Goal: Information Seeking & Learning: Learn about a topic

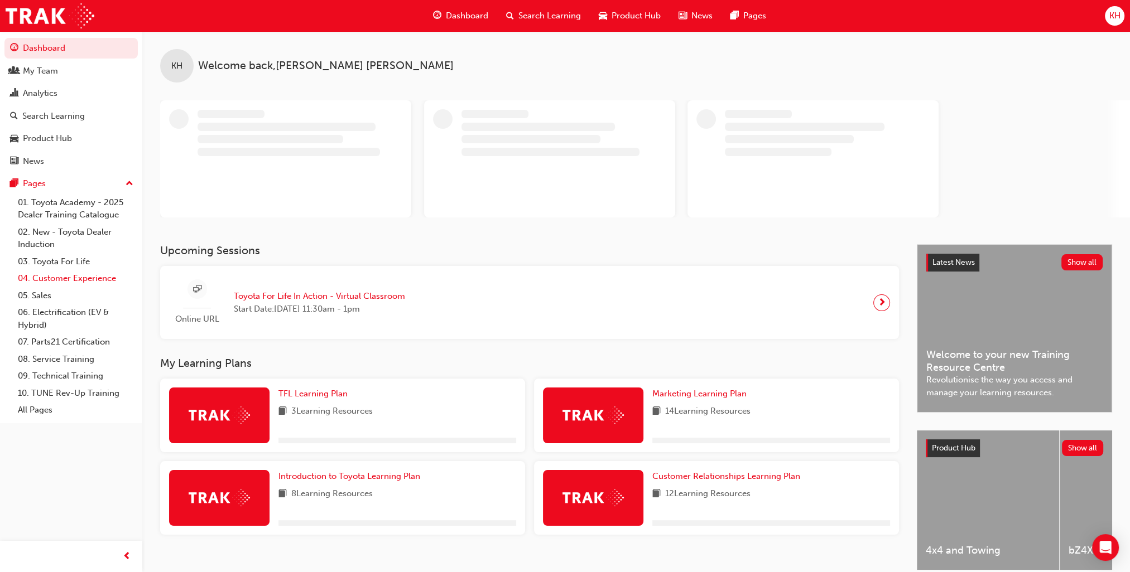
click at [74, 281] on link "04. Customer Experience" at bounding box center [75, 278] width 124 height 17
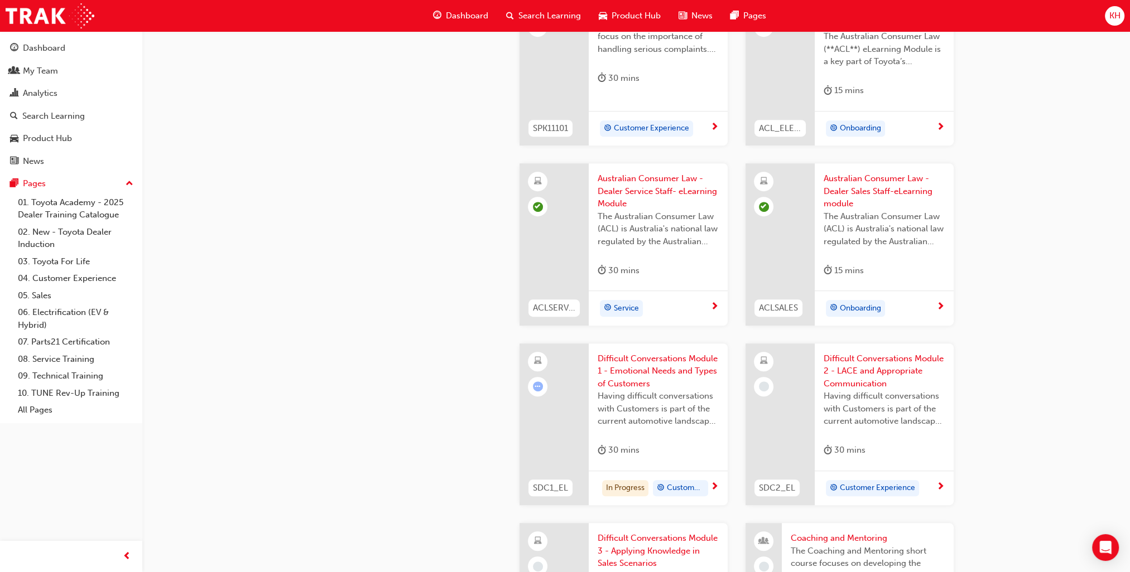
scroll to position [893, 0]
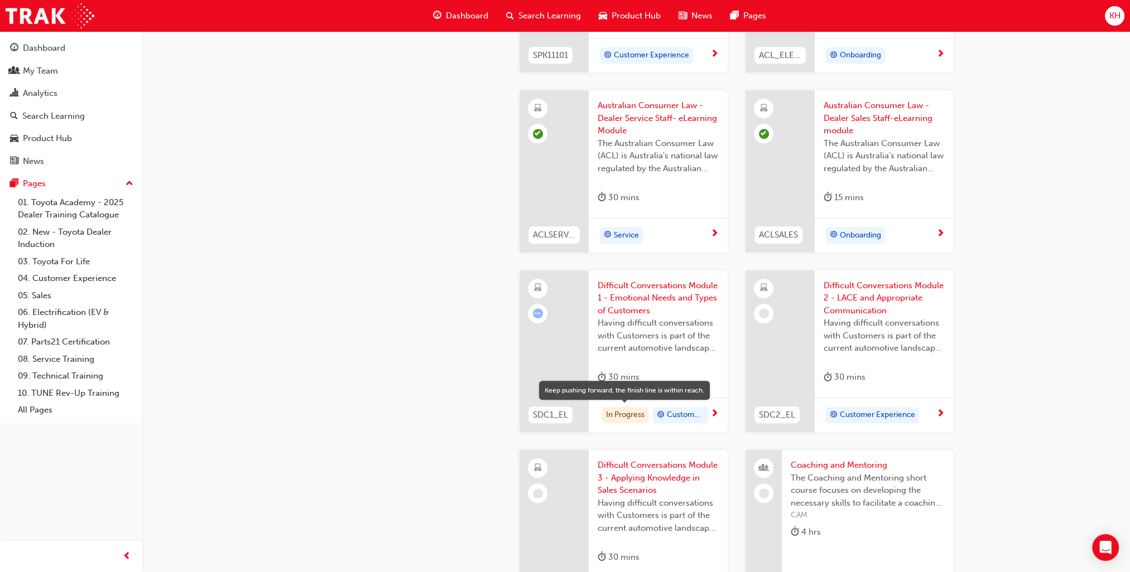
click at [635, 414] on div "In Progress" at bounding box center [625, 415] width 46 height 17
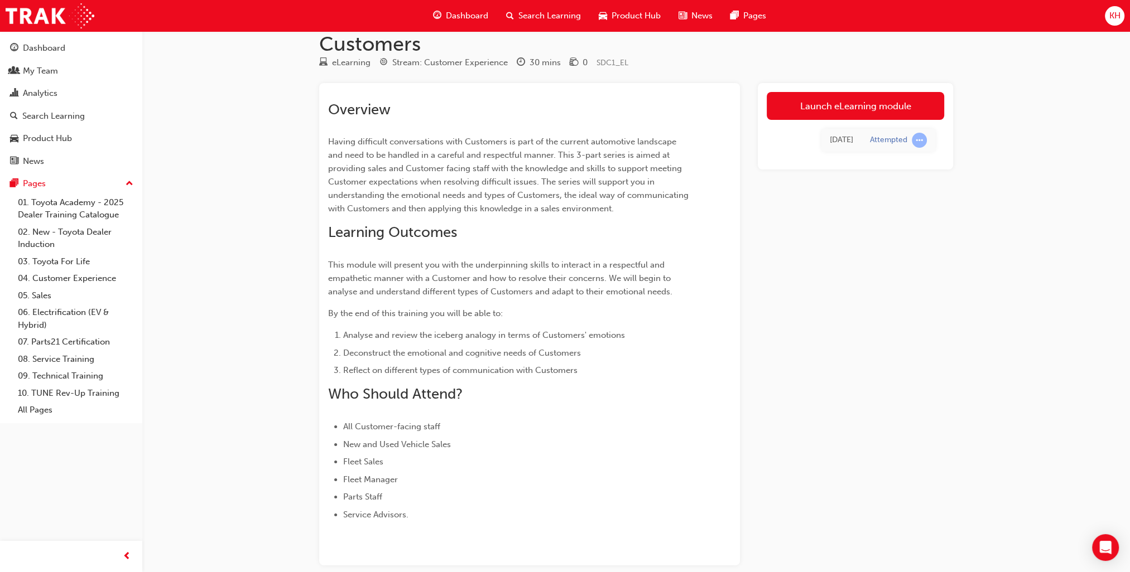
scroll to position [98, 0]
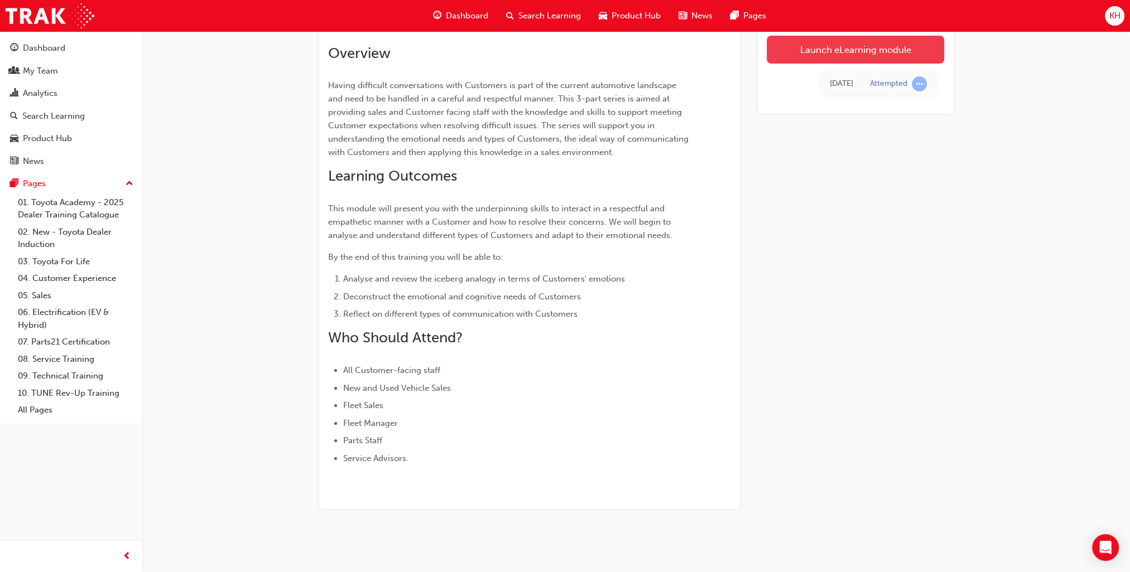
click at [839, 51] on link "Launch eLearning module" at bounding box center [854, 50] width 177 height 28
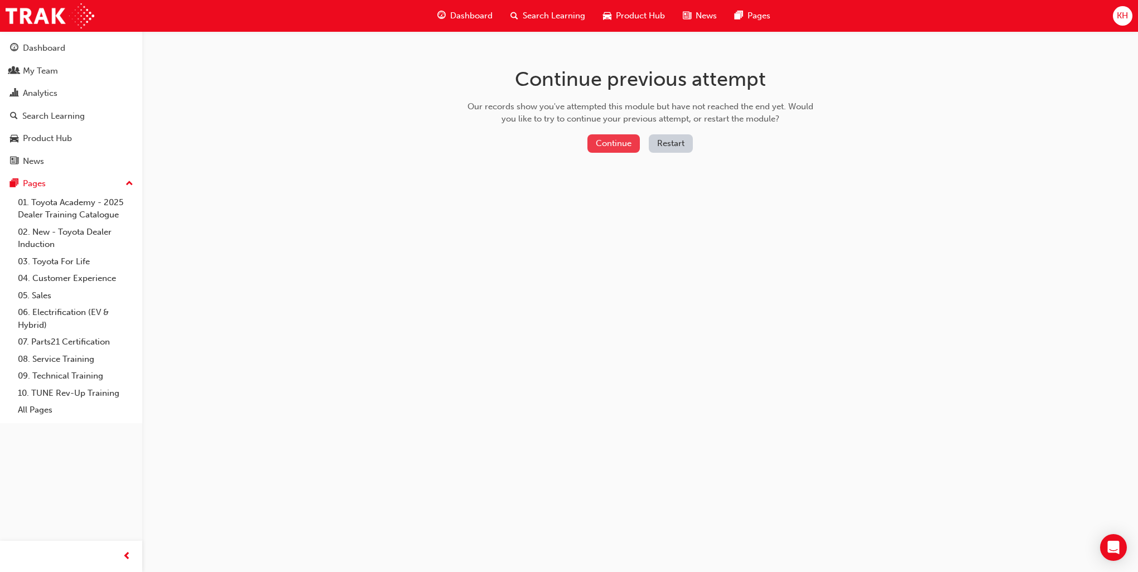
click at [605, 143] on button "Continue" at bounding box center [613, 143] width 52 height 18
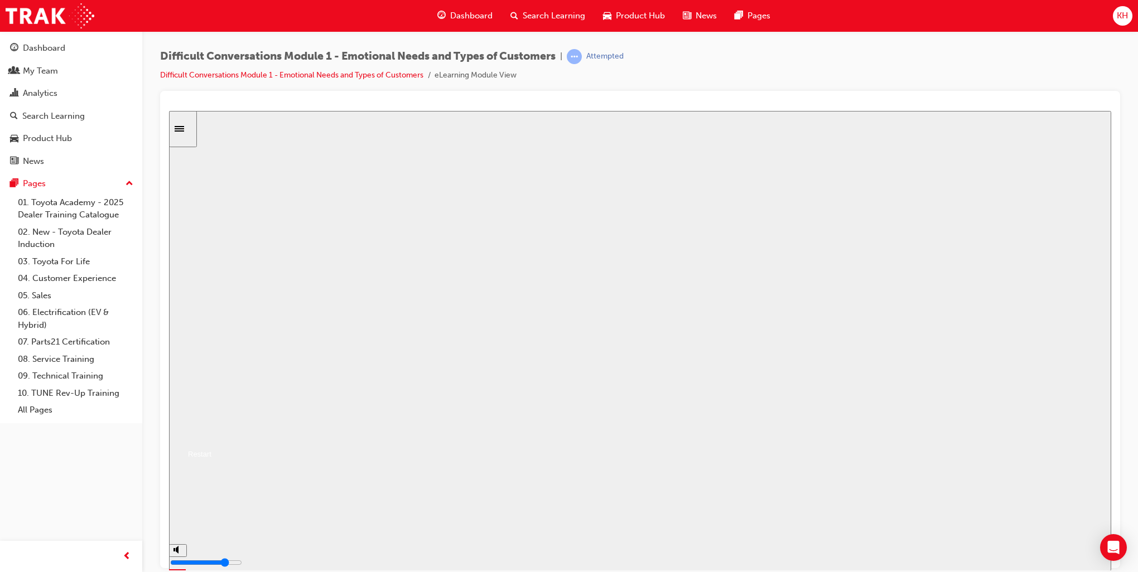
click at [211, 458] on div "Restart" at bounding box center [196, 454] width 31 height 8
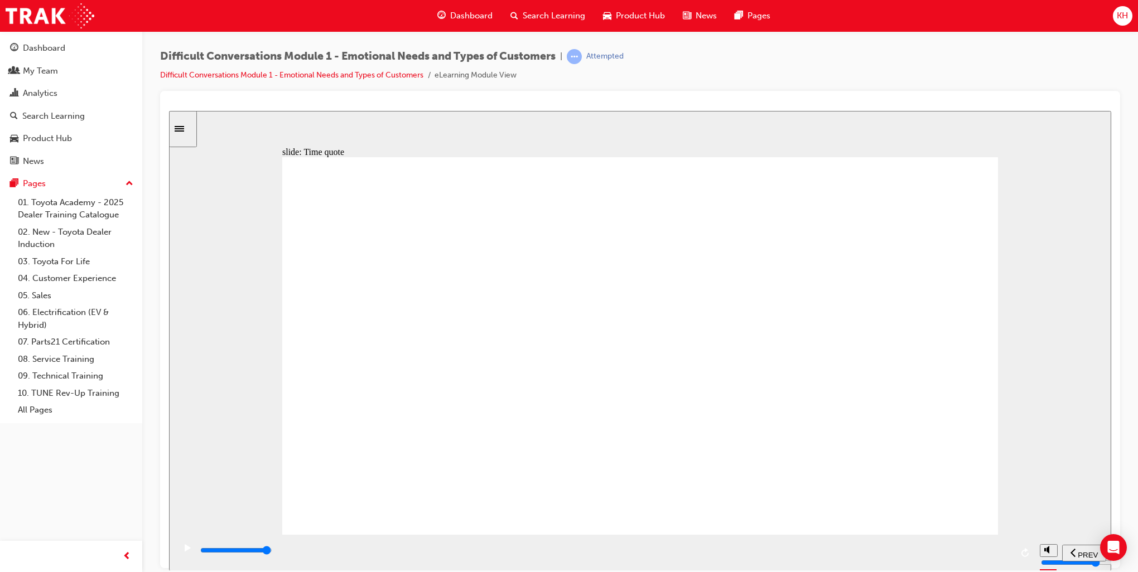
click at [1026, 552] on icon "replay" at bounding box center [1025, 552] width 9 height 9
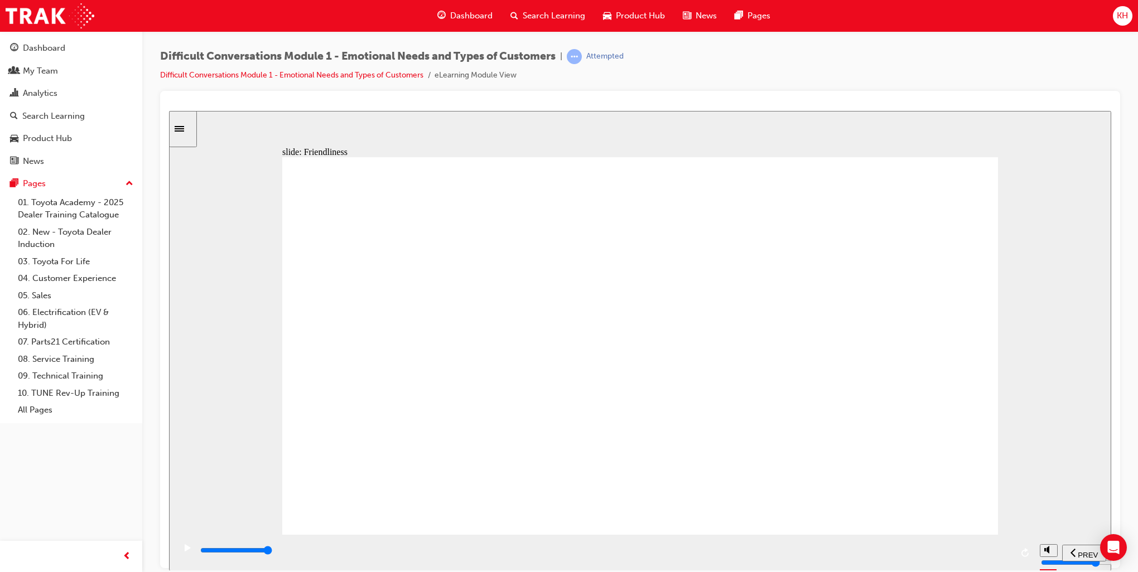
drag, startPoint x: 861, startPoint y: 553, endPoint x: 1048, endPoint y: 568, distance: 187.5
click at [1048, 568] on section "PREV NEXT SUBMIT" at bounding box center [640, 552] width 942 height 36
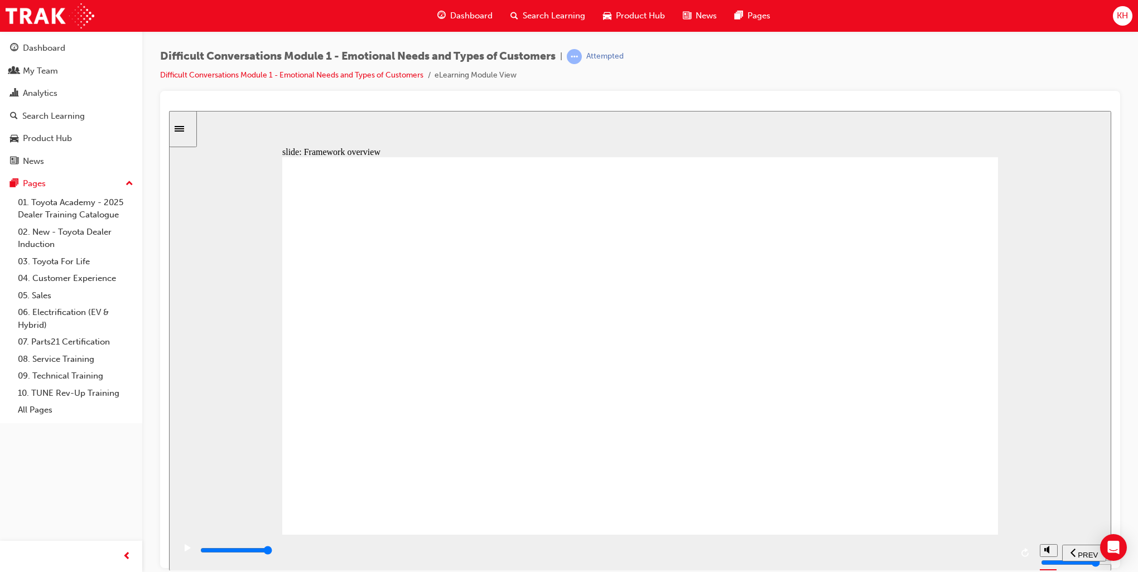
drag, startPoint x: 257, startPoint y: 554, endPoint x: 320, endPoint y: 552, distance: 63.1
click at [320, 552] on div "playback controls" at bounding box center [605, 550] width 813 height 12
drag, startPoint x: 332, startPoint y: 552, endPoint x: 1015, endPoint y: 542, distance: 682.8
click at [1029, 546] on div "playback controls" at bounding box center [605, 552] width 860 height 36
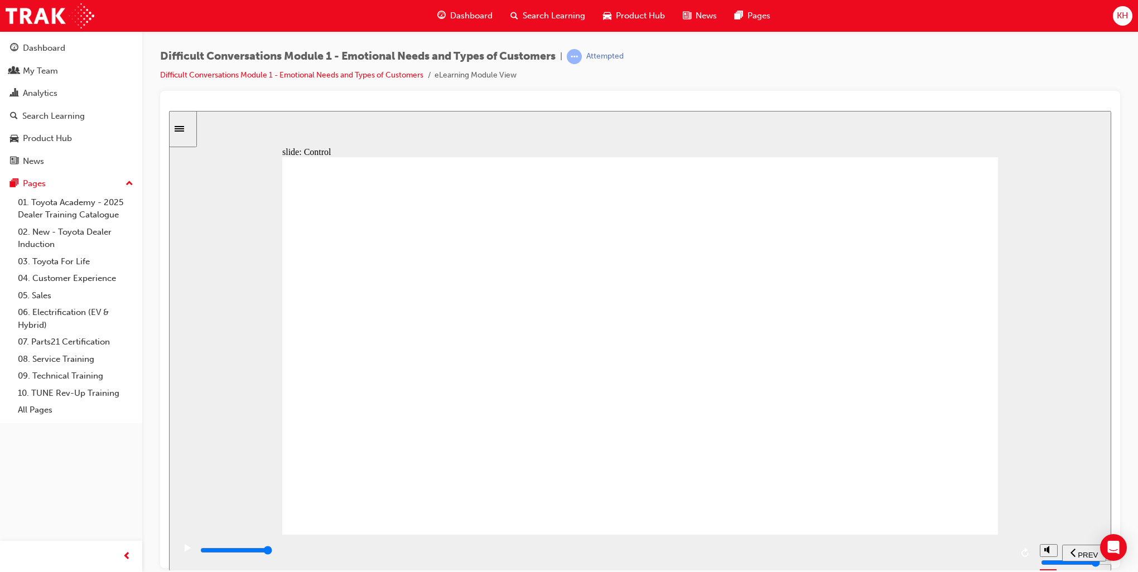
drag, startPoint x: 320, startPoint y: 553, endPoint x: 1062, endPoint y: 536, distance: 742.1
click at [1040, 537] on section "PREV NEXT SUBMIT" at bounding box center [640, 552] width 942 height 36
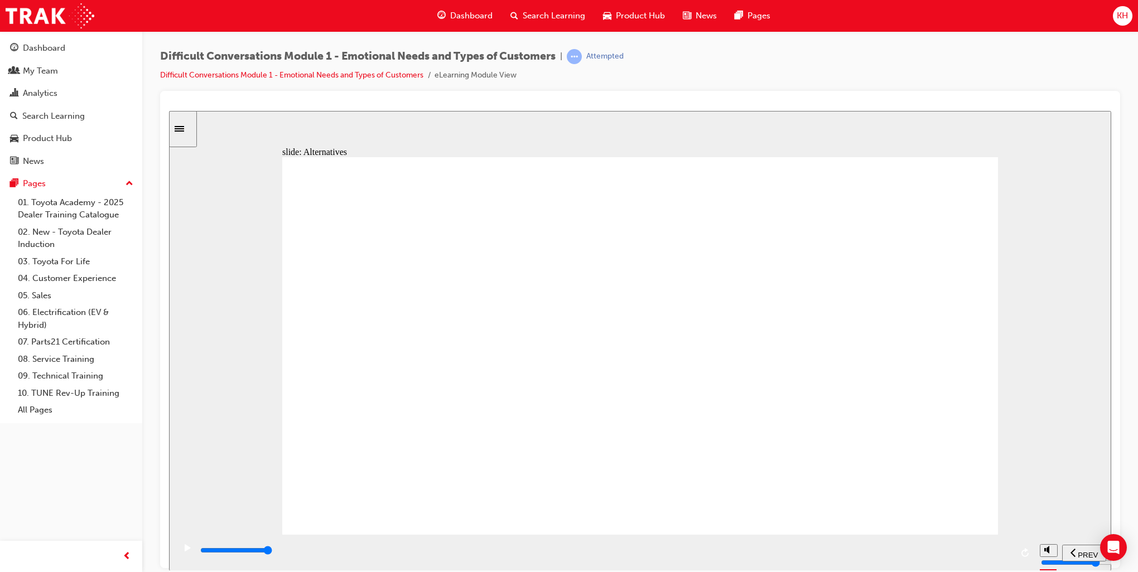
drag, startPoint x: 210, startPoint y: 556, endPoint x: 1108, endPoint y: 558, distance: 898.6
click at [1108, 558] on section "PREV NEXT SUBMIT" at bounding box center [640, 552] width 942 height 36
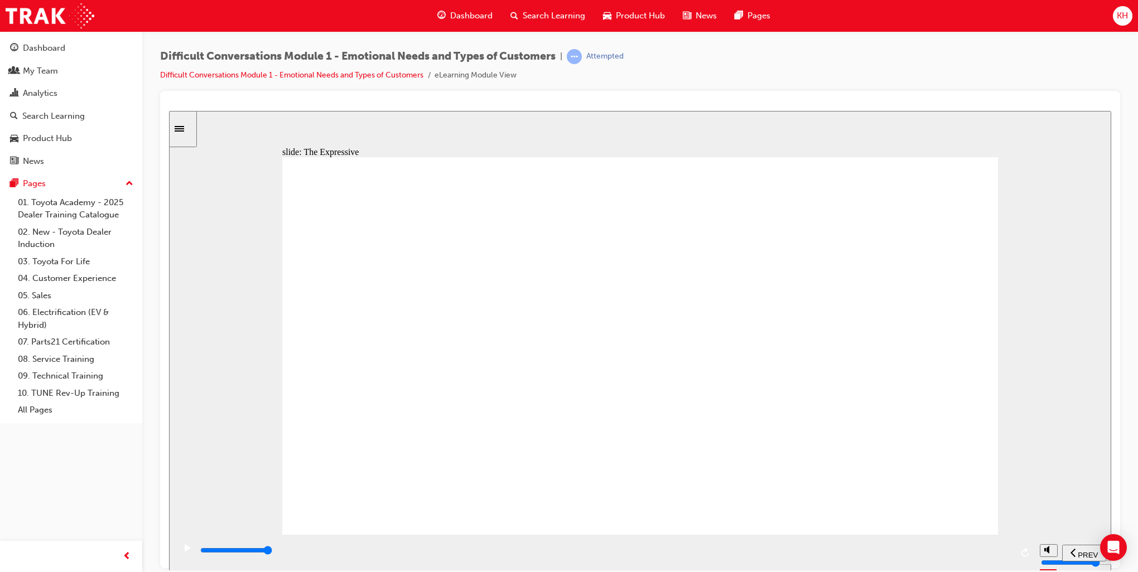
drag, startPoint x: 683, startPoint y: 551, endPoint x: 1033, endPoint y: 519, distance: 351.2
click at [1033, 519] on div "slide: The Expressive 5cc09c Rectangle 1 Rectangle 1 Multiply 1 Close speech ic…" at bounding box center [640, 340] width 942 height 460
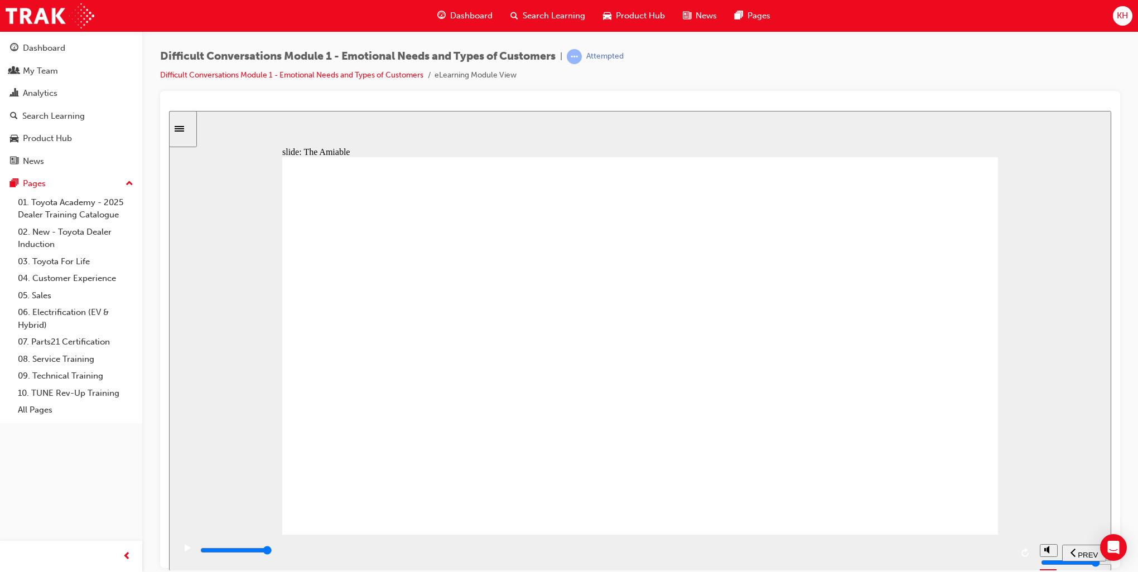
drag, startPoint x: 317, startPoint y: 554, endPoint x: 1001, endPoint y: 518, distance: 685.4
click at [1001, 518] on div "slide: The Amiable 57c7d8 Rectangle 1 Rectangle 1 Multiply 1 Close The Amiable …" at bounding box center [640, 340] width 942 height 460
type input "13800"
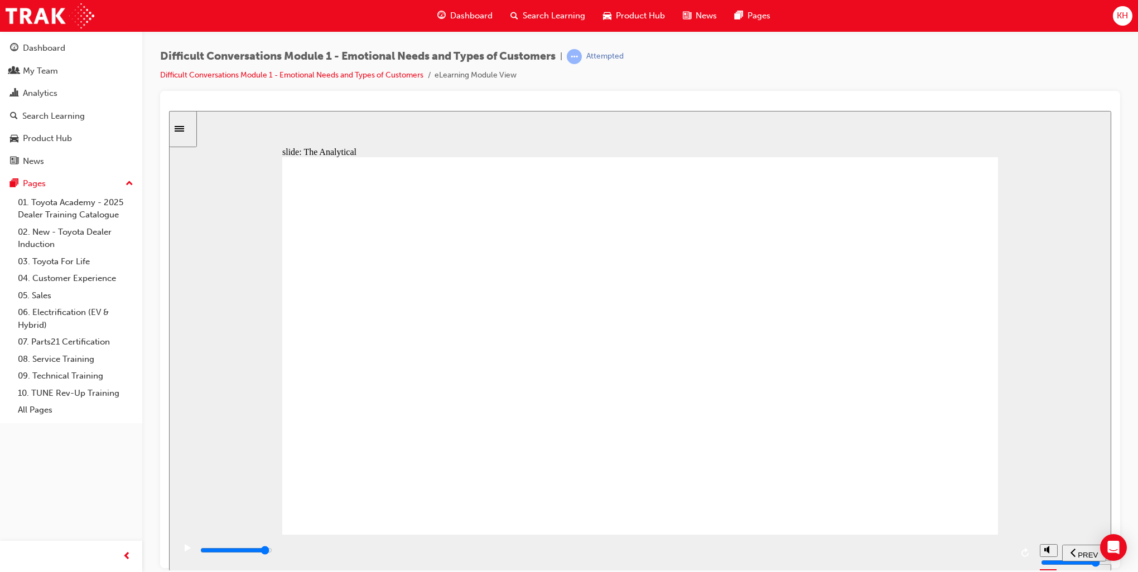
drag, startPoint x: 232, startPoint y: 552, endPoint x: 973, endPoint y: 529, distance: 741.1
click at [973, 529] on div "slide: The Analytical Rectangle 1 Rectangle 1 Multiply 1 Close analysis icon 1 …" at bounding box center [640, 340] width 942 height 460
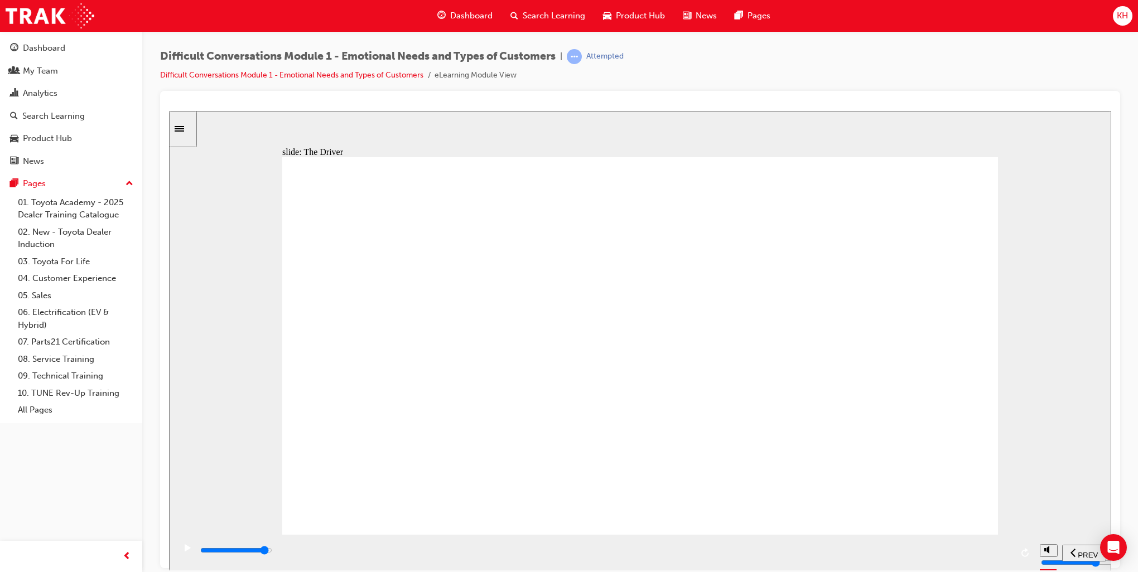
drag, startPoint x: 249, startPoint y: 555, endPoint x: 969, endPoint y: 495, distance: 722.7
click at [969, 495] on div "slide: The Driver Rectangle 1 Rectangle 1 Multiply 1 Close STEERING WHEEL icon …" at bounding box center [640, 340] width 942 height 460
drag, startPoint x: 936, startPoint y: 190, endPoint x: 890, endPoint y: 192, distance: 45.8
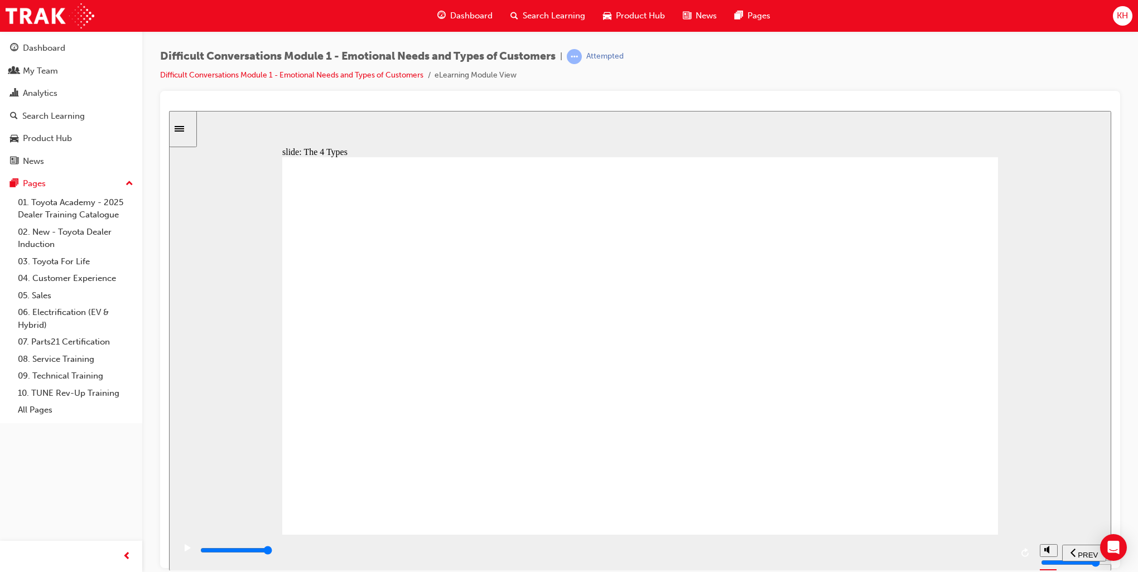
type input "10800"
radio input "true"
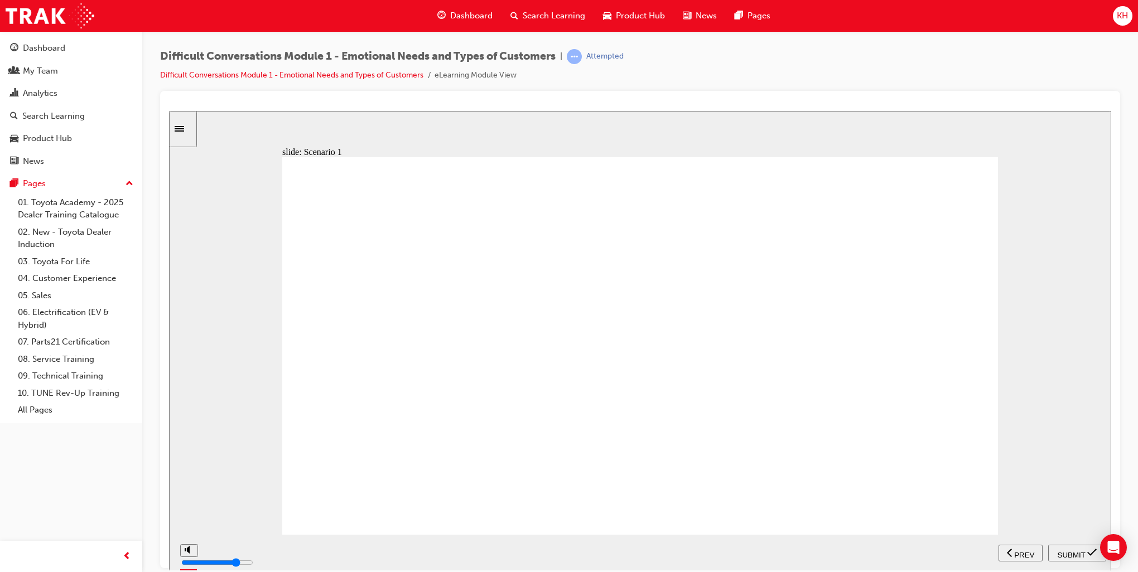
click at [1075, 554] on span "SUBMIT" at bounding box center [1072, 555] width 28 height 8
drag, startPoint x: 597, startPoint y: 556, endPoint x: 1011, endPoint y: 561, distance: 413.9
click at [1011, 557] on div "playback controls" at bounding box center [605, 550] width 813 height 12
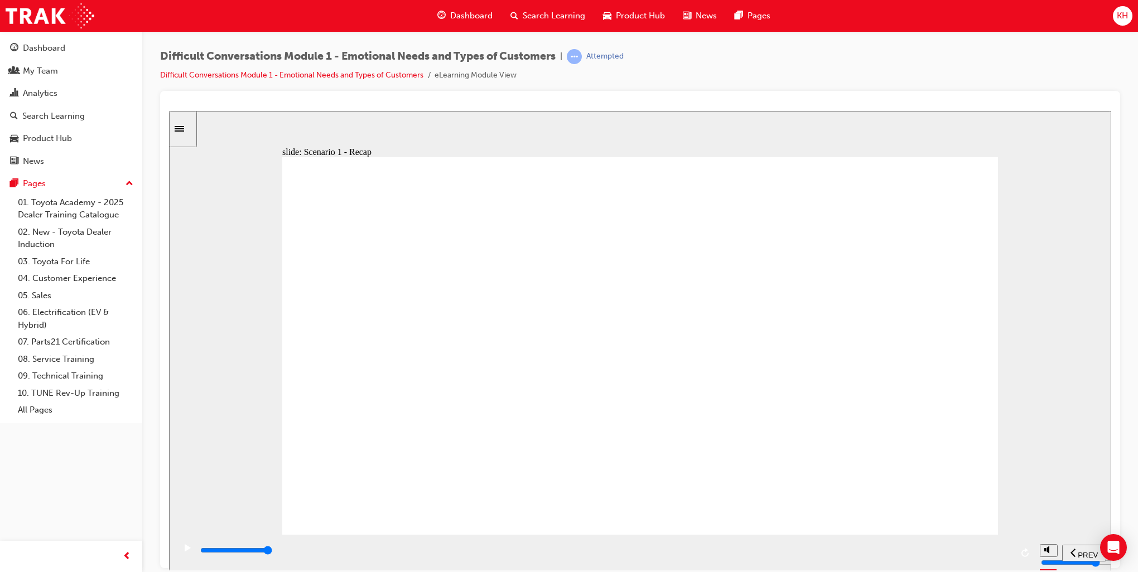
type input "41500"
radio input "true"
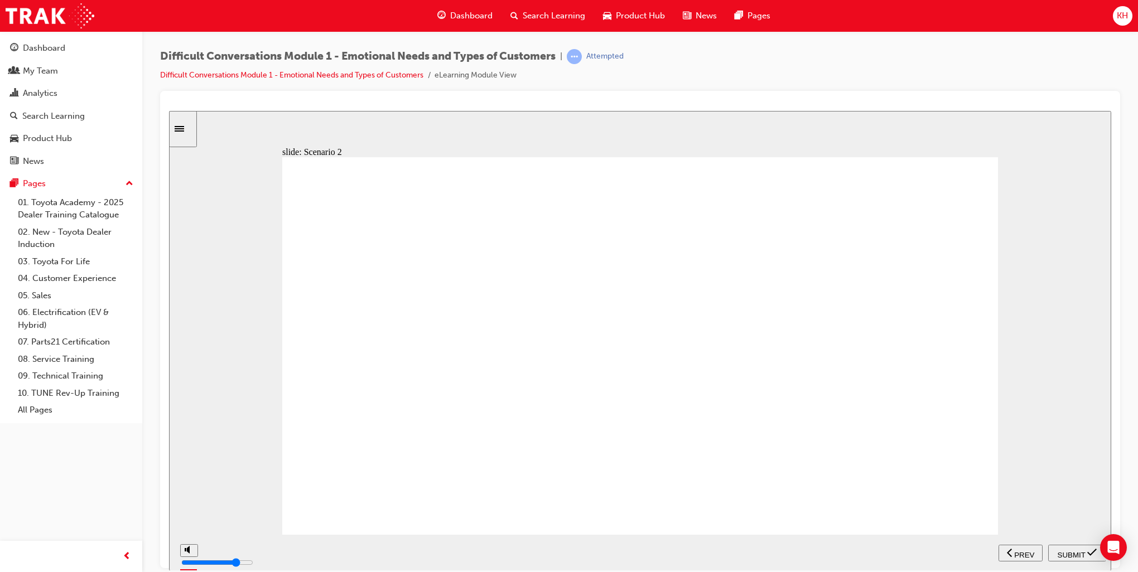
click at [1067, 551] on span "SUBMIT" at bounding box center [1072, 555] width 28 height 8
drag, startPoint x: 799, startPoint y: 555, endPoint x: 1027, endPoint y: 559, distance: 228.7
click at [1027, 559] on div "playback controls" at bounding box center [605, 552] width 860 height 36
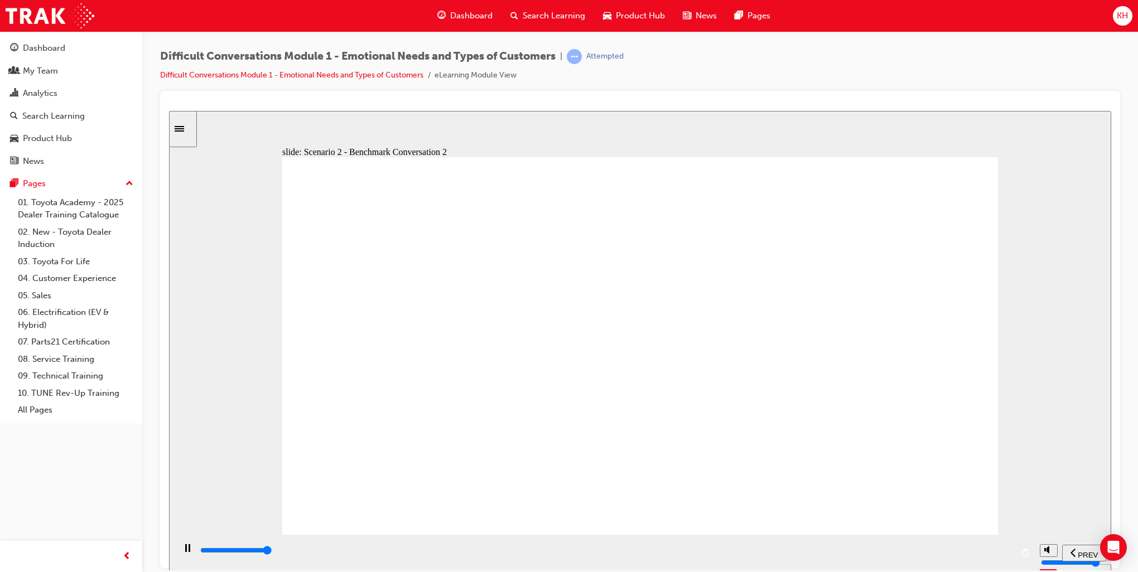
type input "56000"
drag, startPoint x: 466, startPoint y: 553, endPoint x: 1023, endPoint y: 544, distance: 556.8
click at [1022, 547] on div "playback controls" at bounding box center [605, 552] width 860 height 36
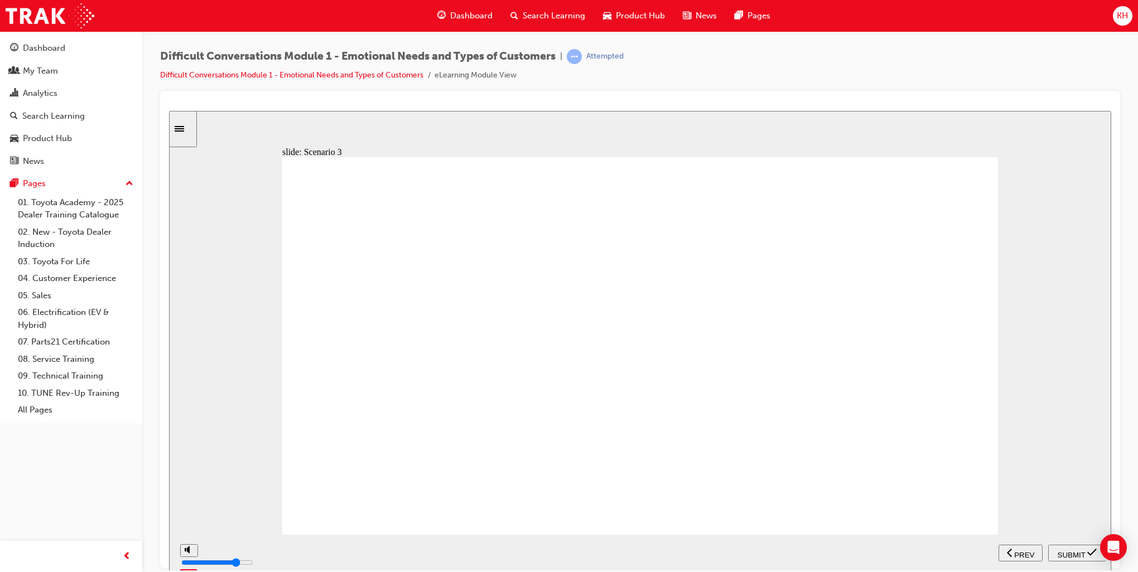
radio input "true"
drag, startPoint x: 1081, startPoint y: 549, endPoint x: 1059, endPoint y: 544, distance: 23.0
click at [1079, 551] on span "SUBMIT" at bounding box center [1072, 555] width 28 height 8
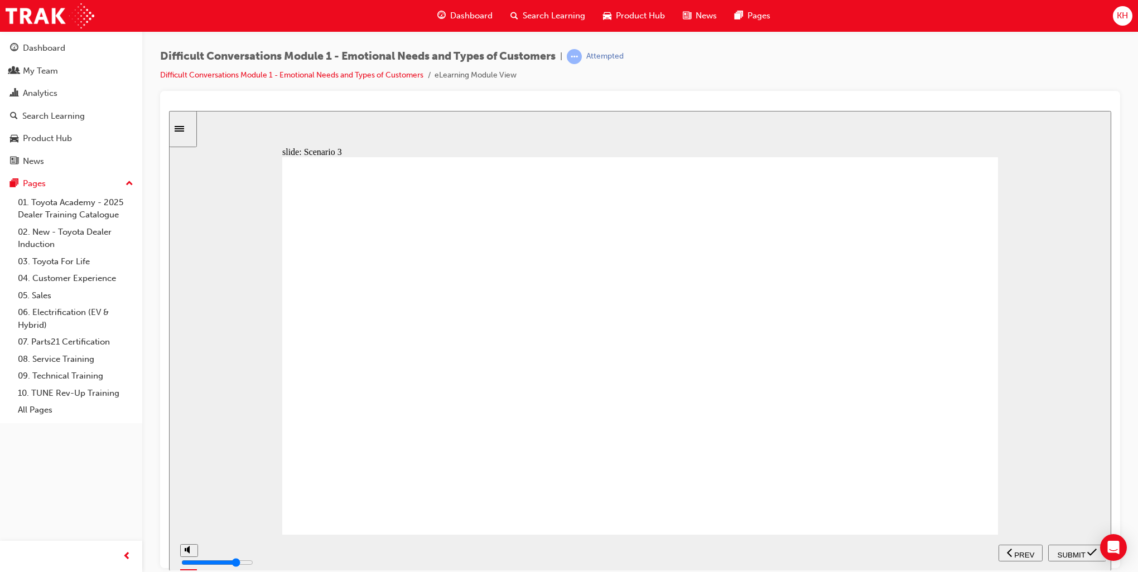
drag, startPoint x: 792, startPoint y: 552, endPoint x: 1043, endPoint y: 543, distance: 250.6
click at [1043, 543] on section "PREV NEXT SUBMIT" at bounding box center [640, 552] width 942 height 36
drag, startPoint x: 371, startPoint y: 553, endPoint x: 1008, endPoint y: 521, distance: 637.8
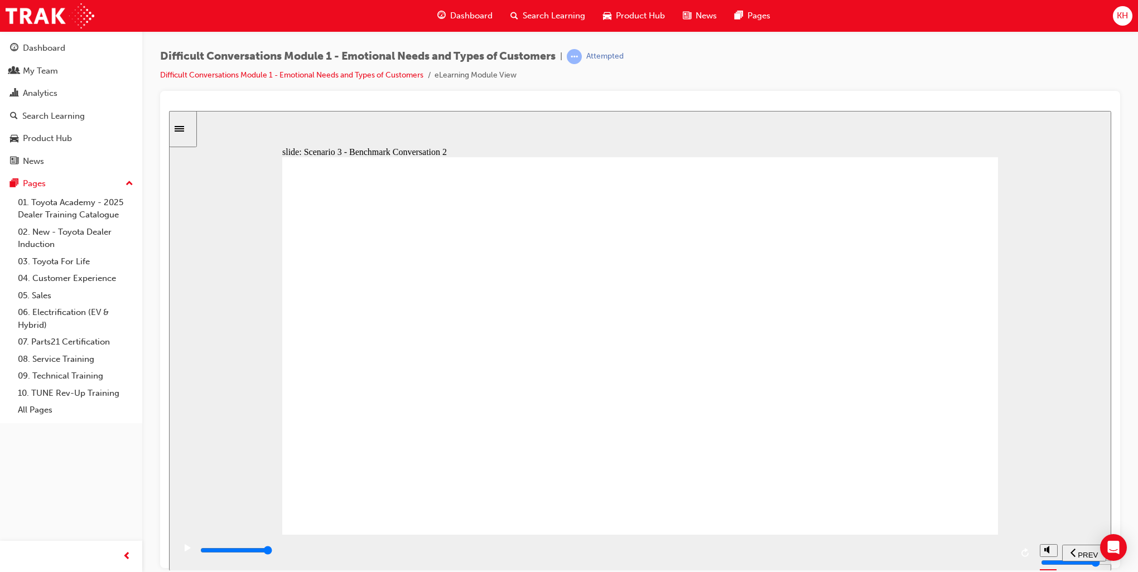
click at [1008, 521] on div "slide: Scenario 3 - Benchmark Conversation 2 The Expressive – Benchmark Convers…" at bounding box center [640, 340] width 942 height 460
type input "44000"
drag, startPoint x: 259, startPoint y: 551, endPoint x: 968, endPoint y: 278, distance: 758.9
click at [1029, 510] on div "slide: Scenario 3 - Recap The Expressive – Benchmark Conversation Got it Rectan…" at bounding box center [640, 340] width 942 height 460
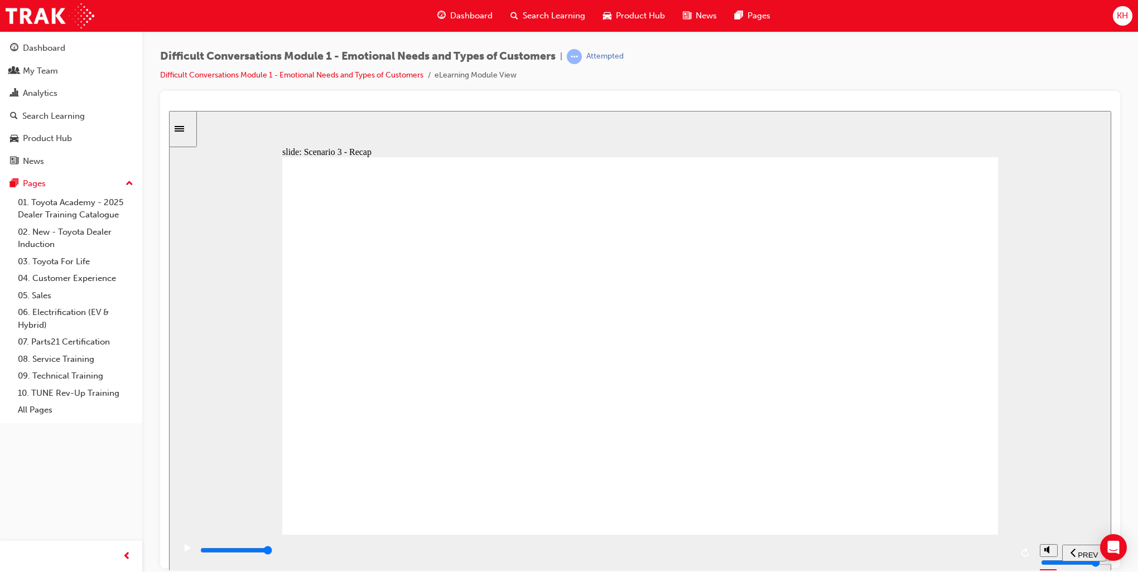
radio input "true"
click at [1064, 551] on span "SUBMIT" at bounding box center [1072, 555] width 28 height 8
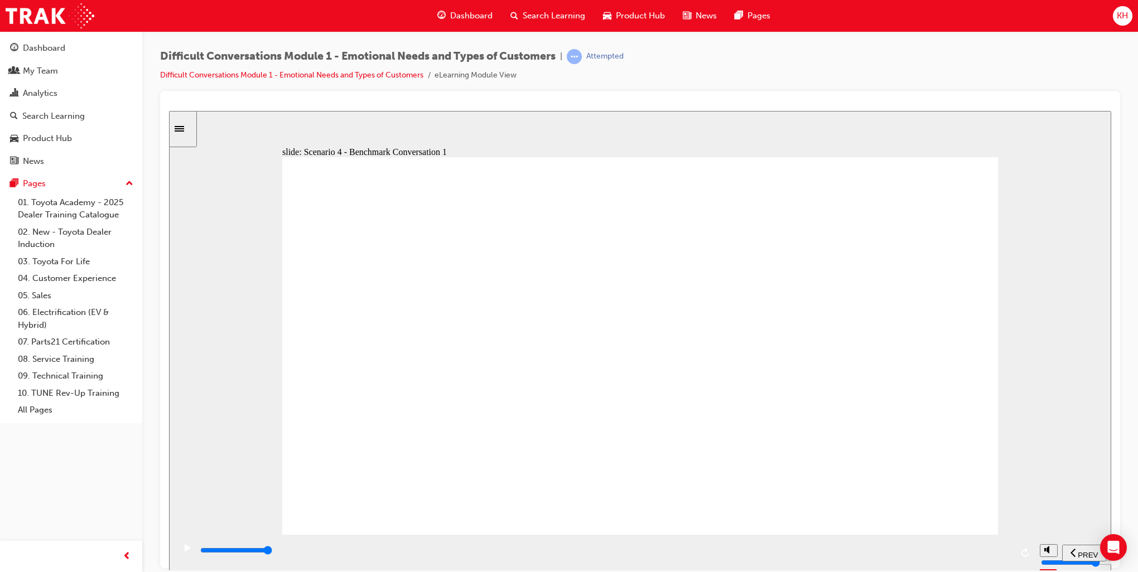
drag, startPoint x: 416, startPoint y: 553, endPoint x: 1039, endPoint y: 533, distance: 624.0
click at [1039, 533] on div "slide: Scenario 4 - Benchmark Conversation 1 The Amiable – Benchmark Conversati…" at bounding box center [640, 340] width 942 height 460
click at [272, 552] on input "slide progress" at bounding box center [236, 550] width 72 height 9
drag, startPoint x: 436, startPoint y: 555, endPoint x: 1045, endPoint y: 522, distance: 609.5
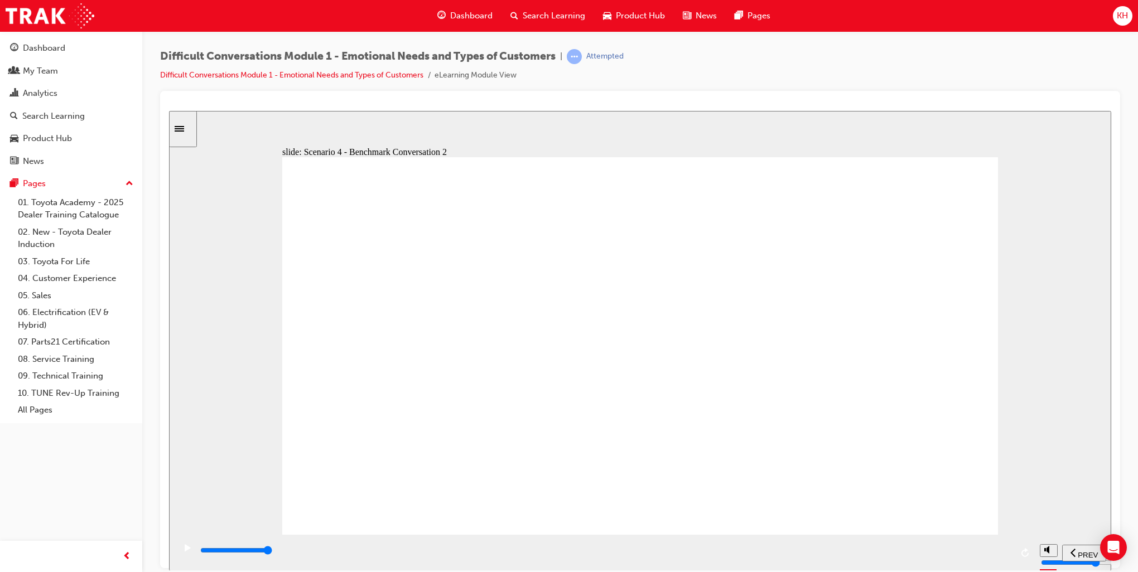
click at [1045, 522] on div "slide: Scenario 4 - Benchmark Conversation 2 The Amiable – Benchmark Conversati…" at bounding box center [640, 340] width 942 height 460
drag, startPoint x: 243, startPoint y: 556, endPoint x: 1082, endPoint y: 543, distance: 839.1
click at [1082, 543] on section "PREV NEXT SUBMIT" at bounding box center [640, 552] width 942 height 36
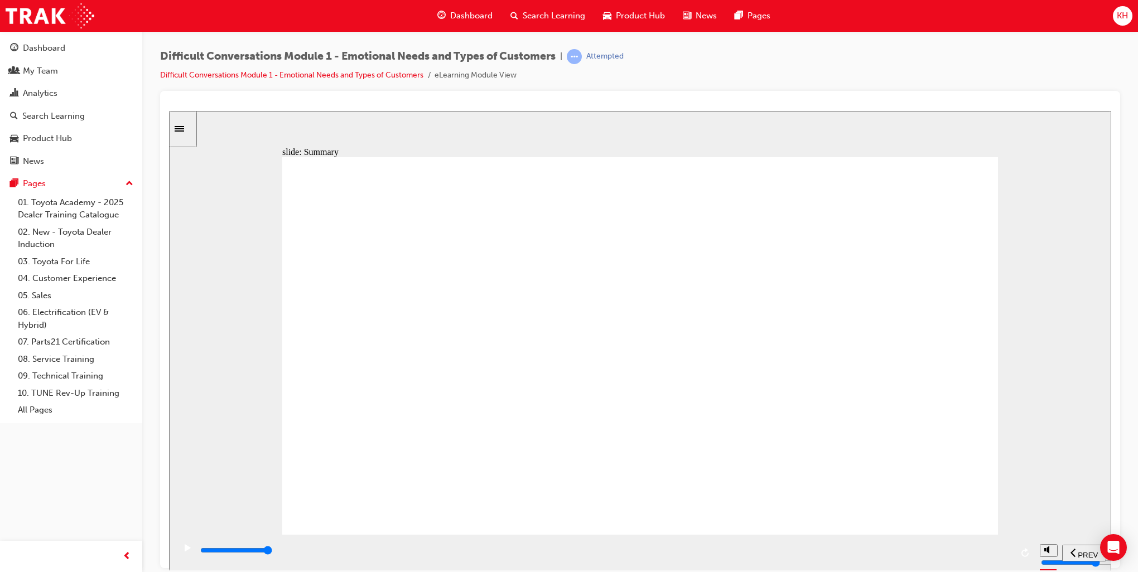
drag, startPoint x: 298, startPoint y: 555, endPoint x: 1063, endPoint y: 528, distance: 764.7
click at [1063, 528] on div "slide: Summary Summary Group 1 Oval 1 Line 1 It is difficult to immediately ide…" at bounding box center [640, 340] width 942 height 460
drag, startPoint x: 431, startPoint y: 551, endPoint x: 998, endPoint y: 524, distance: 567.9
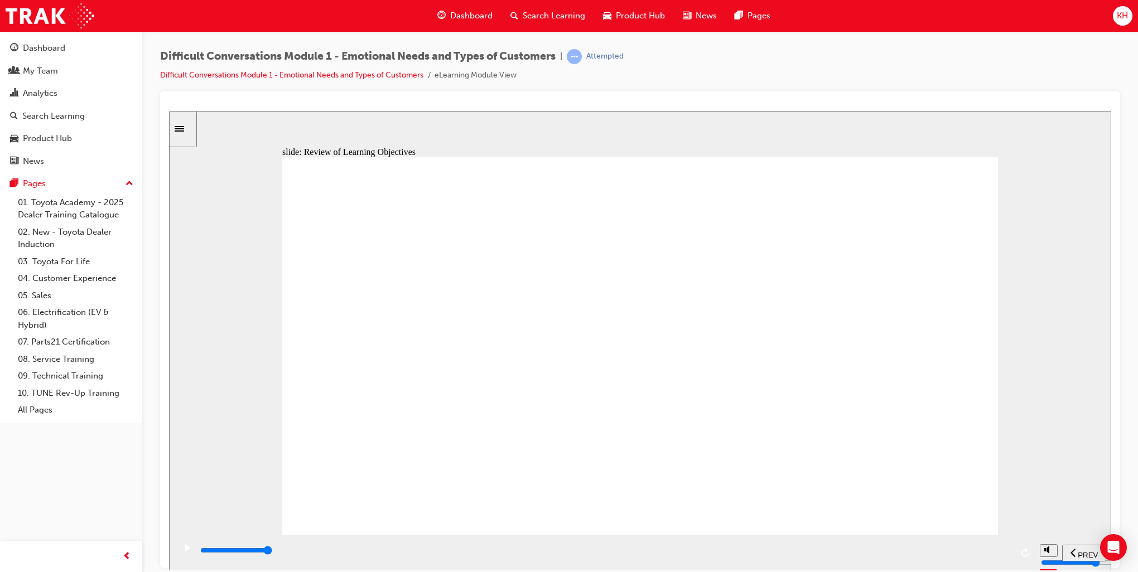
click at [1058, 539] on section "PREV NEXT SUBMIT" at bounding box center [640, 552] width 942 height 36
drag, startPoint x: 446, startPoint y: 547, endPoint x: 1094, endPoint y: 547, distance: 648.2
click at [1094, 547] on section "PREV NEXT SUBMIT" at bounding box center [640, 552] width 942 height 36
type input "9900"
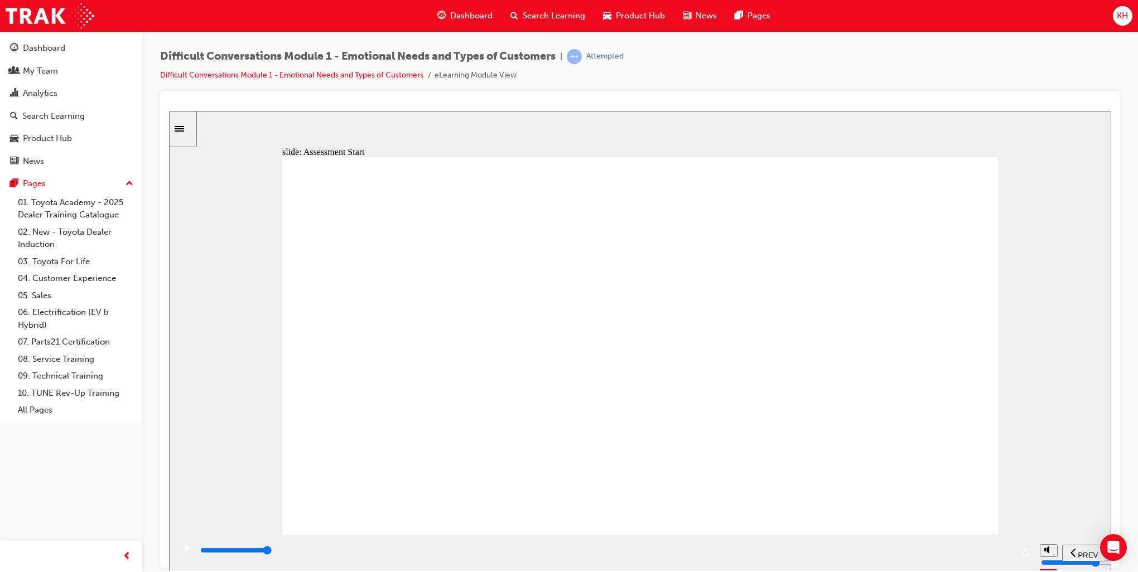
drag, startPoint x: 878, startPoint y: 205, endPoint x: 666, endPoint y: 475, distance: 343.3
drag, startPoint x: 900, startPoint y: 243, endPoint x: 719, endPoint y: 490, distance: 306.0
drag, startPoint x: 853, startPoint y: 306, endPoint x: 675, endPoint y: 477, distance: 247.0
drag, startPoint x: 884, startPoint y: 317, endPoint x: 606, endPoint y: 329, distance: 277.5
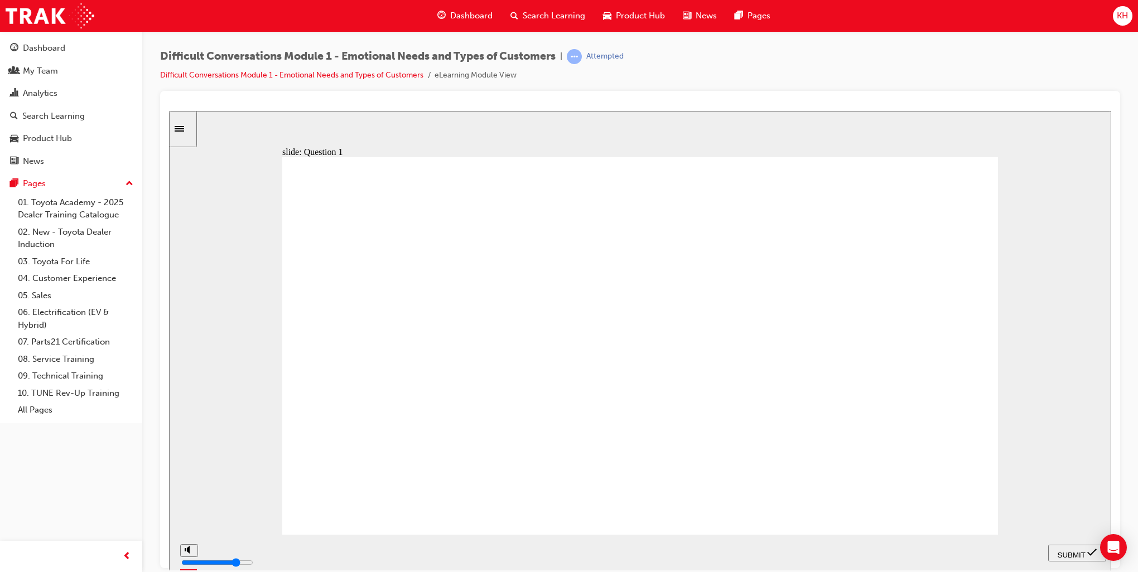
drag, startPoint x: 899, startPoint y: 355, endPoint x: 759, endPoint y: 447, distance: 168.0
drag, startPoint x: 884, startPoint y: 392, endPoint x: 645, endPoint y: 482, distance: 254.6
drag, startPoint x: 899, startPoint y: 431, endPoint x: 657, endPoint y: 473, distance: 245.8
drag, startPoint x: 885, startPoint y: 469, endPoint x: 612, endPoint y: 479, distance: 273.0
drag, startPoint x: 906, startPoint y: 509, endPoint x: 467, endPoint y: 347, distance: 468.4
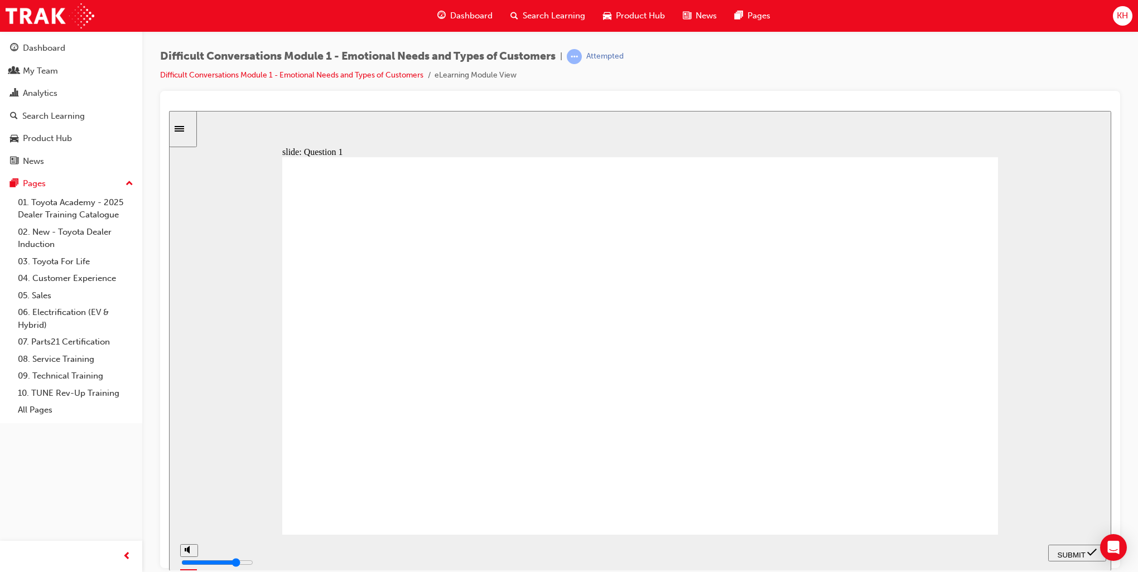
click at [1084, 551] on span "SUBMIT" at bounding box center [1072, 555] width 28 height 8
checkbox input "true"
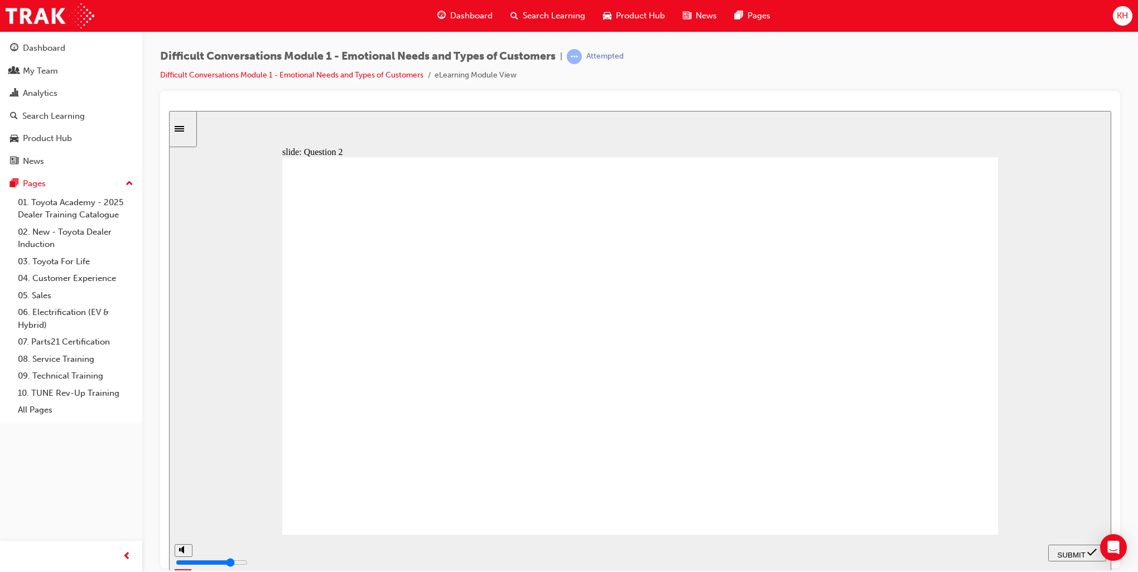
checkbox input "true"
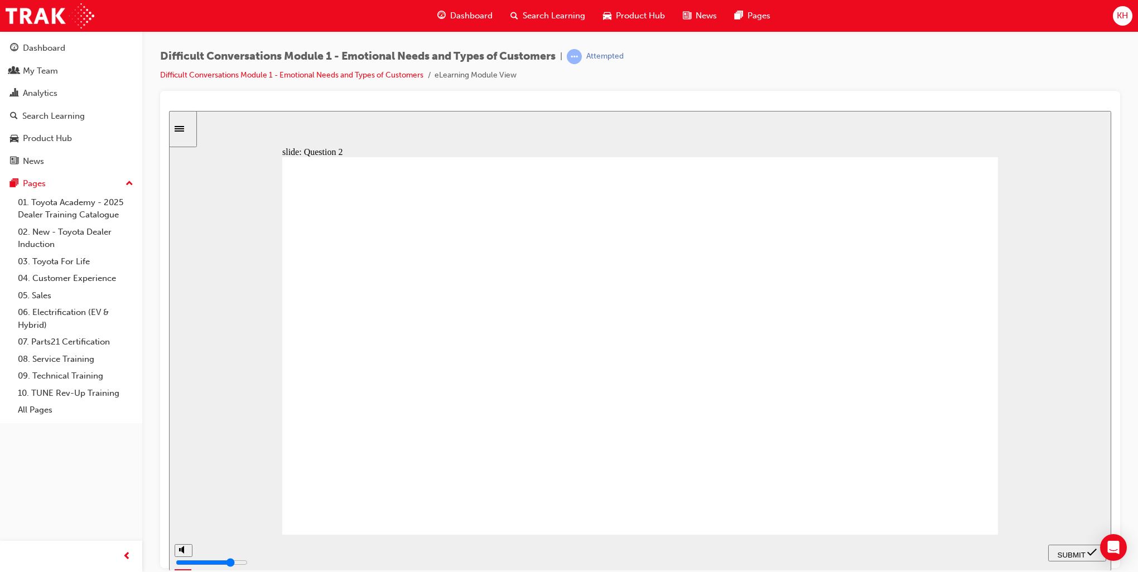
click at [1078, 551] on span "SUBMIT" at bounding box center [1072, 555] width 28 height 8
checkbox input "true"
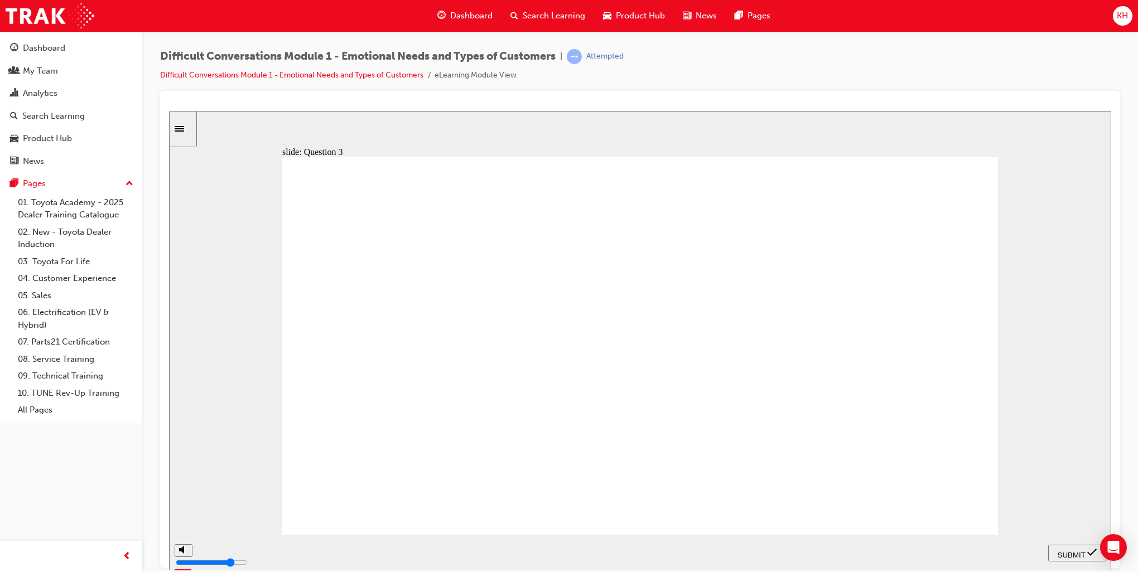
checkbox input "true"
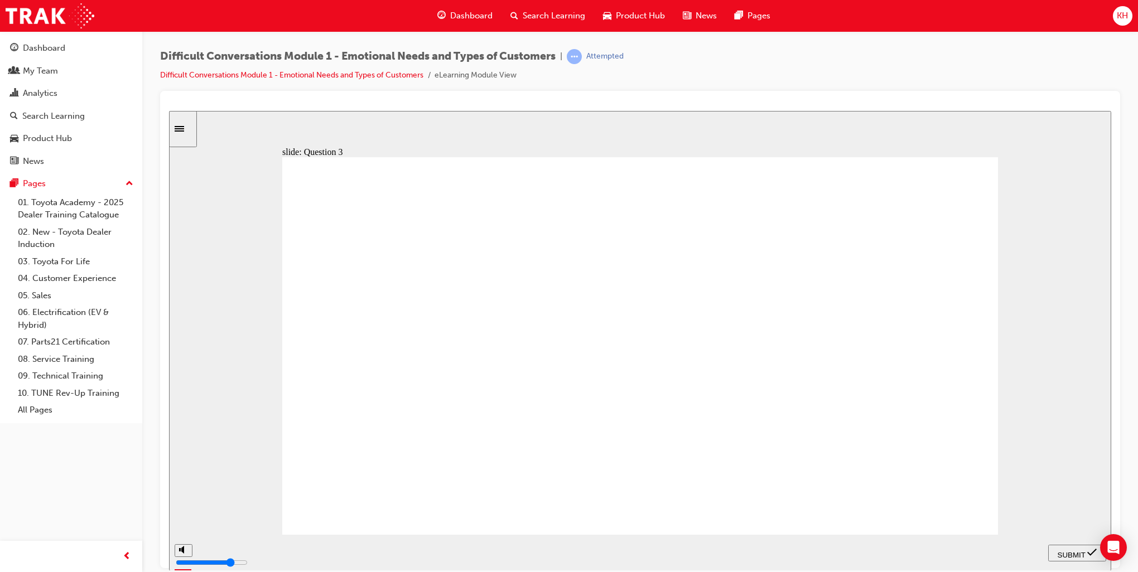
click at [1075, 553] on span "SUBMIT" at bounding box center [1072, 555] width 28 height 8
checkbox input "true"
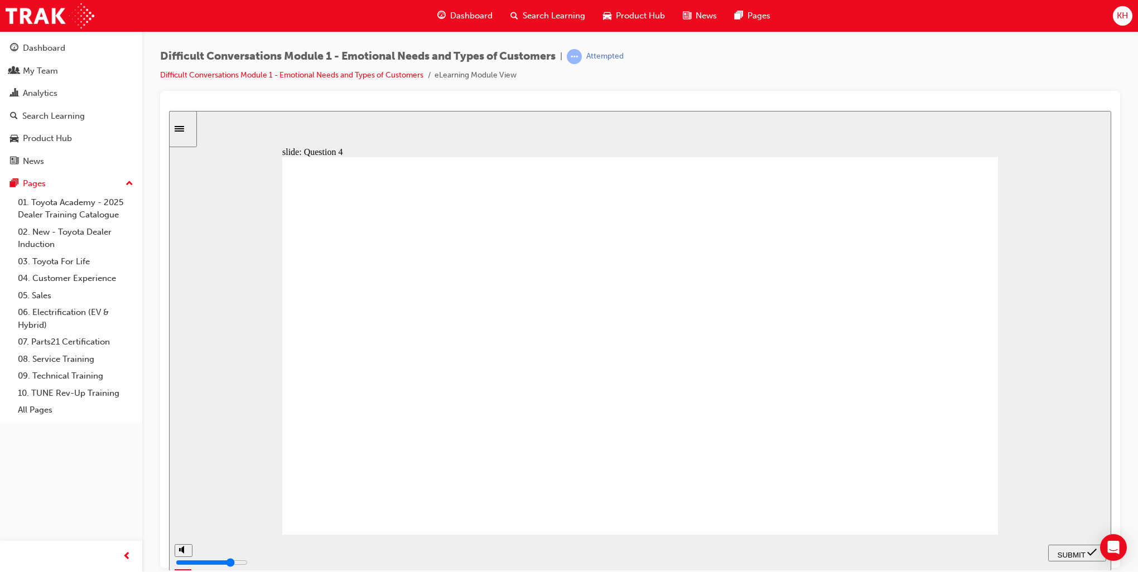
checkbox input "true"
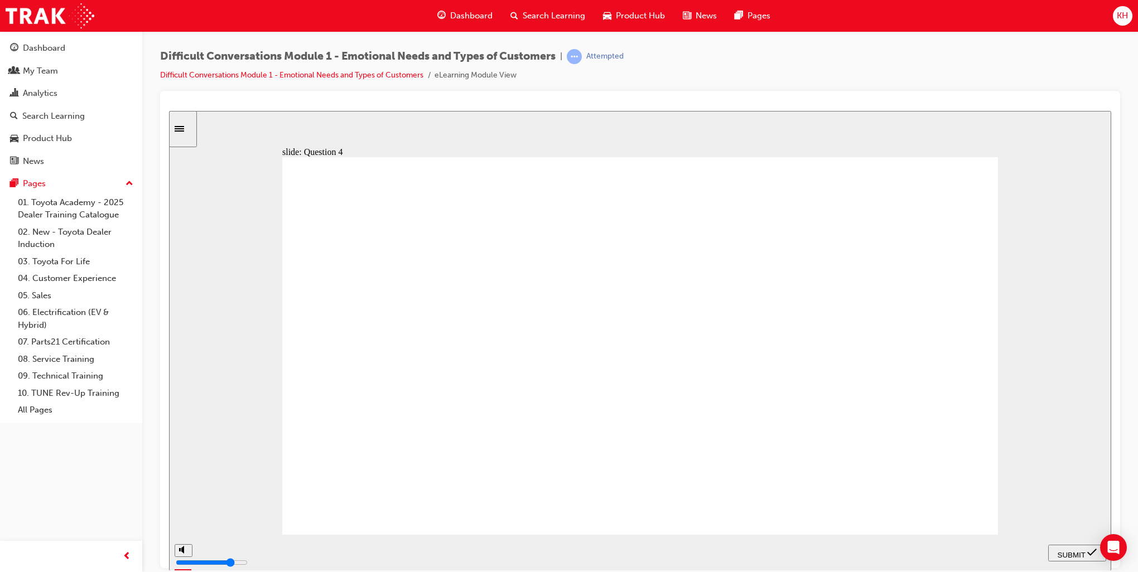
click at [1059, 552] on span "SUBMIT" at bounding box center [1072, 555] width 28 height 8
checkbox input "true"
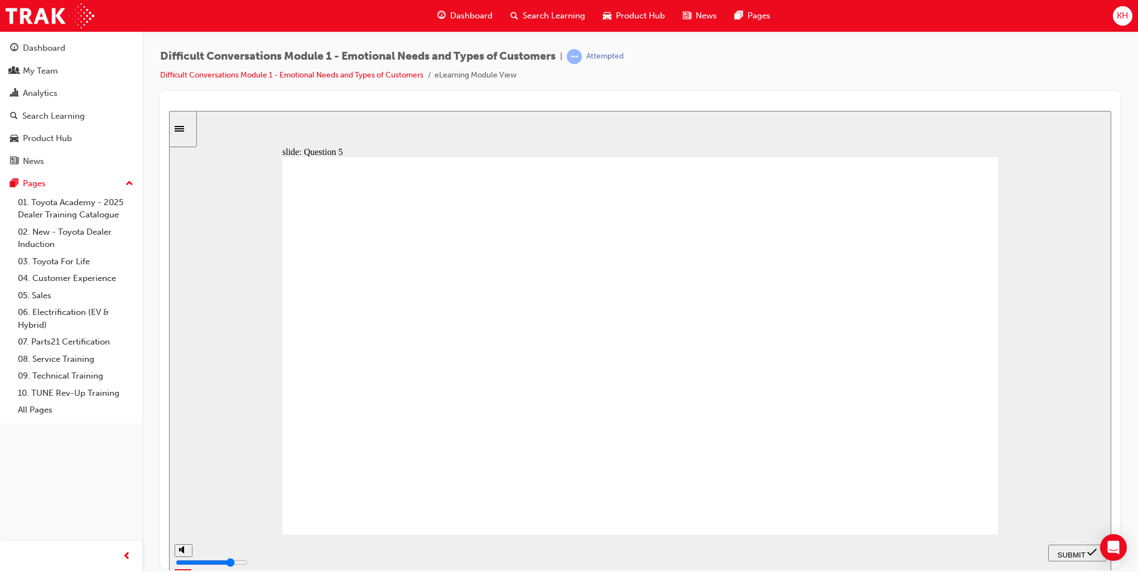
checkbox input "true"
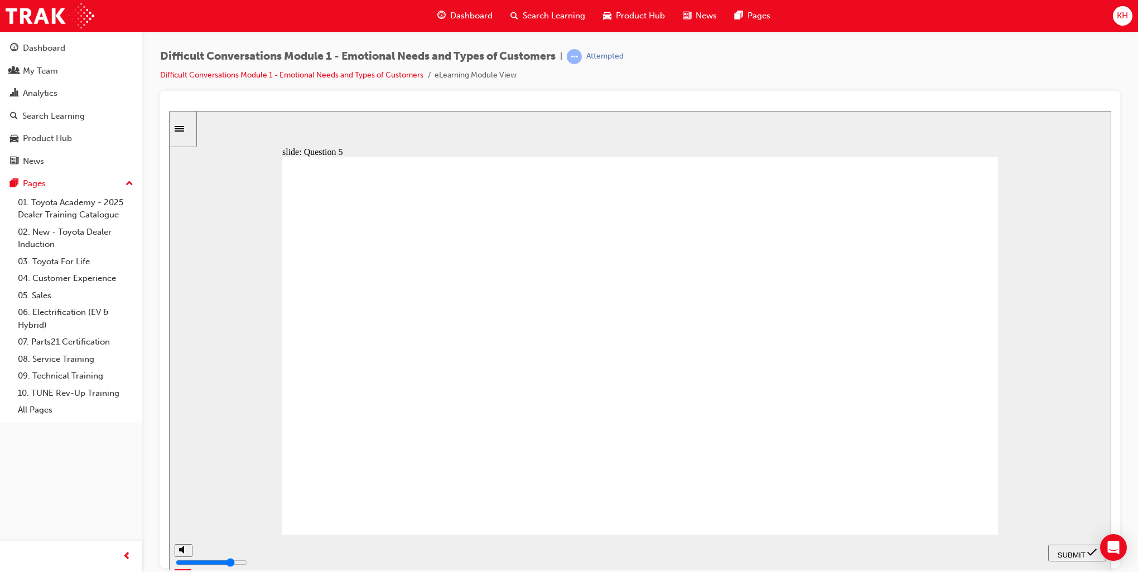
checkbox input "true"
click at [1068, 553] on span "SUBMIT" at bounding box center [1072, 555] width 28 height 8
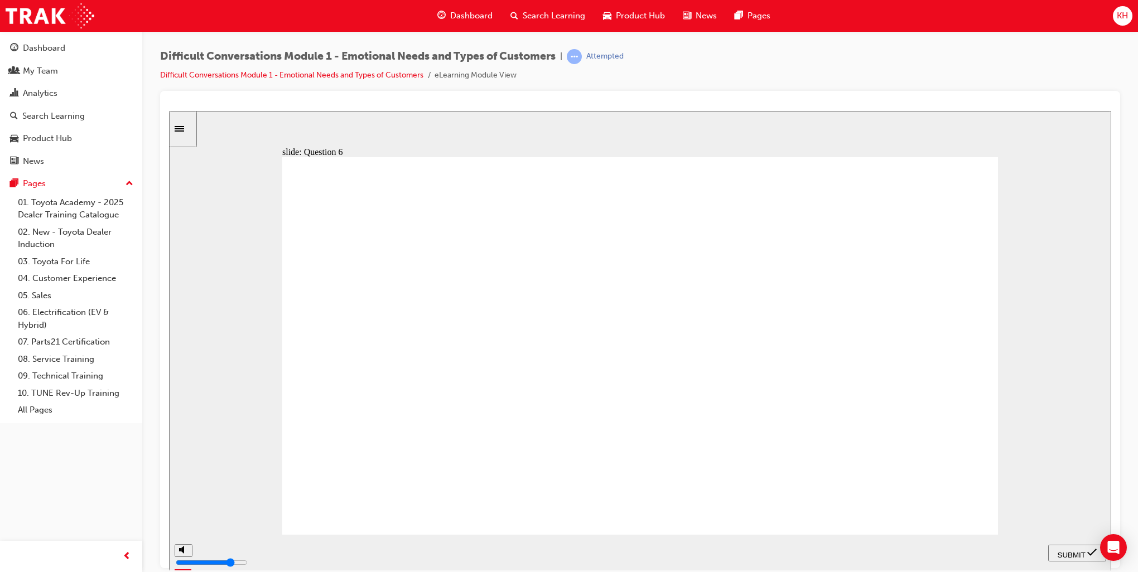
checkbox input "true"
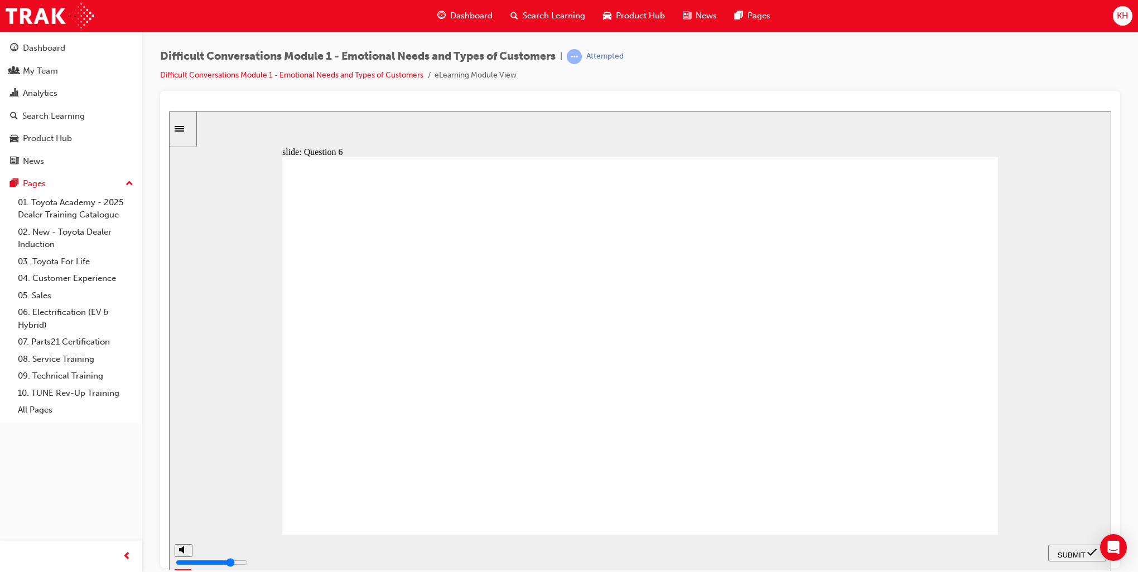
checkbox input "true"
click at [1076, 551] on span "SUBMIT" at bounding box center [1072, 555] width 28 height 8
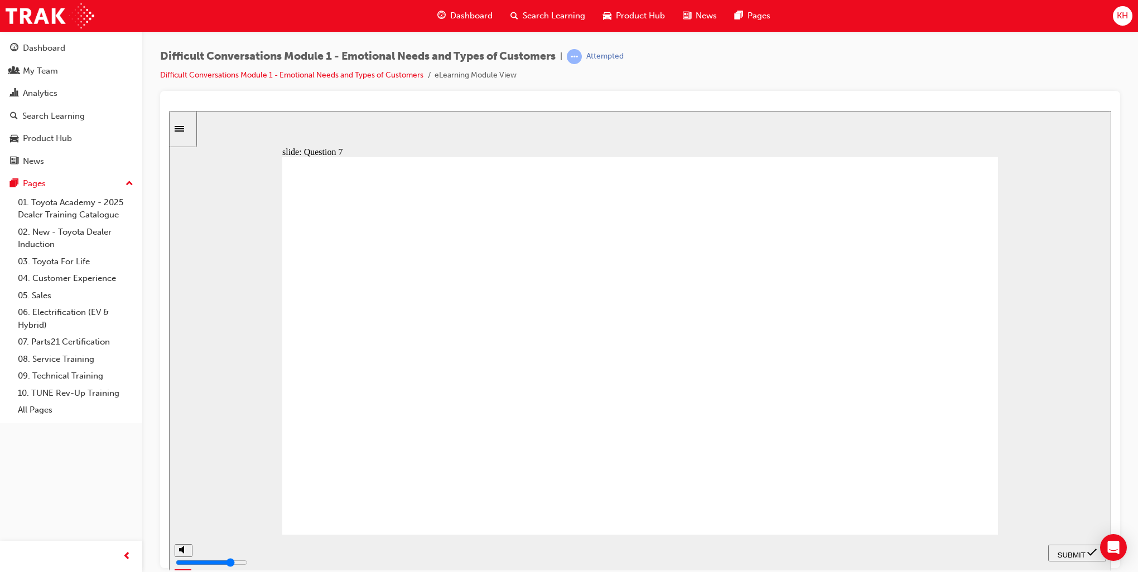
checkbox input "true"
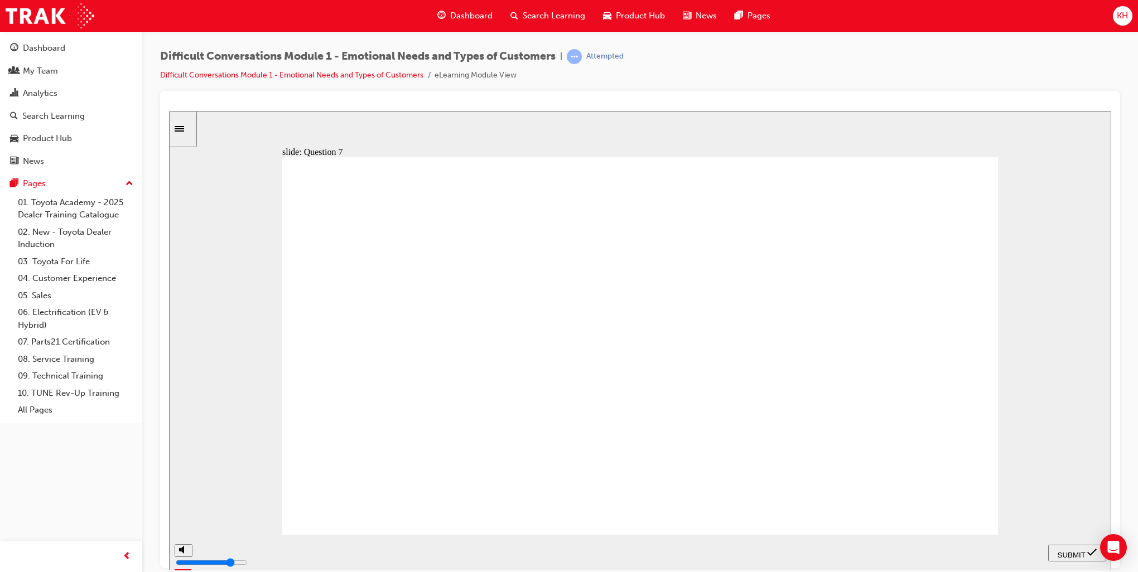
checkbox input "true"
click at [1080, 547] on div "SUBMIT" at bounding box center [1077, 553] width 49 height 12
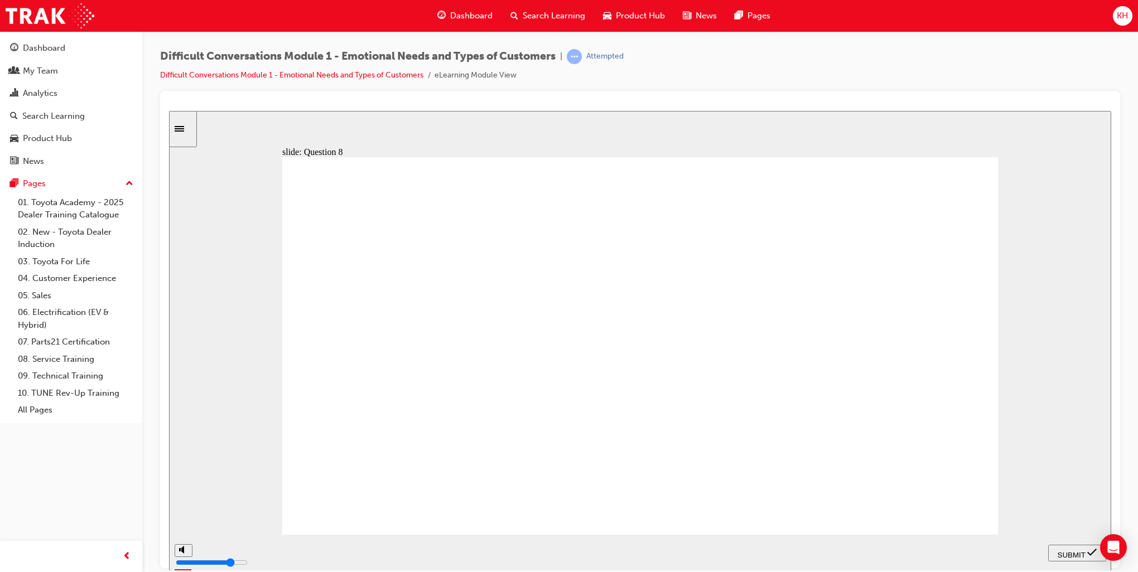
checkbox input "true"
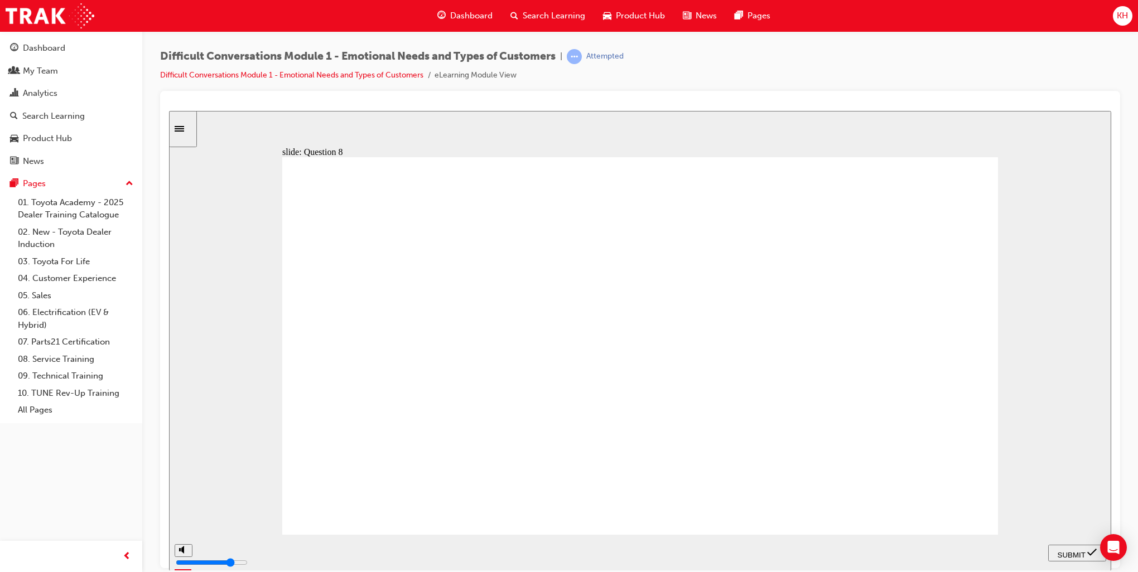
checkbox input "true"
click at [1073, 551] on span "SUBMIT" at bounding box center [1072, 555] width 28 height 8
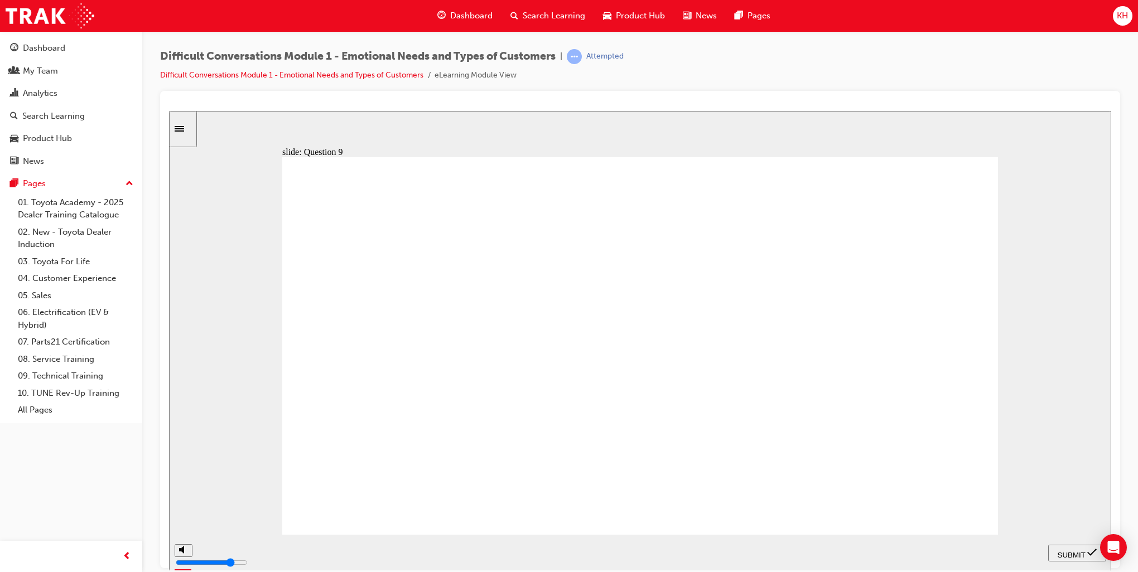
radio input "true"
click at [1070, 553] on span "SUBMIT" at bounding box center [1072, 555] width 28 height 8
radio input "true"
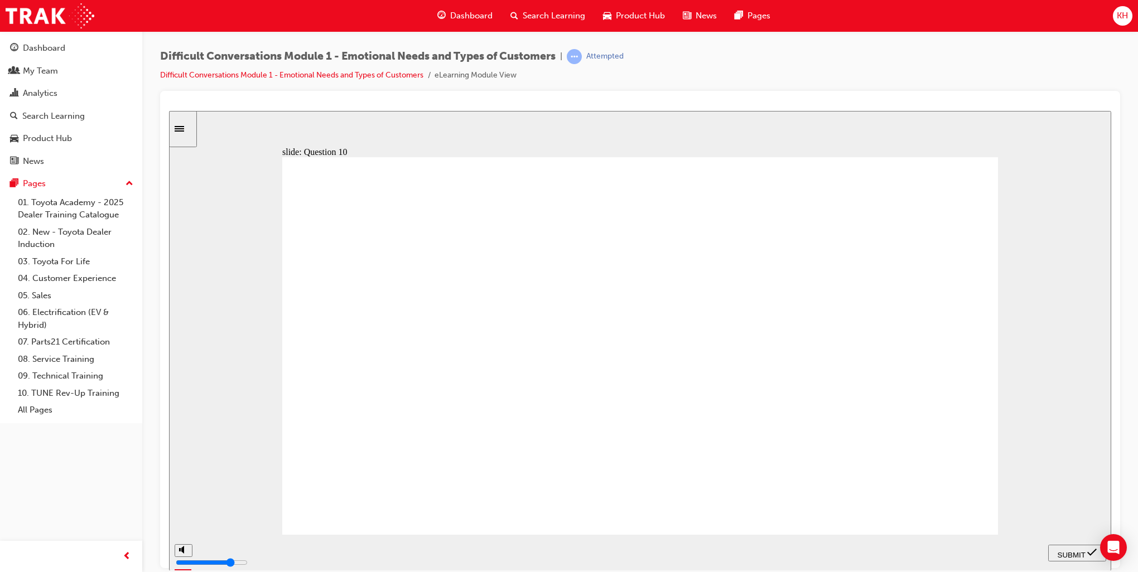
click at [1063, 551] on span "SUBMIT" at bounding box center [1072, 555] width 28 height 8
radio input "true"
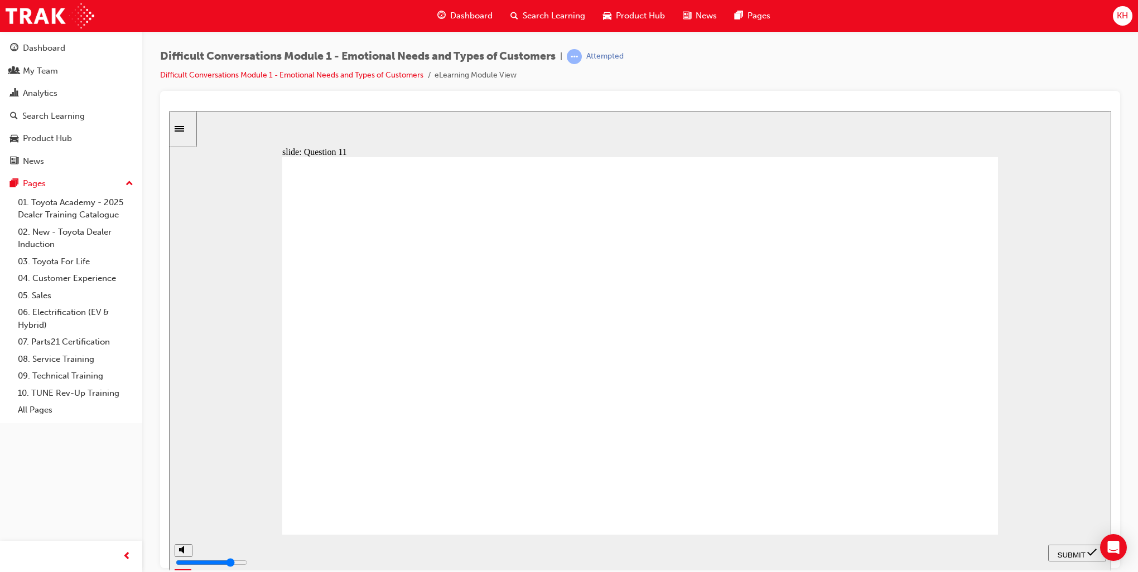
radio input "true"
click at [1082, 557] on div "SUBMIT" at bounding box center [1077, 553] width 49 height 12
radio input "true"
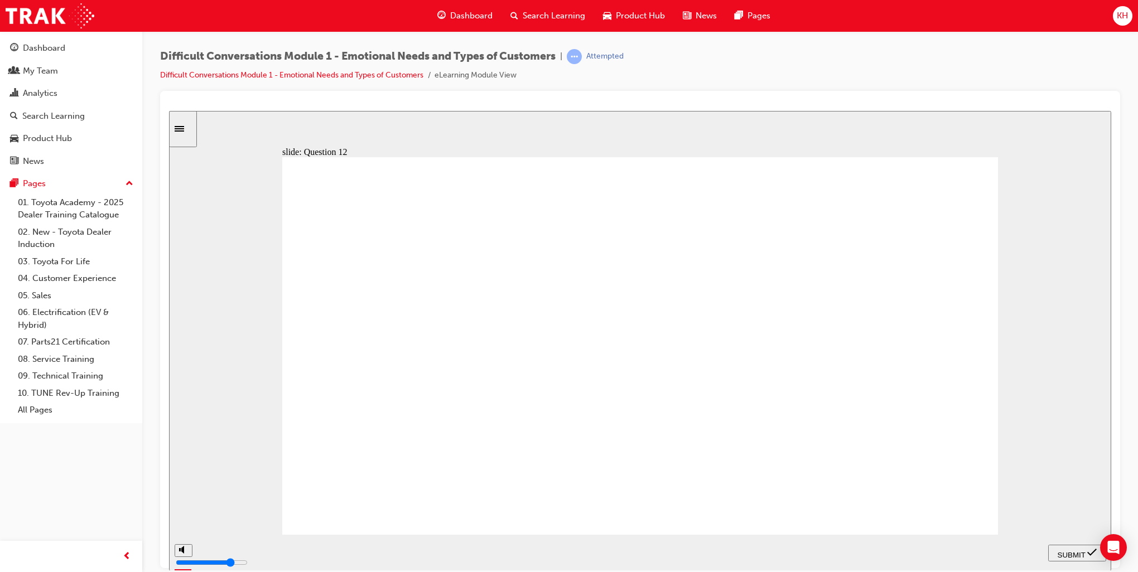
click at [1072, 552] on span "SUBMIT" at bounding box center [1072, 555] width 28 height 8
type input "4000"
click at [1080, 552] on span "NEXT" at bounding box center [1080, 555] width 20 height 8
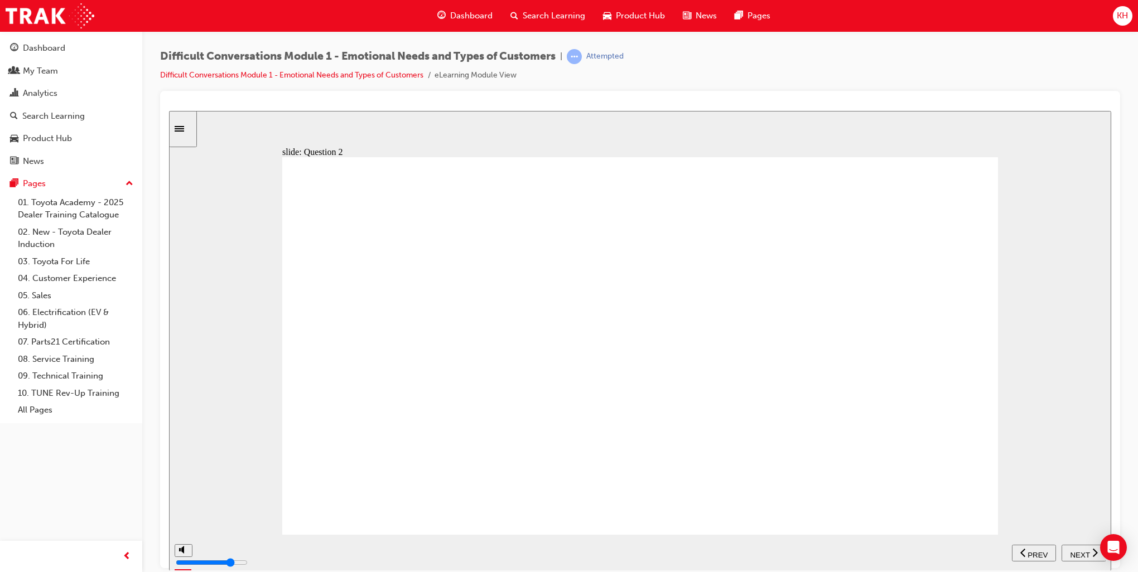
click at [1080, 552] on span "NEXT" at bounding box center [1080, 555] width 20 height 8
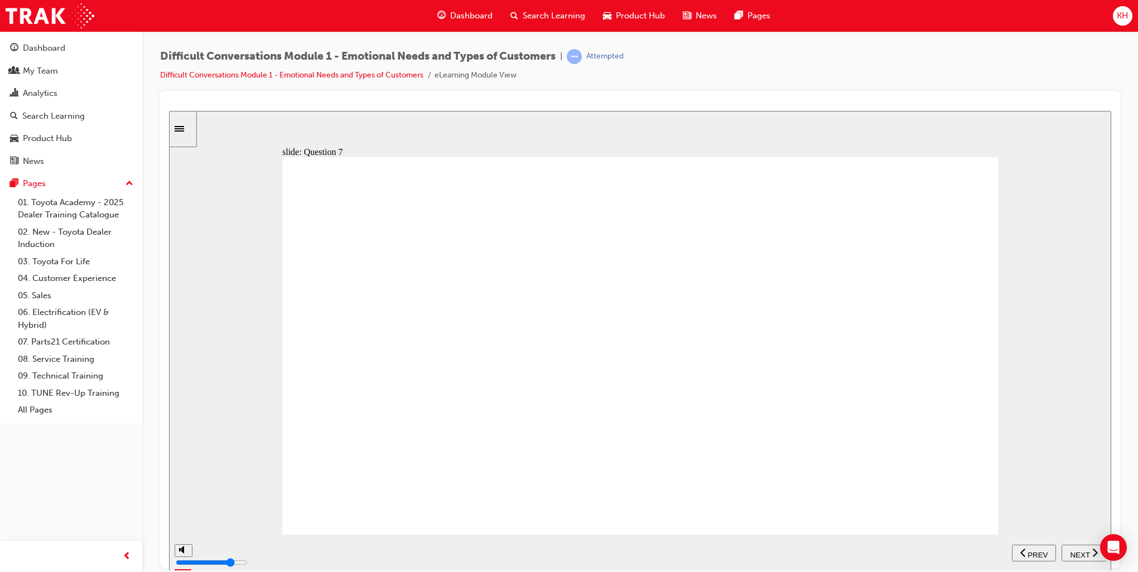
click at [1080, 552] on span "NEXT" at bounding box center [1080, 555] width 20 height 8
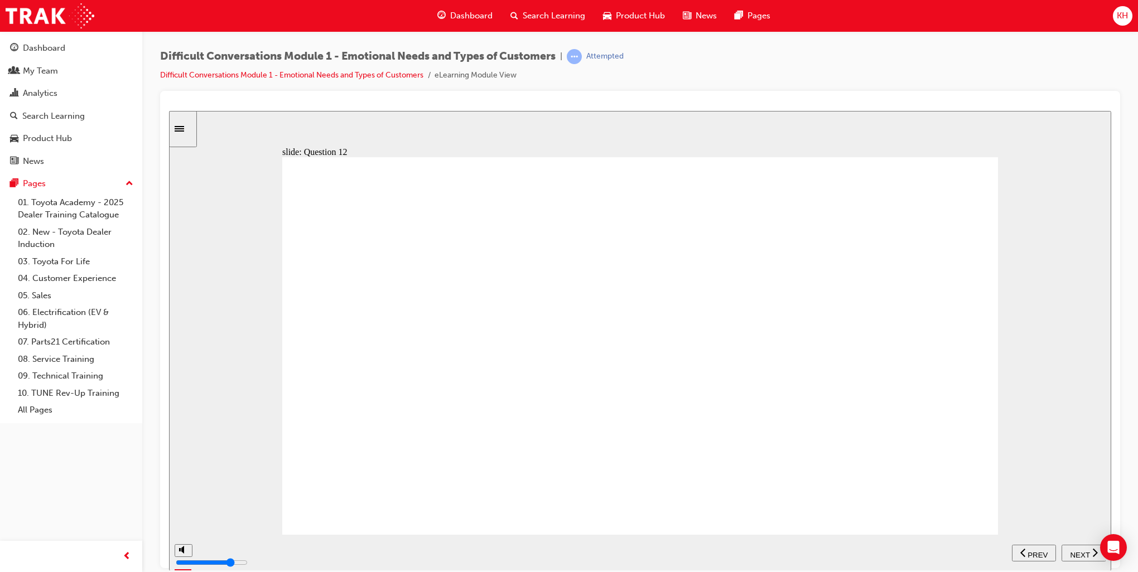
click at [1080, 552] on span "NEXT" at bounding box center [1080, 555] width 20 height 8
type input "4000"
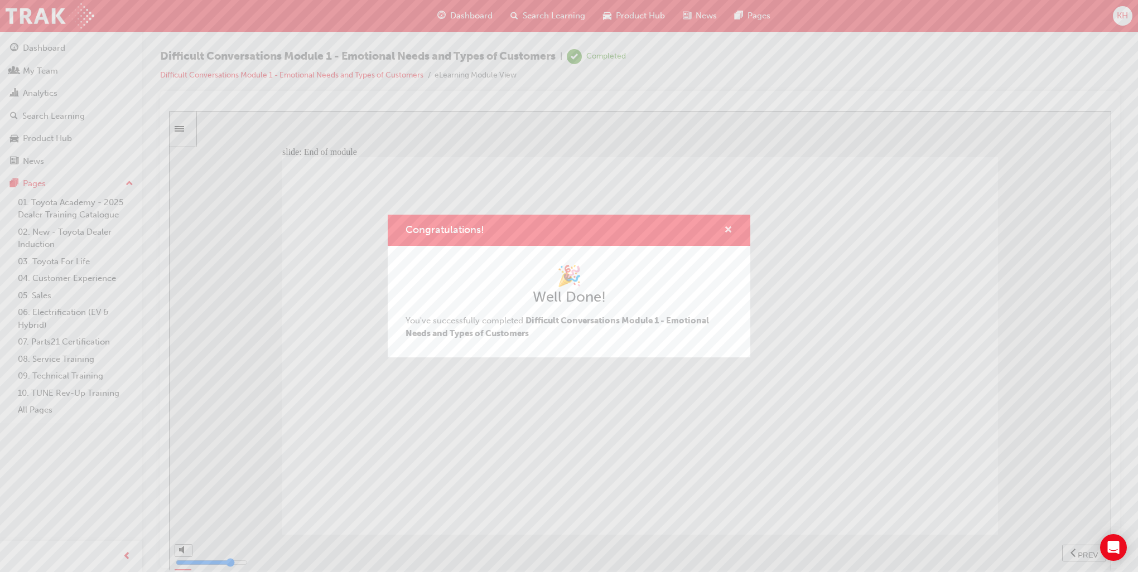
click at [727, 231] on span "cross-icon" at bounding box center [728, 231] width 8 height 10
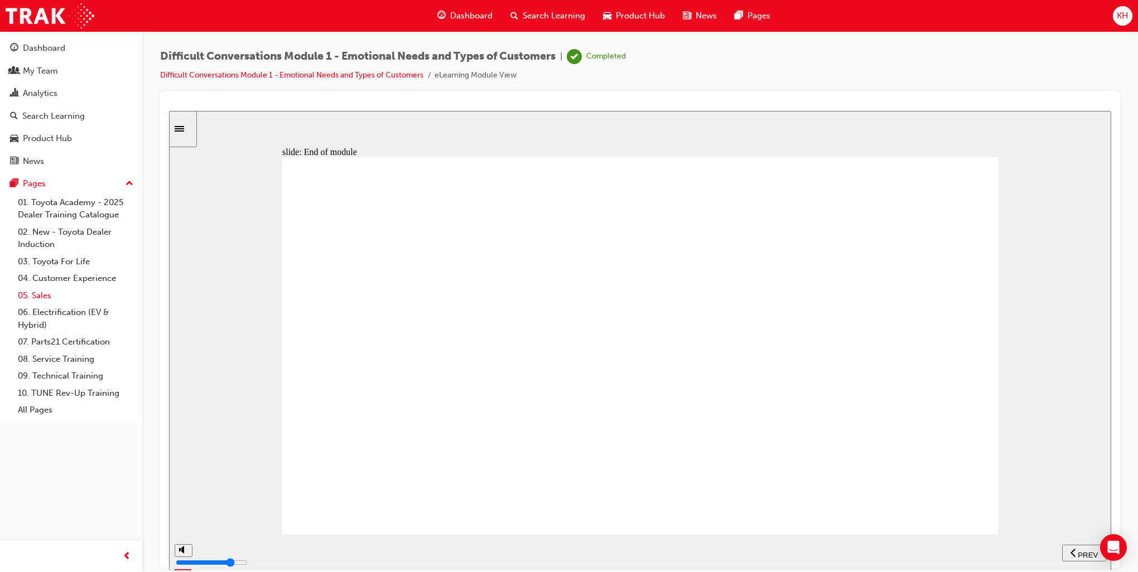
drag, startPoint x: 81, startPoint y: 280, endPoint x: 121, endPoint y: 290, distance: 40.7
click at [81, 280] on link "04. Customer Experience" at bounding box center [75, 278] width 124 height 17
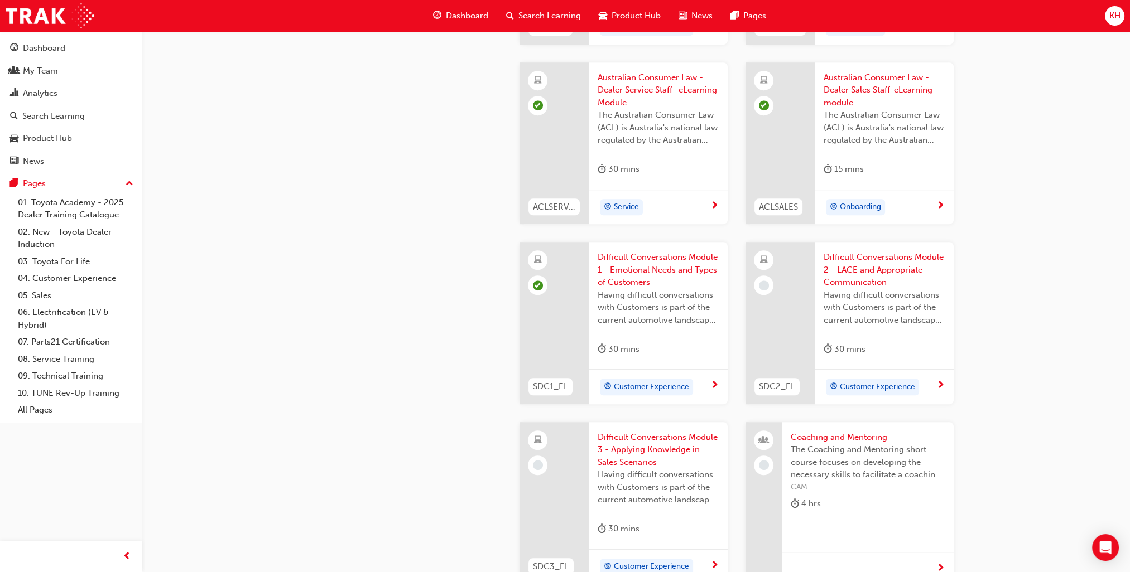
scroll to position [948, 0]
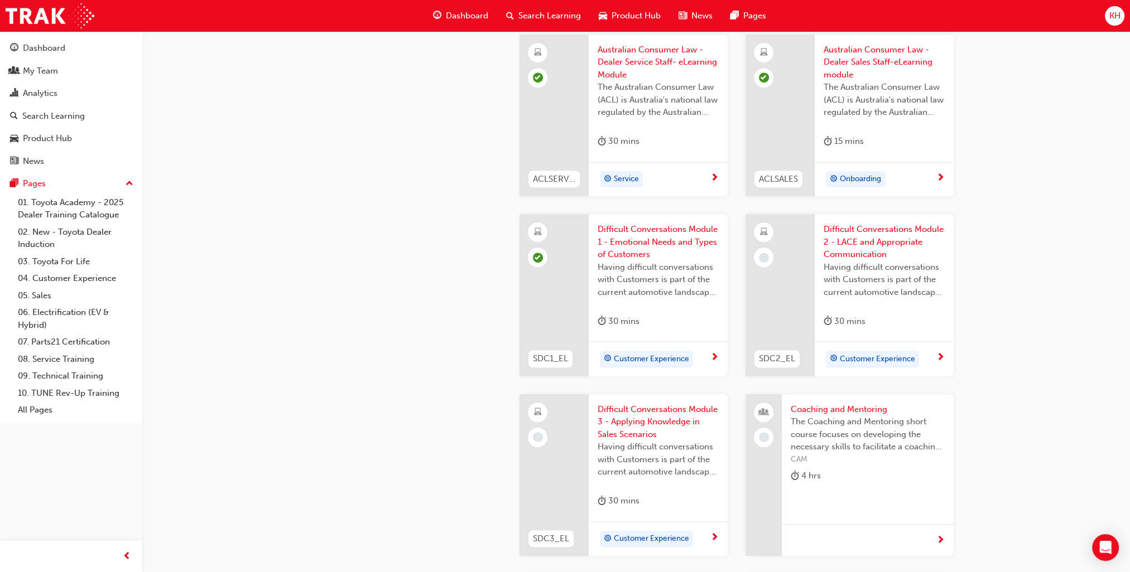
click at [781, 282] on div at bounding box center [779, 295] width 69 height 162
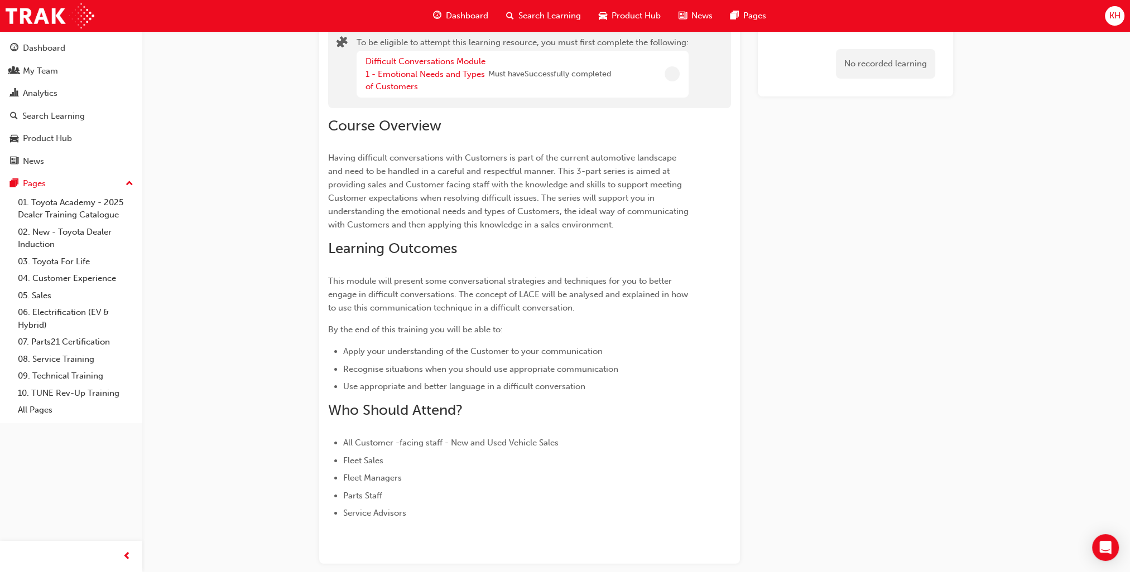
scroll to position [161, 0]
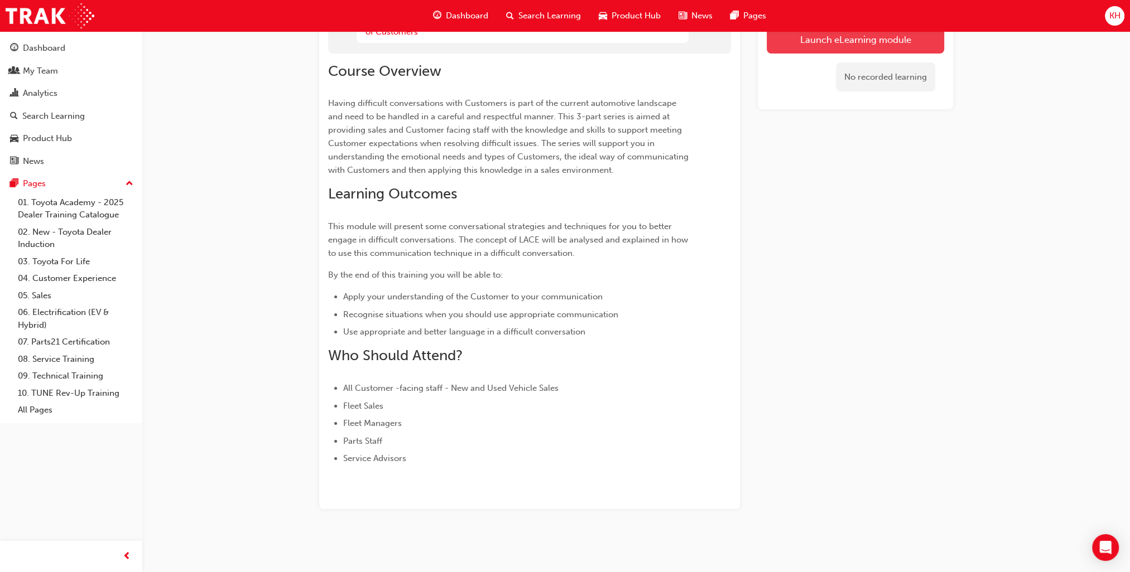
click at [866, 42] on button "Launch eLearning module" at bounding box center [854, 40] width 177 height 28
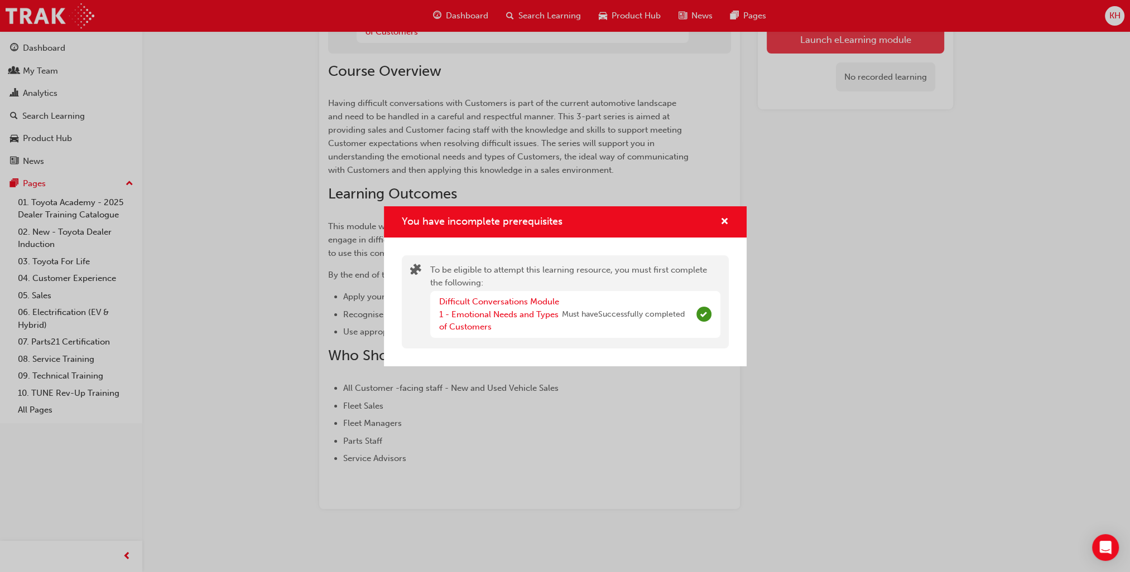
scroll to position [123, 0]
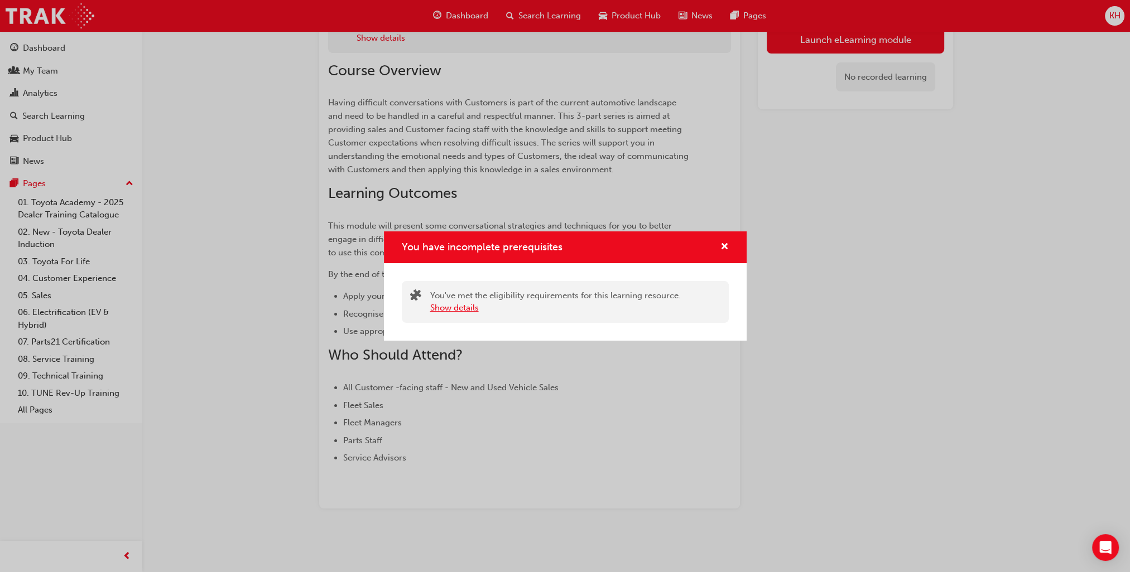
click at [450, 312] on button "Show details" at bounding box center [454, 308] width 49 height 13
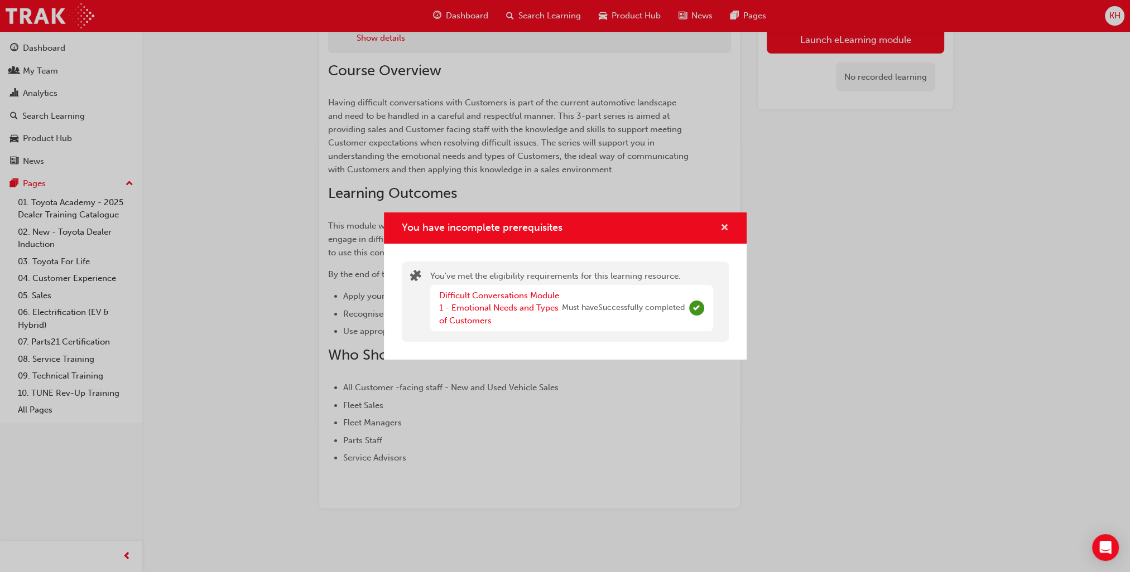
click at [722, 226] on span "cross-icon" at bounding box center [724, 229] width 8 height 10
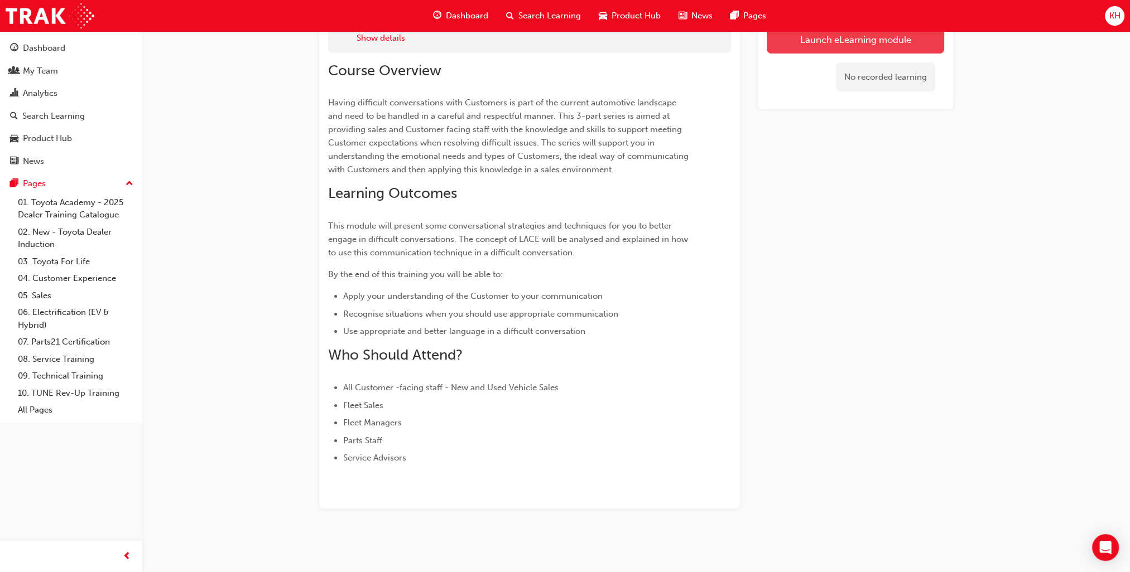
click at [805, 45] on button "Launch eLearning module" at bounding box center [854, 40] width 177 height 28
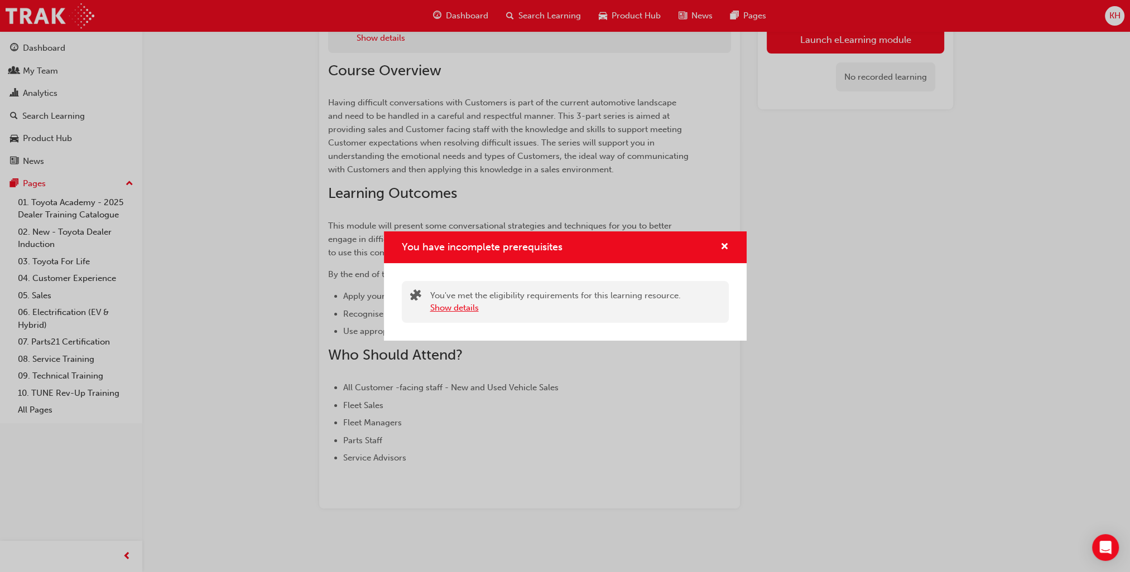
click at [464, 312] on button "Show details" at bounding box center [454, 308] width 49 height 13
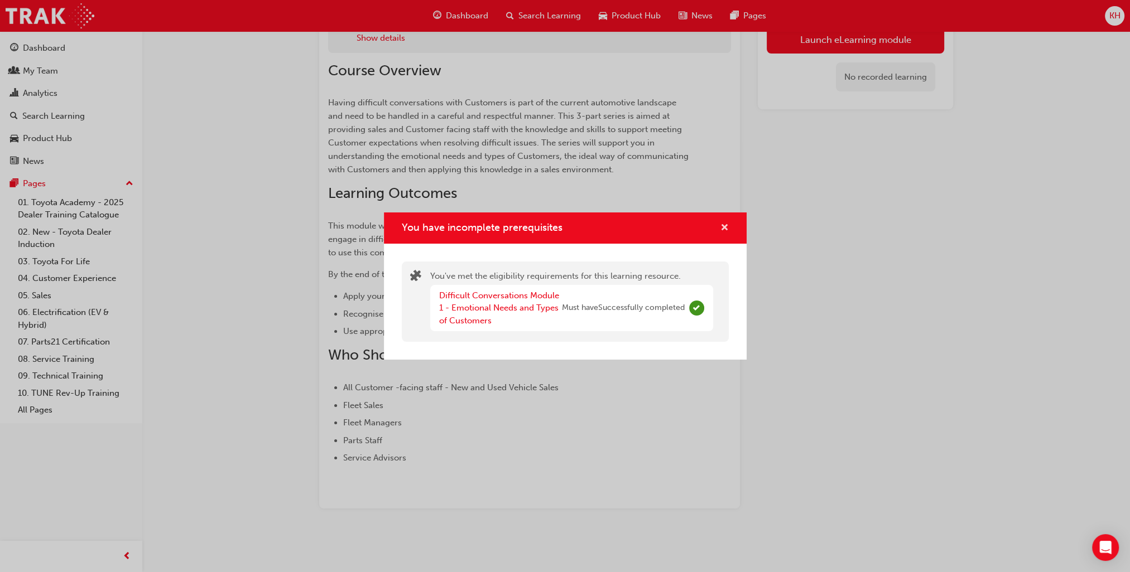
click at [721, 229] on span "cross-icon" at bounding box center [724, 229] width 8 height 10
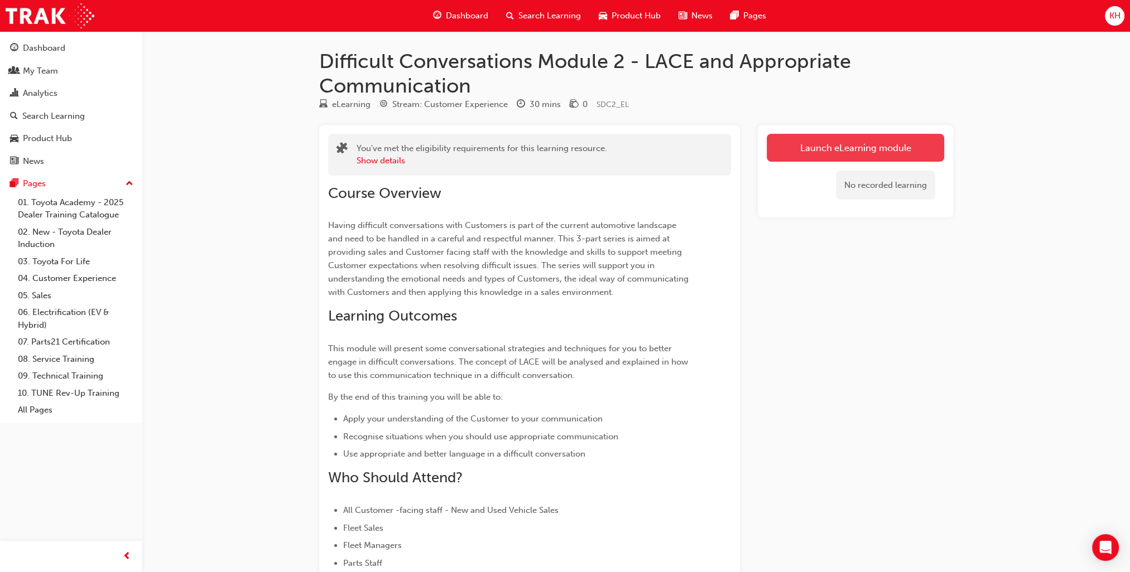
click at [805, 148] on link "Launch eLearning module" at bounding box center [854, 148] width 177 height 28
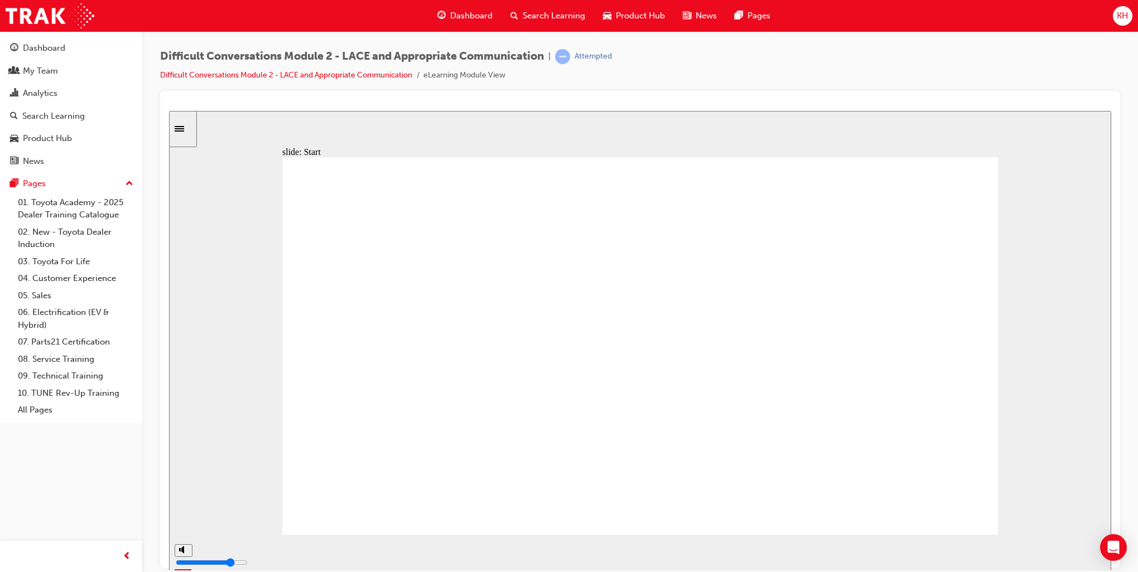
drag, startPoint x: 682, startPoint y: 551, endPoint x: 977, endPoint y: 538, distance: 295.3
click at [1002, 542] on div "playback controls" at bounding box center [605, 552] width 860 height 36
drag, startPoint x: 359, startPoint y: 551, endPoint x: 1010, endPoint y: 549, distance: 651.0
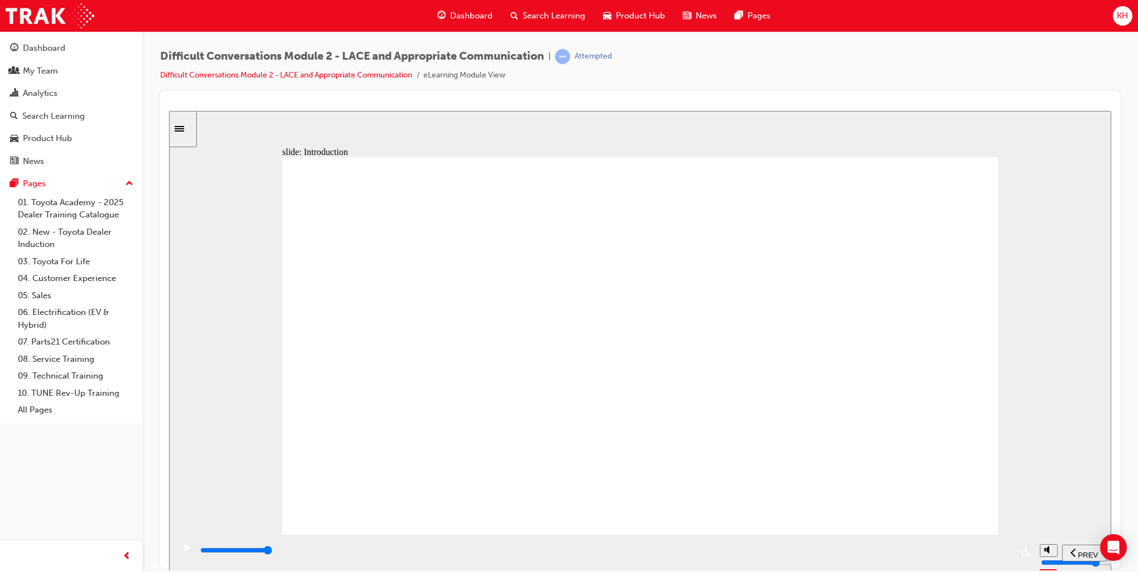
click at [1010, 549] on div "playback controls" at bounding box center [605, 550] width 813 height 12
drag, startPoint x: 299, startPoint y: 553, endPoint x: 1053, endPoint y: 520, distance: 754.3
click at [1053, 520] on div "slide: Introduction 2 Rectangle 1 Introduction By incorporating the understandi…" at bounding box center [640, 340] width 942 height 460
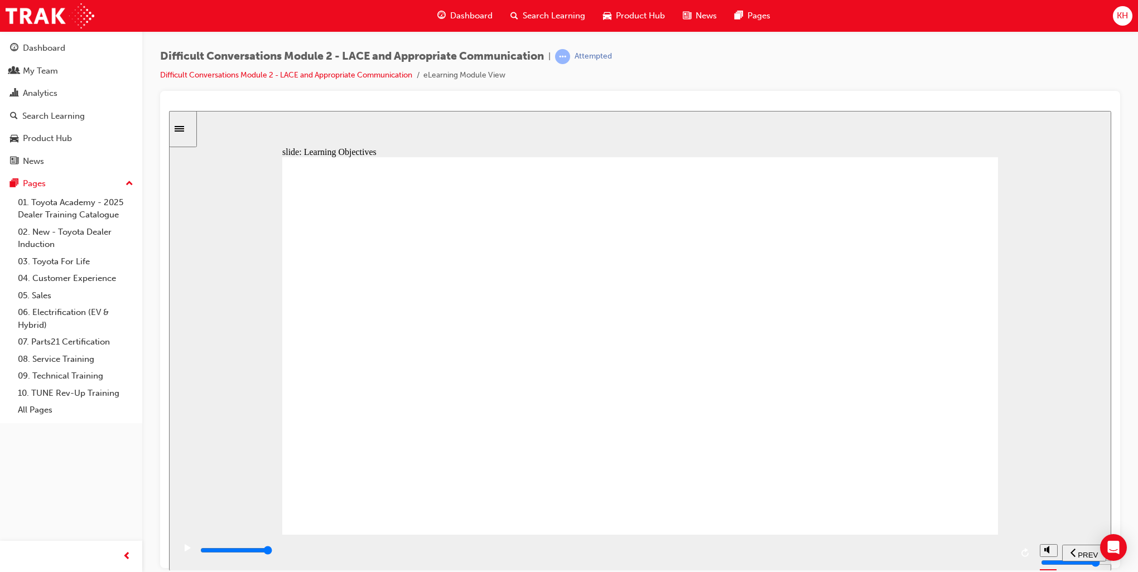
drag, startPoint x: 292, startPoint y: 553, endPoint x: 1055, endPoint y: 513, distance: 764.7
click at [1055, 513] on div "slide: Learning Objectives Learning Objectives Group 1 Oval 1 Line 1 This modul…" at bounding box center [640, 340] width 942 height 460
drag, startPoint x: 426, startPoint y: 554, endPoint x: 1047, endPoint y: 557, distance: 621.4
click at [1047, 557] on section "PREV NEXT SUBMIT" at bounding box center [640, 552] width 942 height 36
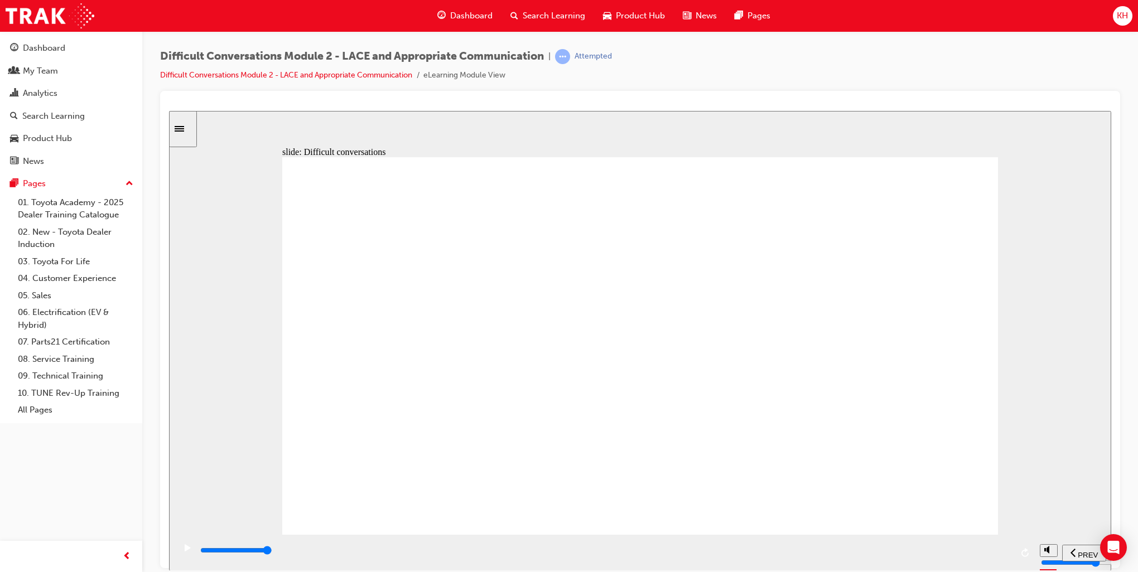
drag, startPoint x: 630, startPoint y: 554, endPoint x: 1023, endPoint y: 531, distance: 393.4
click at [1023, 531] on div "slide: Remember the Iceberg Analogy Rounded Rectangular Callout 2 LACE Communic…" at bounding box center [640, 340] width 942 height 460
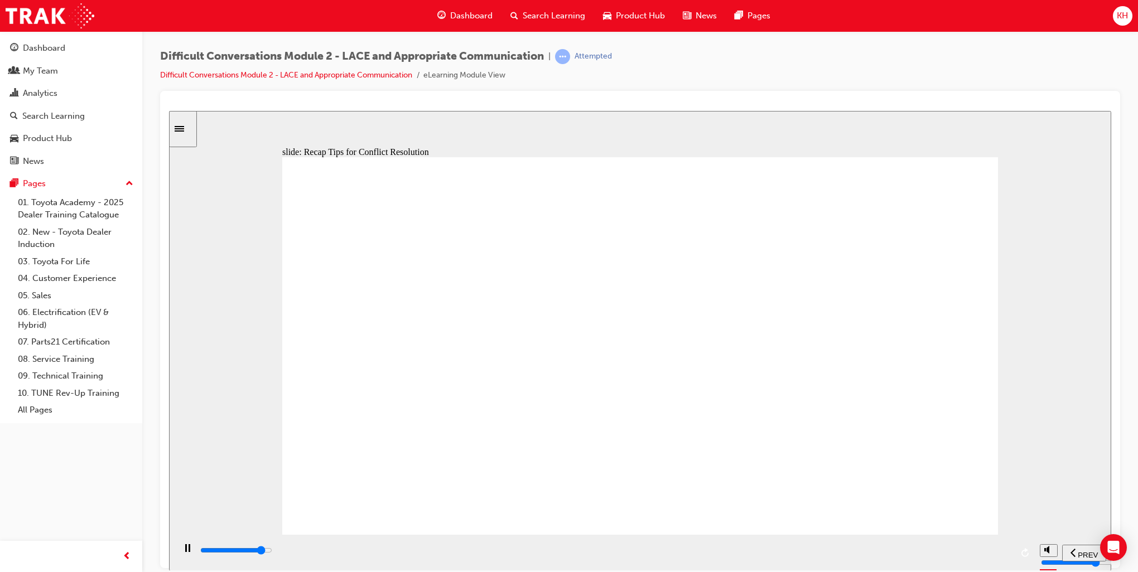
drag, startPoint x: 238, startPoint y: 553, endPoint x: 1036, endPoint y: 545, distance: 798.3
click at [1036, 545] on section "PREV NEXT SUBMIT" at bounding box center [640, 552] width 942 height 36
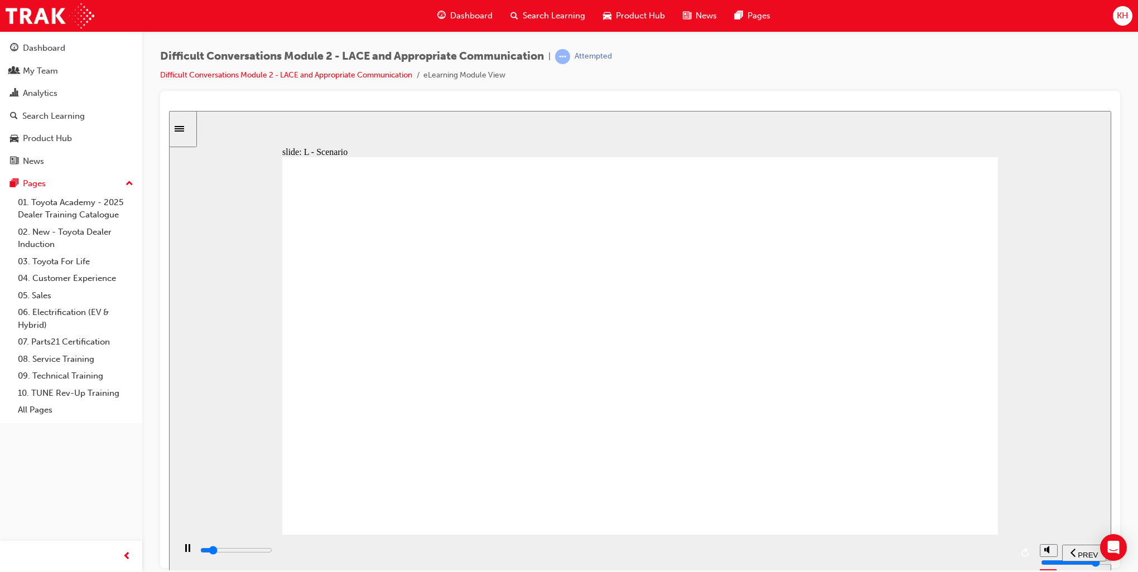
drag, startPoint x: 477, startPoint y: 550, endPoint x: 1002, endPoint y: 546, distance: 524.9
click at [1002, 546] on div "playback controls" at bounding box center [605, 552] width 813 height 17
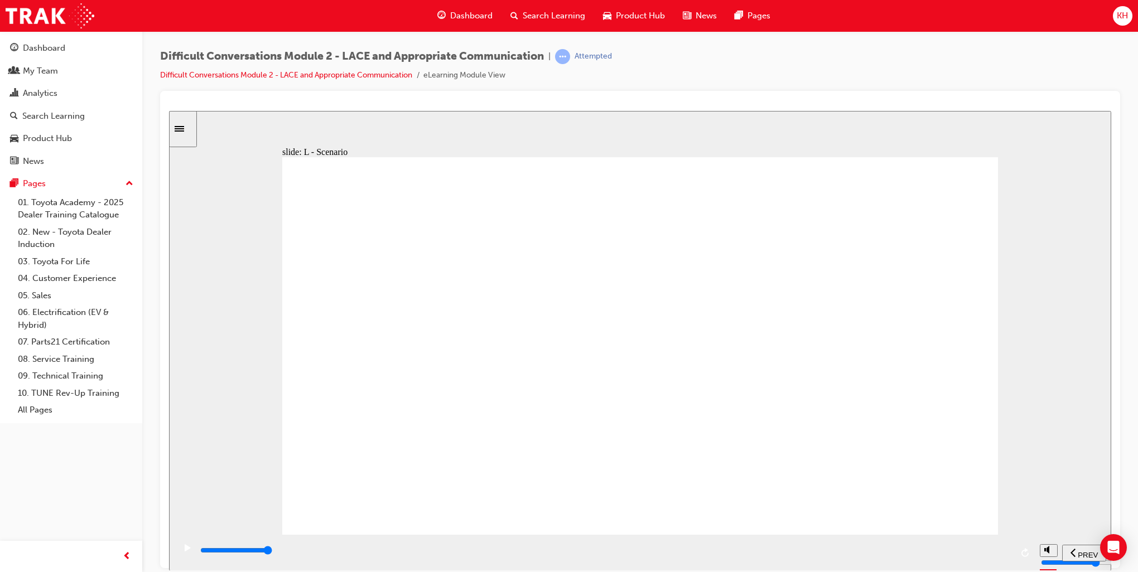
drag, startPoint x: 927, startPoint y: 471, endPoint x: 941, endPoint y: 474, distance: 14.2
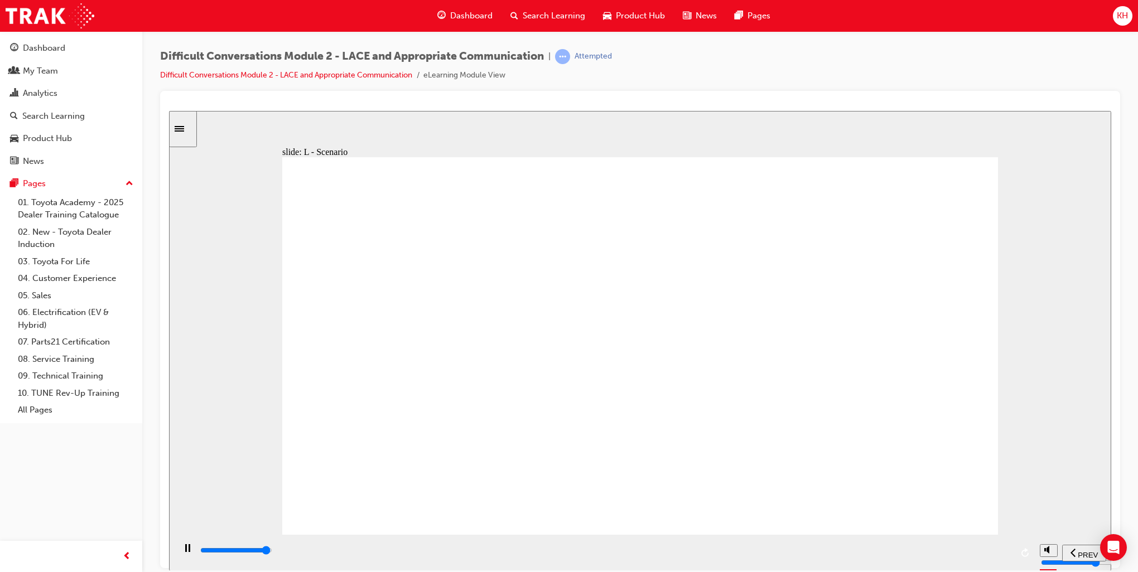
drag, startPoint x: 391, startPoint y: 553, endPoint x: 743, endPoint y: 527, distance: 353.0
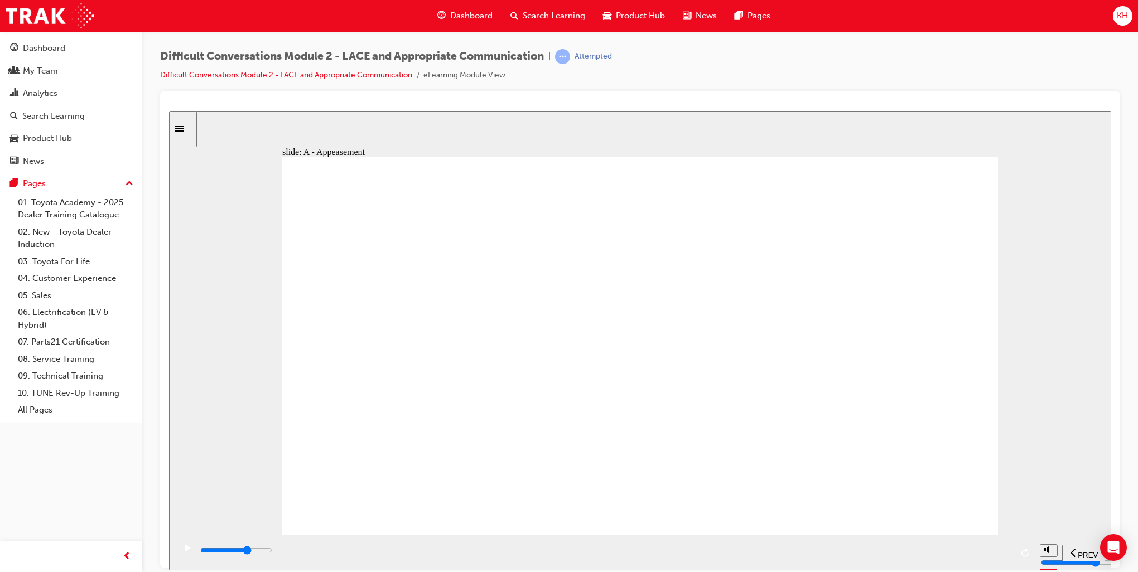
click at [743, 527] on div "slide: A - Appeasement LACE Communication A = Appeasement Group 5 You are attem…" at bounding box center [640, 340] width 942 height 460
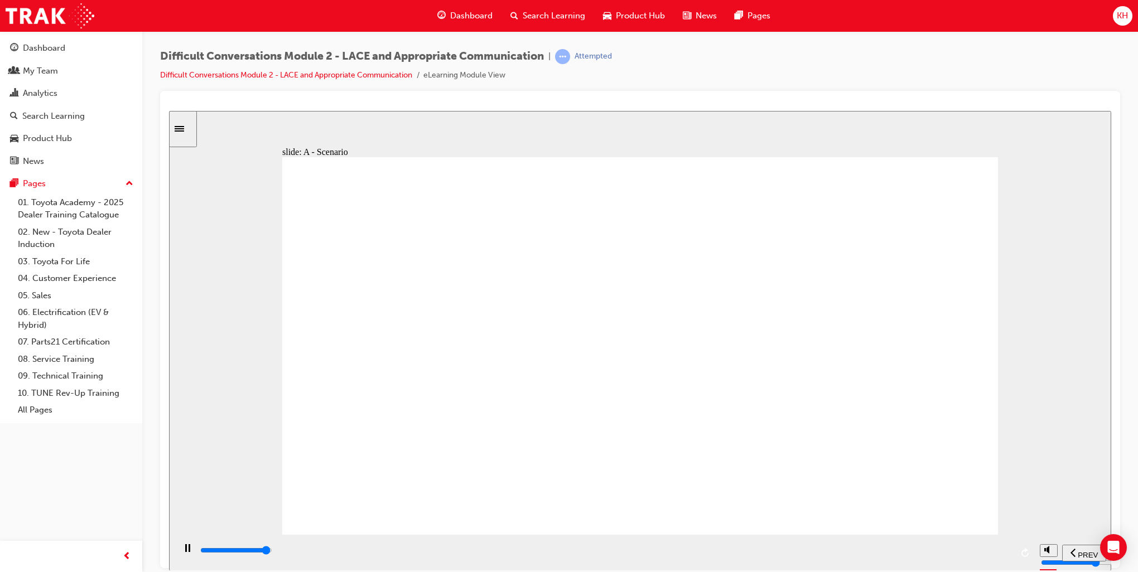
drag, startPoint x: 491, startPoint y: 556, endPoint x: 1024, endPoint y: 549, distance: 532.8
click at [1024, 549] on div "playback controls" at bounding box center [605, 552] width 860 height 36
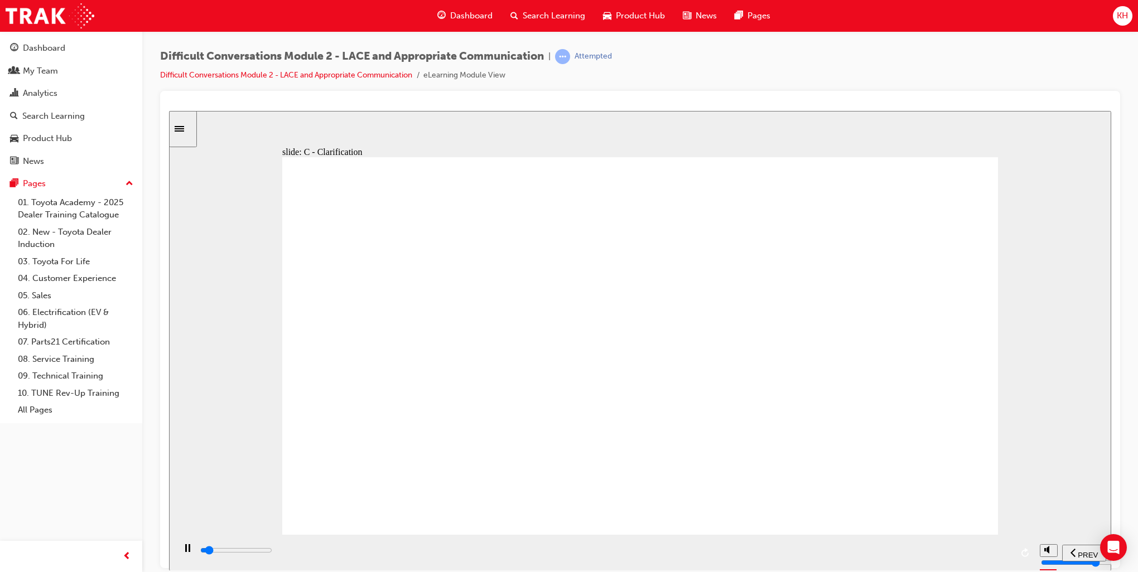
drag, startPoint x: 299, startPoint y: 551, endPoint x: 462, endPoint y: 551, distance: 162.9
click at [462, 551] on div "playback controls" at bounding box center [605, 550] width 813 height 12
drag, startPoint x: 591, startPoint y: 299, endPoint x: 588, endPoint y: 363, distance: 63.7
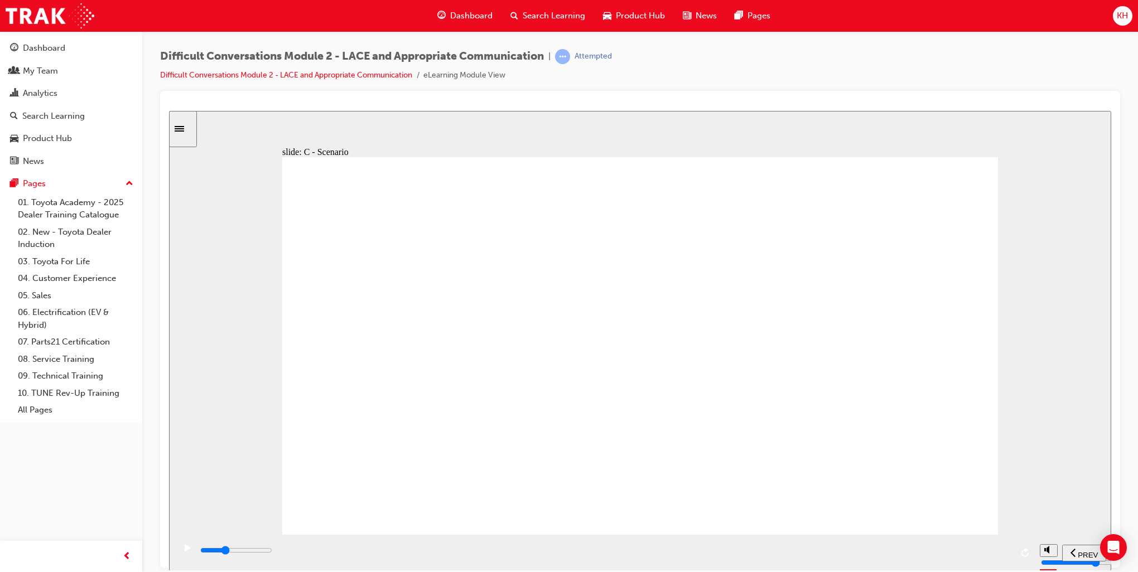
click at [462, 553] on div "playback controls" at bounding box center [605, 550] width 813 height 12
click at [181, 551] on div "play/pause" at bounding box center [187, 553] width 19 height 19
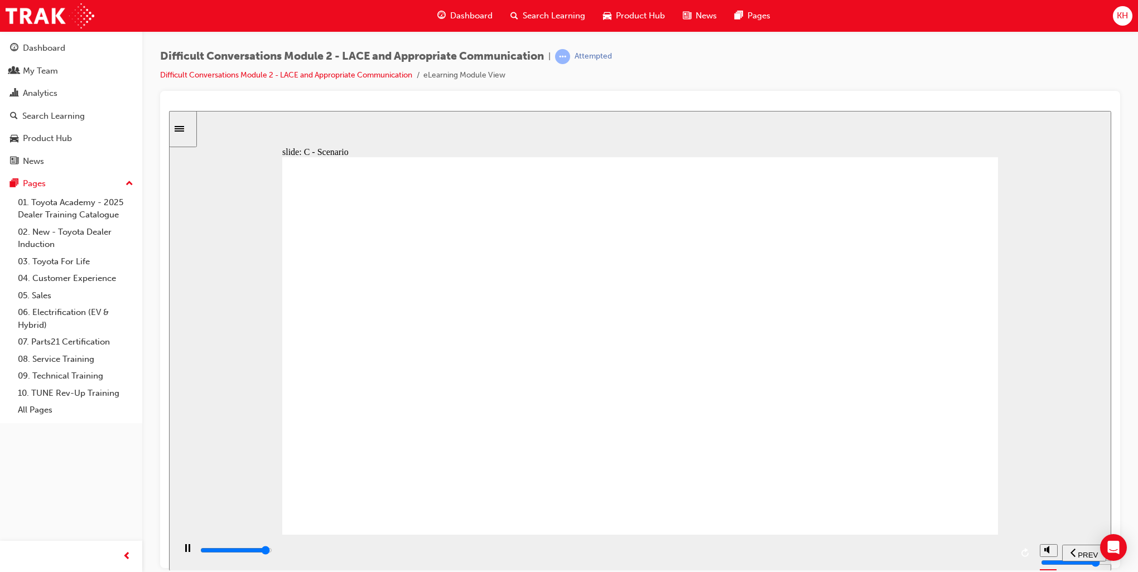
drag, startPoint x: 937, startPoint y: 477, endPoint x: 930, endPoint y: 477, distance: 6.1
drag, startPoint x: 808, startPoint y: 552, endPoint x: 1011, endPoint y: 546, distance: 203.1
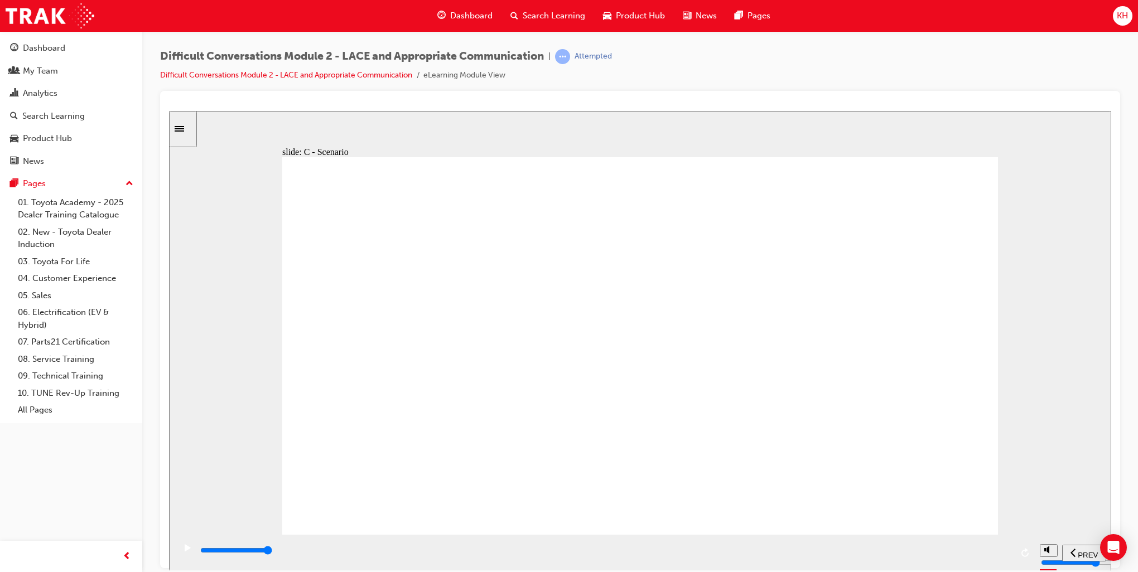
click at [1011, 546] on div "playback controls" at bounding box center [605, 552] width 813 height 17
drag, startPoint x: 232, startPoint y: 552, endPoint x: 1022, endPoint y: 562, distance: 789.9
click at [1023, 563] on div "playback controls" at bounding box center [605, 552] width 860 height 36
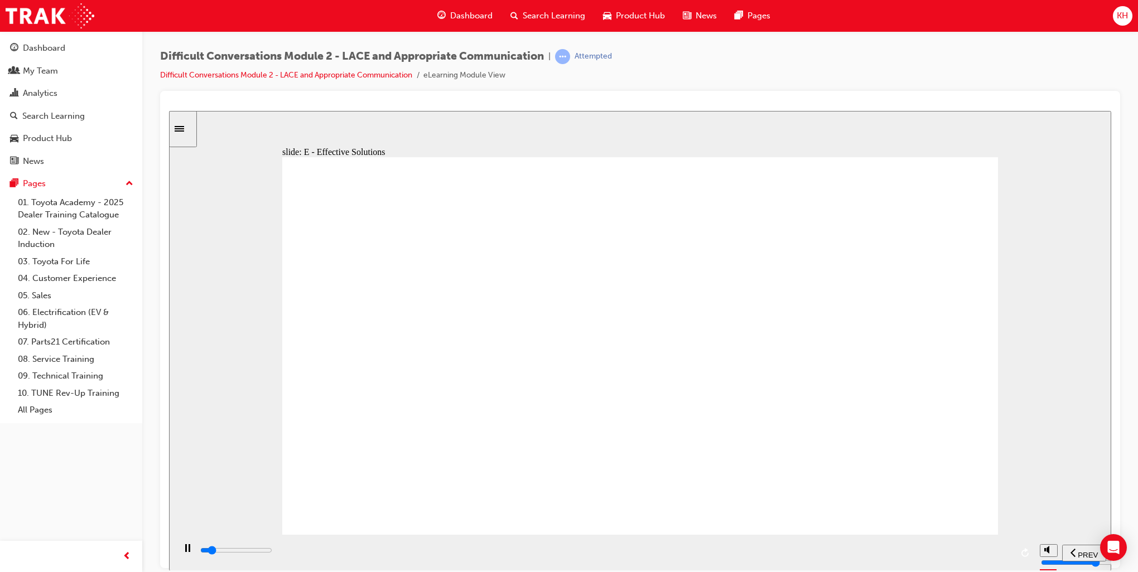
drag, startPoint x: 947, startPoint y: 551, endPoint x: 1049, endPoint y: 556, distance: 101.7
click at [1049, 556] on section "PREV NEXT SUBMIT" at bounding box center [640, 552] width 942 height 36
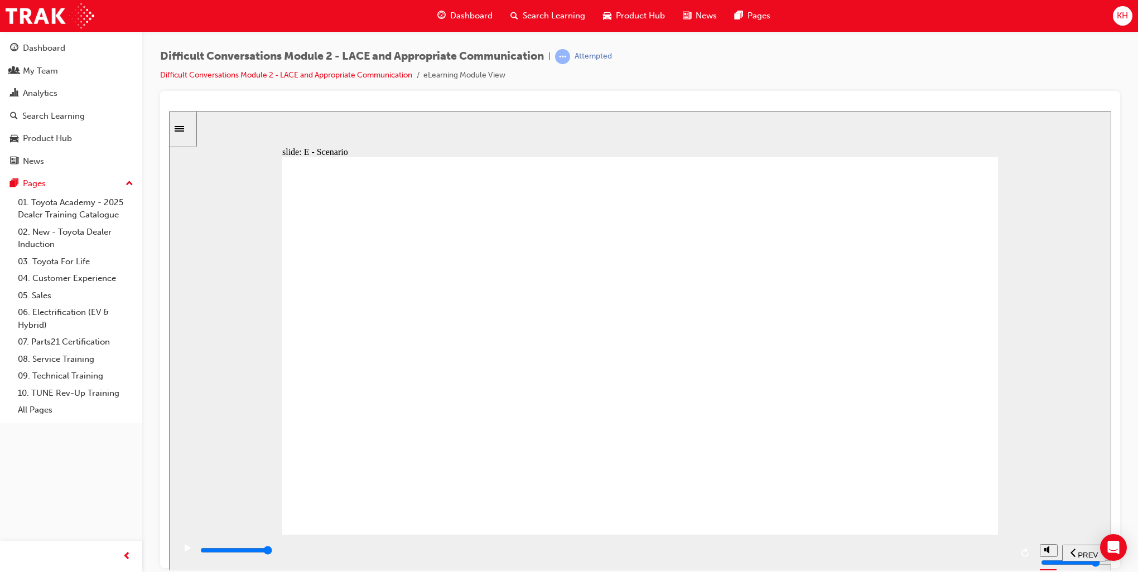
drag, startPoint x: 657, startPoint y: 555, endPoint x: 993, endPoint y: 559, distance: 336.4
click at [993, 557] on div "playback controls" at bounding box center [605, 550] width 813 height 12
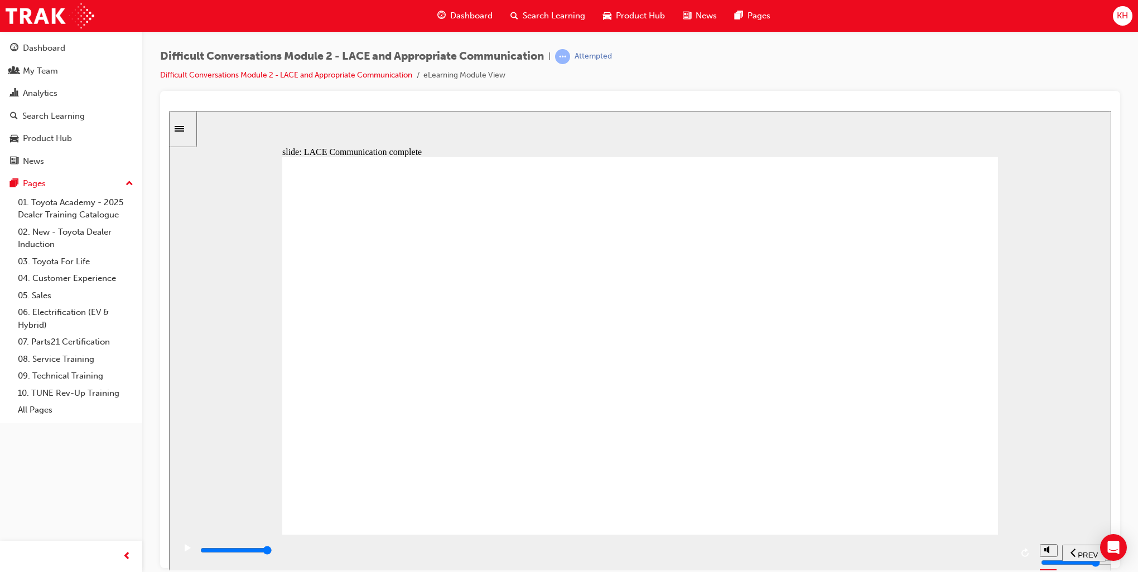
drag, startPoint x: 615, startPoint y: 558, endPoint x: 1060, endPoint y: 549, distance: 444.7
click at [1060, 549] on section "PREV NEXT SUBMIT" at bounding box center [640, 552] width 942 height 36
drag, startPoint x: 417, startPoint y: 559, endPoint x: 994, endPoint y: 542, distance: 577.0
click at [994, 542] on div "playback controls" at bounding box center [605, 552] width 860 height 36
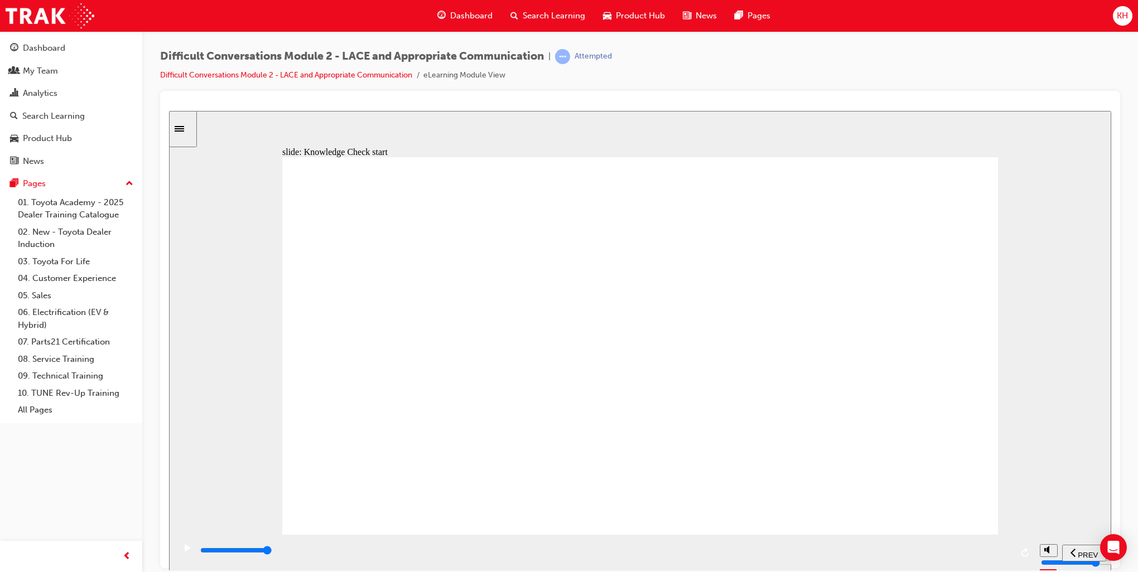
type input "12500"
checkbox input "true"
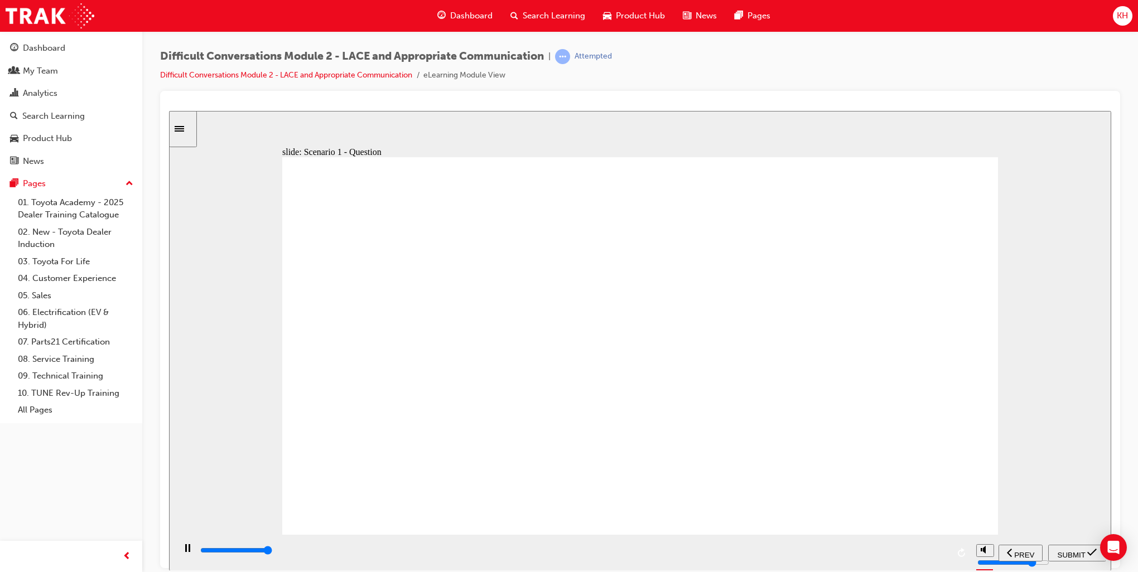
type input "14600"
checkbox input "true"
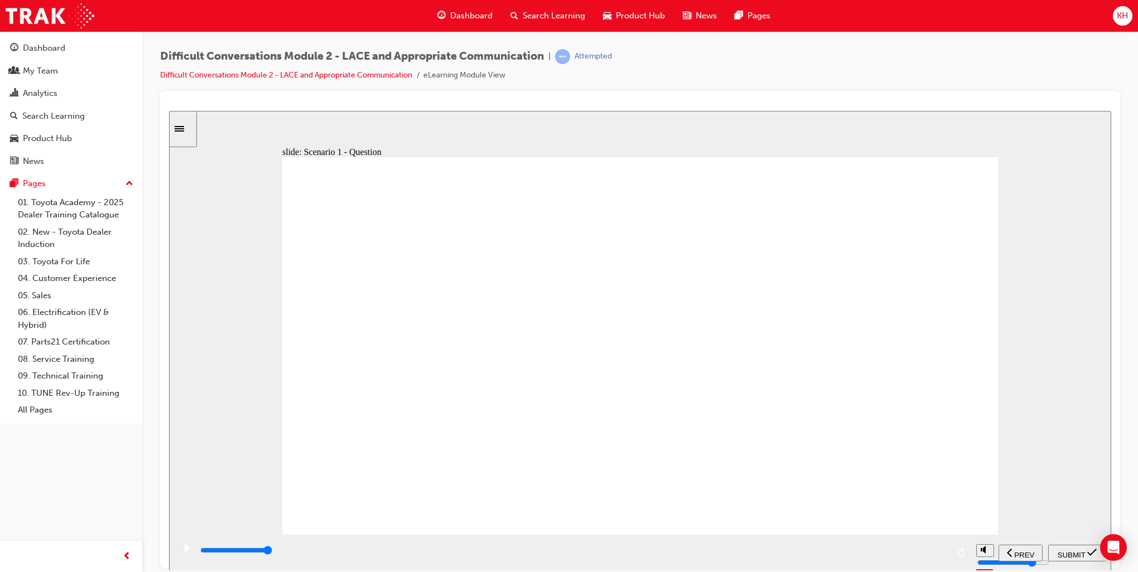
click at [1064, 553] on span "SUBMIT" at bounding box center [1072, 555] width 28 height 8
type input "8000"
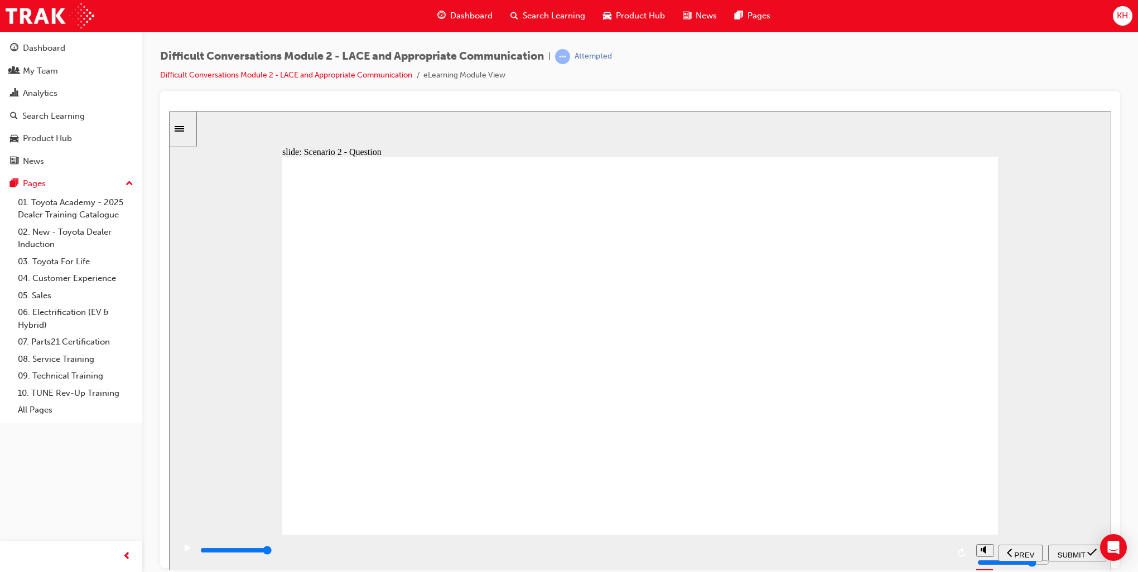
checkbox input "true"
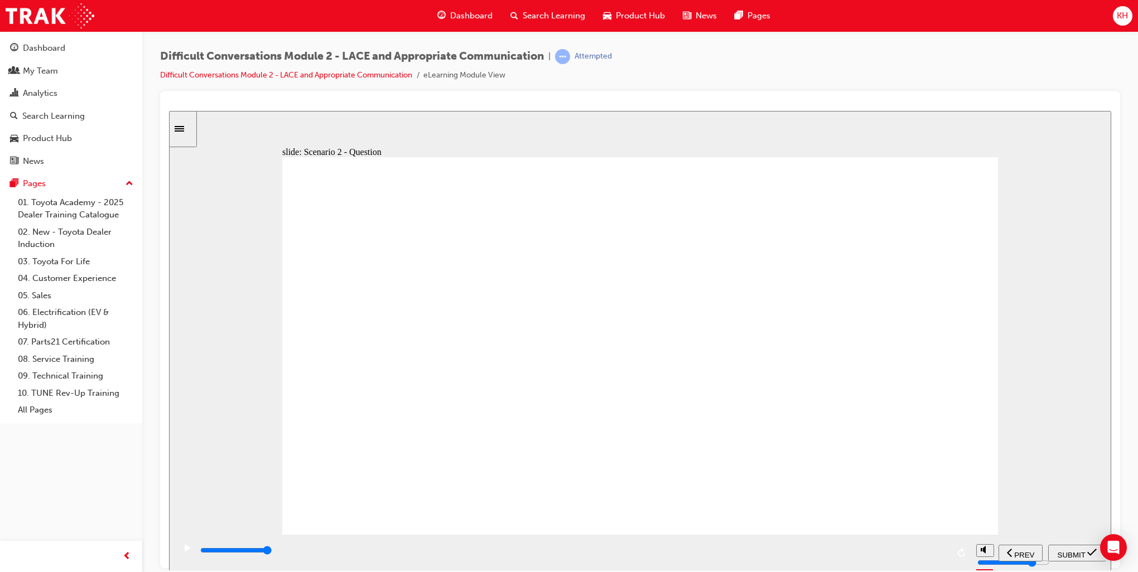
click at [1081, 551] on span "SUBMIT" at bounding box center [1072, 555] width 28 height 8
type input "6700"
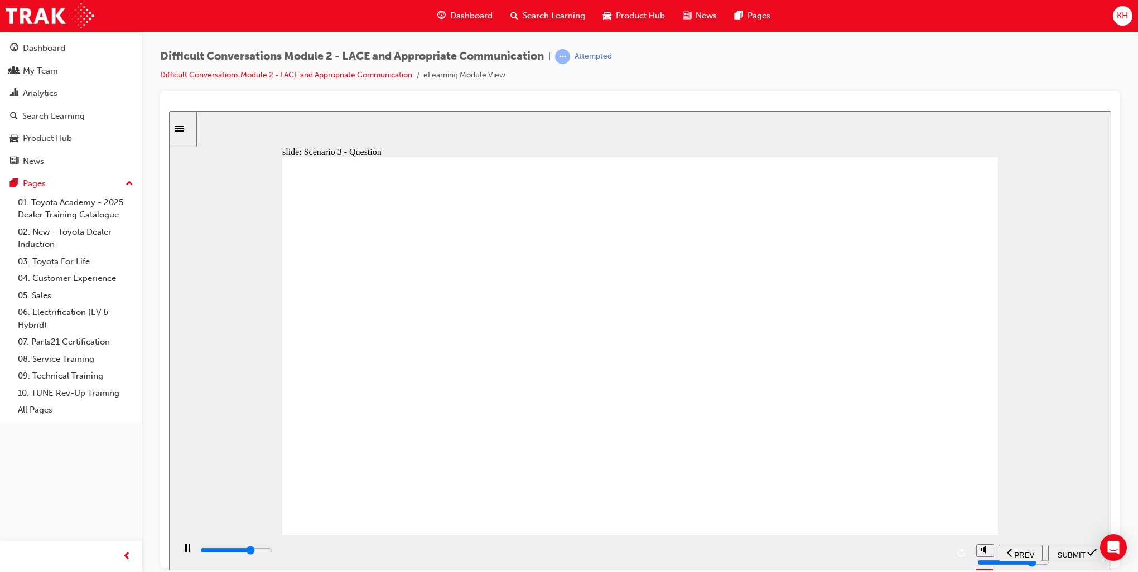
checkbox input "true"
type input "9200"
checkbox input "true"
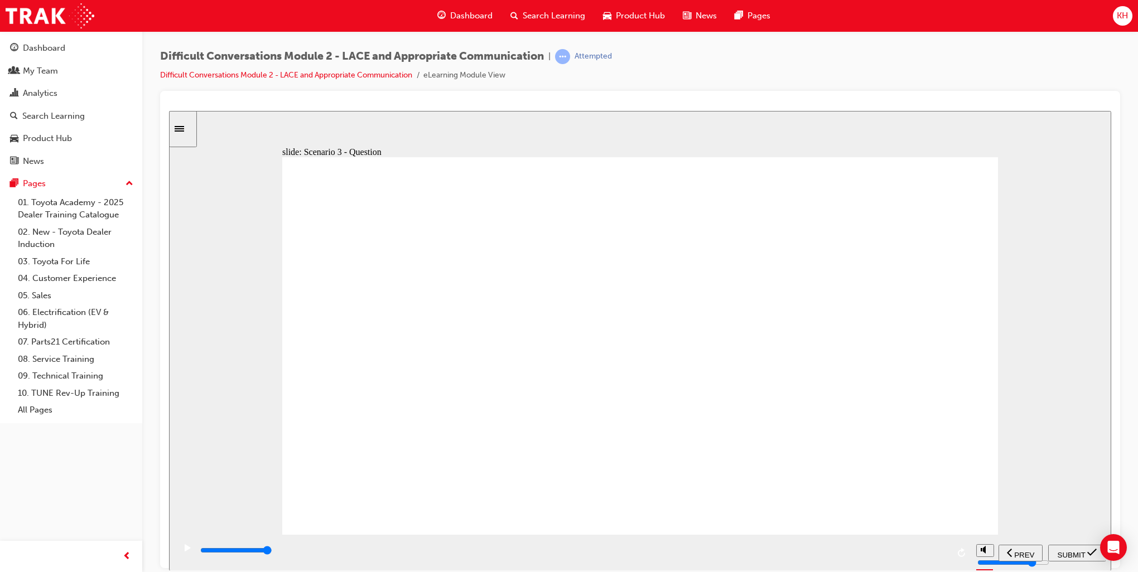
checkbox input "true"
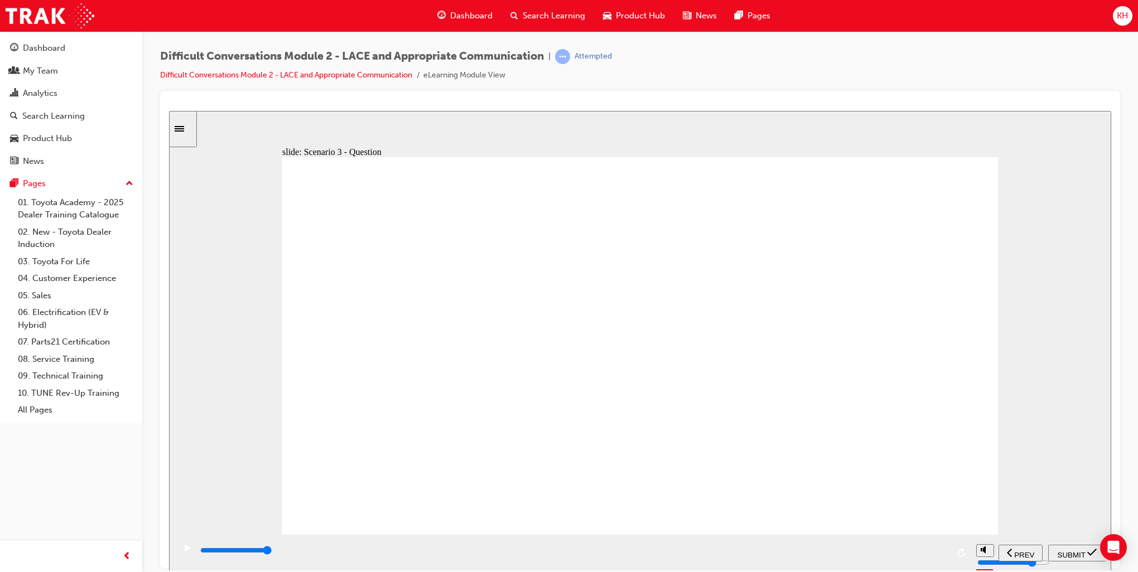
checkbox input "true"
click at [1070, 551] on span "SUBMIT" at bounding box center [1072, 555] width 28 height 8
type input "8900"
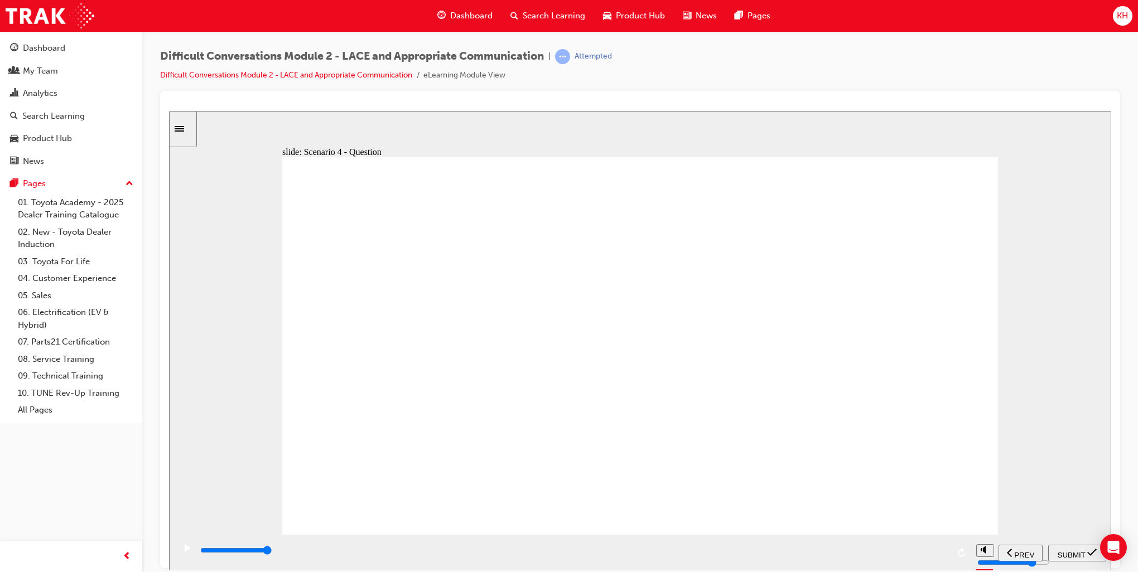
checkbox input "true"
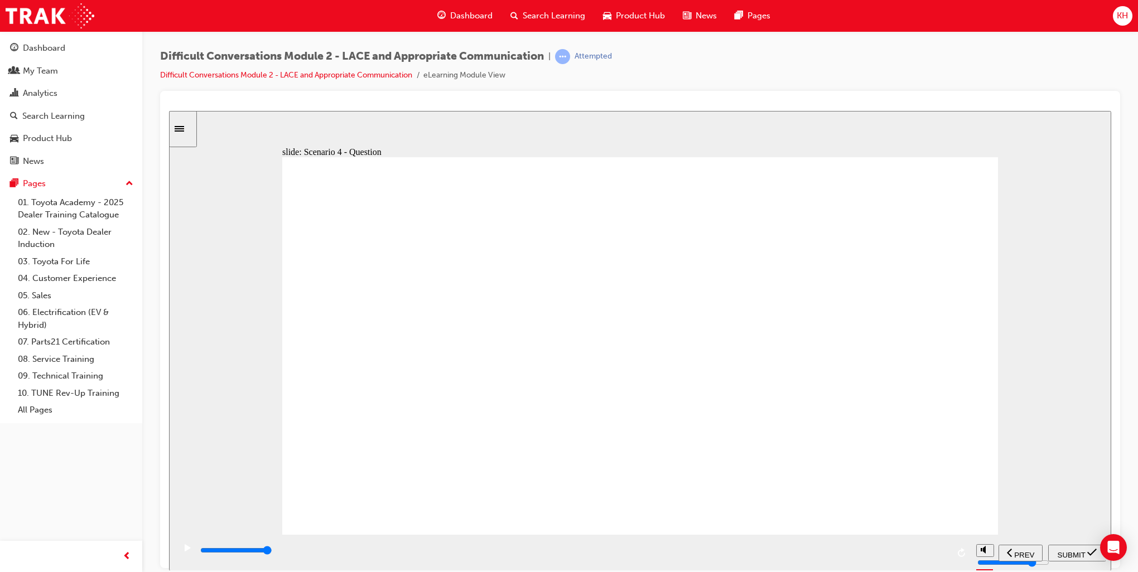
checkbox input "true"
click at [1086, 553] on span "SUBMIT" at bounding box center [1072, 555] width 28 height 8
drag, startPoint x: 610, startPoint y: 552, endPoint x: 1043, endPoint y: 506, distance: 434.7
click at [1043, 506] on div "slide: End of Knowledge Check Rectangle 1 You have finished the Knowledge Check…" at bounding box center [640, 340] width 942 height 460
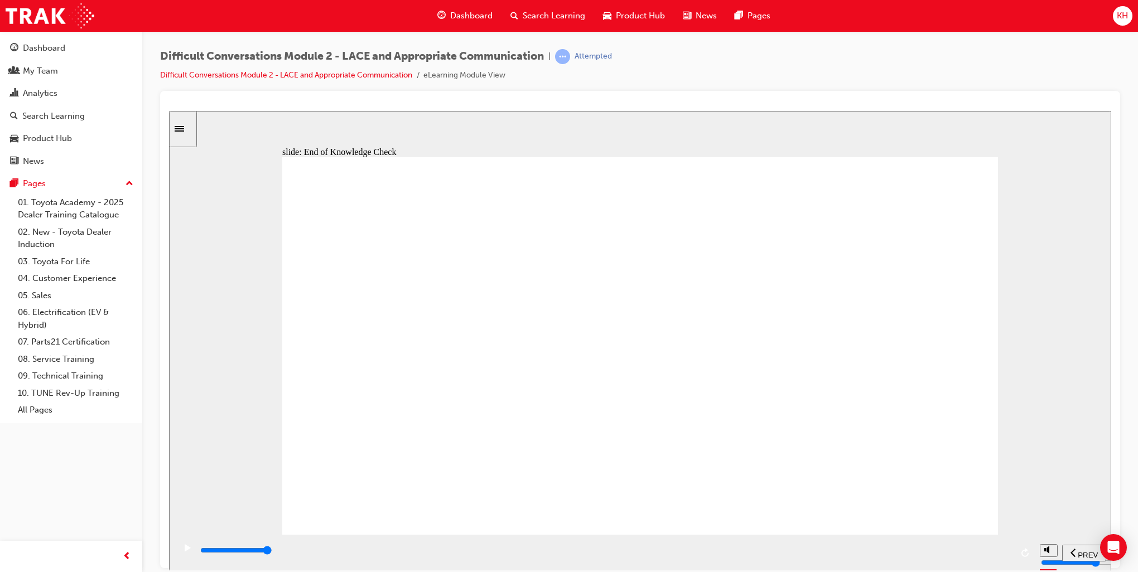
drag, startPoint x: 692, startPoint y: 555, endPoint x: 1006, endPoint y: 526, distance: 315.4
click at [1006, 526] on div "slide: The 7-38-55 Communication Model Appropriate Communication 7-38-55 Commun…" at bounding box center [640, 340] width 942 height 460
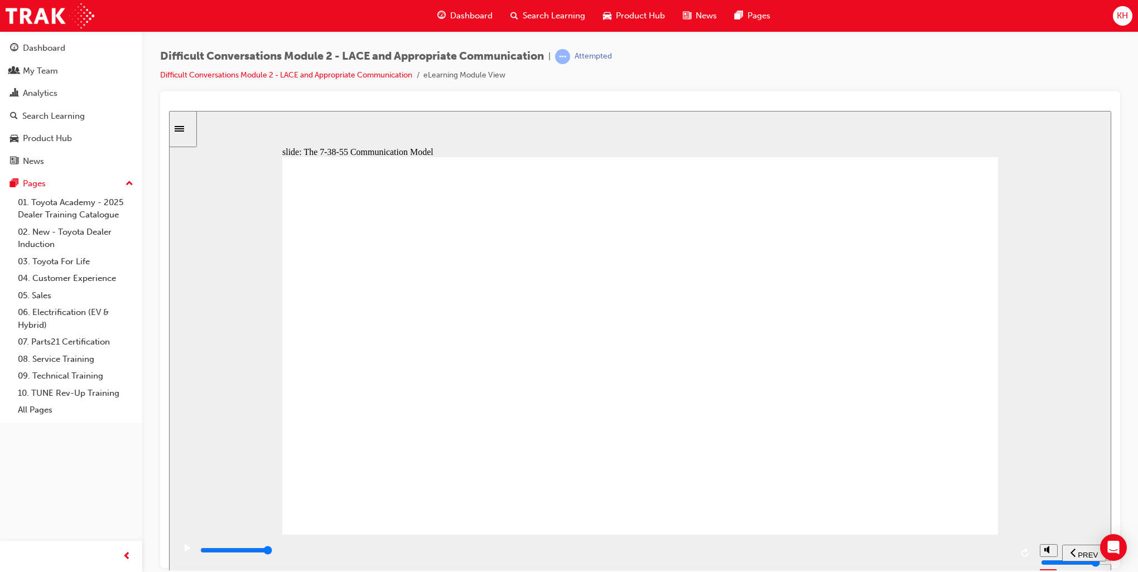
drag, startPoint x: 507, startPoint y: 557, endPoint x: 988, endPoint y: 537, distance: 481.3
click at [988, 537] on div "playback controls" at bounding box center [605, 552] width 860 height 36
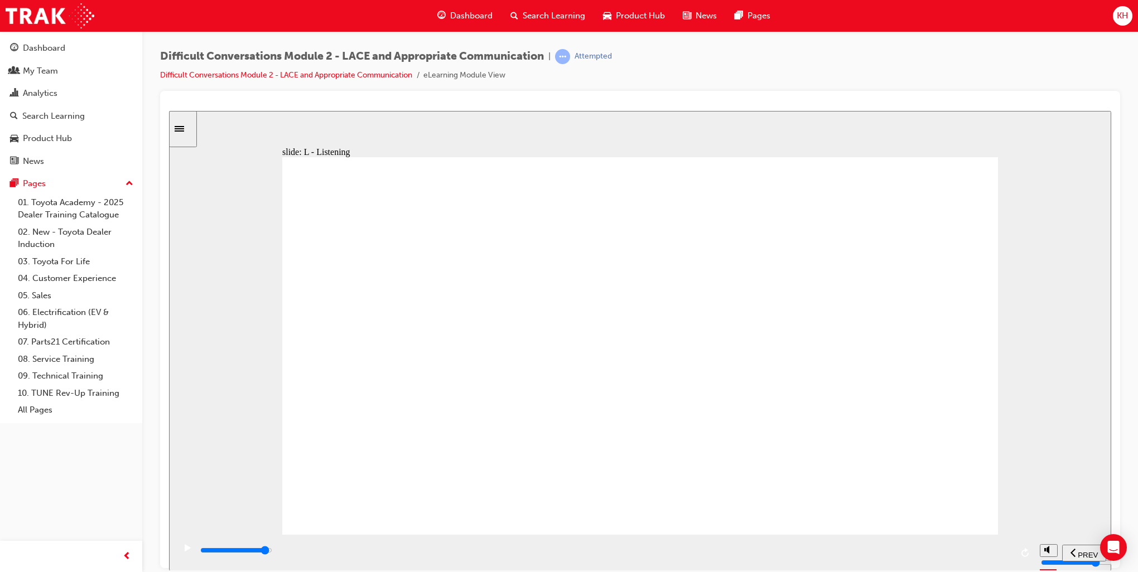
drag, startPoint x: 384, startPoint y: 553, endPoint x: 975, endPoint y: 578, distance: 590.7
click at [975, 570] on html "slide: L - Listening Rectangle 1 Rectangle 1 Multiply 1 Close Listening listen …" at bounding box center [640, 340] width 942 height 460
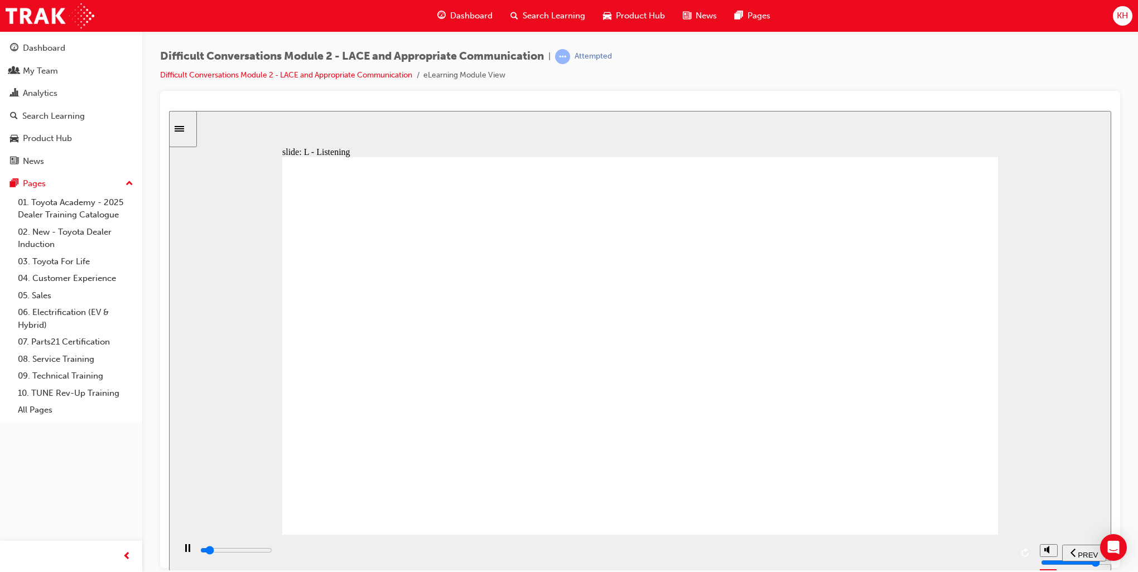
drag, startPoint x: 234, startPoint y: 554, endPoint x: 1010, endPoint y: 510, distance: 777.1
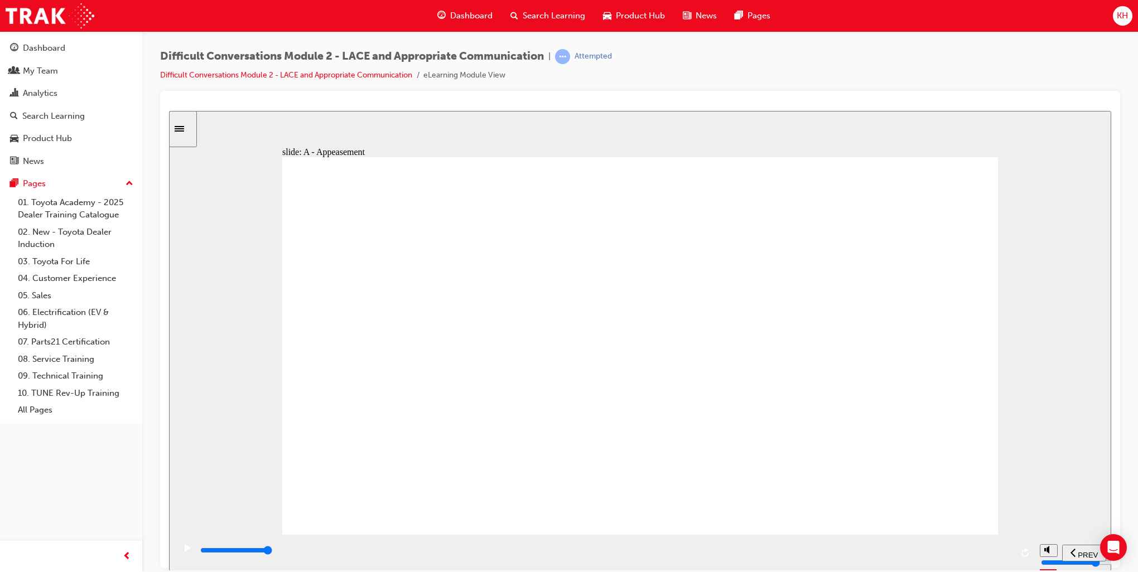
click at [1010, 510] on div "slide: A - Appeasement Rectangle 1 Rectangle 1 Multiply 1 Close Appeasement whi…" at bounding box center [640, 340] width 942 height 460
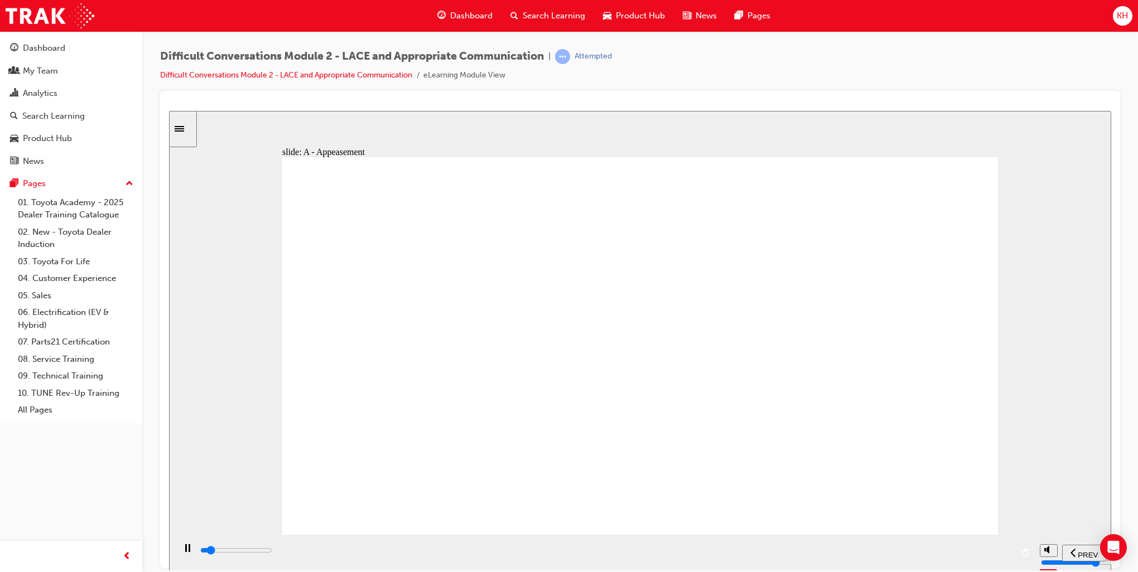
drag, startPoint x: 211, startPoint y: 553, endPoint x: 1017, endPoint y: 527, distance: 807.0
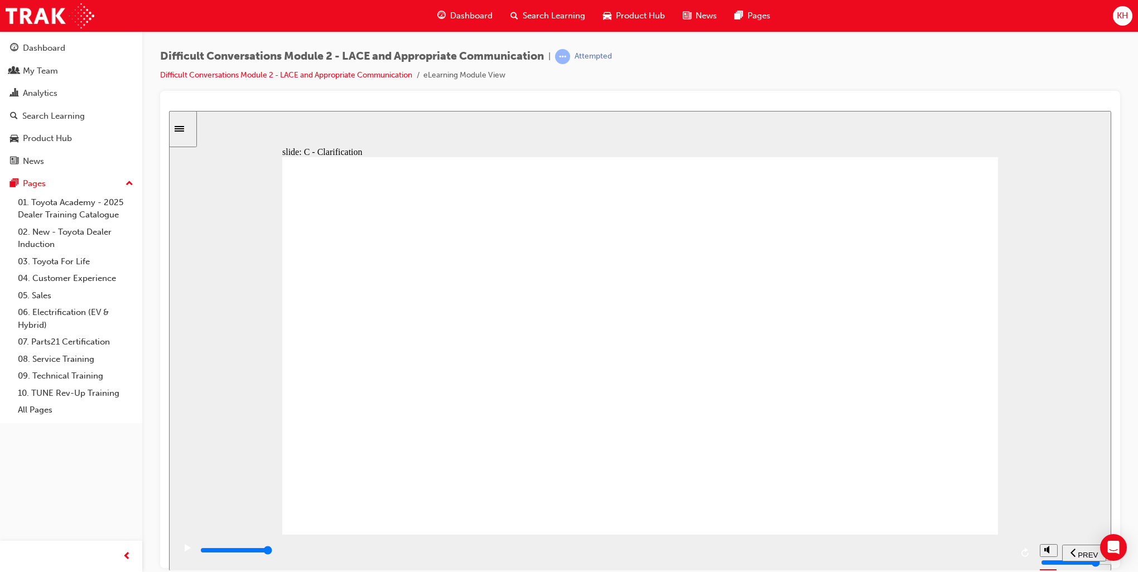
click at [1017, 527] on div "slide: C - Clarification Rectangle 1 Rectangle 1 Multiply 1 Close Clarification…" at bounding box center [640, 340] width 942 height 460
type input "2600"
drag, startPoint x: 354, startPoint y: 551, endPoint x: 1022, endPoint y: 511, distance: 668.9
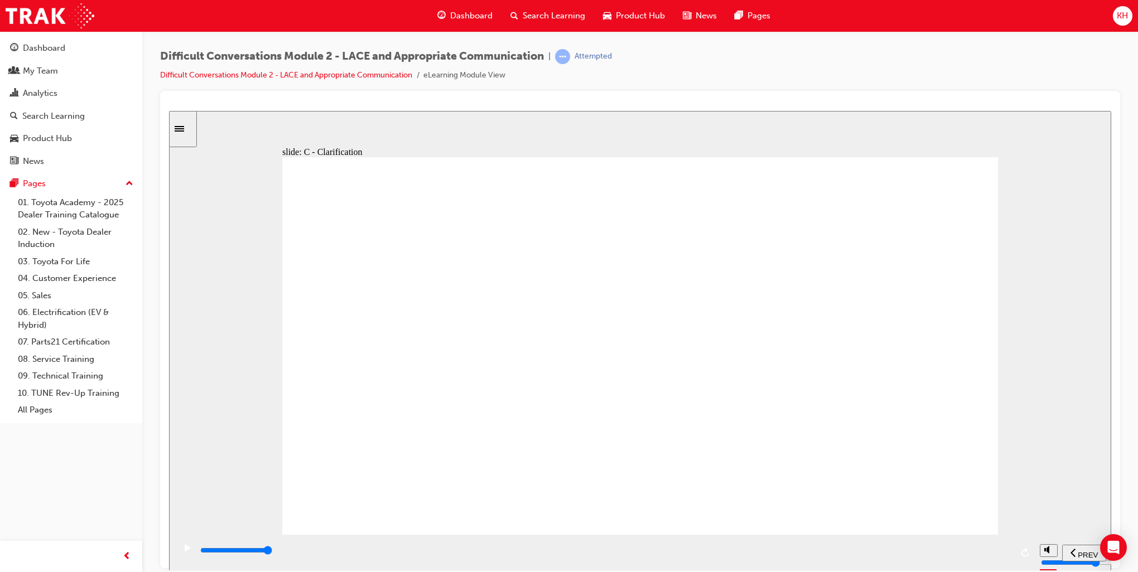
click at [1022, 511] on div "slide: C - Clarification Rectangle 1 Rectangle 2 Multiply 1 I know what you wan…" at bounding box center [640, 340] width 942 height 460
drag, startPoint x: 216, startPoint y: 553, endPoint x: 1284, endPoint y: 644, distance: 1072.1
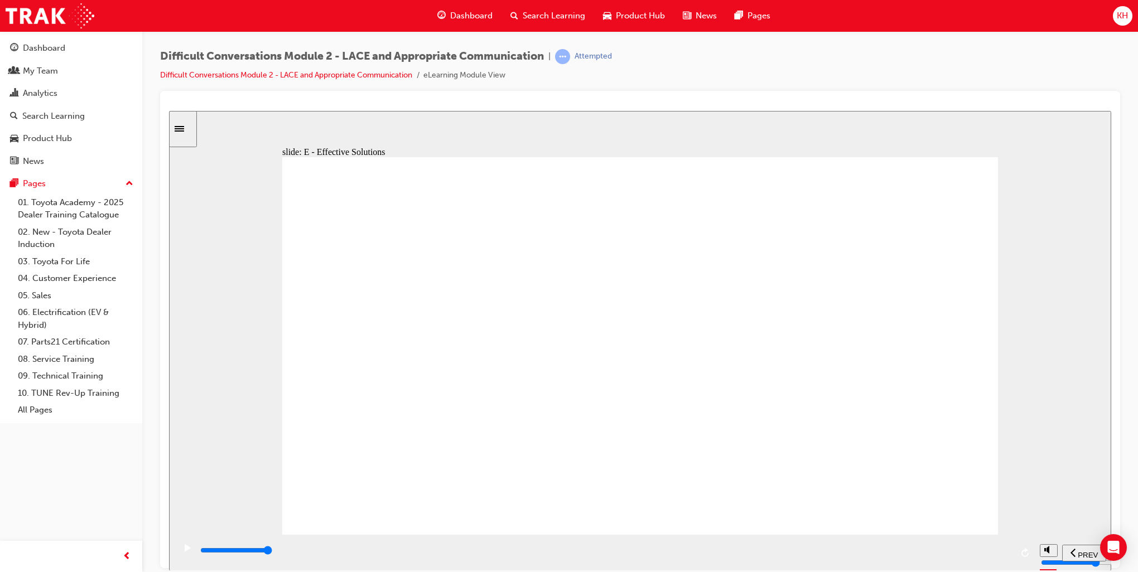
click at [1111, 538] on html "slide: E - Effective Solutions Rectangle 1 Rectangle 1 Multiply 1 Close Effecti…" at bounding box center [640, 340] width 942 height 460
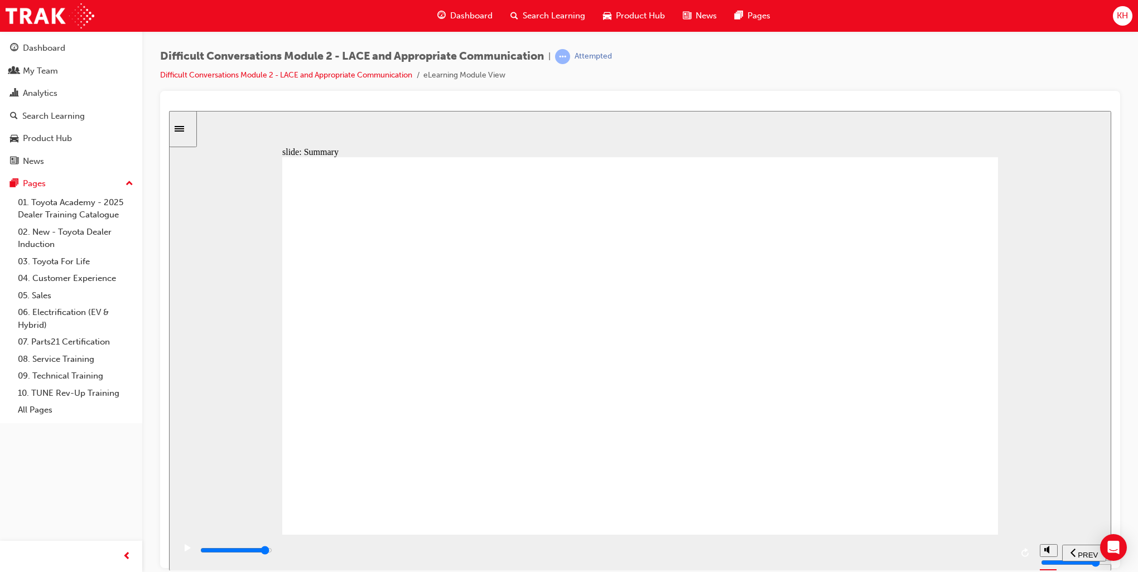
drag, startPoint x: 322, startPoint y: 551, endPoint x: 975, endPoint y: 515, distance: 653.0
click at [975, 515] on div "slide: Summary Summary Group 1 Oval 1 Line 1 Combining the strategies of LACE a…" at bounding box center [640, 340] width 942 height 460
click at [1015, 555] on div "playback controls" at bounding box center [605, 552] width 860 height 36
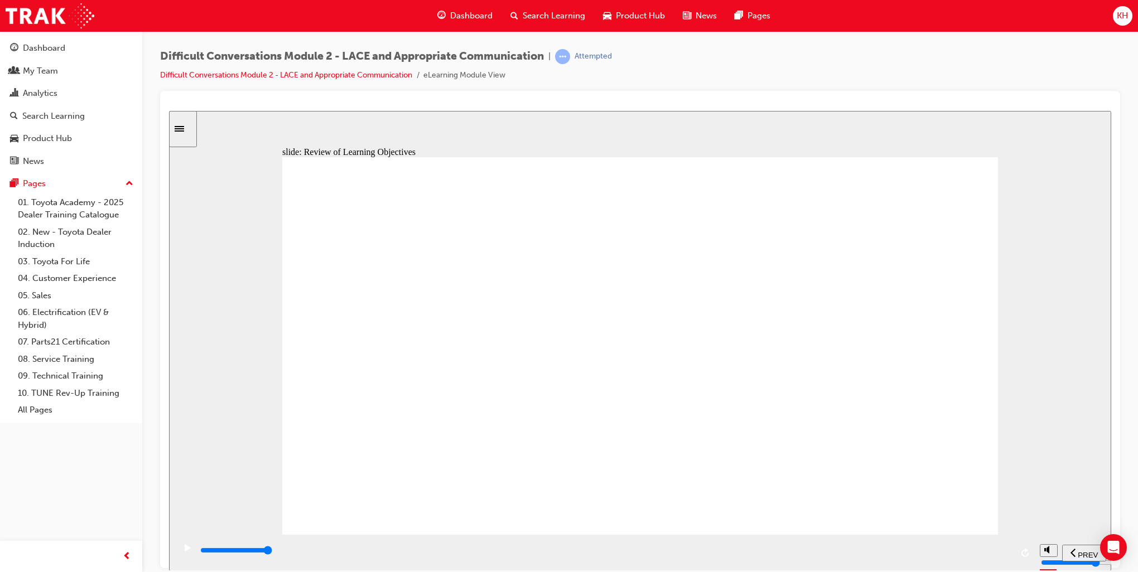
drag, startPoint x: 361, startPoint y: 553, endPoint x: 1035, endPoint y: 512, distance: 675.1
click at [1035, 512] on div "slide: Review of Learning Objectives Review of Learning Objectives Group 1 Oval…" at bounding box center [640, 340] width 942 height 460
drag, startPoint x: 454, startPoint y: 551, endPoint x: 822, endPoint y: 491, distance: 373.1
click at [993, 527] on div "slide: Assessment Start Rectangle 1 Assessment It's time for a short Assessment…" at bounding box center [640, 340] width 942 height 460
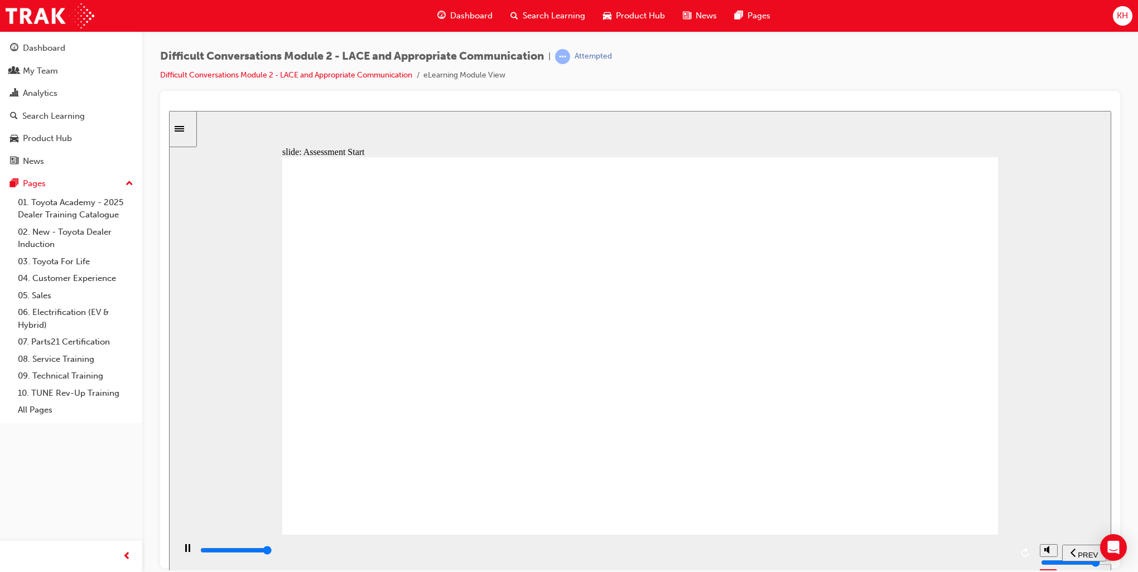
type input "9600"
checkbox input "false"
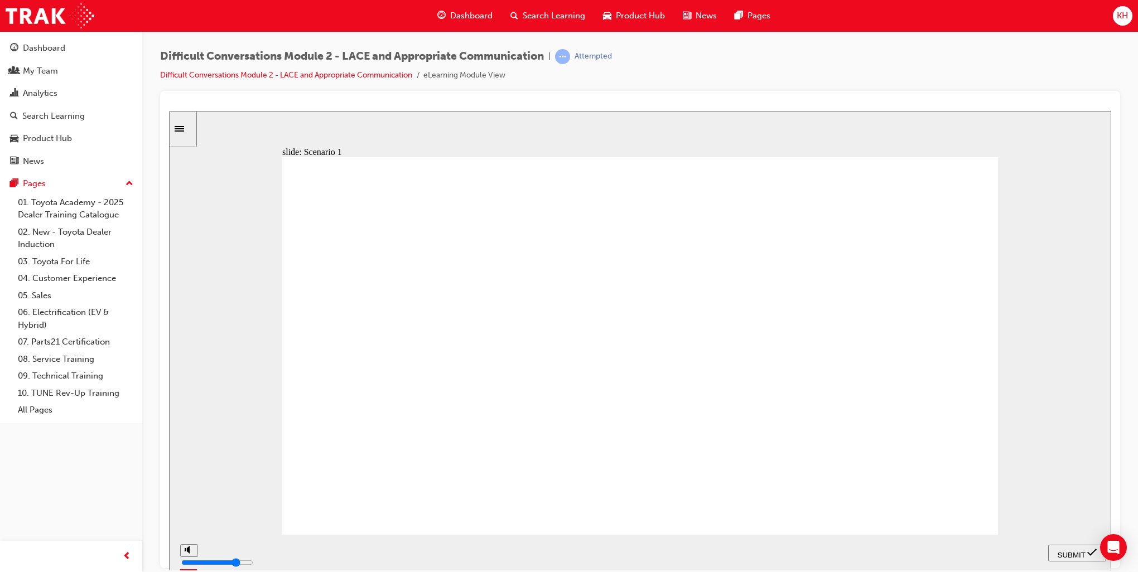
checkbox input "true"
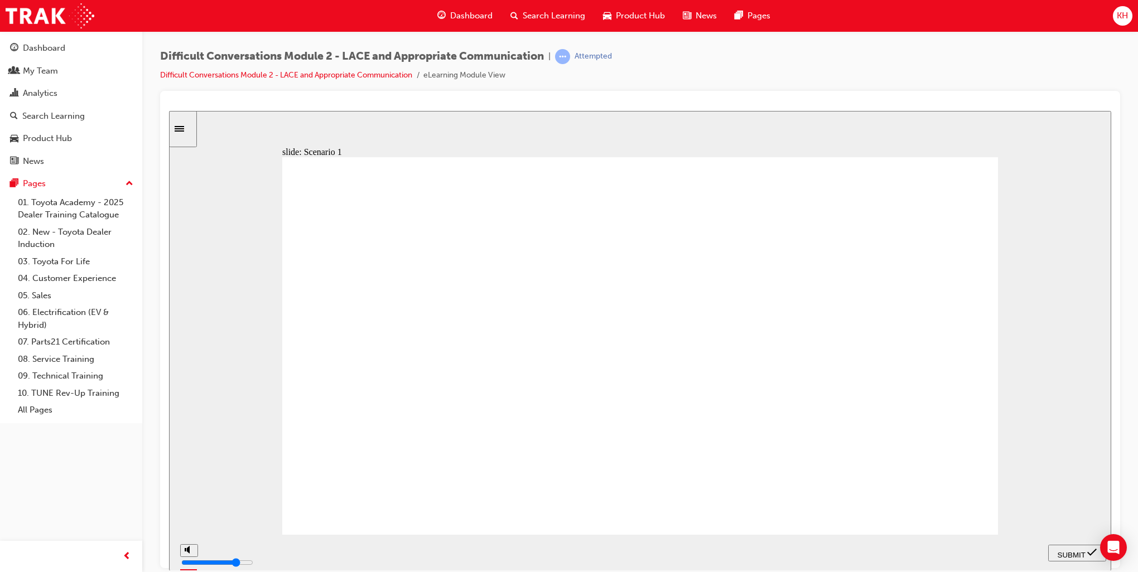
checkbox input "true"
click at [1083, 554] on span "SUBMIT" at bounding box center [1072, 555] width 28 height 8
checkbox input "true"
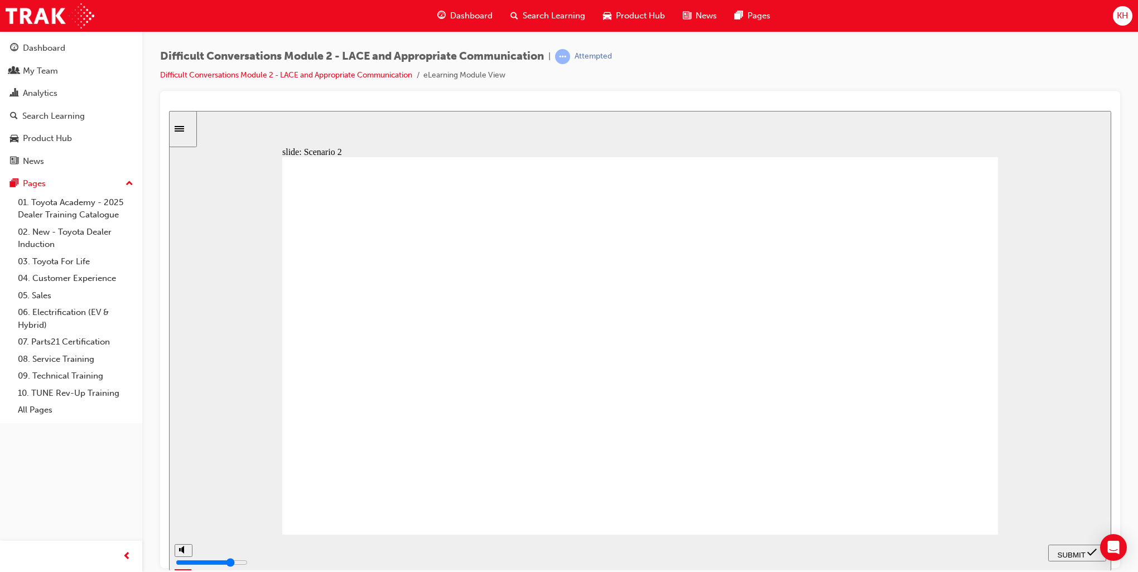
checkbox input "true"
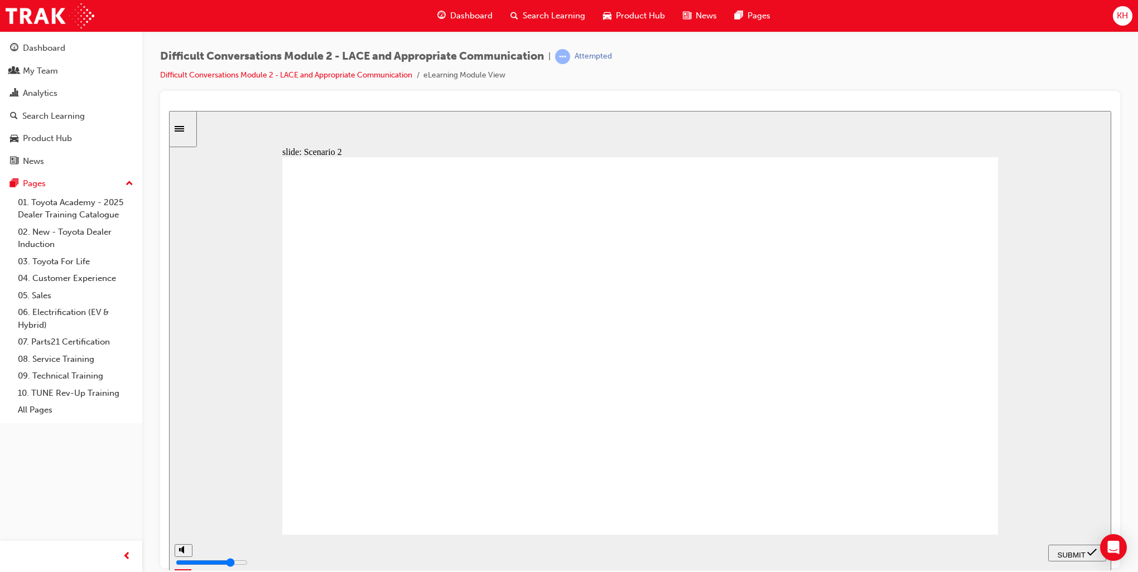
checkbox input "true"
click at [1067, 551] on span "SUBMIT" at bounding box center [1072, 555] width 28 height 8
checkbox input "true"
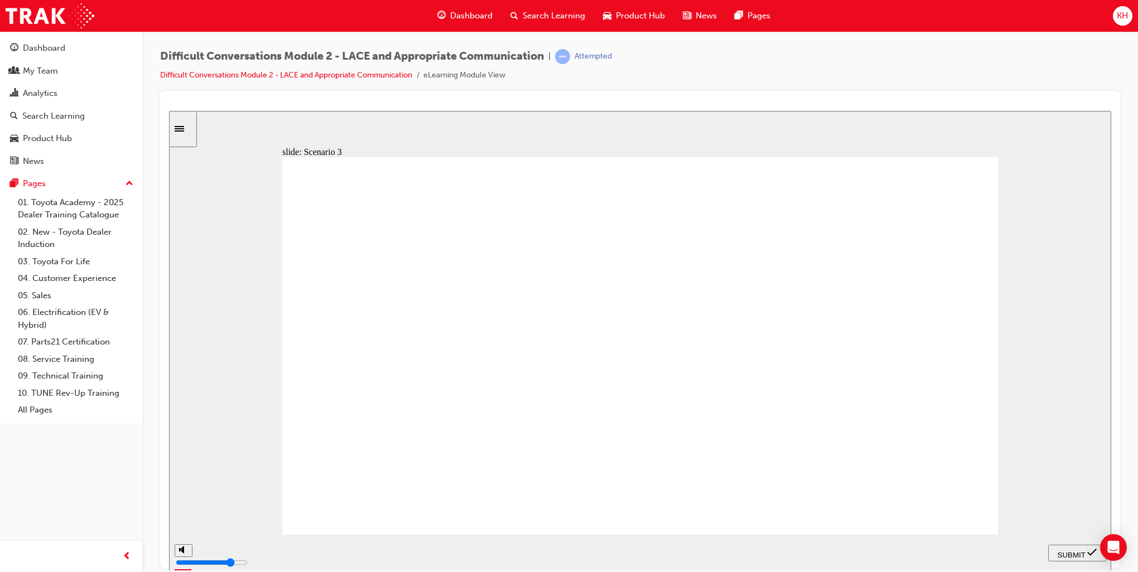
checkbox input "true"
click at [1081, 553] on span "SUBMIT" at bounding box center [1072, 555] width 28 height 8
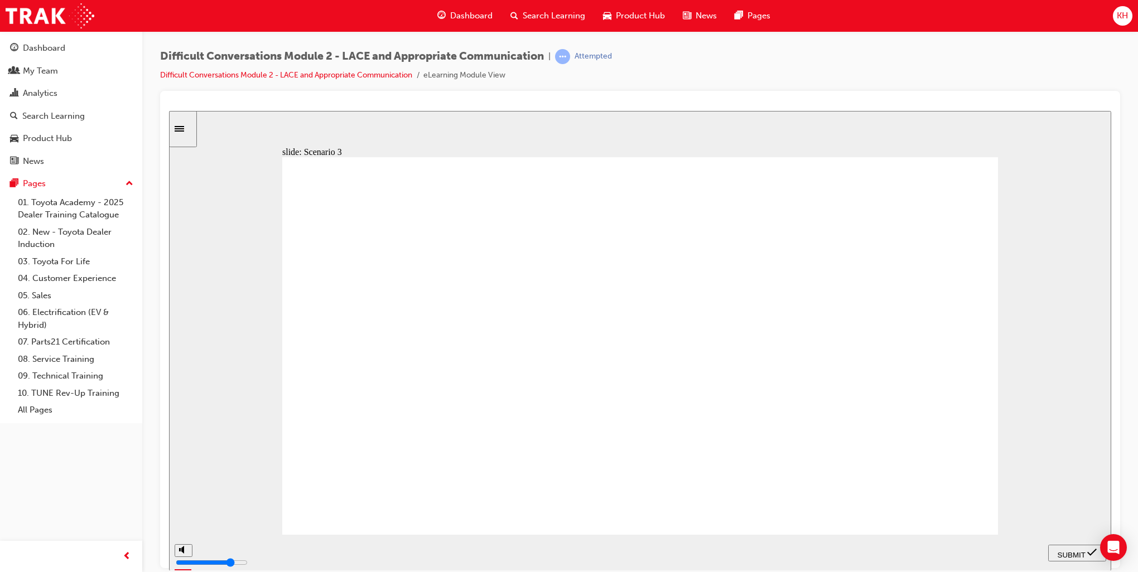
click at [1073, 554] on span "NEXT" at bounding box center [1080, 555] width 20 height 8
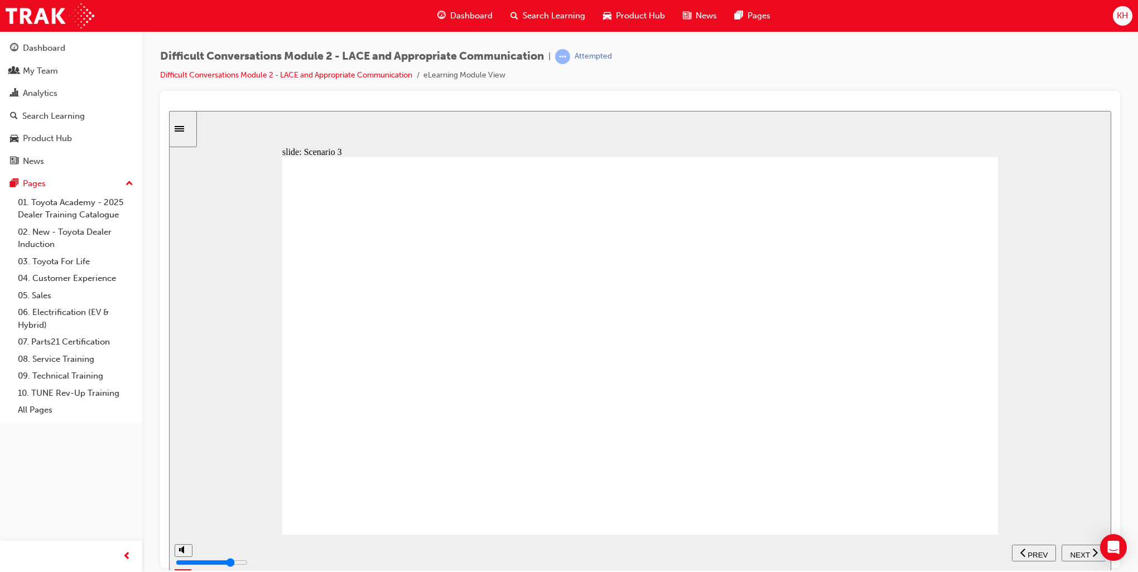
click at [1073, 554] on span "NEXT" at bounding box center [1080, 555] width 20 height 8
type input "4000"
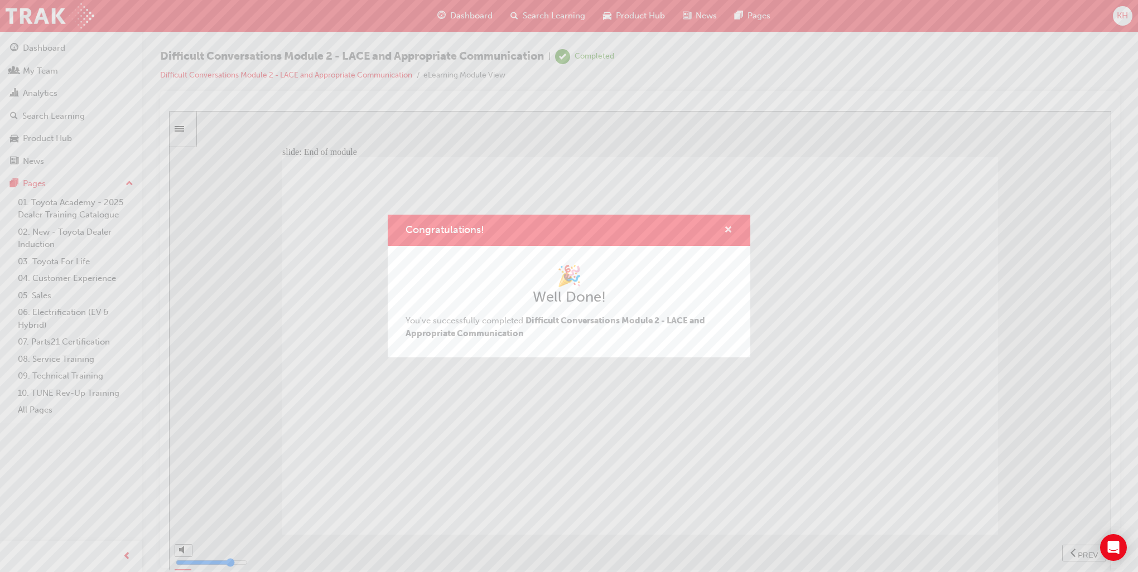
click at [731, 231] on span "cross-icon" at bounding box center [728, 231] width 8 height 10
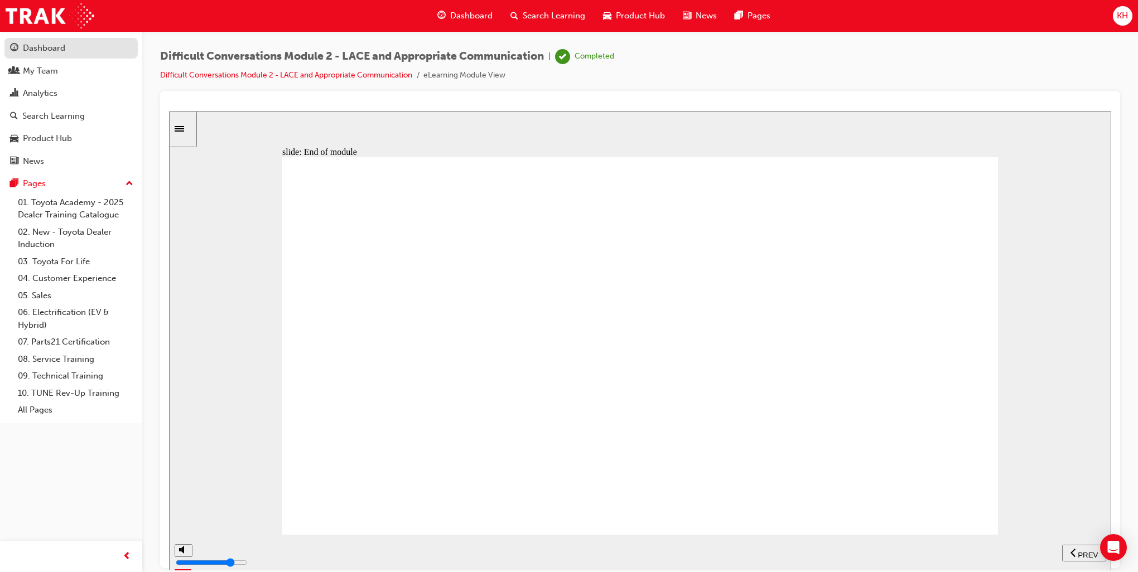
click at [35, 49] on div "Dashboard" at bounding box center [44, 48] width 42 height 13
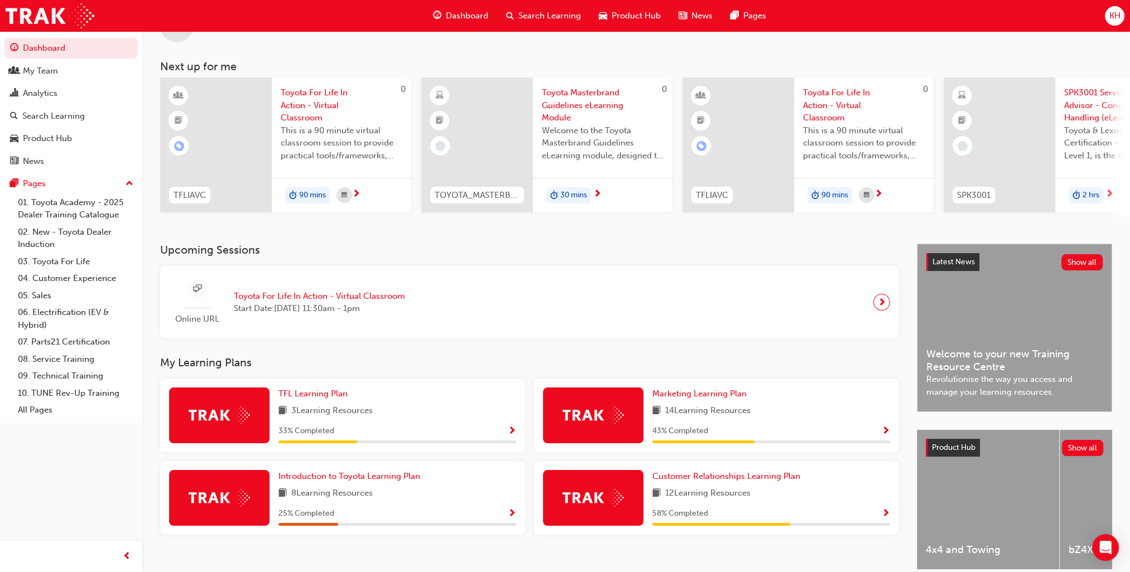
scroll to position [93, 0]
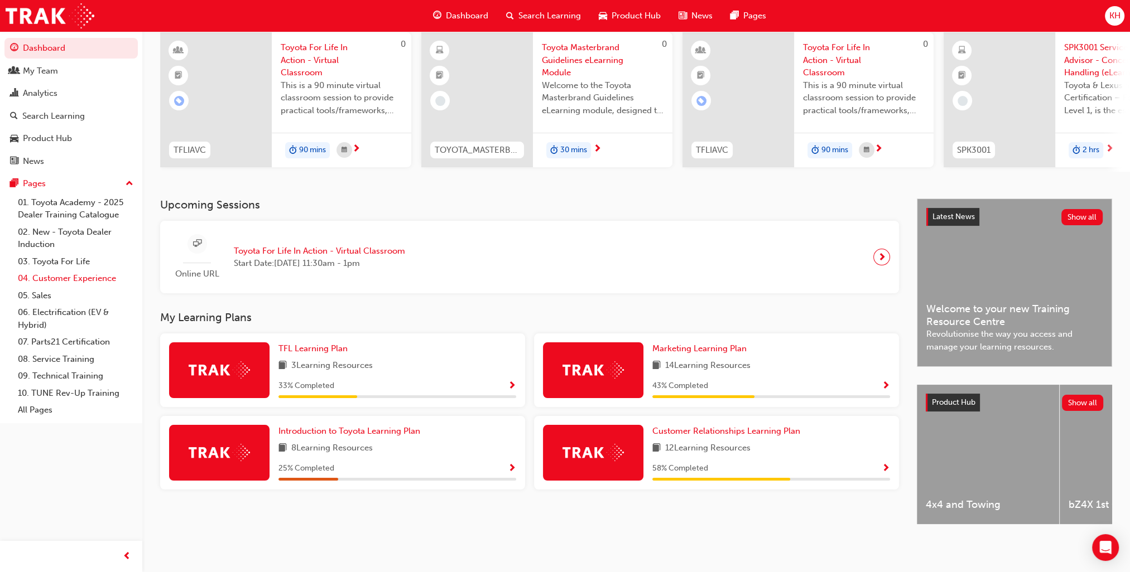
click at [93, 279] on link "04. Customer Experience" at bounding box center [75, 278] width 124 height 17
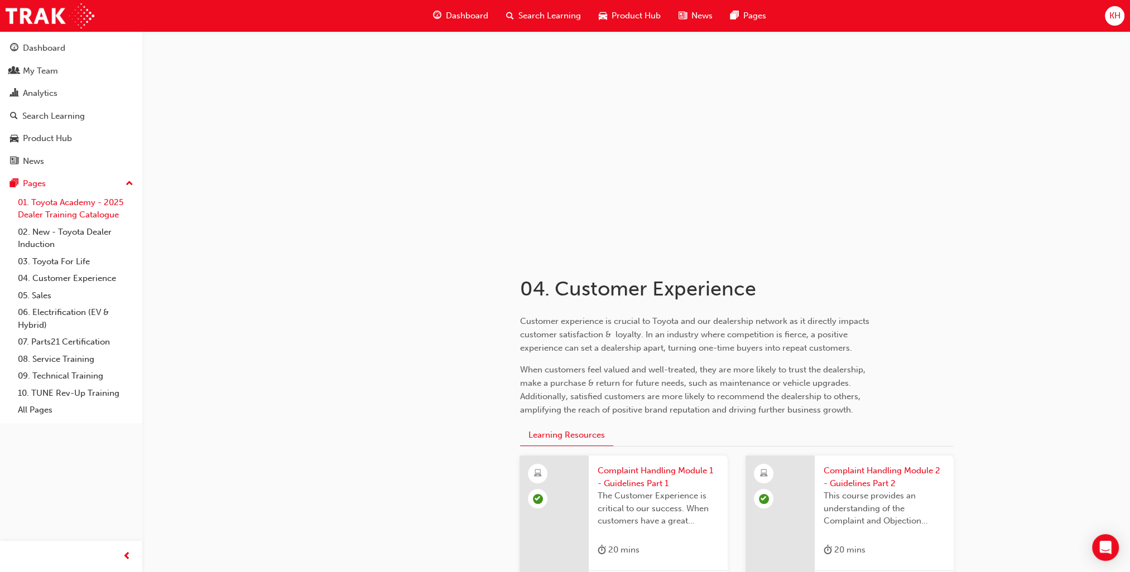
click at [76, 202] on link "01. Toyota Academy - 2025 Dealer Training Catalogue" at bounding box center [75, 209] width 124 height 30
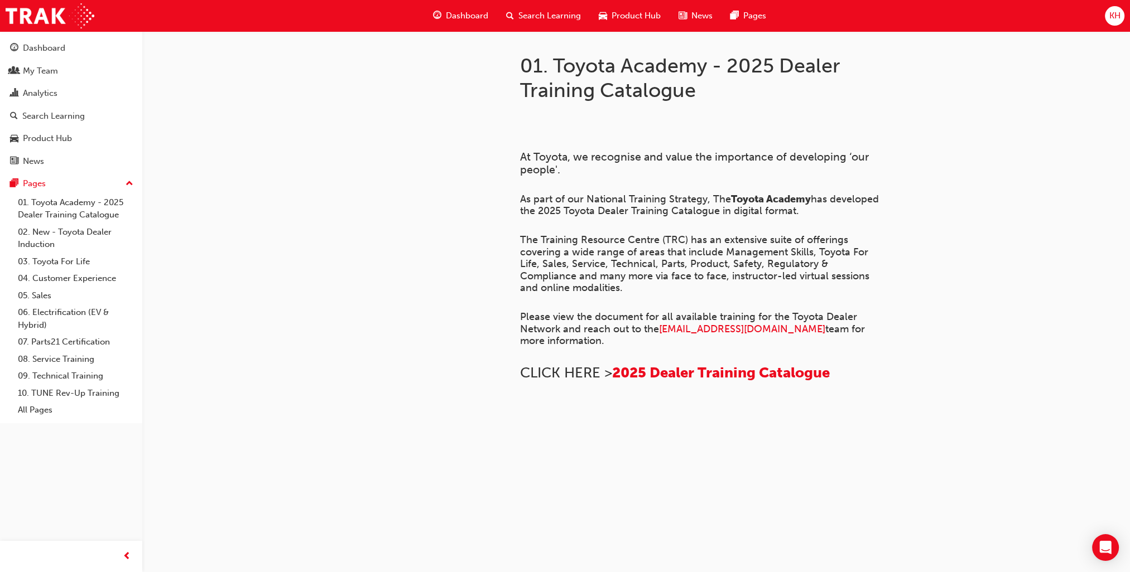
scroll to position [699, 0]
click at [55, 232] on link "02. New - Toyota Dealer Induction" at bounding box center [75, 239] width 124 height 30
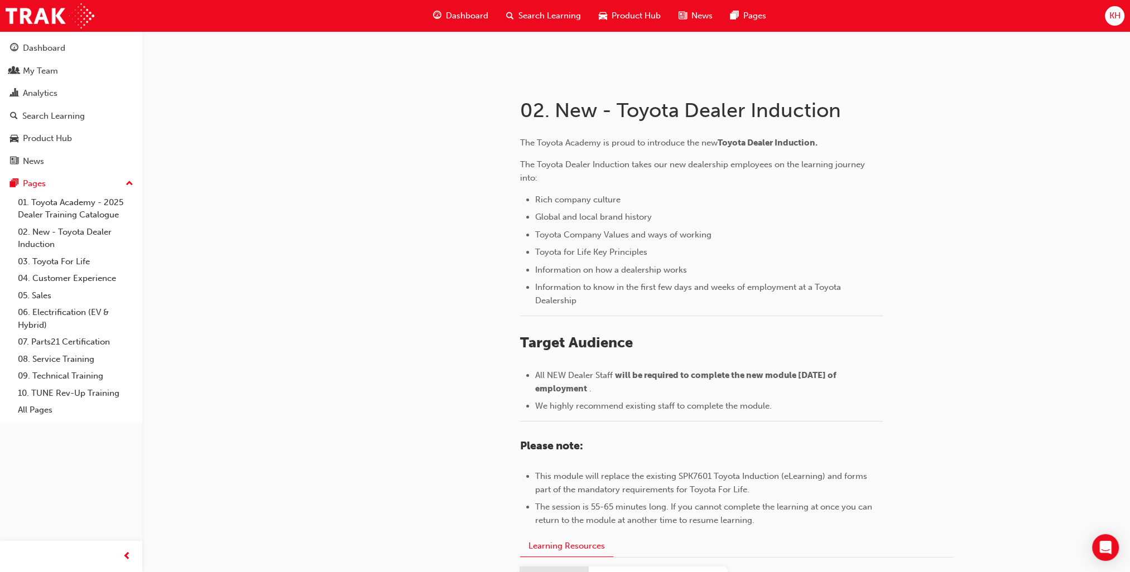
scroll to position [147, 0]
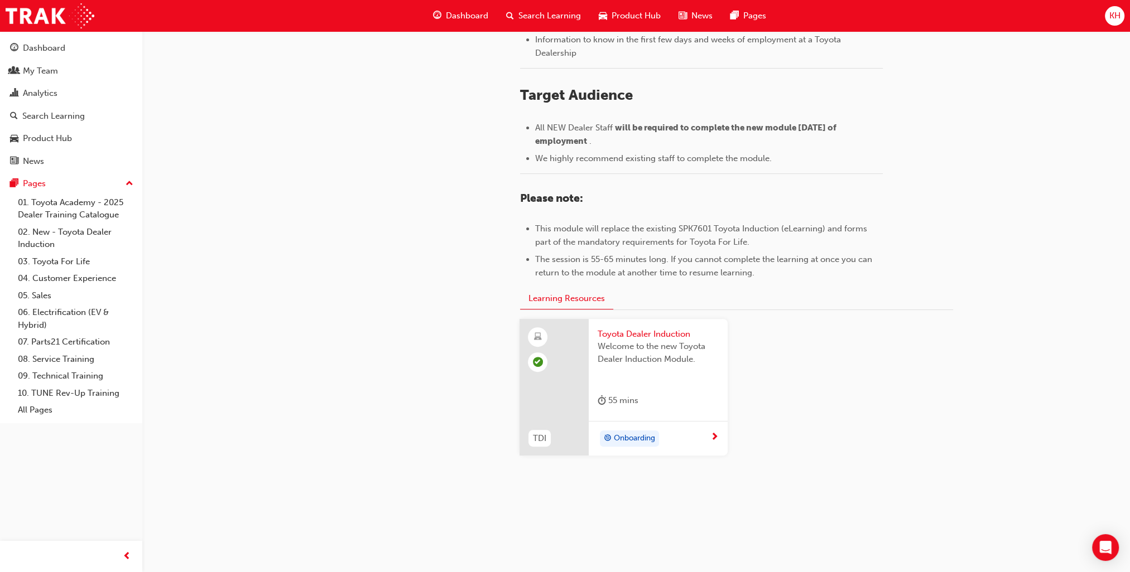
click at [614, 432] on span "Onboarding" at bounding box center [634, 438] width 41 height 13
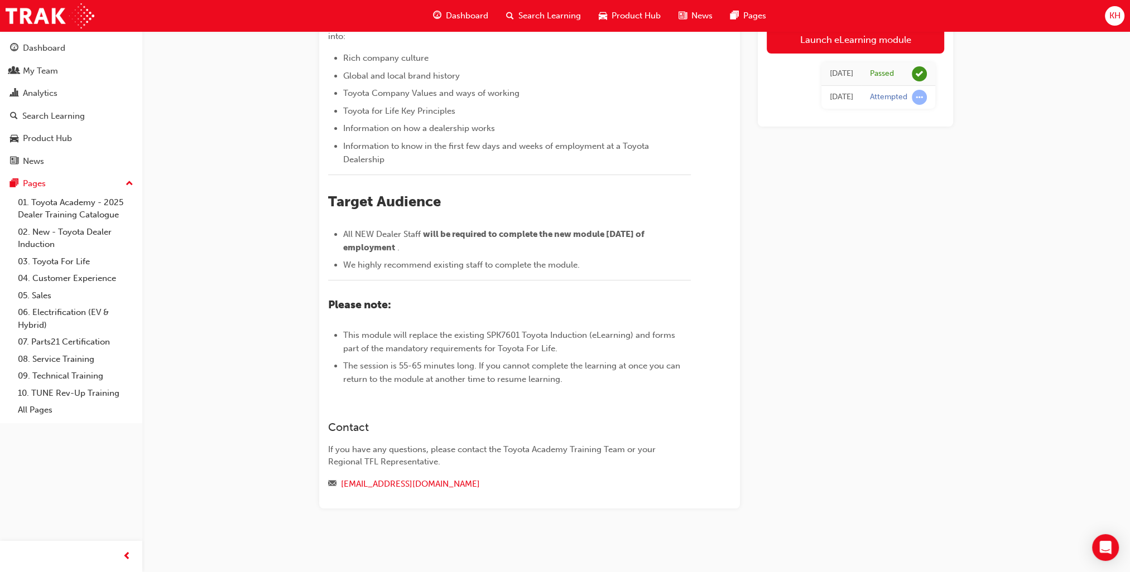
scroll to position [153, 0]
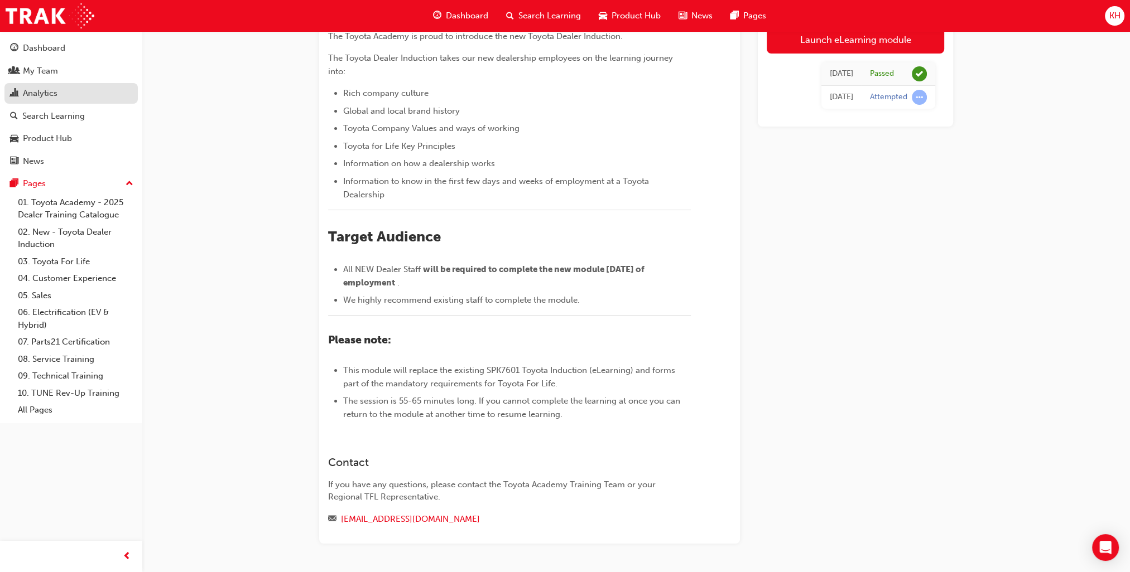
click at [45, 94] on div "Analytics" at bounding box center [40, 93] width 35 height 13
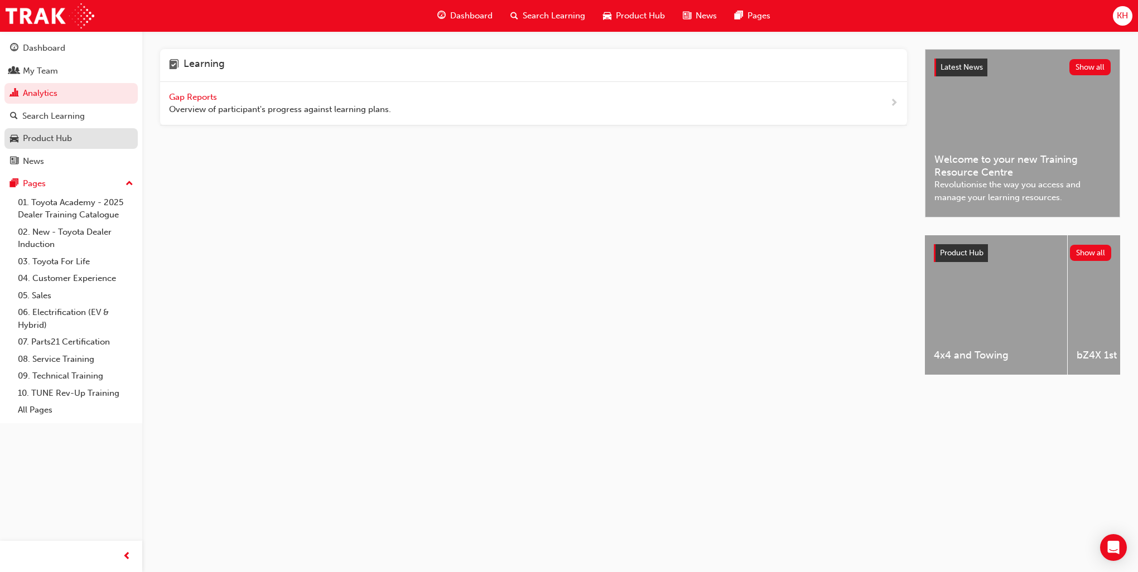
click at [62, 142] on div "Product Hub" at bounding box center [47, 138] width 49 height 13
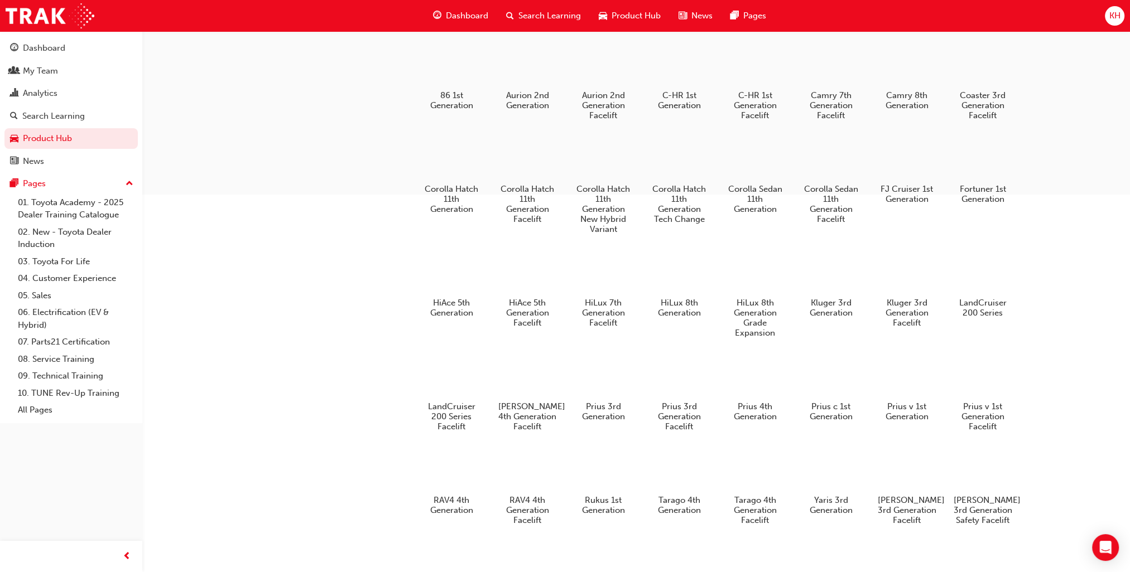
scroll to position [551, 0]
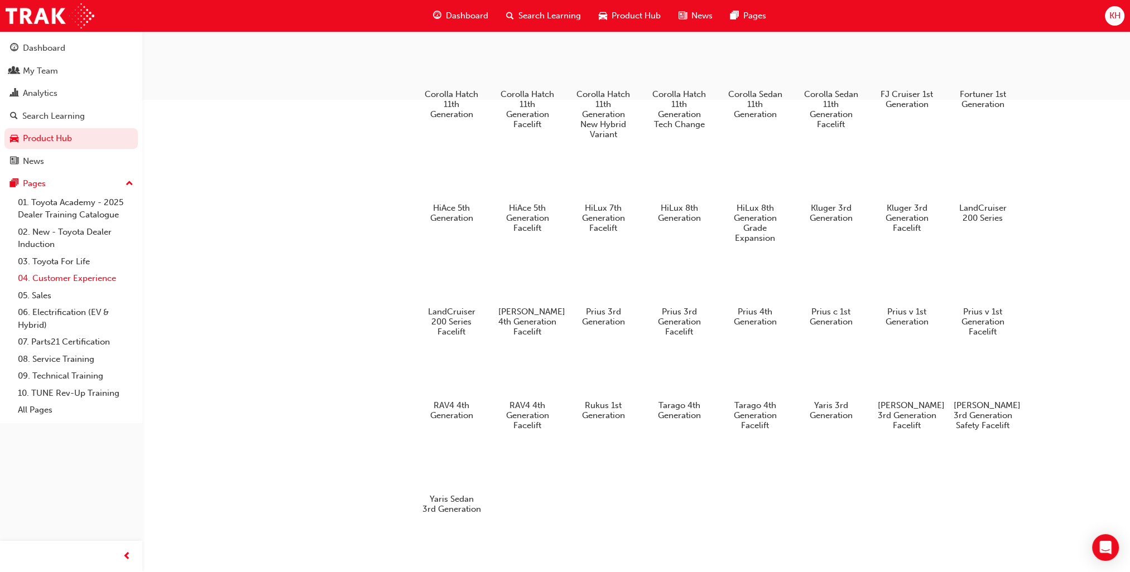
click at [62, 282] on link "04. Customer Experience" at bounding box center [75, 278] width 124 height 17
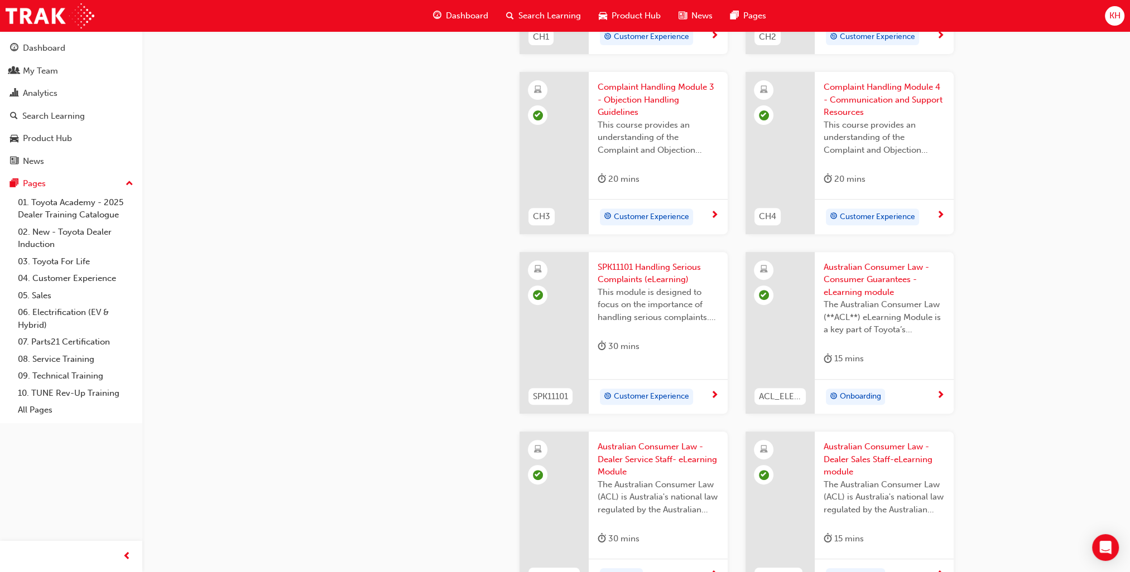
click at [485, 14] on span "Dashboard" at bounding box center [467, 15] width 42 height 13
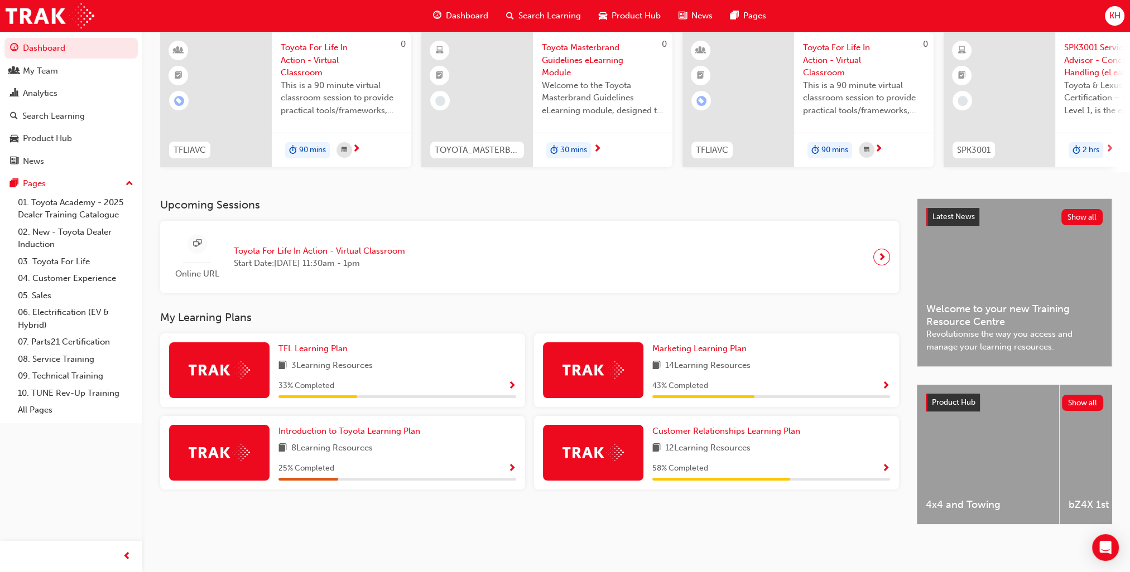
scroll to position [93, 0]
click at [477, 359] on div "3 Learning Resources" at bounding box center [397, 366] width 238 height 14
click at [512, 383] on span "Show Progress" at bounding box center [512, 387] width 8 height 10
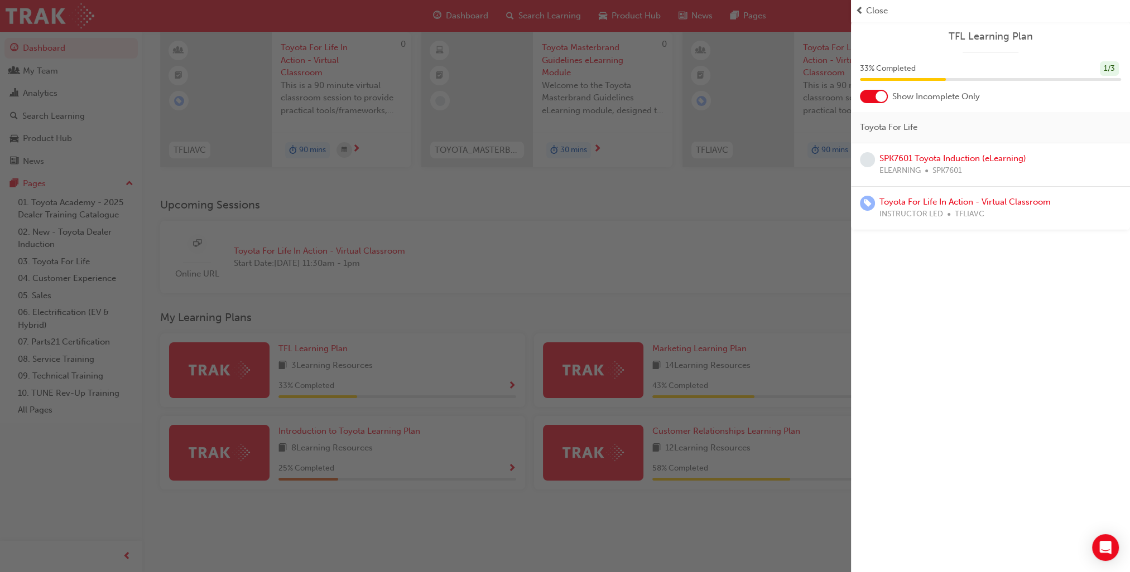
click at [863, 9] on div "Close" at bounding box center [990, 10] width 270 height 13
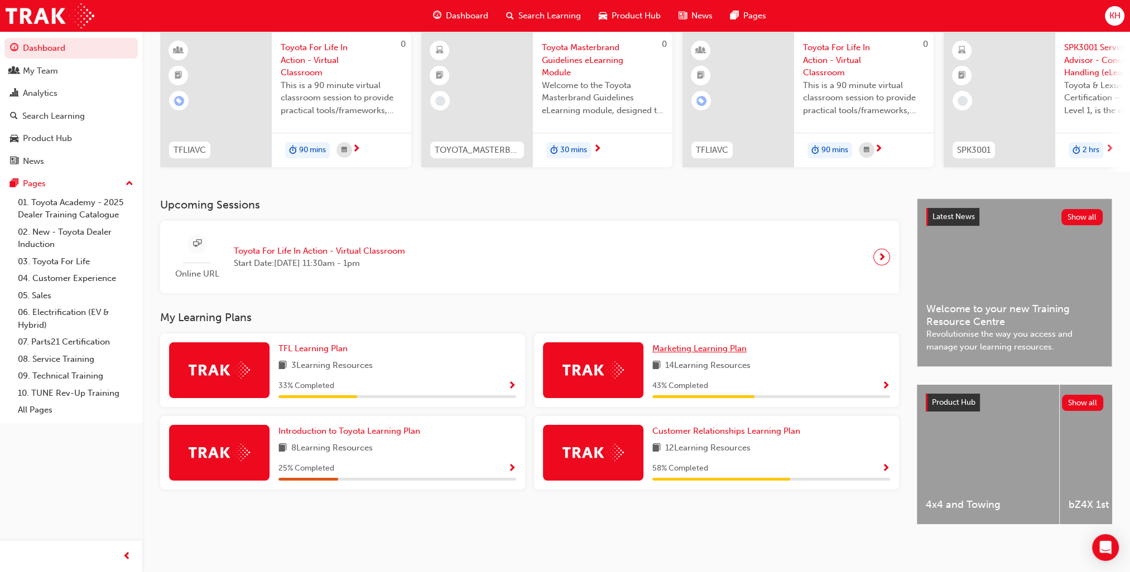
click at [732, 344] on span "Marketing Learning Plan" at bounding box center [699, 349] width 94 height 10
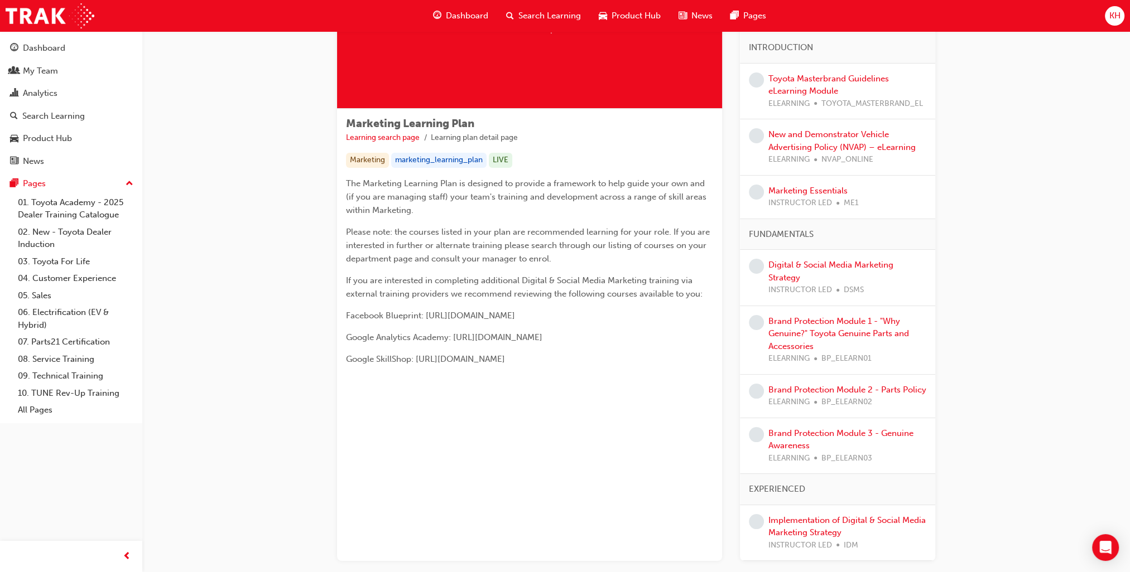
scroll to position [185, 0]
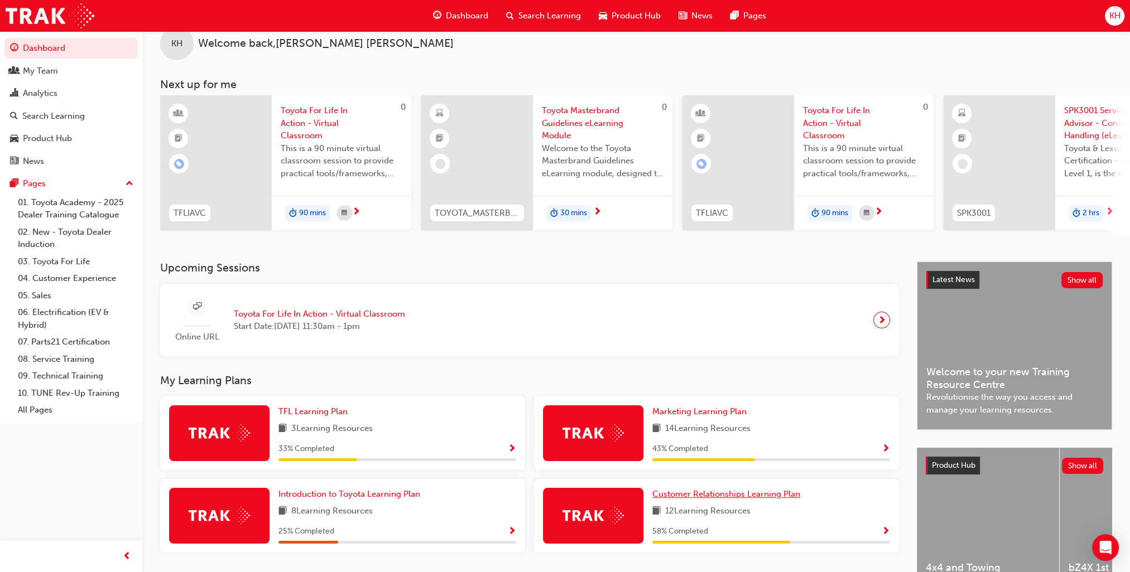
scroll to position [93, 0]
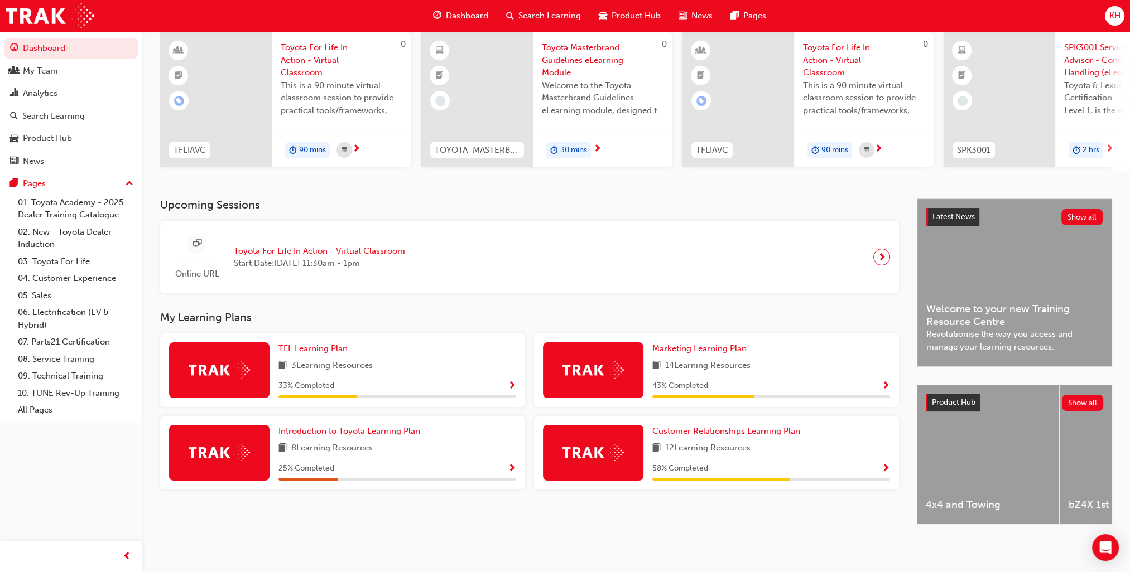
click at [451, 427] on div "Introduction to Toyota Learning Plan" at bounding box center [397, 431] width 238 height 13
click at [385, 429] on span "Introduction to Toyota Learning Plan" at bounding box center [349, 431] width 142 height 10
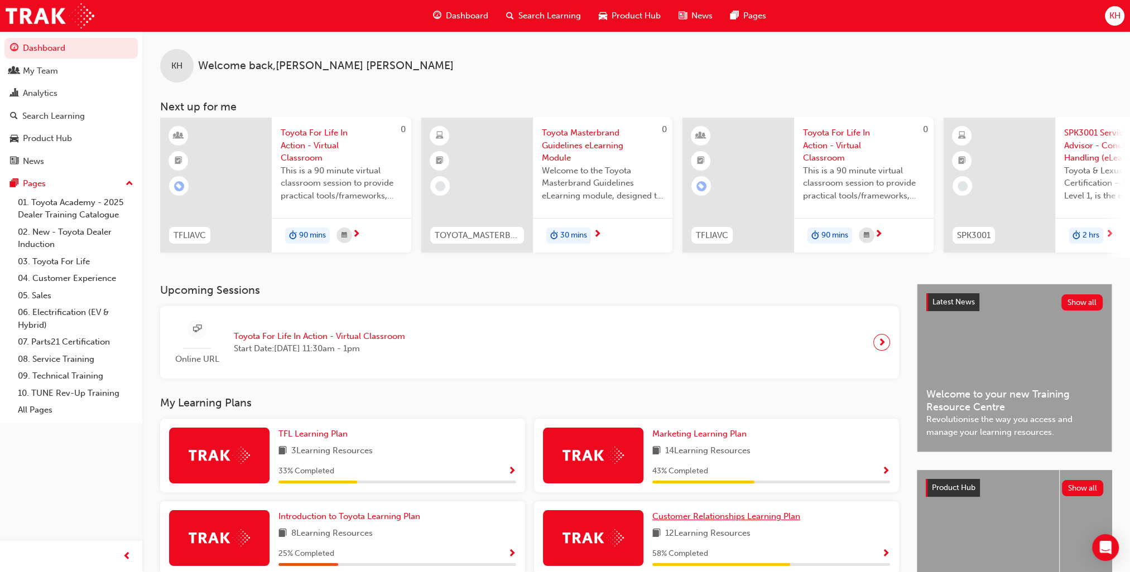
click at [734, 522] on span "Customer Relationships Learning Plan" at bounding box center [726, 517] width 148 height 10
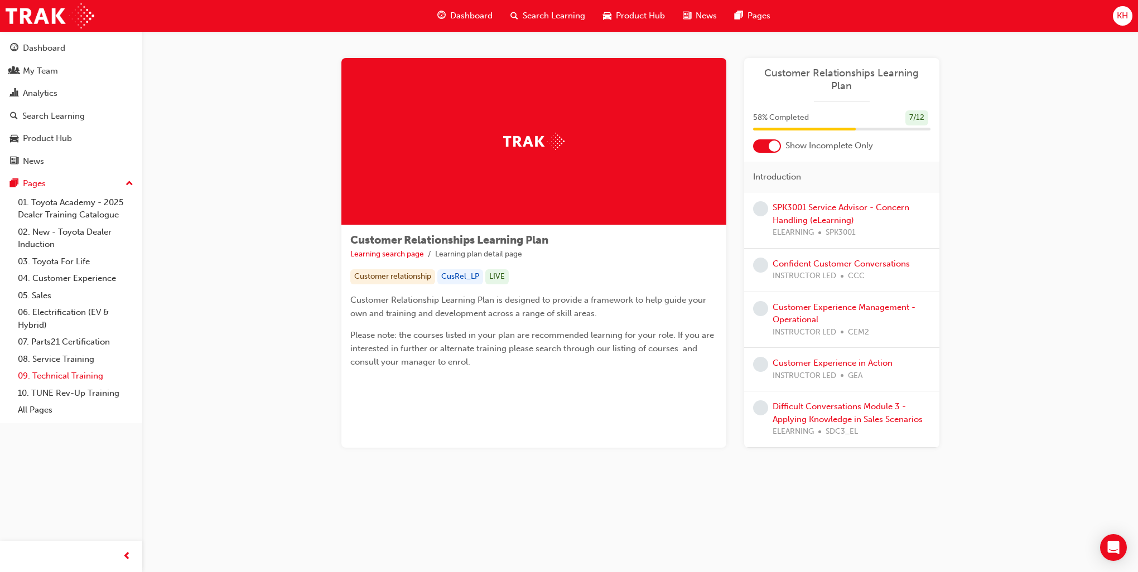
click at [76, 376] on link "09. Technical Training" at bounding box center [75, 376] width 124 height 17
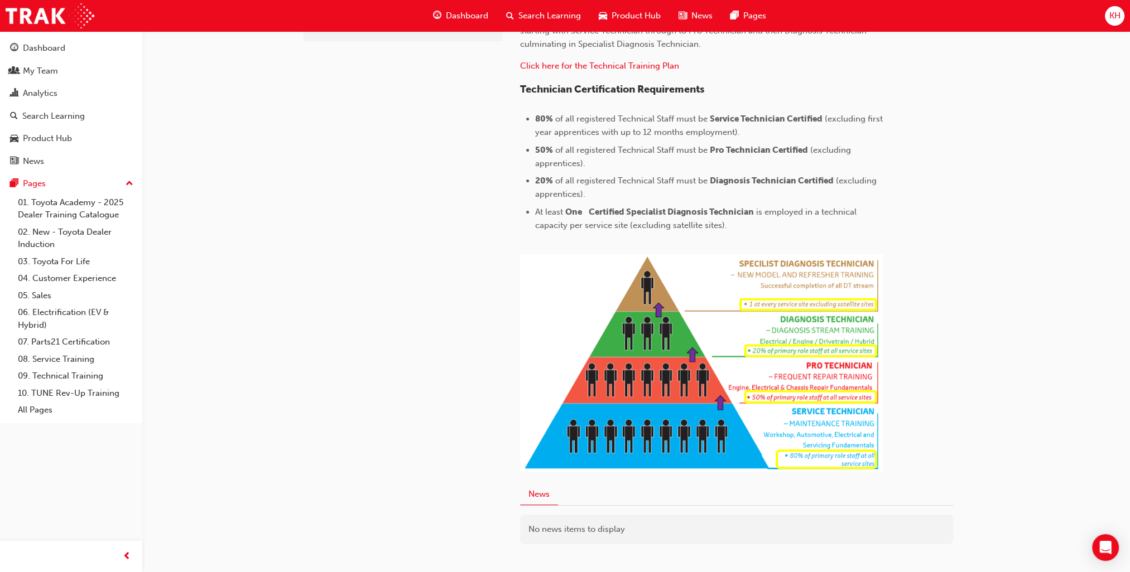
scroll to position [268, 0]
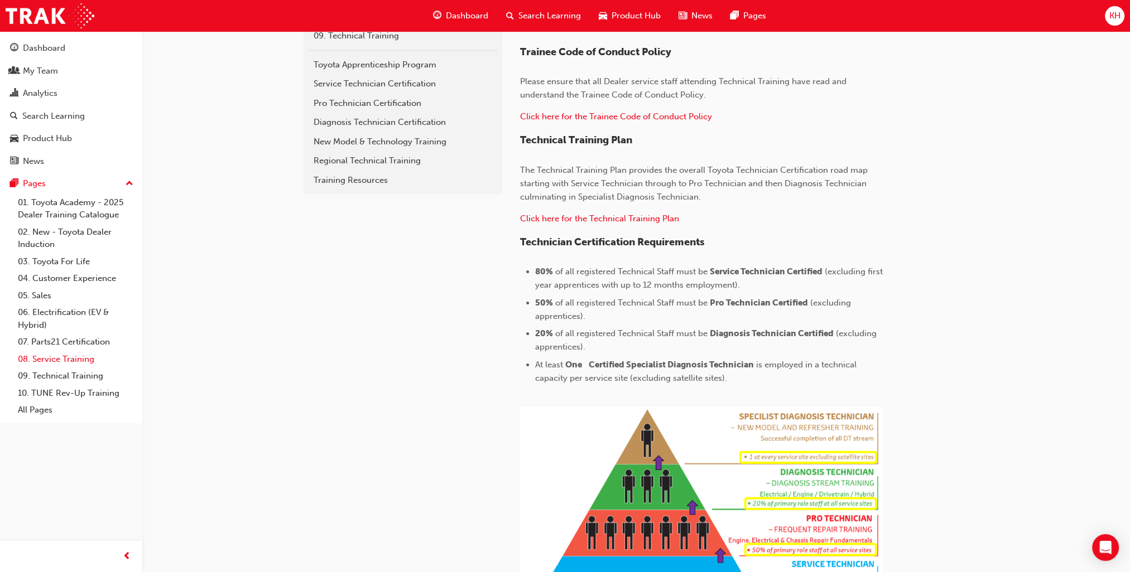
click at [84, 360] on link "08. Service Training" at bounding box center [75, 359] width 124 height 17
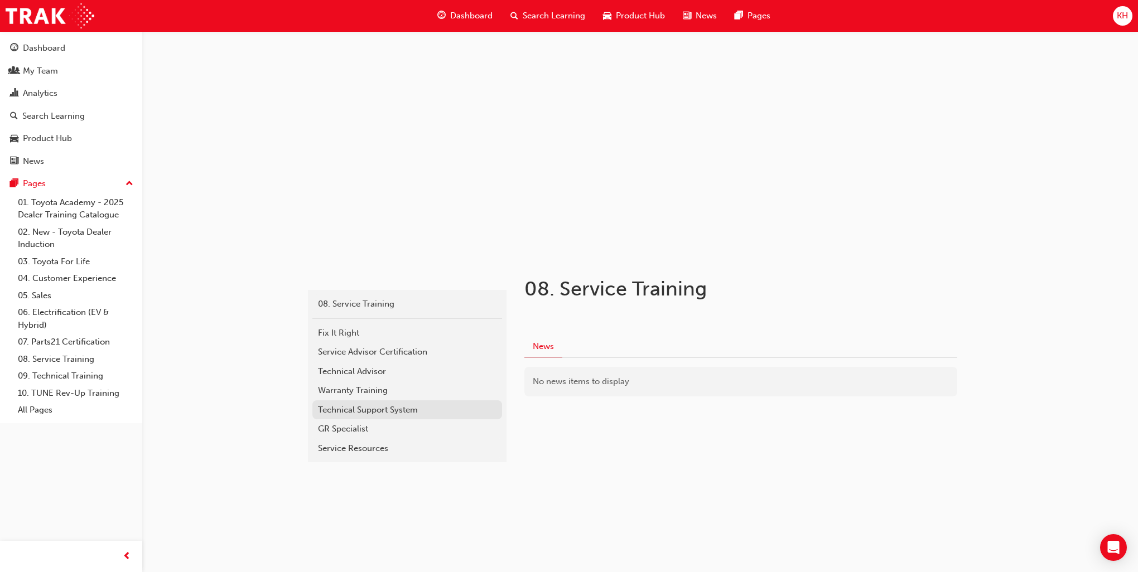
click at [362, 412] on div "Technical Support System" at bounding box center [407, 410] width 179 height 13
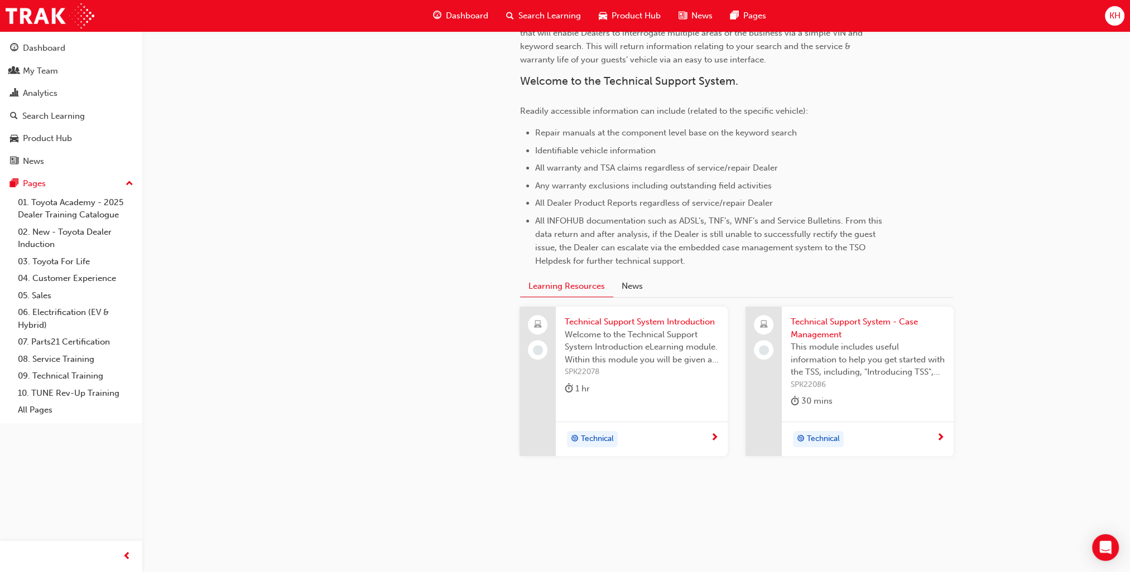
scroll to position [439, 0]
click at [69, 279] on link "04. Customer Experience" at bounding box center [75, 278] width 124 height 17
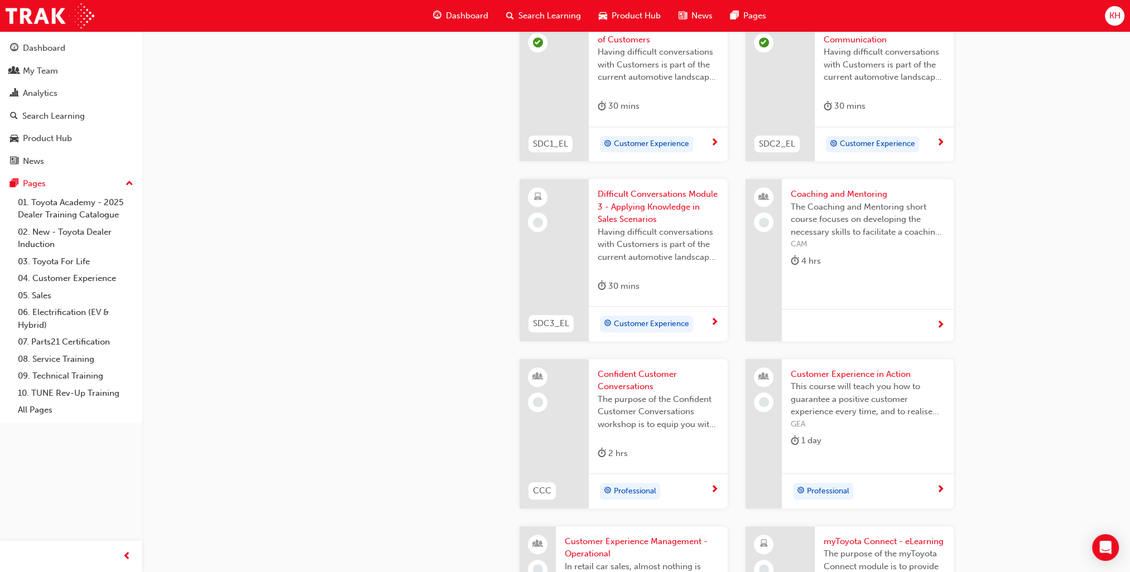
scroll to position [1164, 0]
click at [626, 211] on span "Difficult Conversations Module 3 - Applying Knowledge in Sales Scenarios" at bounding box center [657, 206] width 121 height 38
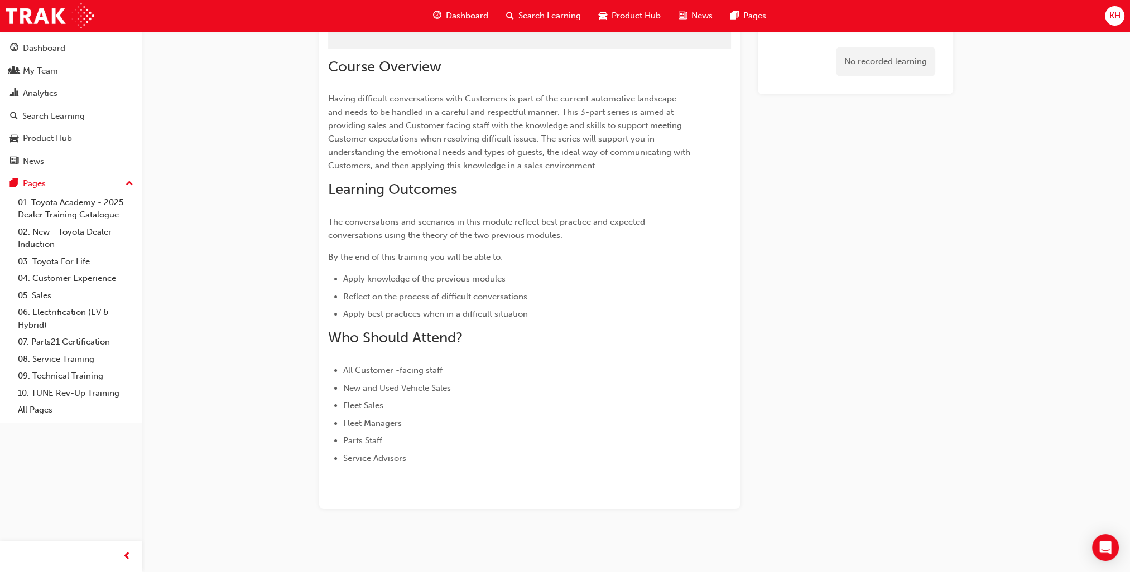
scroll to position [127, 0]
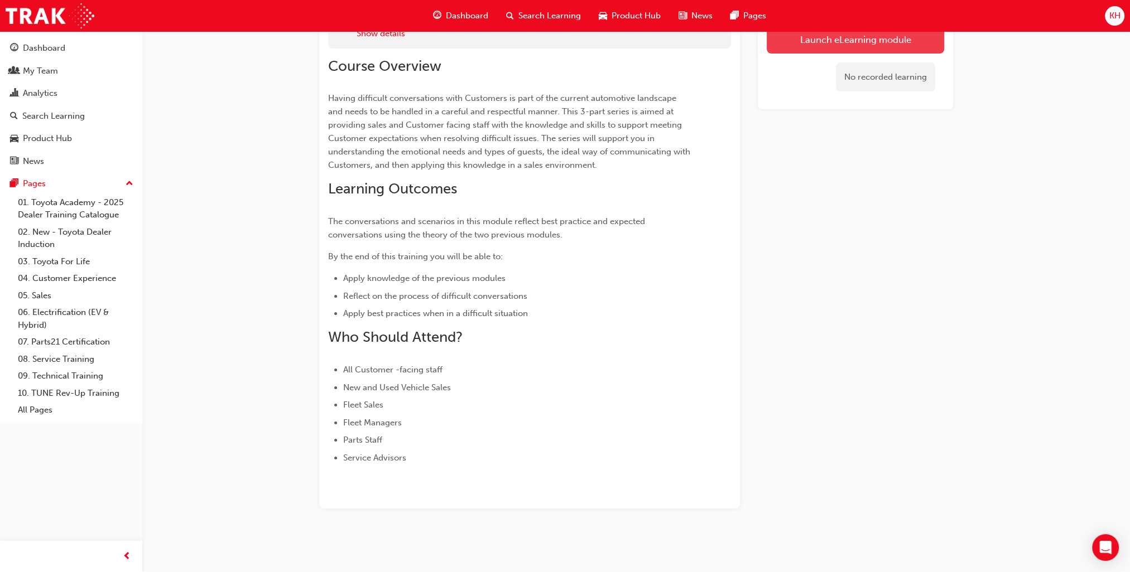
click at [850, 41] on link "Launch eLearning module" at bounding box center [854, 40] width 177 height 28
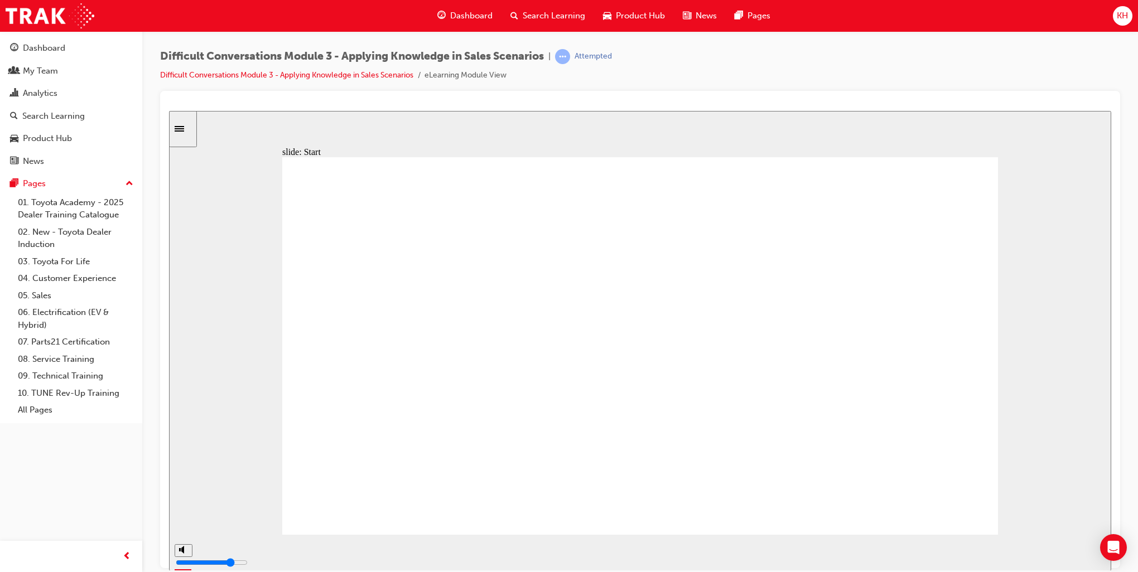
drag, startPoint x: 353, startPoint y: 553, endPoint x: 1013, endPoint y: 534, distance: 660.7
click at [1015, 534] on div "playback controls" at bounding box center [605, 552] width 860 height 36
drag, startPoint x: 416, startPoint y: 553, endPoint x: 1039, endPoint y: 527, distance: 623.7
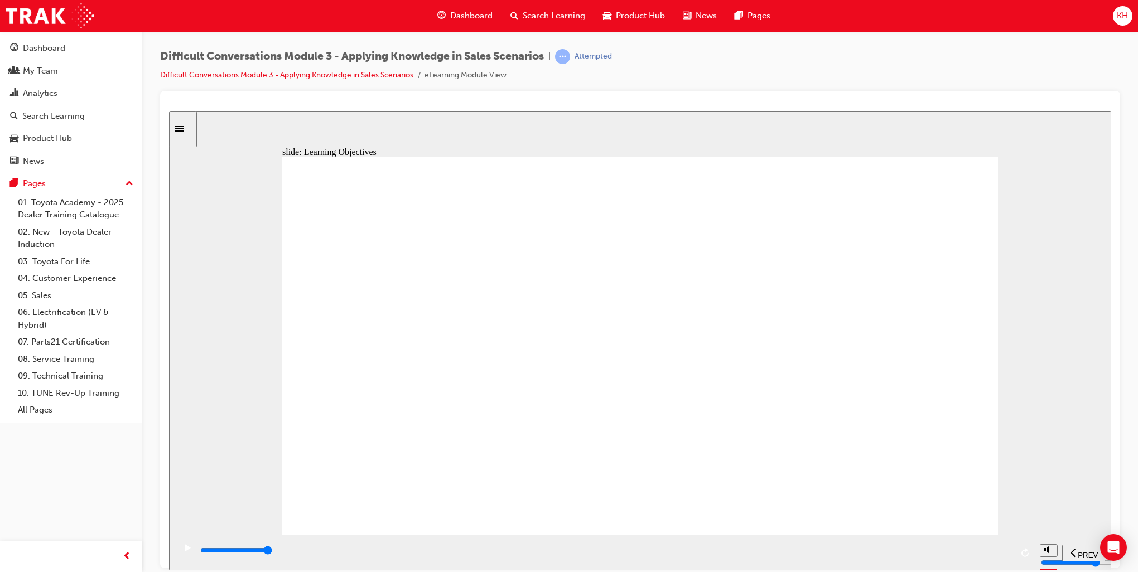
click at [1039, 527] on div "slide: Learning Objectives Learning Objectives Group 1 Oval 1 Line 1 The conver…" at bounding box center [640, 340] width 942 height 460
drag, startPoint x: 509, startPoint y: 548, endPoint x: 1024, endPoint y: 542, distance: 515.5
click at [1024, 542] on div "playback controls" at bounding box center [605, 552] width 860 height 36
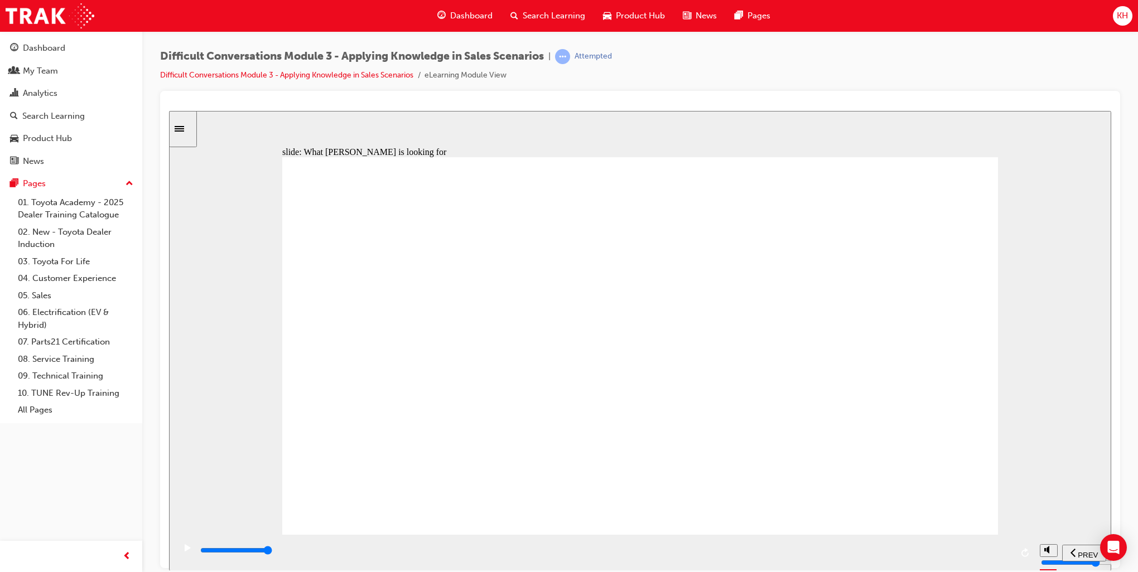
drag, startPoint x: 423, startPoint y: 551, endPoint x: 948, endPoint y: 447, distance: 535.0
click at [1004, 532] on div "slide: Looking up availability Scenario Rectangle 1 RAV4 GX Search Rectangle 1 …" at bounding box center [640, 340] width 942 height 460
drag, startPoint x: 349, startPoint y: 553, endPoint x: 993, endPoint y: 551, distance: 644.3
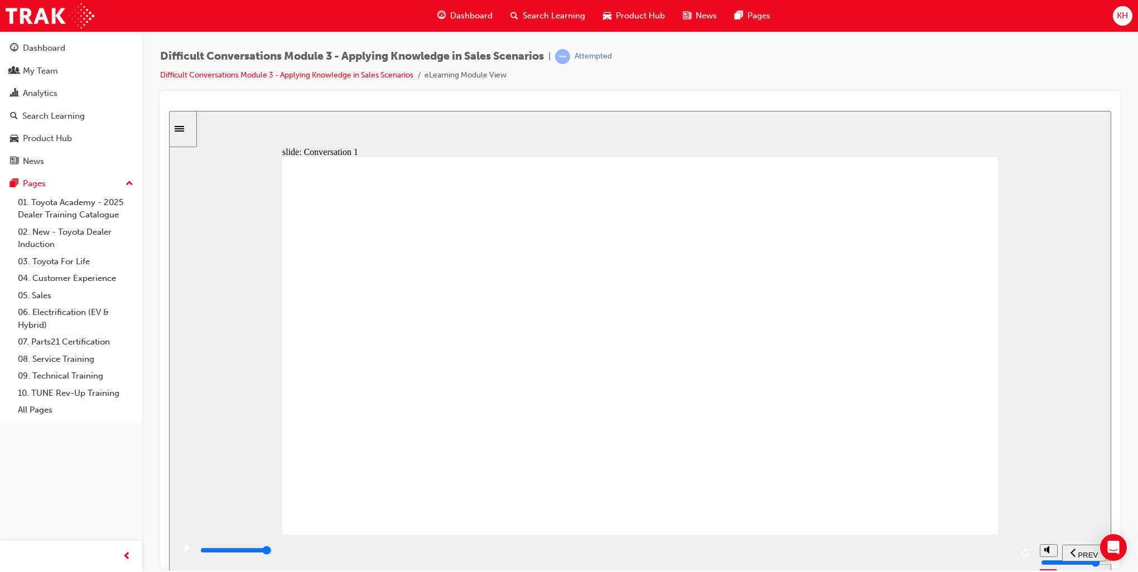
click at [993, 551] on div "playback controls" at bounding box center [605, 550] width 813 height 12
drag, startPoint x: 363, startPoint y: 553, endPoint x: 877, endPoint y: 547, distance: 514.3
click at [877, 547] on div "playback controls" at bounding box center [573, 552] width 749 height 17
type input "24800"
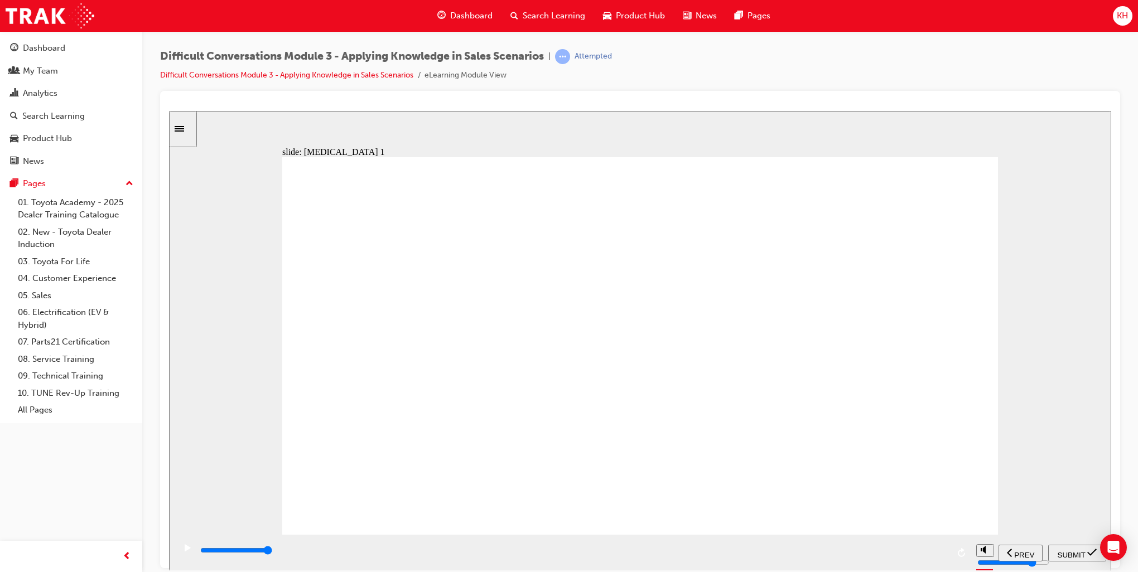
radio input "true"
type input "24800"
radio input "true"
click at [948, 551] on div "playback controls" at bounding box center [573, 550] width 749 height 12
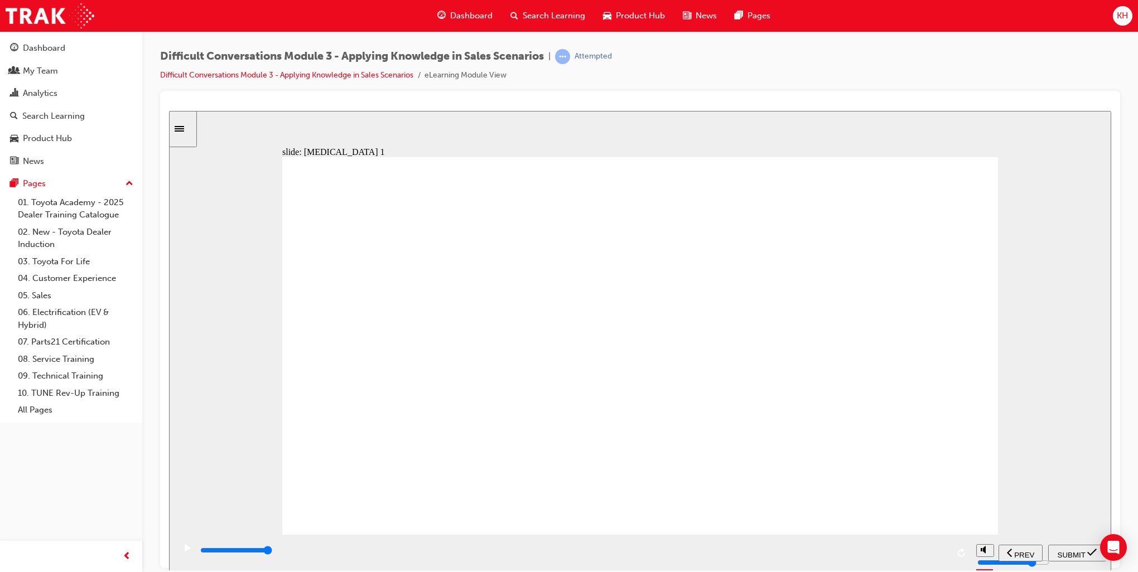
type input "24800"
radio input "true"
type input "24800"
radio input "true"
type input "24800"
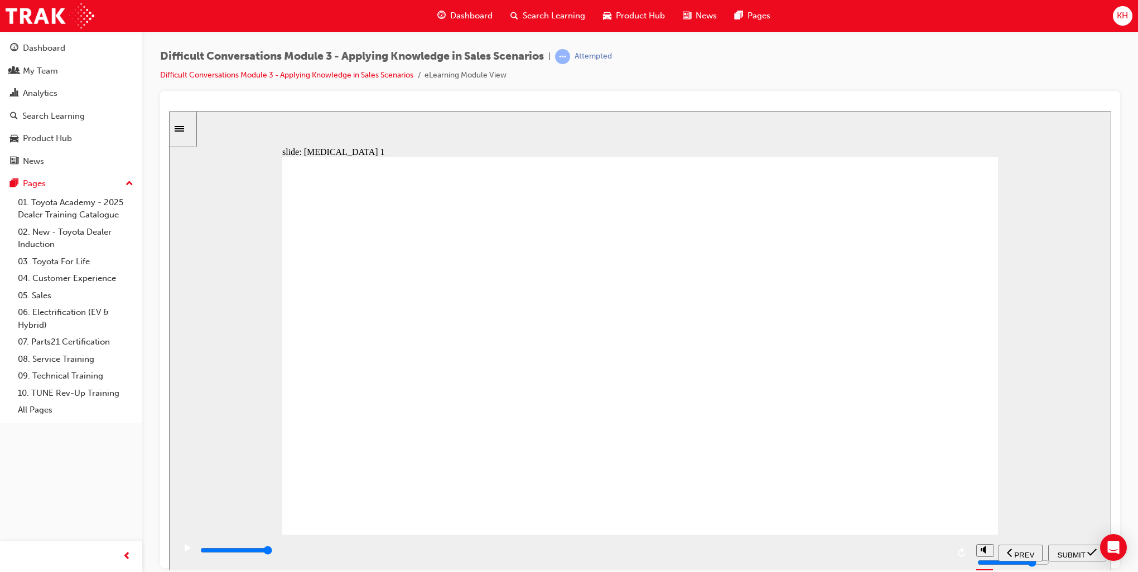
radio input "true"
type input "24800"
radio input "true"
type input "24800"
radio input "true"
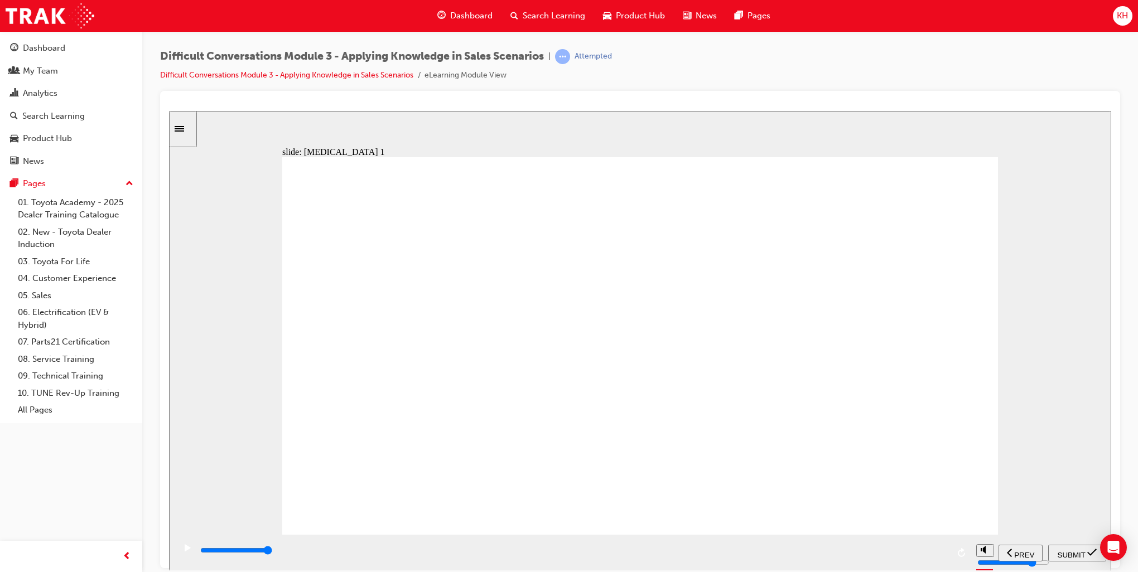
drag, startPoint x: 948, startPoint y: 551, endPoint x: 957, endPoint y: 551, distance: 8.9
click at [957, 551] on div "playback controls" at bounding box center [573, 552] width 796 height 36
type input "24800"
radio input "true"
click at [185, 550] on icon "play/pause" at bounding box center [188, 547] width 6 height 7
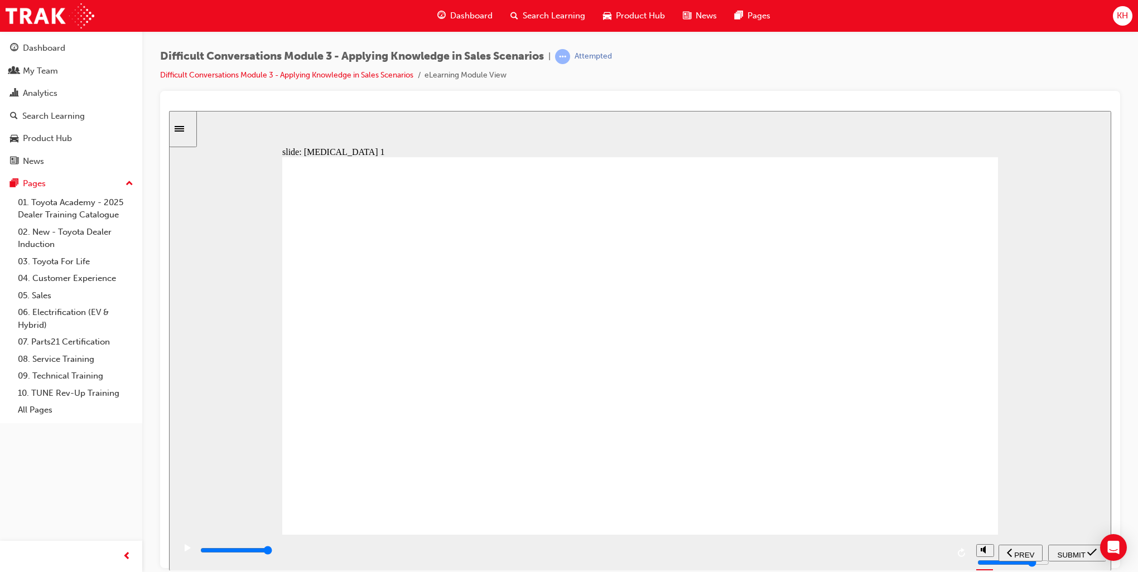
type input "0"
radio input "false"
drag, startPoint x: 301, startPoint y: 553, endPoint x: 785, endPoint y: 569, distance: 484.4
click at [785, 569] on div "playback controls" at bounding box center [573, 552] width 796 height 36
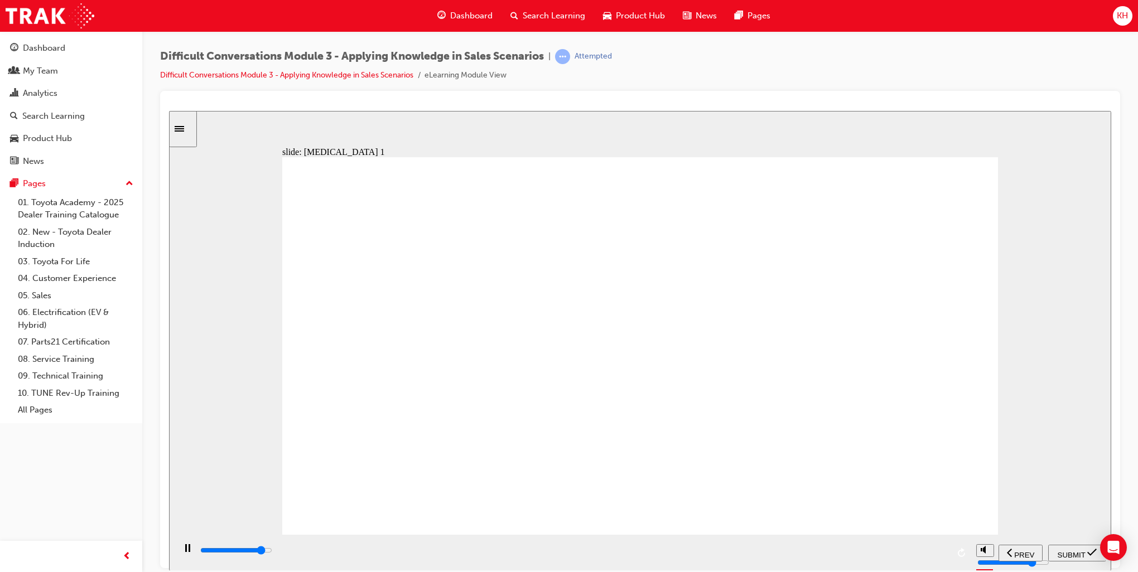
type input "22200"
radio input "true"
click at [1064, 558] on div "SUBMIT" at bounding box center [1077, 553] width 49 height 12
drag, startPoint x: 330, startPoint y: 551, endPoint x: 1005, endPoint y: 535, distance: 674.6
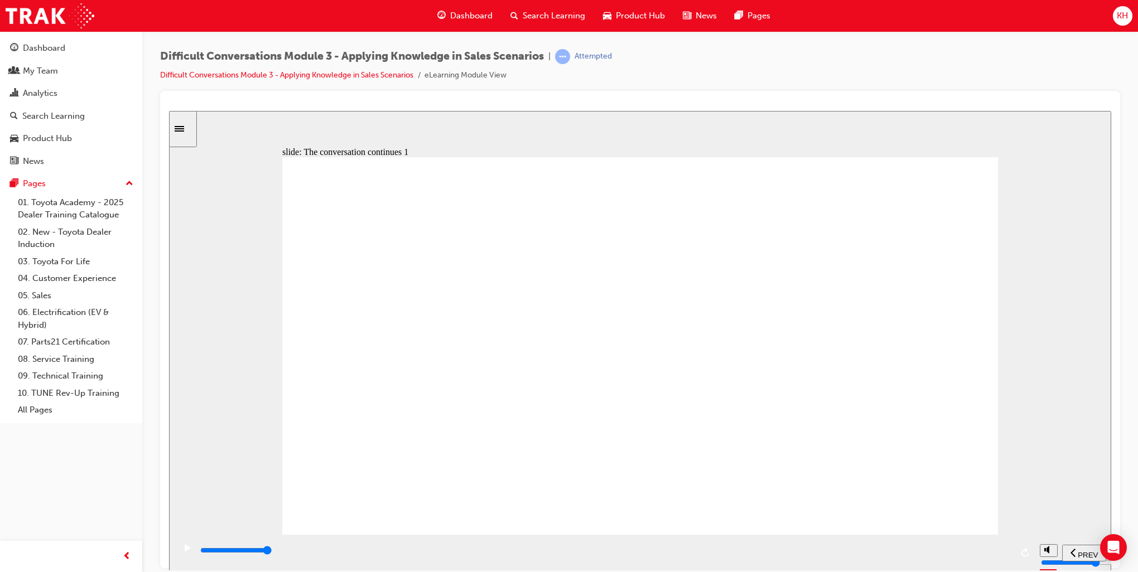
click at [1005, 535] on div "playback controls" at bounding box center [605, 552] width 860 height 36
drag, startPoint x: 425, startPoint y: 554, endPoint x: 1015, endPoint y: 538, distance: 589.8
click at [1015, 538] on div "playback controls" at bounding box center [605, 552] width 860 height 36
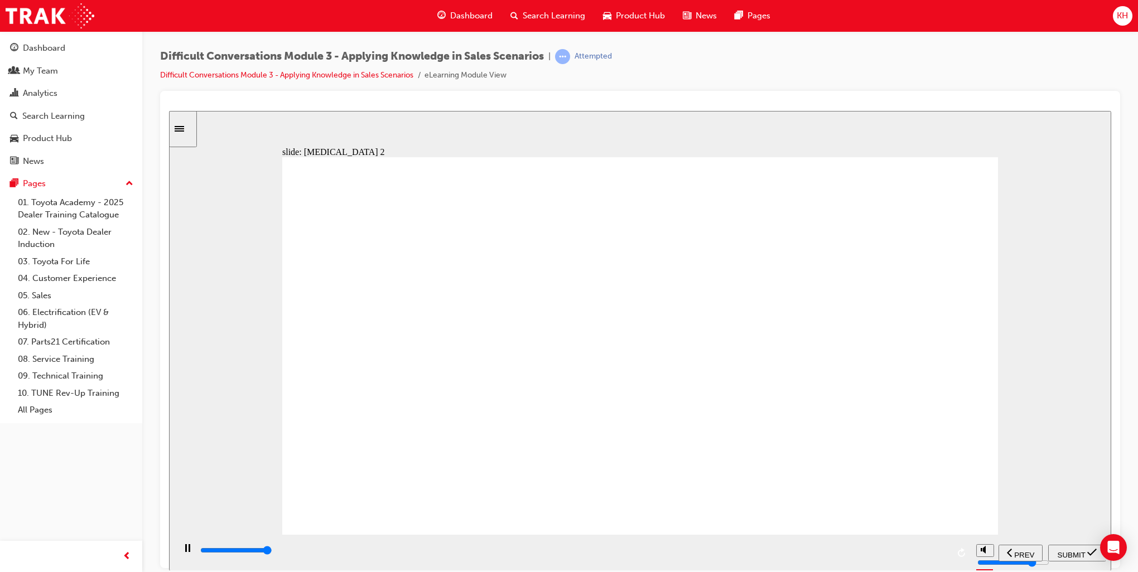
type input "10200"
radio input "true"
click at [1069, 555] on span "SUBMIT" at bounding box center [1072, 555] width 28 height 8
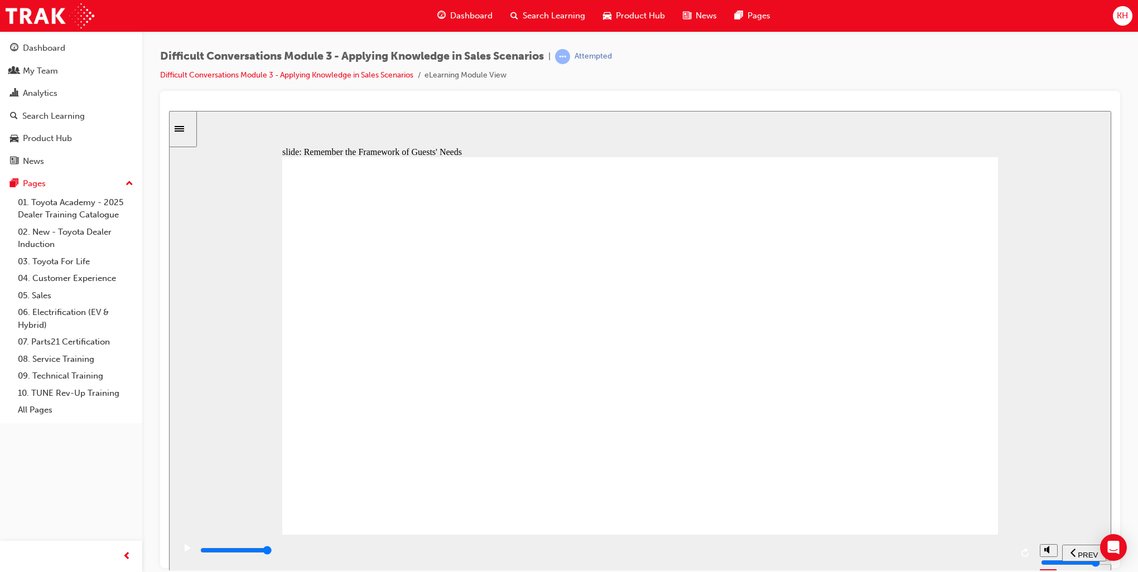
drag, startPoint x: 387, startPoint y: 554, endPoint x: 1002, endPoint y: 547, distance: 615.3
click at [1002, 547] on div "playback controls" at bounding box center [605, 552] width 813 height 17
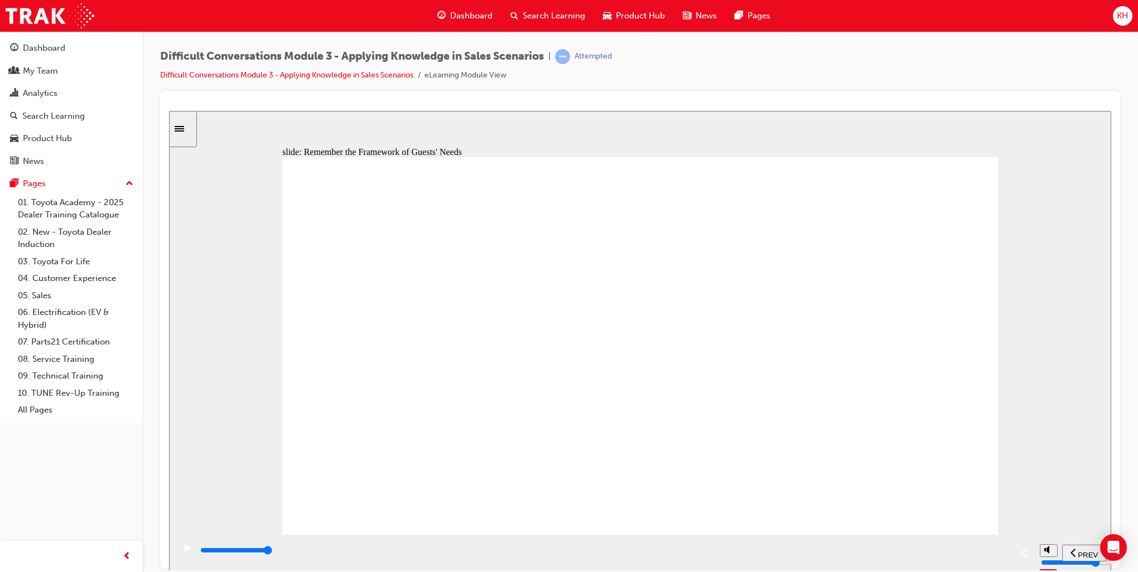
drag, startPoint x: 578, startPoint y: 557, endPoint x: 996, endPoint y: 528, distance: 418.8
click at [996, 528] on div "slide: Tell Jack about potential price change Scenario Rectangle 1 Inform Jack …" at bounding box center [640, 340] width 942 height 460
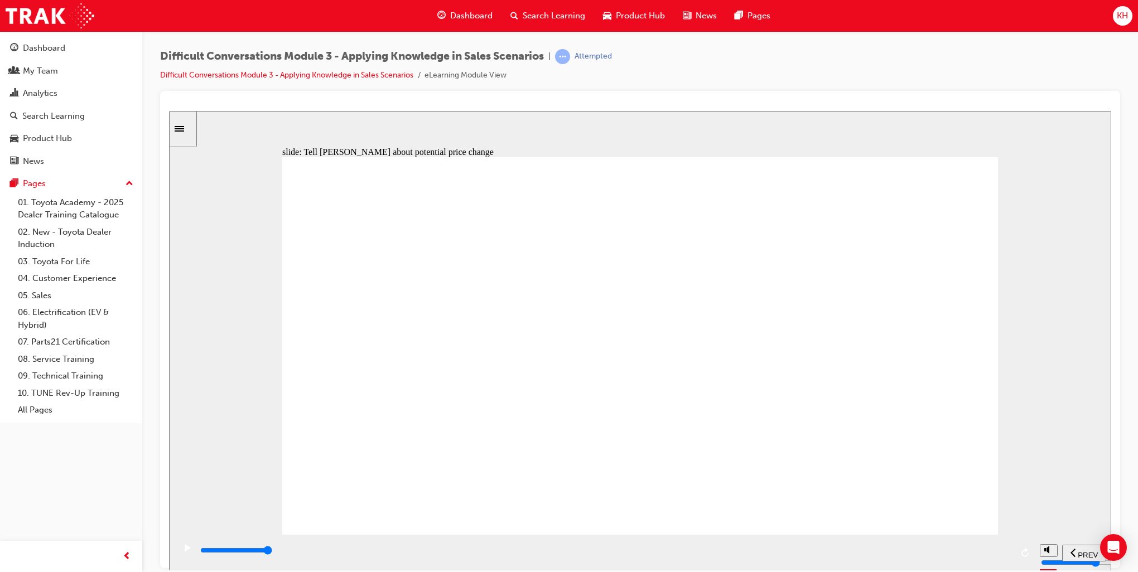
drag, startPoint x: 935, startPoint y: 426, endPoint x: 918, endPoint y: 422, distance: 17.1
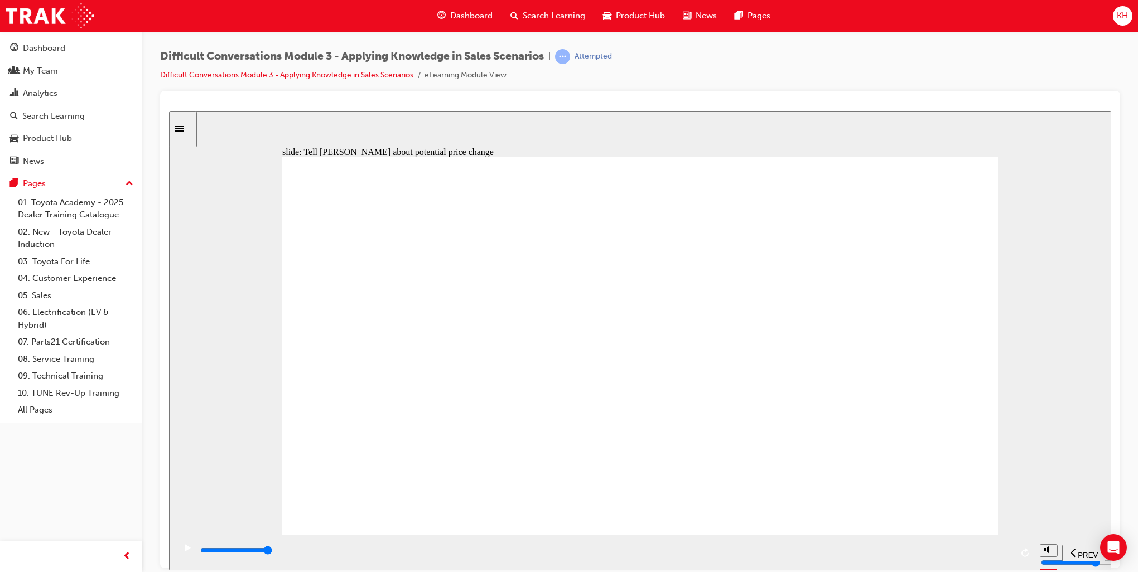
drag, startPoint x: 342, startPoint y: 555, endPoint x: 1020, endPoint y: 534, distance: 678.1
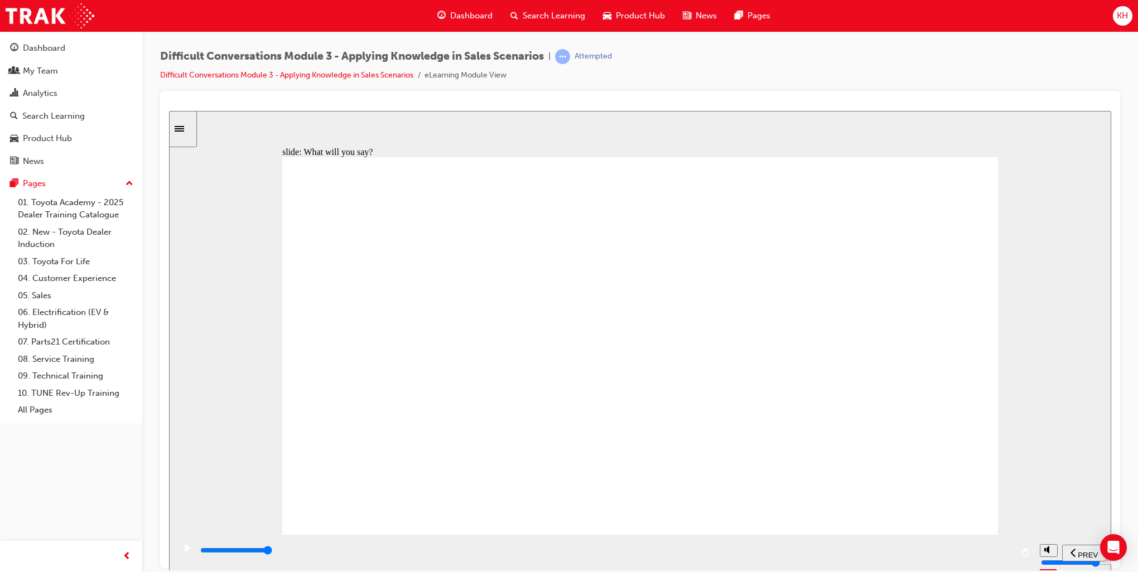
click at [1020, 534] on div "playback controls" at bounding box center [605, 552] width 860 height 36
drag, startPoint x: 552, startPoint y: 553, endPoint x: 1010, endPoint y: 542, distance: 458.1
click at [1010, 542] on div "playback controls" at bounding box center [605, 552] width 860 height 36
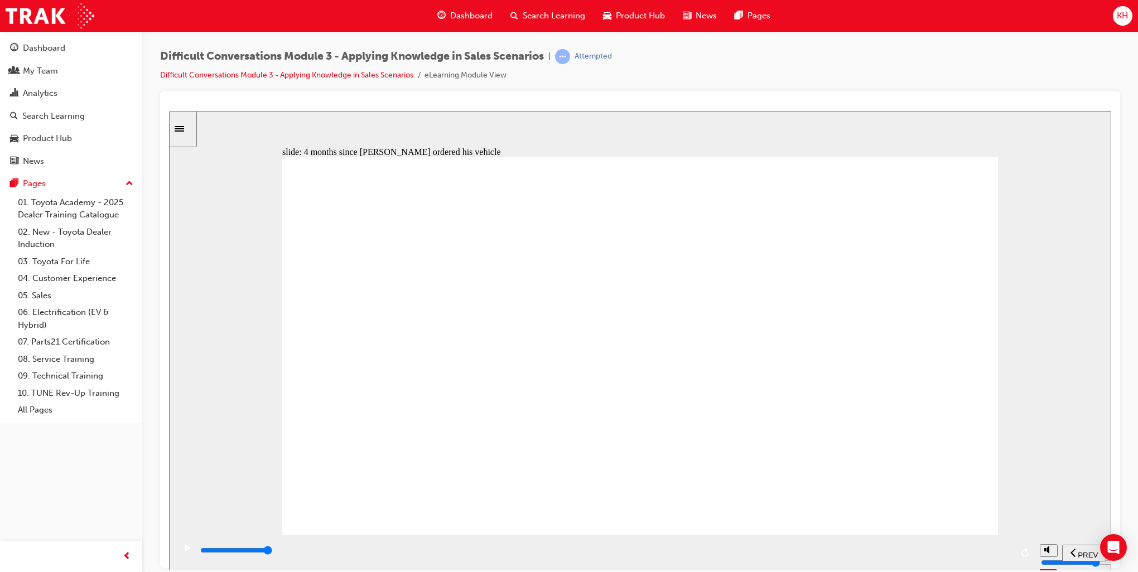
drag, startPoint x: 361, startPoint y: 553, endPoint x: 1003, endPoint y: 558, distance: 641.5
click at [1003, 557] on div "playback controls" at bounding box center [605, 550] width 813 height 12
drag, startPoint x: 403, startPoint y: 553, endPoint x: 993, endPoint y: 539, distance: 589.8
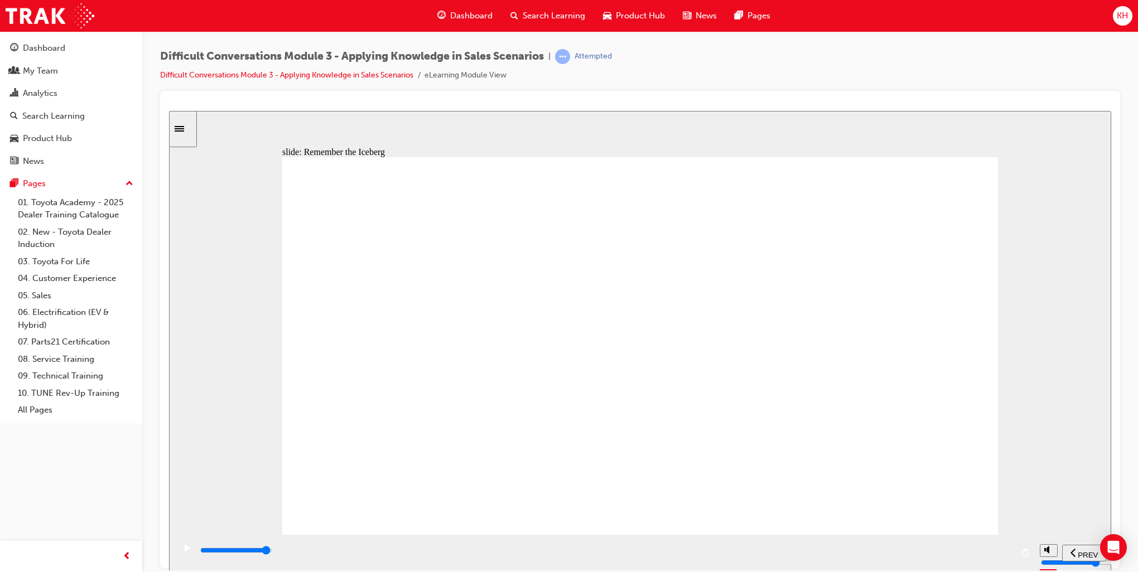
click at [993, 539] on div "playback controls" at bounding box center [605, 552] width 860 height 36
drag, startPoint x: 444, startPoint y: 553, endPoint x: 988, endPoint y: 518, distance: 545.0
click at [988, 518] on div "slide: Jack's Iceberg Scenario Anger Stress Distress Fear Financial worry Anxie…" at bounding box center [640, 340] width 942 height 460
drag, startPoint x: 856, startPoint y: 204, endPoint x: 547, endPoint y: 260, distance: 314.6
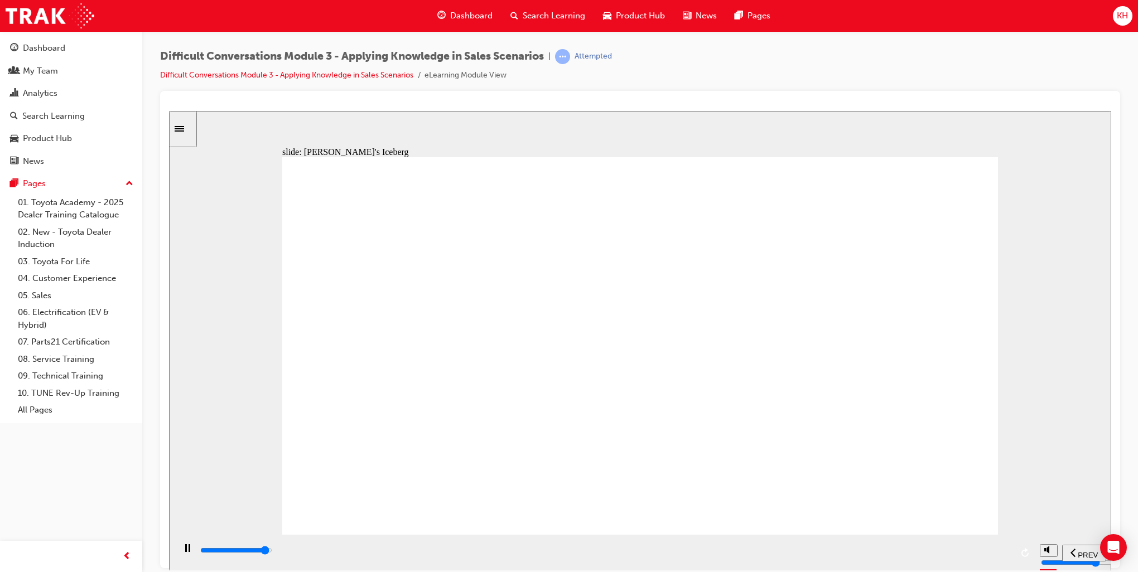
drag, startPoint x: 856, startPoint y: 216, endPoint x: 546, endPoint y: 328, distance: 329.1
drag, startPoint x: 650, startPoint y: 553, endPoint x: 1013, endPoint y: 539, distance: 363.4
click at [1013, 540] on div "playback controls" at bounding box center [605, 552] width 860 height 36
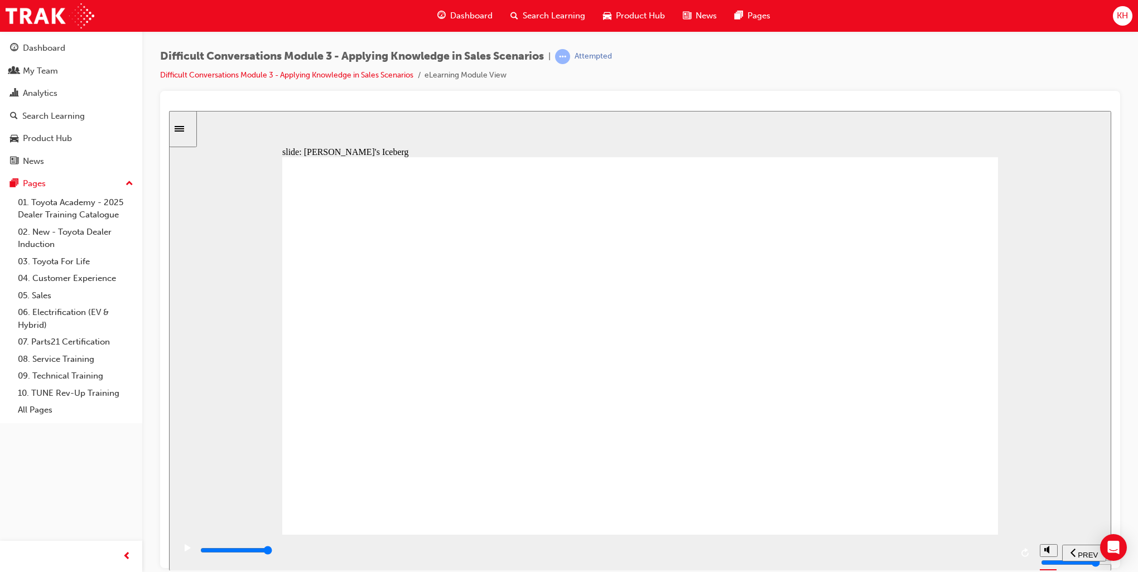
drag, startPoint x: 861, startPoint y: 207, endPoint x: 557, endPoint y: 326, distance: 326.6
drag, startPoint x: 678, startPoint y: 544, endPoint x: 974, endPoint y: 520, distance: 296.7
click at [974, 520] on div "slide: Jack's Iceberg Why? Jack’s distress is evident through his emotional com…" at bounding box center [640, 340] width 942 height 460
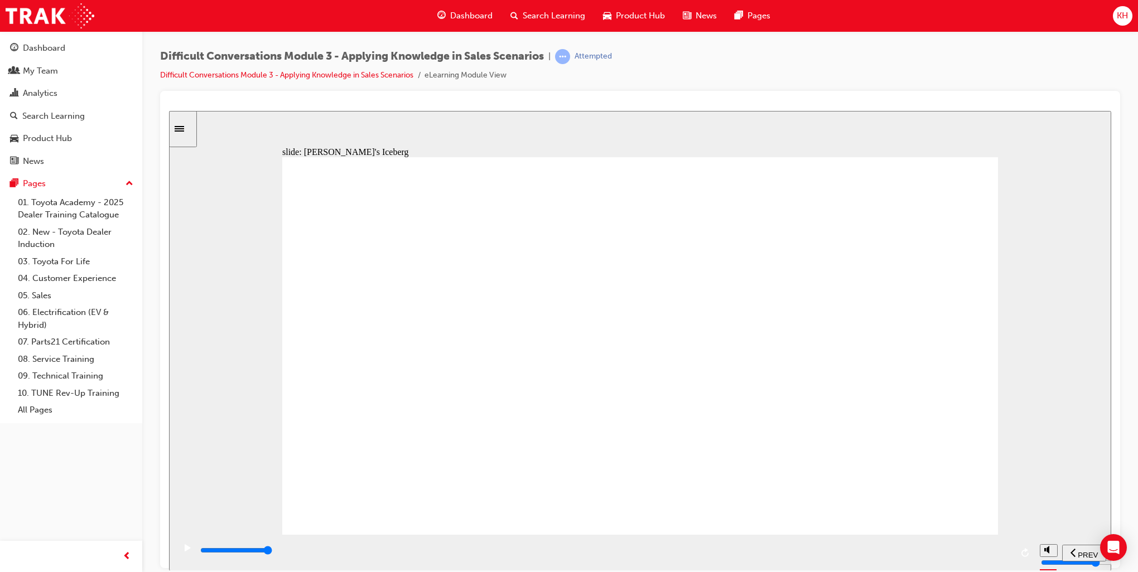
drag, startPoint x: 881, startPoint y: 205, endPoint x: 573, endPoint y: 329, distance: 331.9
drag, startPoint x: 581, startPoint y: 552, endPoint x: 978, endPoint y: 551, distance: 397.2
click at [272, 553] on input "slide progress" at bounding box center [236, 550] width 72 height 9
drag, startPoint x: 846, startPoint y: 465, endPoint x: 701, endPoint y: 436, distance: 147.8
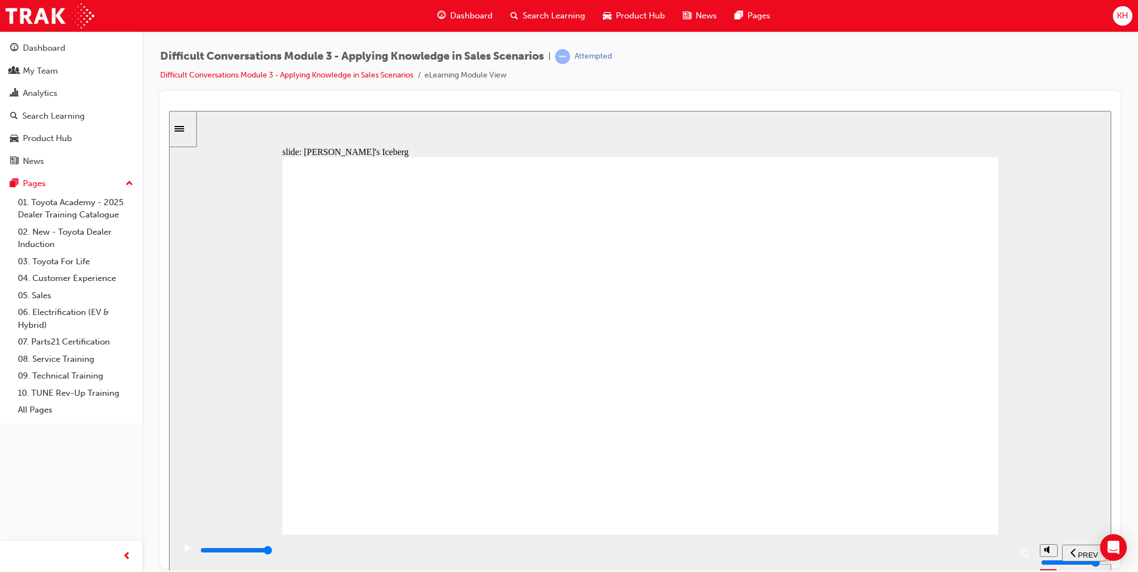
drag, startPoint x: 788, startPoint y: 228, endPoint x: 553, endPoint y: 325, distance: 254.3
drag, startPoint x: 359, startPoint y: 553, endPoint x: 981, endPoint y: 556, distance: 622.0
click at [981, 556] on div "playback controls" at bounding box center [605, 550] width 813 height 12
drag, startPoint x: 882, startPoint y: 223, endPoint x: 560, endPoint y: 337, distance: 342.1
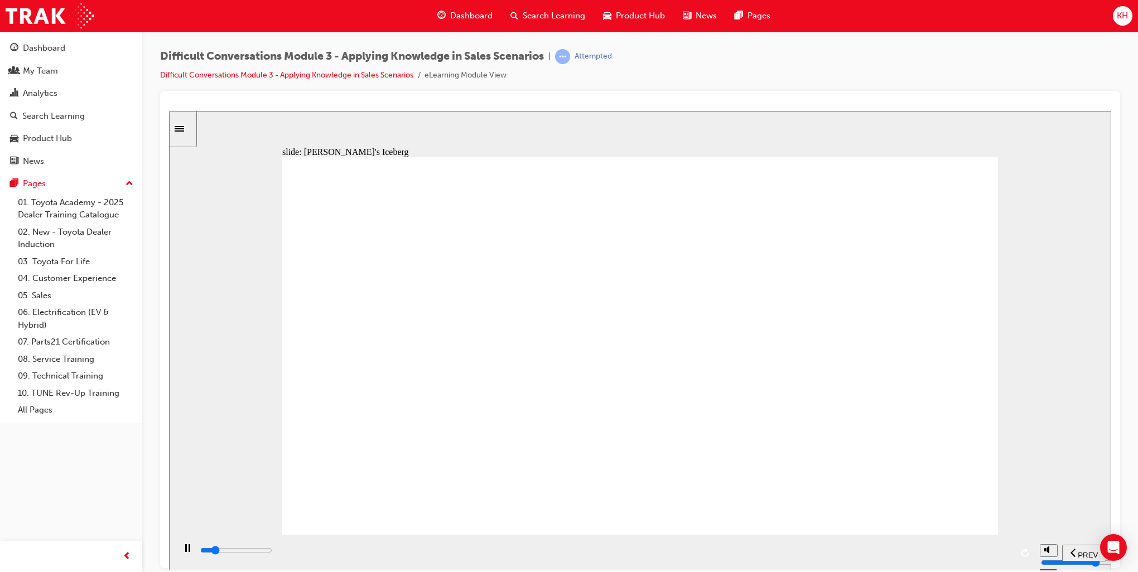
drag, startPoint x: 671, startPoint y: 554, endPoint x: 966, endPoint y: 542, distance: 295.3
click at [966, 542] on div "playback controls" at bounding box center [605, 552] width 860 height 36
drag, startPoint x: 866, startPoint y: 210, endPoint x: 568, endPoint y: 324, distance: 318.5
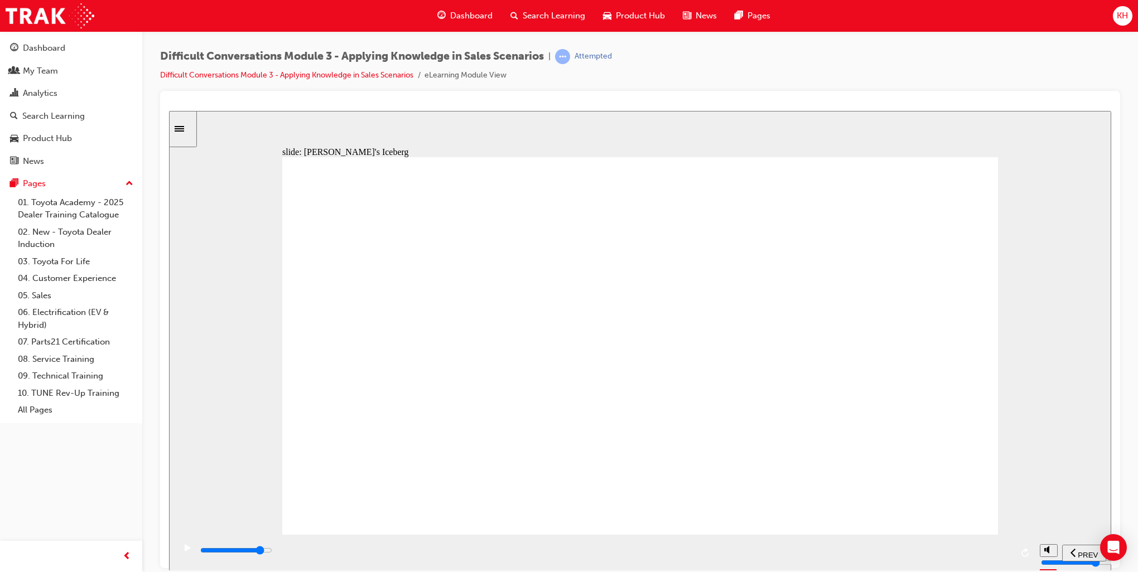
drag, startPoint x: 712, startPoint y: 552, endPoint x: 909, endPoint y: 549, distance: 197.5
click at [909, 549] on div "playback controls" at bounding box center [605, 550] width 813 height 12
drag, startPoint x: 849, startPoint y: 451, endPoint x: 839, endPoint y: 447, distance: 10.8
drag, startPoint x: 850, startPoint y: 216, endPoint x: 610, endPoint y: 308, distance: 256.4
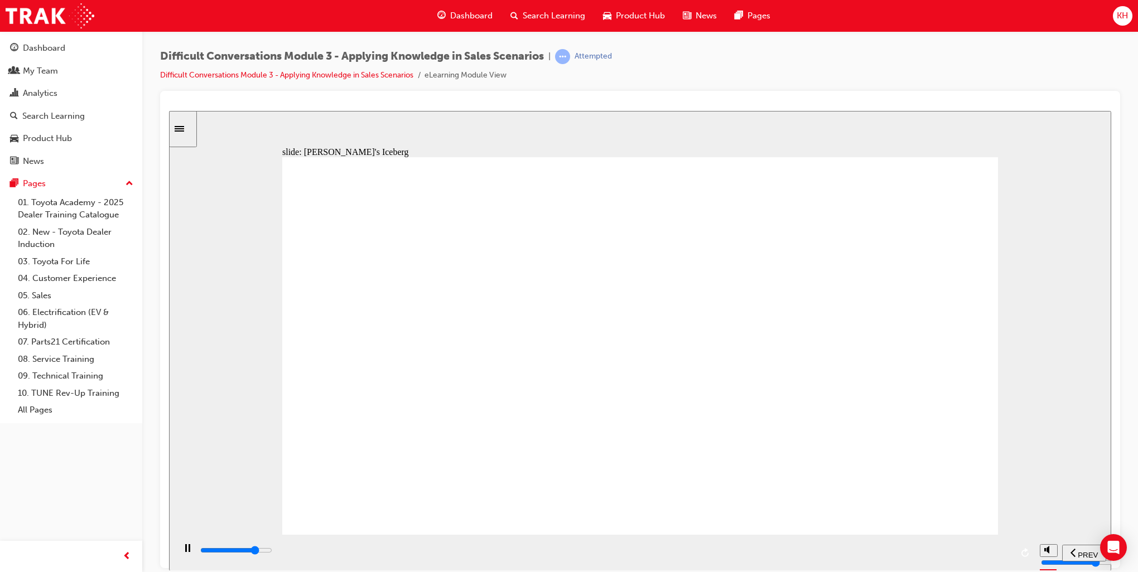
click at [846, 556] on div "playback controls" at bounding box center [605, 550] width 813 height 12
drag, startPoint x: 871, startPoint y: 211, endPoint x: 553, endPoint y: 277, distance: 324.6
drag, startPoint x: 899, startPoint y: 552, endPoint x: 959, endPoint y: 535, distance: 62.7
click at [958, 546] on div "playback controls" at bounding box center [605, 552] width 813 height 17
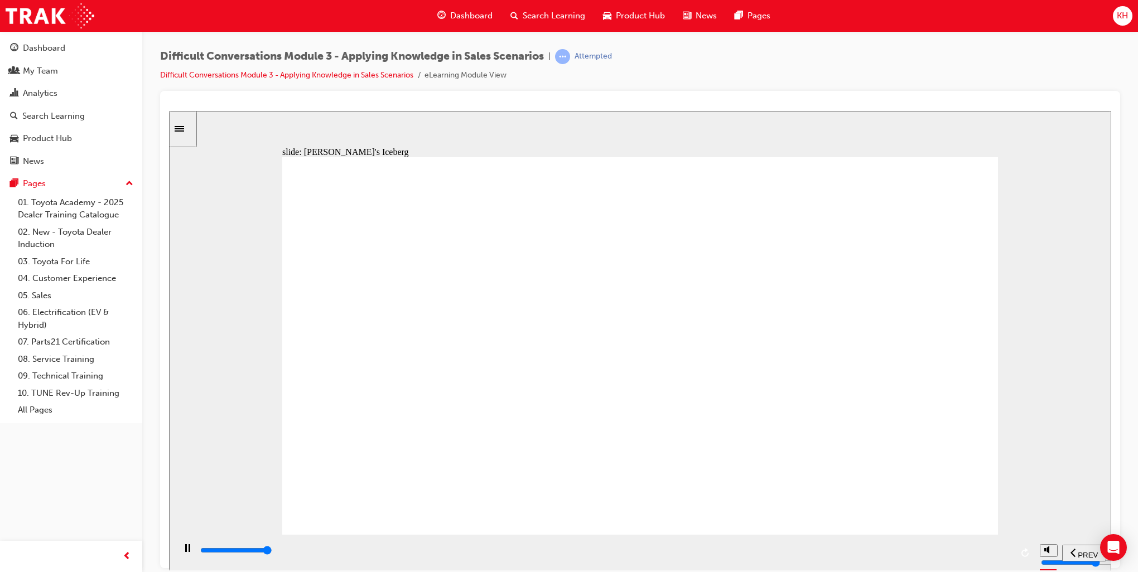
click at [963, 549] on div "playback controls" at bounding box center [605, 550] width 813 height 12
click at [898, 553] on div "playback controls" at bounding box center [573, 550] width 749 height 12
type input "9000"
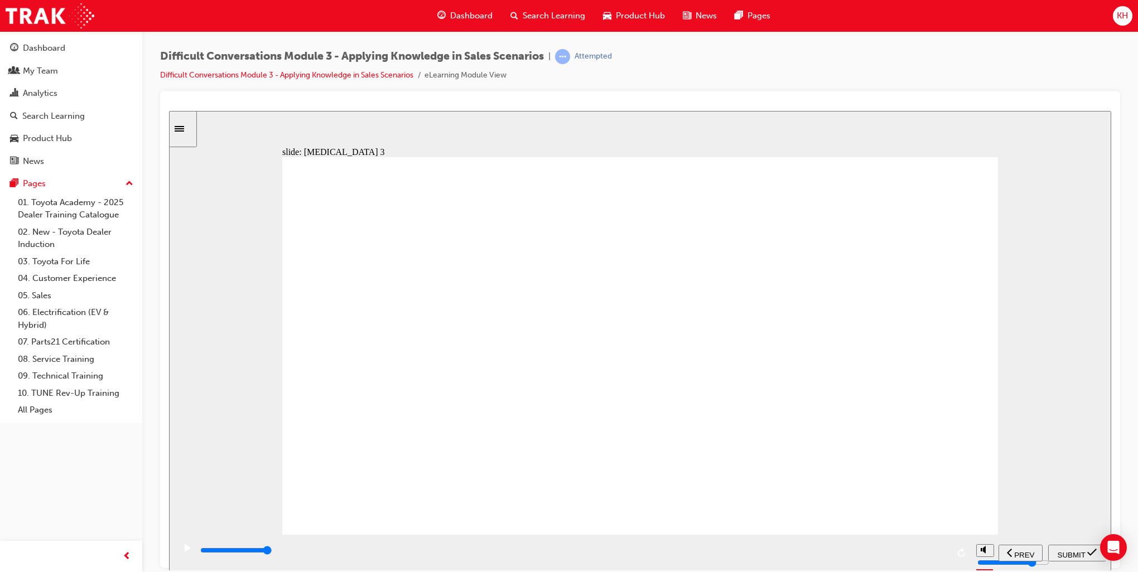
radio input "true"
click at [1078, 551] on span "SUBMIT" at bounding box center [1072, 555] width 28 height 8
drag, startPoint x: 494, startPoint y: 552, endPoint x: 941, endPoint y: 408, distance: 469.9
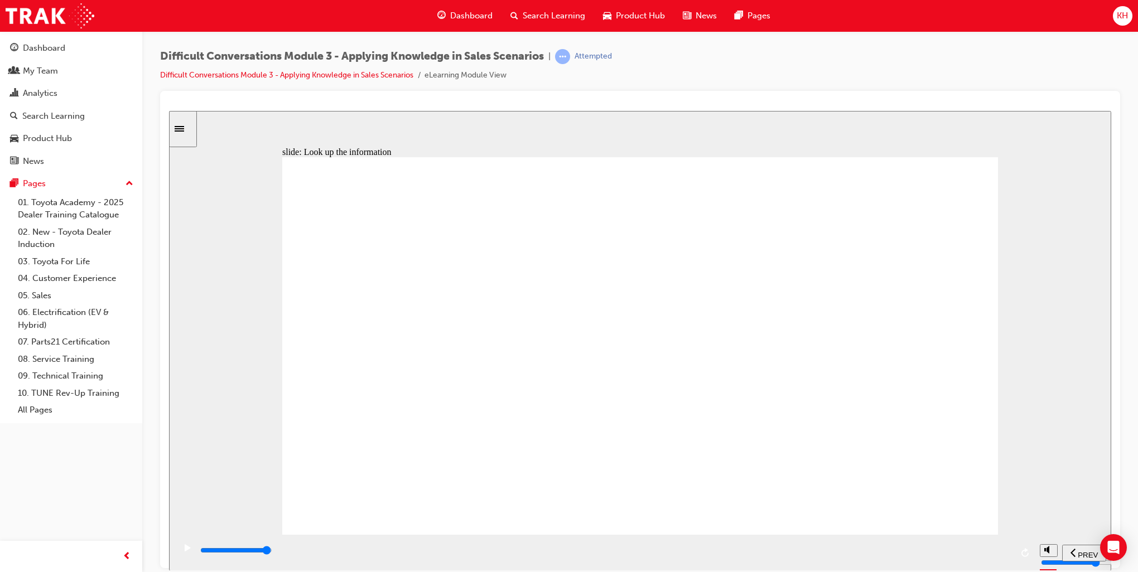
click at [998, 557] on div "playback controls" at bounding box center [605, 550] width 813 height 12
type input "9800"
checkbox input "true"
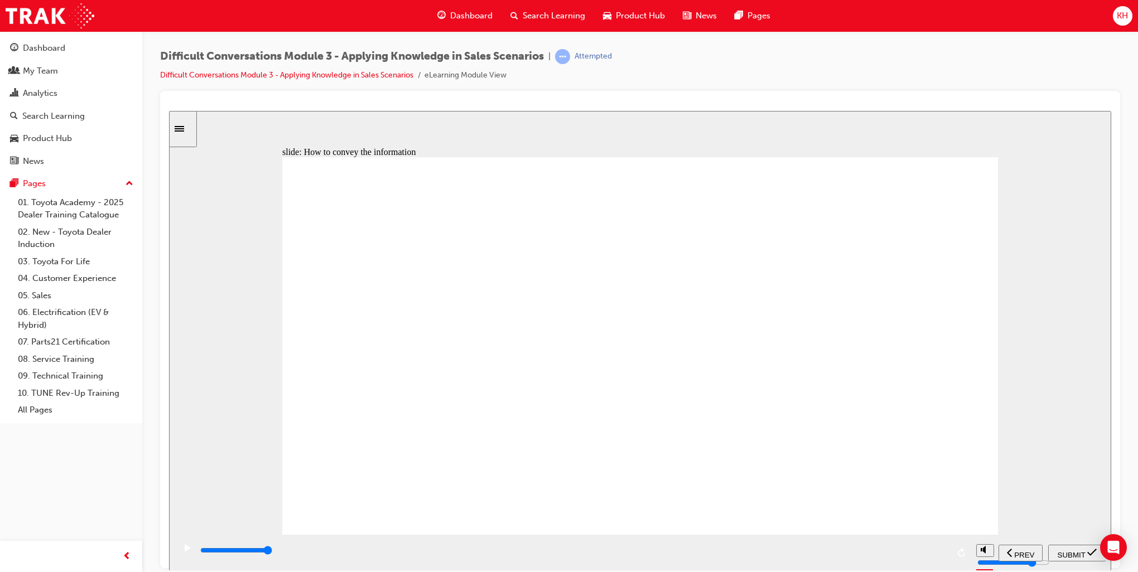
checkbox input "true"
click at [1067, 553] on span "SUBMIT" at bounding box center [1072, 555] width 28 height 8
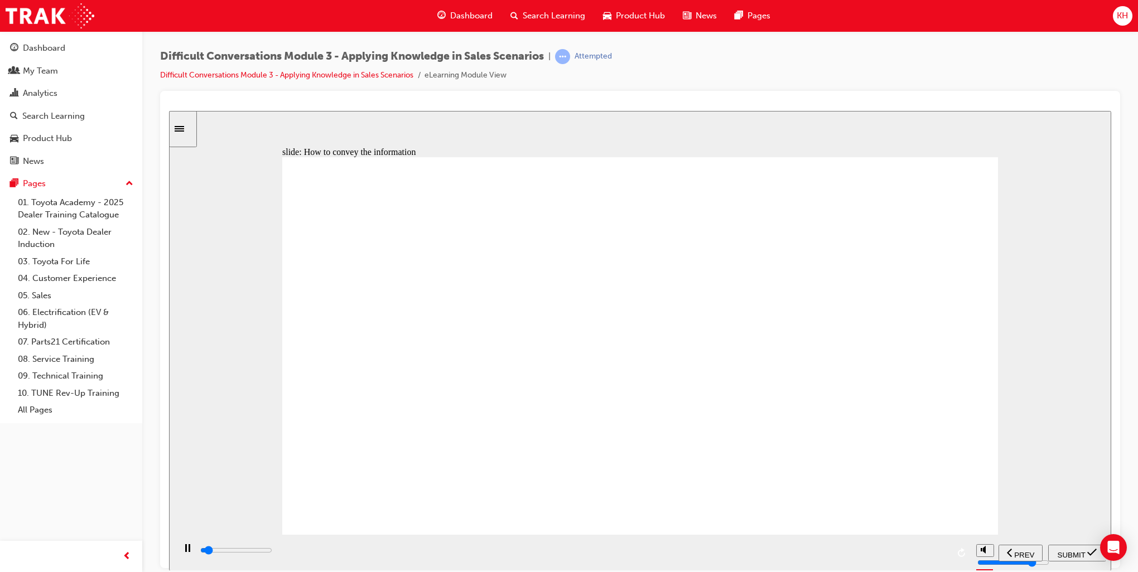
drag, startPoint x: 647, startPoint y: 550, endPoint x: 942, endPoint y: 523, distance: 296.3
click at [957, 544] on div "playback controls" at bounding box center [605, 552] width 813 height 17
drag, startPoint x: 581, startPoint y: 551, endPoint x: 978, endPoint y: 537, distance: 397.4
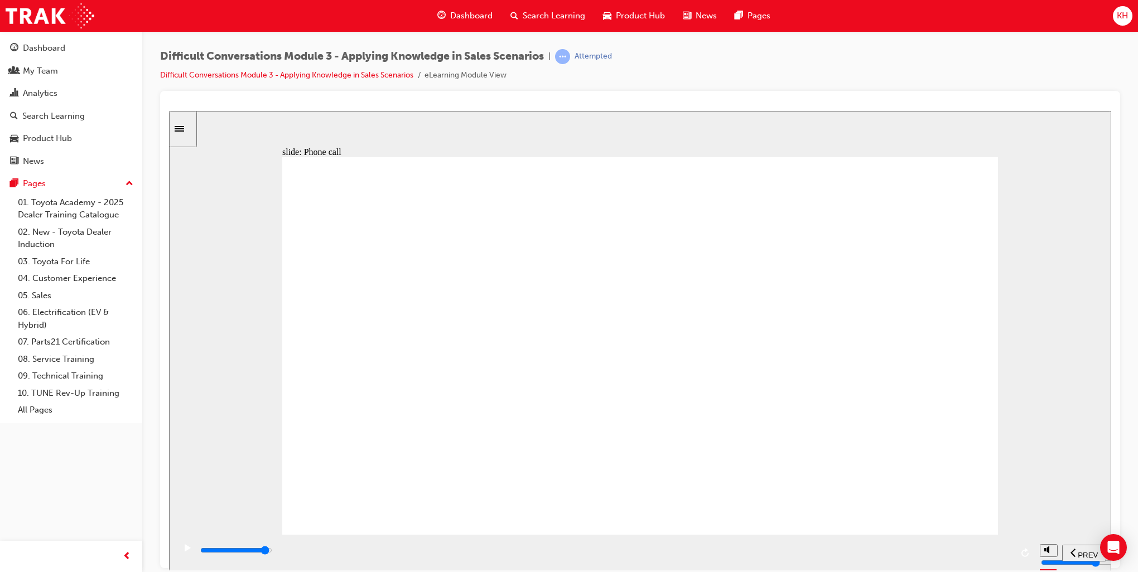
click at [978, 537] on div "playback controls" at bounding box center [605, 552] width 860 height 36
type input "5300"
checkbox input "true"
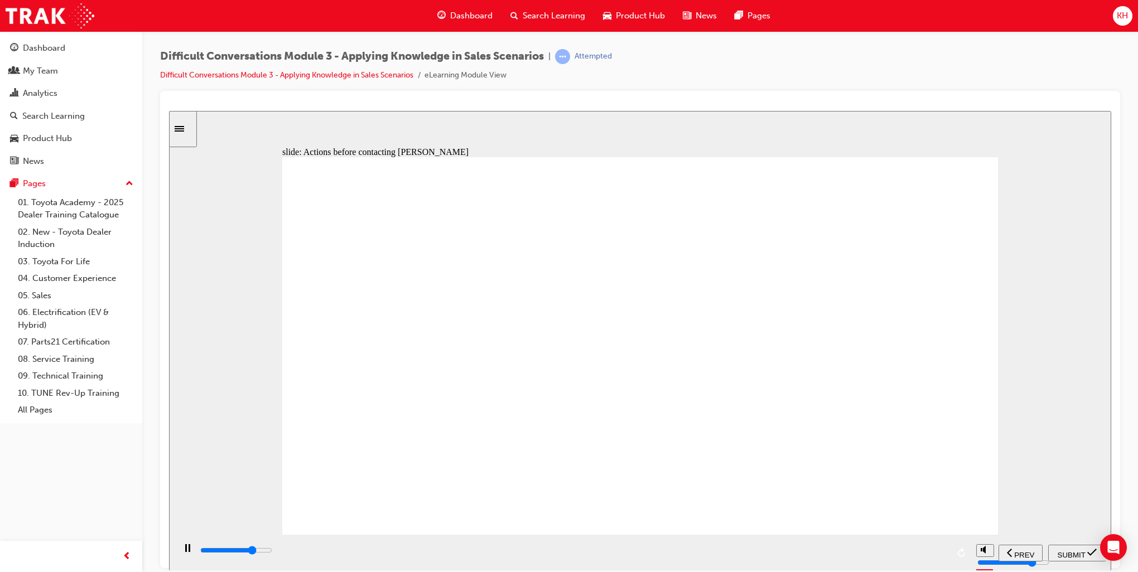
click at [1021, 553] on span "PREV" at bounding box center [1024, 555] width 20 height 8
click at [272, 551] on input "slide progress" at bounding box center [236, 550] width 72 height 9
drag, startPoint x: 981, startPoint y: 551, endPoint x: 1008, endPoint y: 547, distance: 27.1
click at [1008, 547] on div "playback controls" at bounding box center [605, 552] width 813 height 17
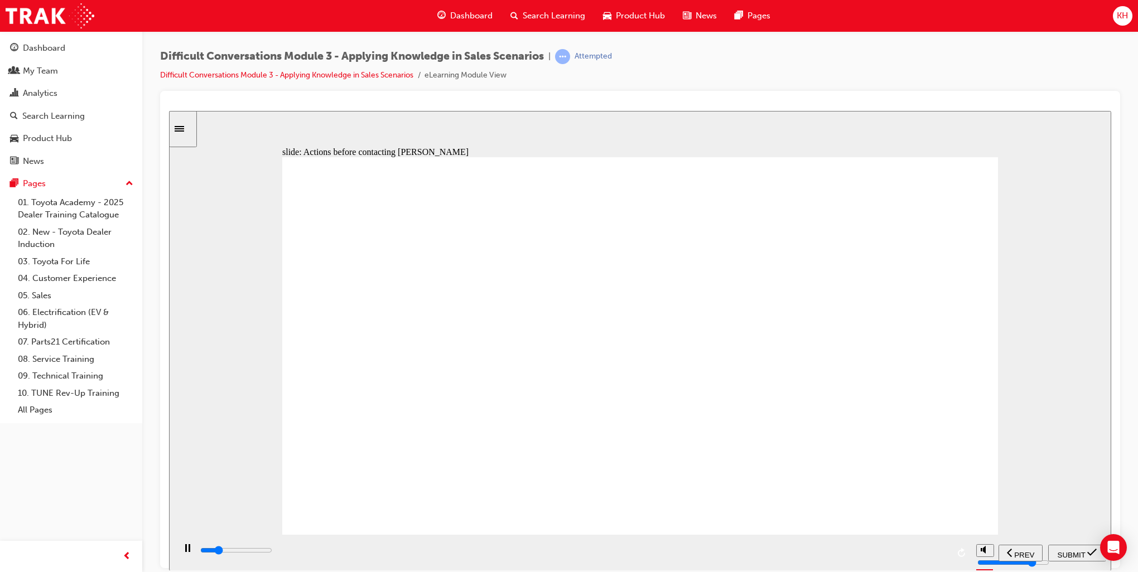
type input "2400"
checkbox input "true"
type input "5300"
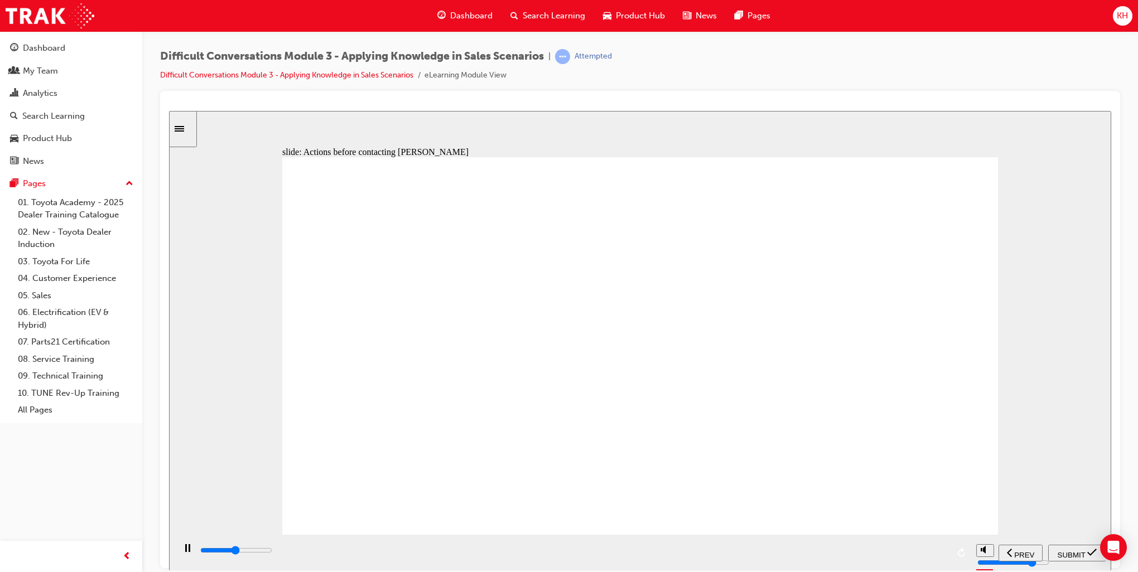
checkbox input "true"
click at [1083, 553] on span "SUBMIT" at bounding box center [1072, 555] width 28 height 8
drag, startPoint x: 758, startPoint y: 551, endPoint x: 971, endPoint y: 543, distance: 213.2
click at [971, 543] on div "playback controls" at bounding box center [605, 552] width 860 height 36
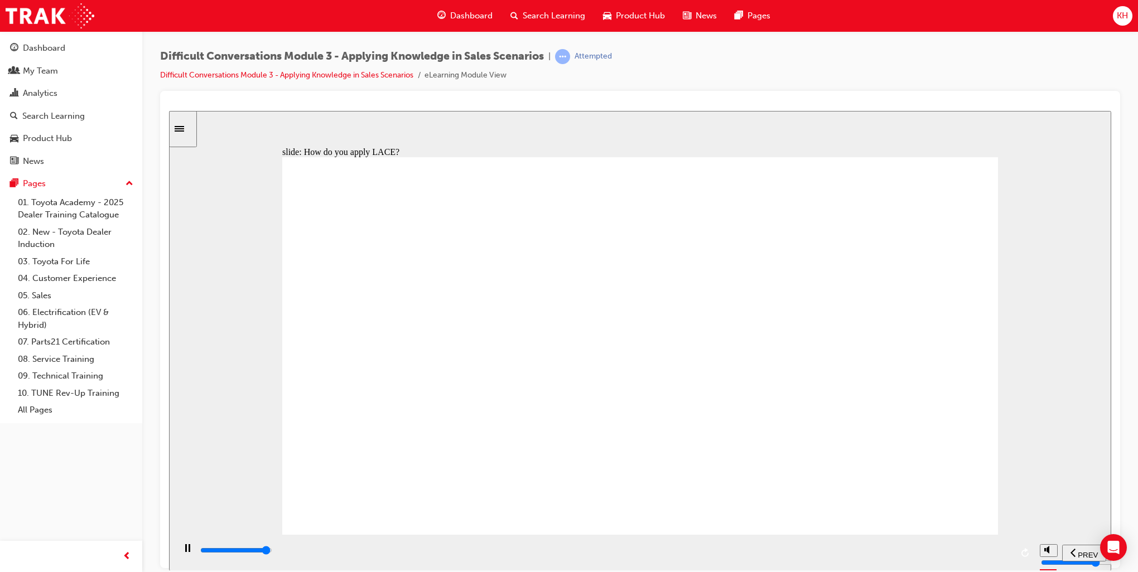
type input "2800"
checkbox input "true"
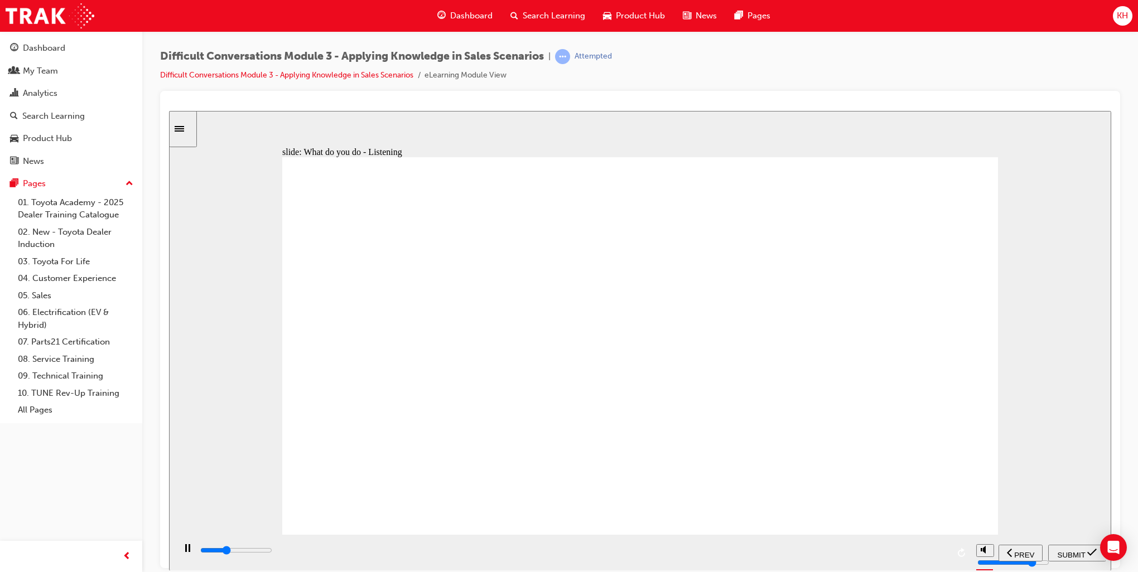
type input "3600"
checkbox input "true"
type input "4200"
checkbox input "false"
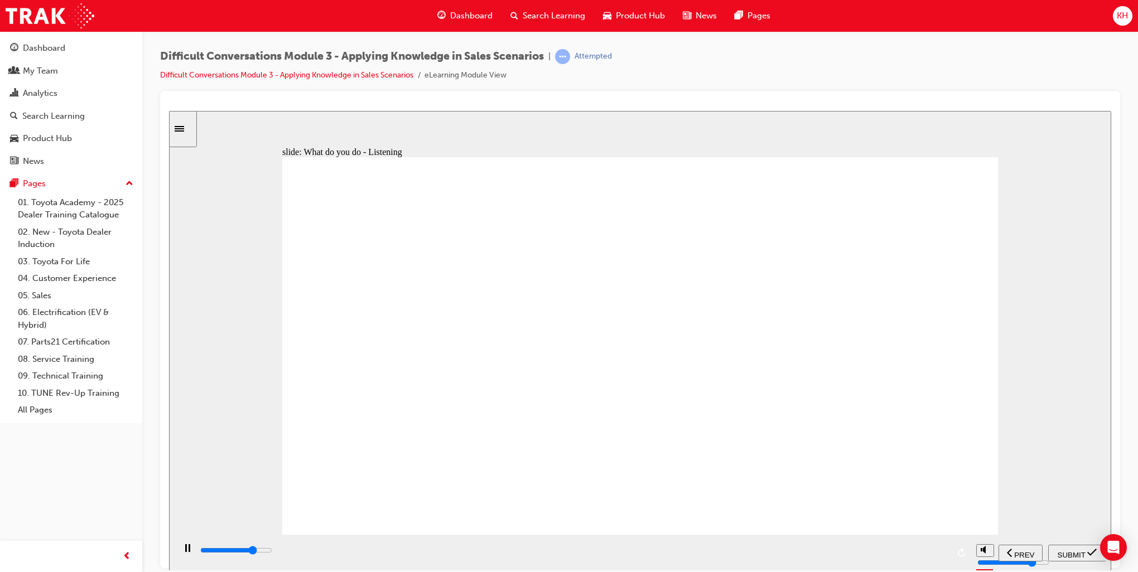
type input "8000"
checkbox input "true"
click at [1077, 552] on span "SUBMIT" at bounding box center [1072, 555] width 28 height 8
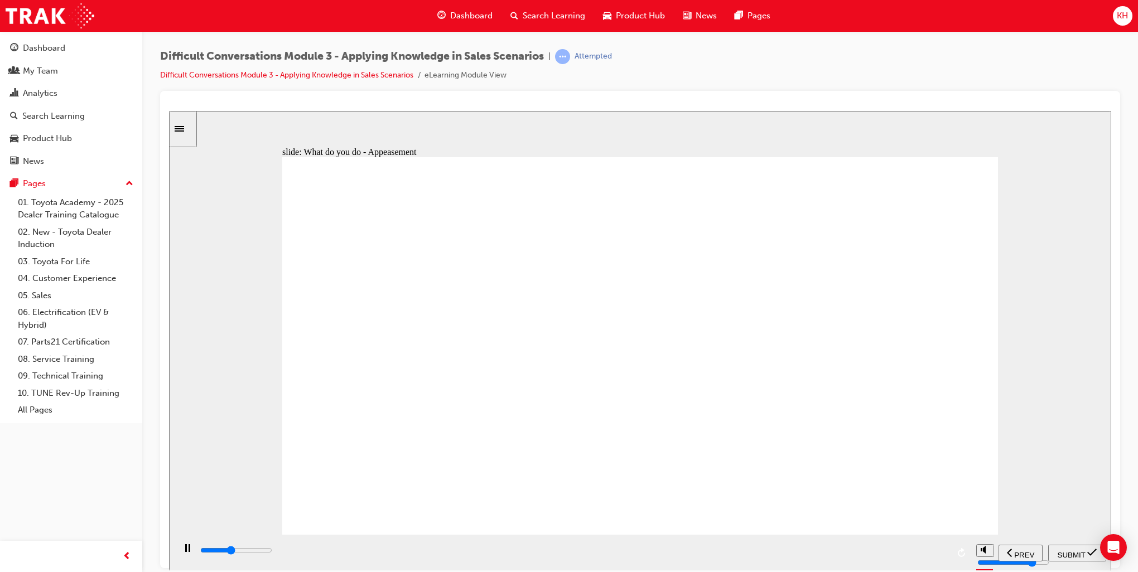
type input "4000"
checkbox input "true"
type input "5000"
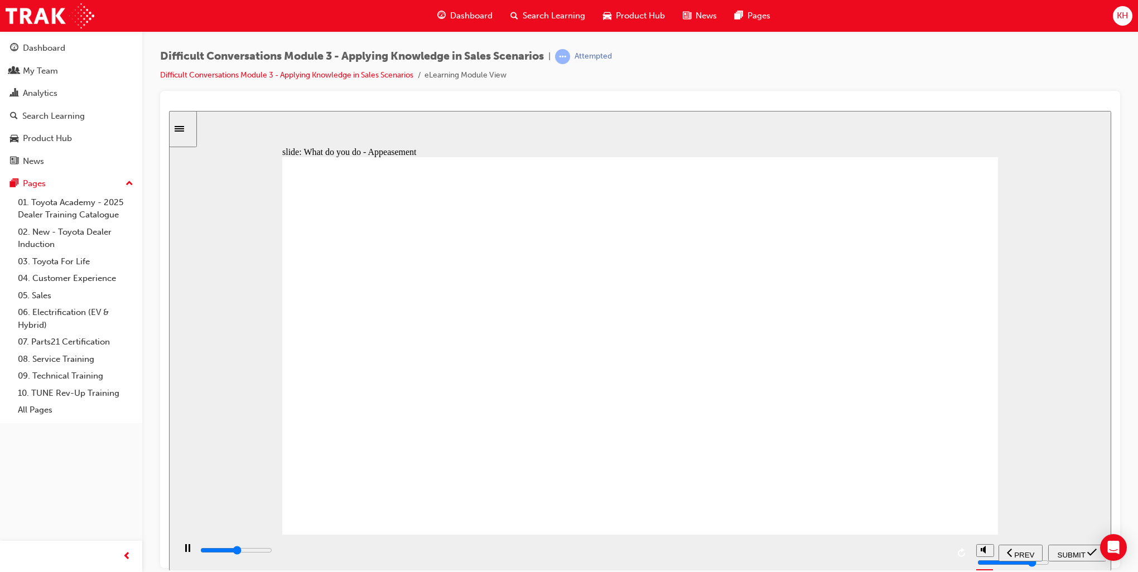
checkbox input "true"
type input "5700"
checkbox input "true"
click at [1073, 551] on span "SUBMIT" at bounding box center [1072, 555] width 28 height 8
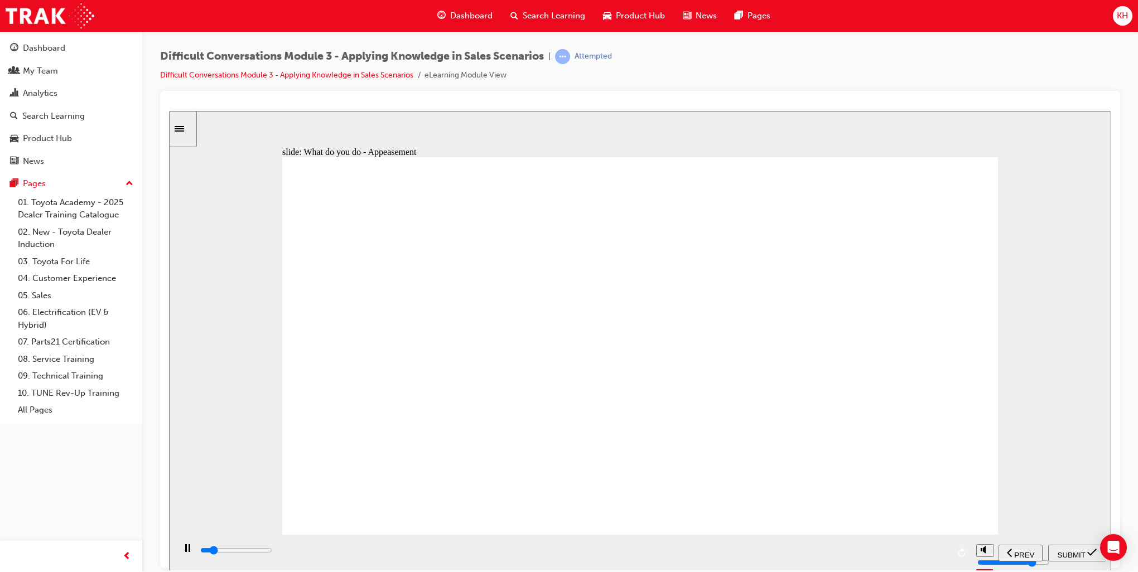
type input "5700"
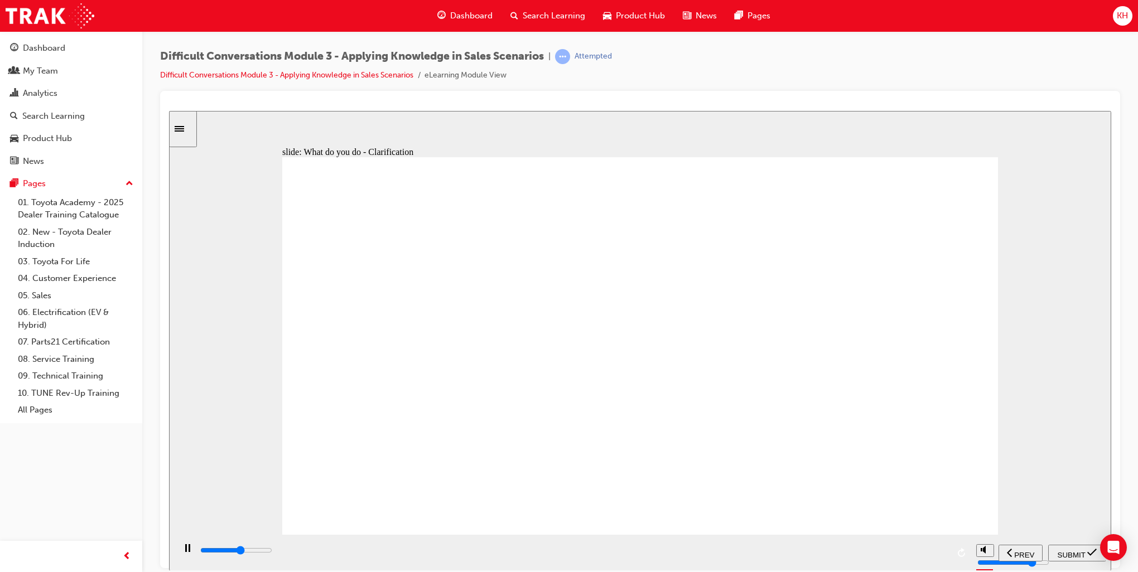
checkbox input "true"
type input "7000"
checkbox input "true"
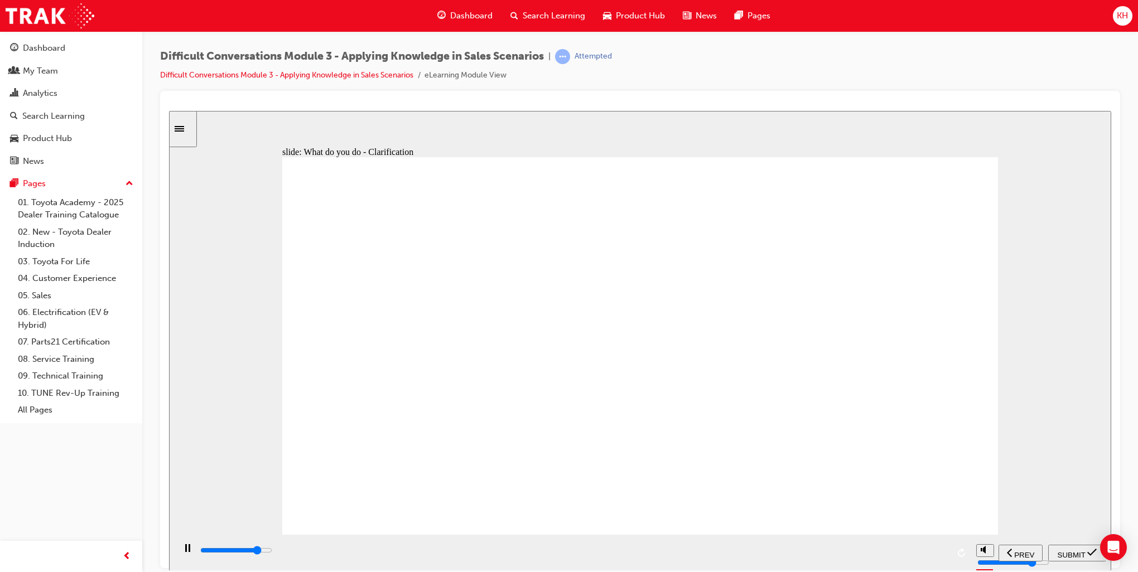
type input "8500"
checkbox input "true"
click at [1079, 553] on span "SUBMIT" at bounding box center [1072, 555] width 28 height 8
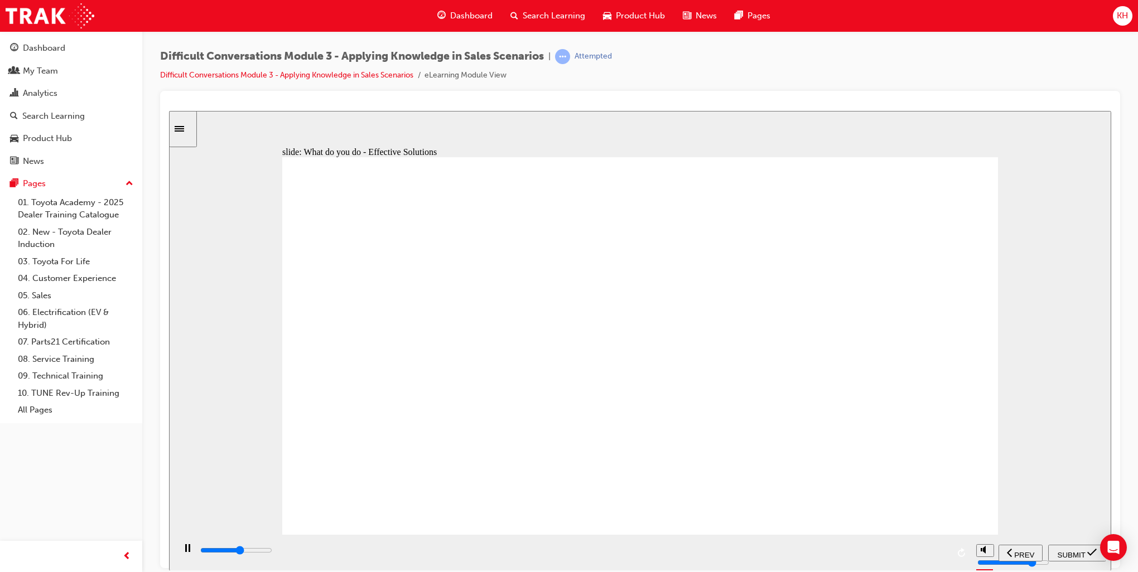
type input "5100"
checkbox input "true"
type input "6300"
checkbox input "true"
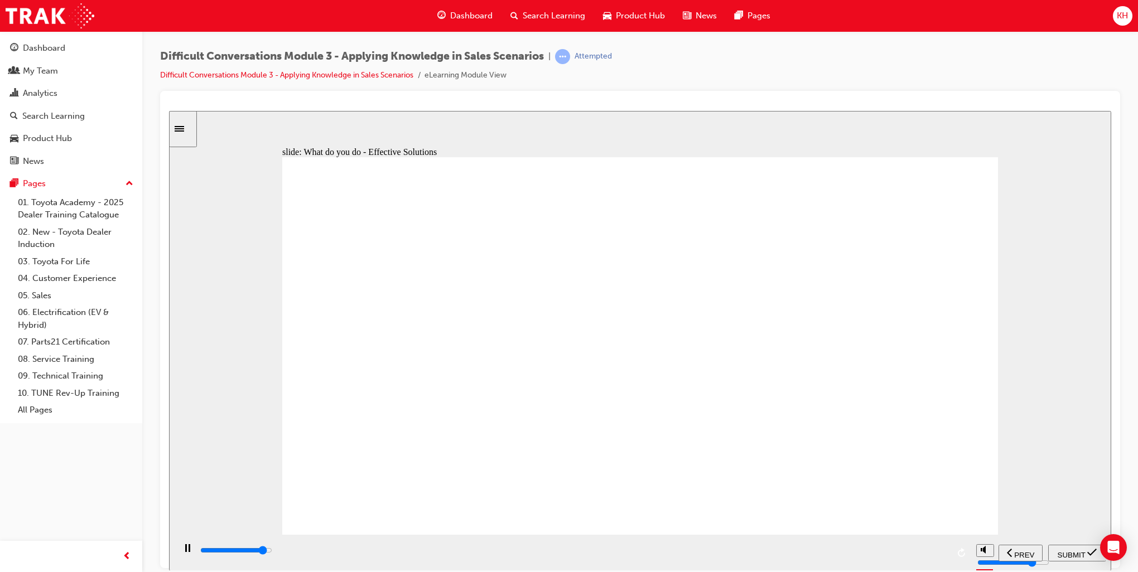
type input "8400"
checkbox input "true"
click at [1067, 547] on div "SUBMIT" at bounding box center [1077, 553] width 49 height 12
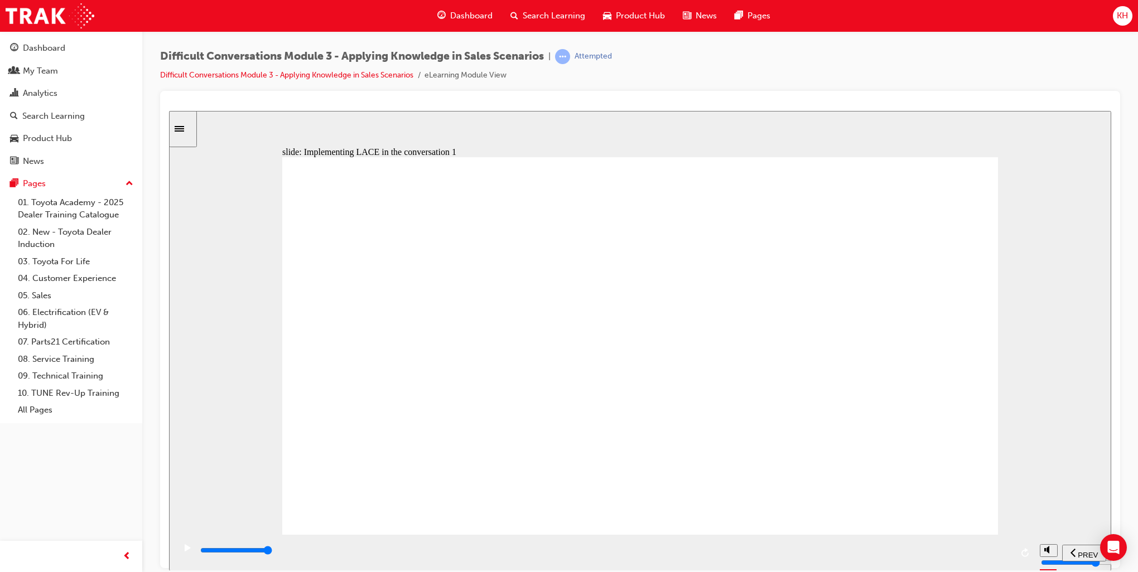
drag, startPoint x: 326, startPoint y: 553, endPoint x: 1016, endPoint y: 542, distance: 690.7
click at [1016, 544] on div "playback controls" at bounding box center [605, 552] width 860 height 36
drag, startPoint x: 396, startPoint y: 554, endPoint x: 983, endPoint y: 554, distance: 586.8
click at [983, 554] on div "playback controls" at bounding box center [605, 550] width 813 height 12
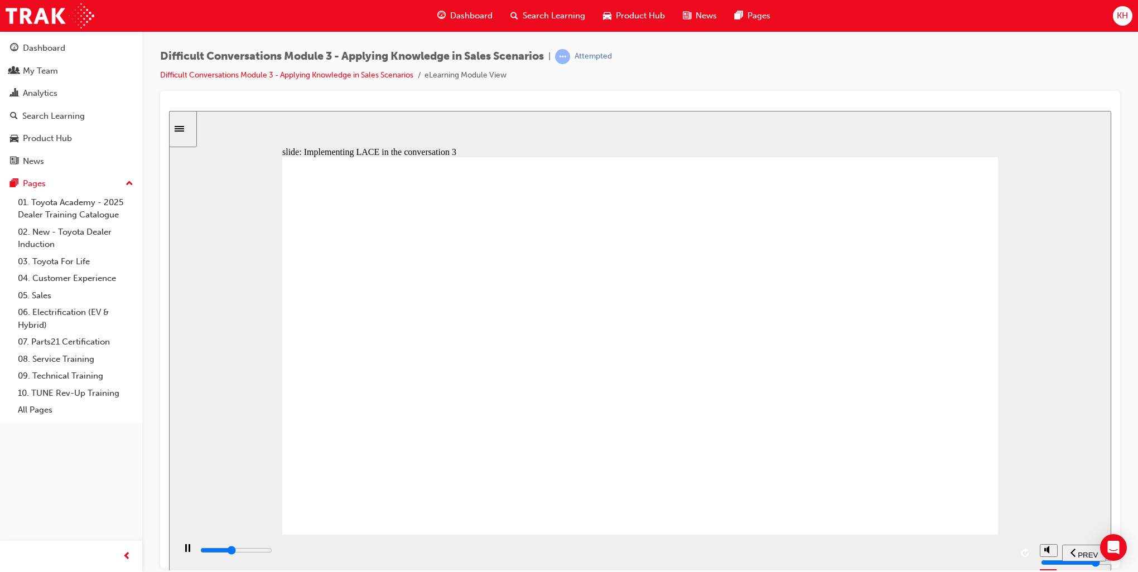
click at [185, 551] on rect "play/pause" at bounding box center [186, 548] width 2 height 8
click at [185, 551] on icon "play/pause" at bounding box center [188, 547] width 6 height 7
drag, startPoint x: 616, startPoint y: 556, endPoint x: 918, endPoint y: 551, distance: 302.4
click at [918, 551] on div "playback controls" at bounding box center [605, 550] width 813 height 12
click at [189, 552] on rect "play/pause" at bounding box center [190, 548] width 2 height 8
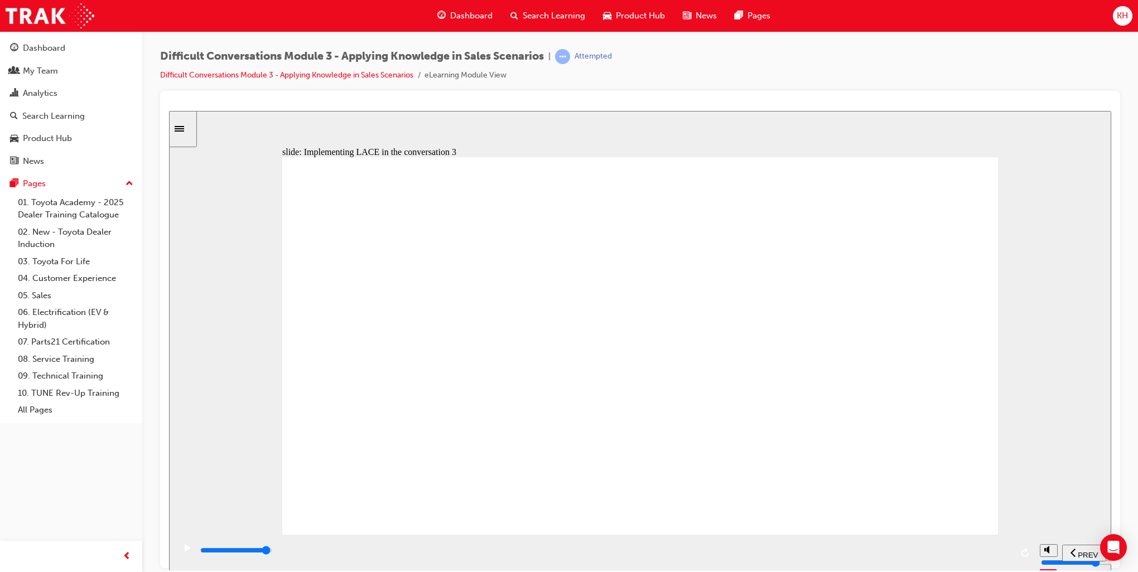
drag, startPoint x: 975, startPoint y: 553, endPoint x: 994, endPoint y: 554, distance: 19.0
click at [994, 554] on div "playback controls" at bounding box center [605, 550] width 813 height 12
click at [185, 550] on icon "play/pause" at bounding box center [187, 548] width 5 height 8
click at [185, 551] on icon "play/pause" at bounding box center [188, 547] width 6 height 7
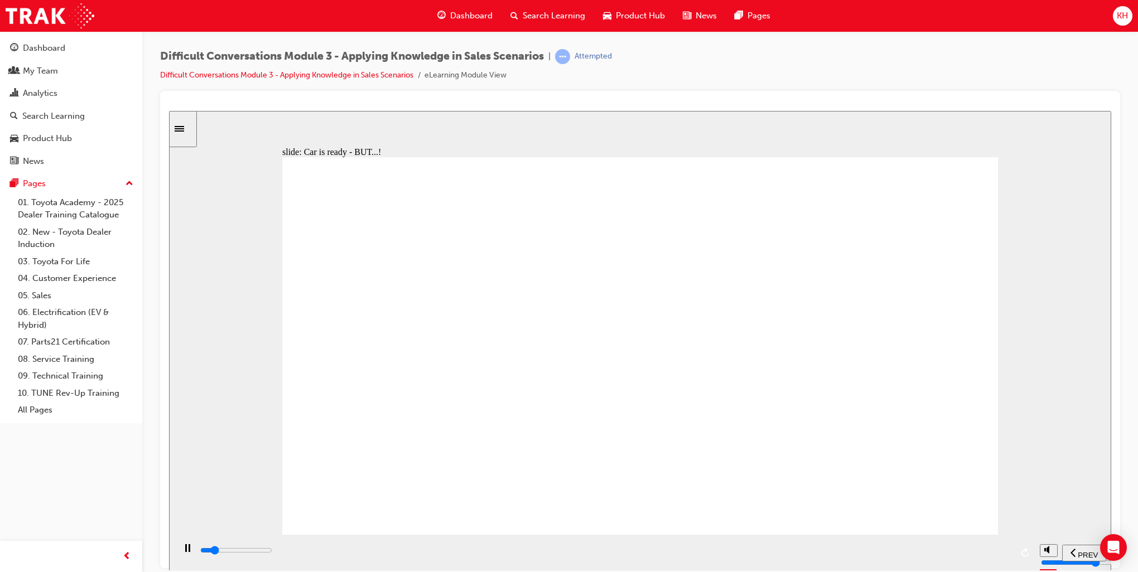
click at [189, 552] on rect "play/pause" at bounding box center [190, 548] width 2 height 8
click at [185, 551] on icon "play/pause" at bounding box center [188, 547] width 6 height 7
click at [186, 552] on div "play/pause" at bounding box center [187, 553] width 19 height 19
click at [185, 546] on icon "play/pause" at bounding box center [188, 547] width 6 height 7
drag, startPoint x: 494, startPoint y: 554, endPoint x: 977, endPoint y: 520, distance: 483.7
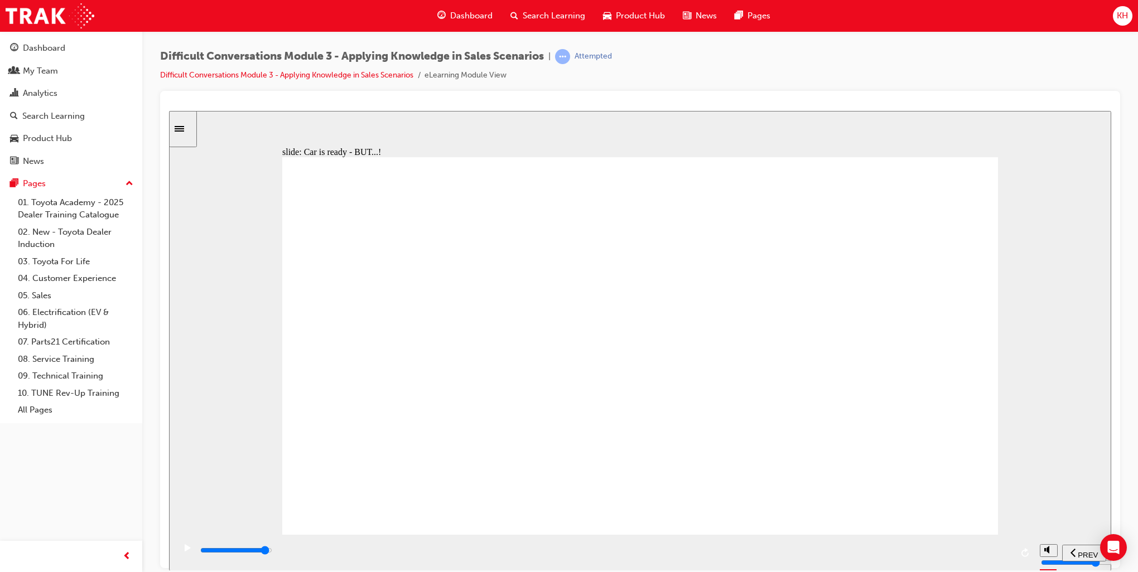
click at [977, 520] on div "slide: Car is ready - BUT...! Scenario expensive icon 1 Rectangle 1 Information…" at bounding box center [640, 340] width 942 height 460
type input "6800"
checkbox input "true"
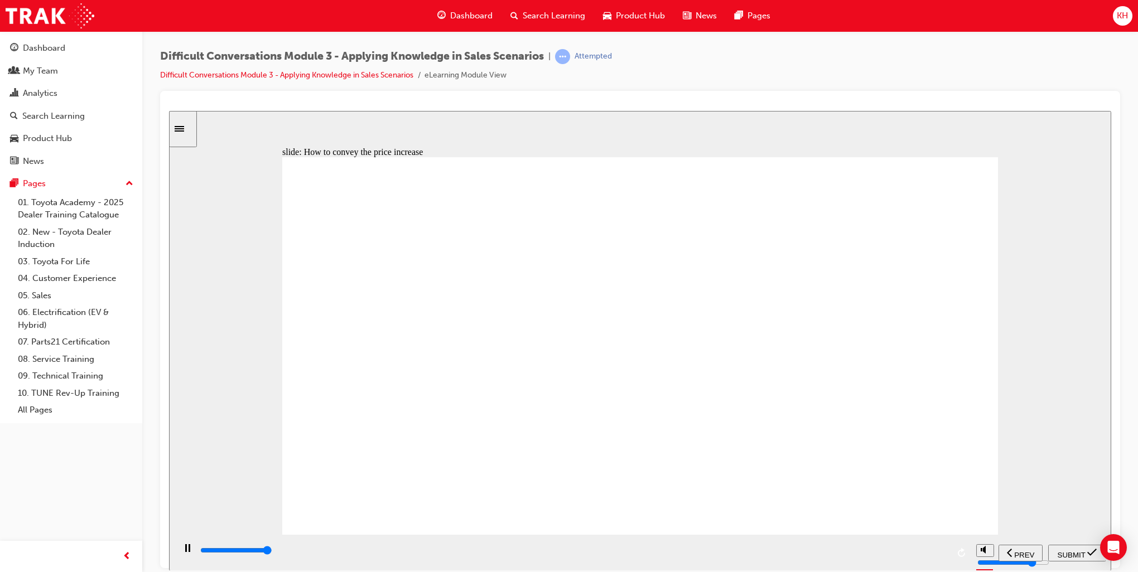
type input "9100"
checkbox input "true"
click at [1067, 556] on span "SUBMIT" at bounding box center [1072, 555] width 28 height 8
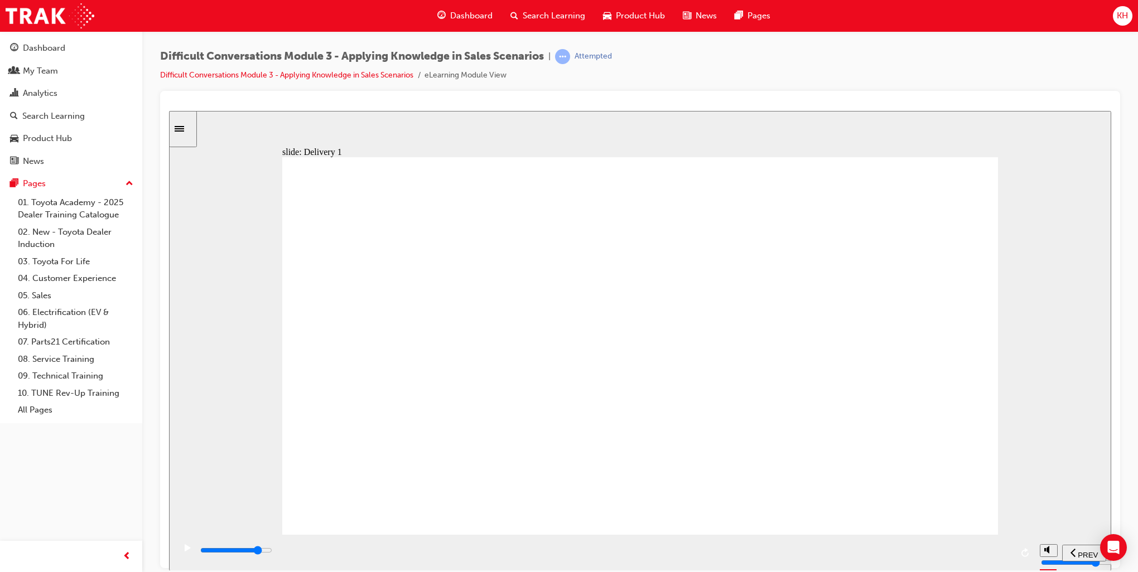
drag, startPoint x: 699, startPoint y: 551, endPoint x: 884, endPoint y: 550, distance: 184.6
click at [884, 550] on div "playback controls" at bounding box center [605, 550] width 813 height 12
drag, startPoint x: 341, startPoint y: 552, endPoint x: 971, endPoint y: 533, distance: 629.5
click at [971, 533] on div "slide: Delivery 2 Scenario Delivery Rectangle 1 It was annoying. However, I am …" at bounding box center [640, 340] width 942 height 460
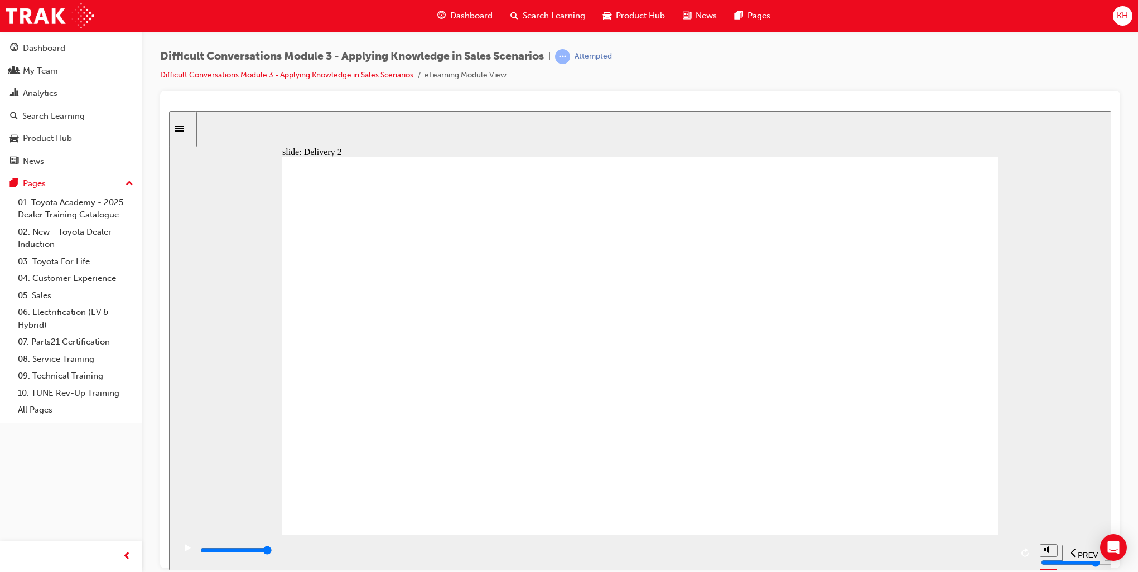
drag, startPoint x: 295, startPoint y: 551, endPoint x: 1010, endPoint y: 520, distance: 715.2
click at [1010, 520] on div "slide: Summary Summary Group 1 Oval 1 Line 1 Difficult conversations are part o…" at bounding box center [640, 340] width 942 height 460
type input "13000"
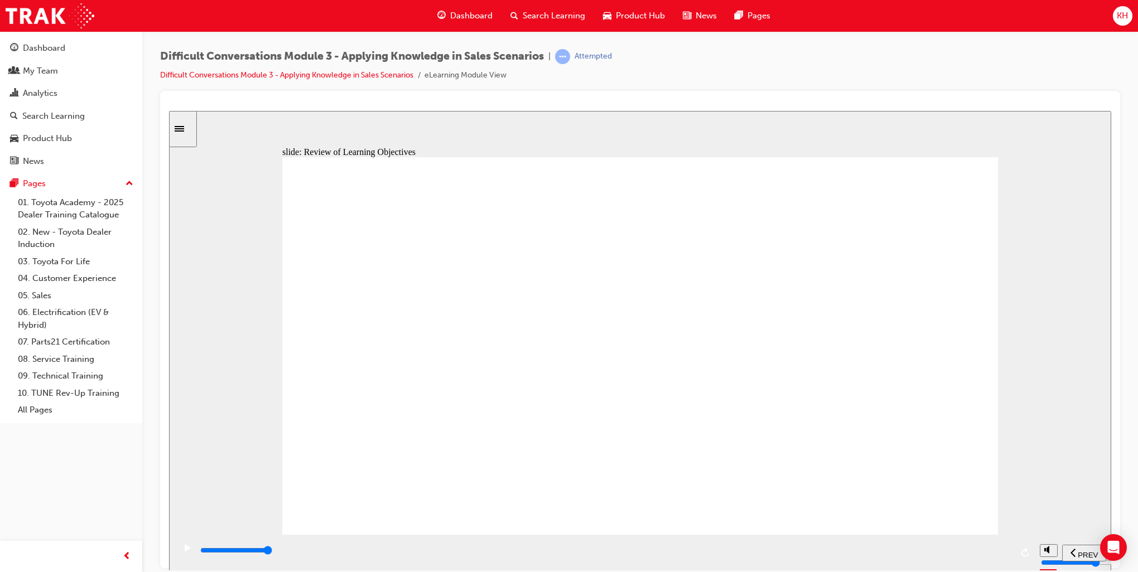
drag, startPoint x: 382, startPoint y: 554, endPoint x: 1041, endPoint y: 533, distance: 660.3
click at [1041, 533] on div "slide: Review of Learning Objectives Review of Learning Objectives Group 1 Oval…" at bounding box center [640, 340] width 942 height 460
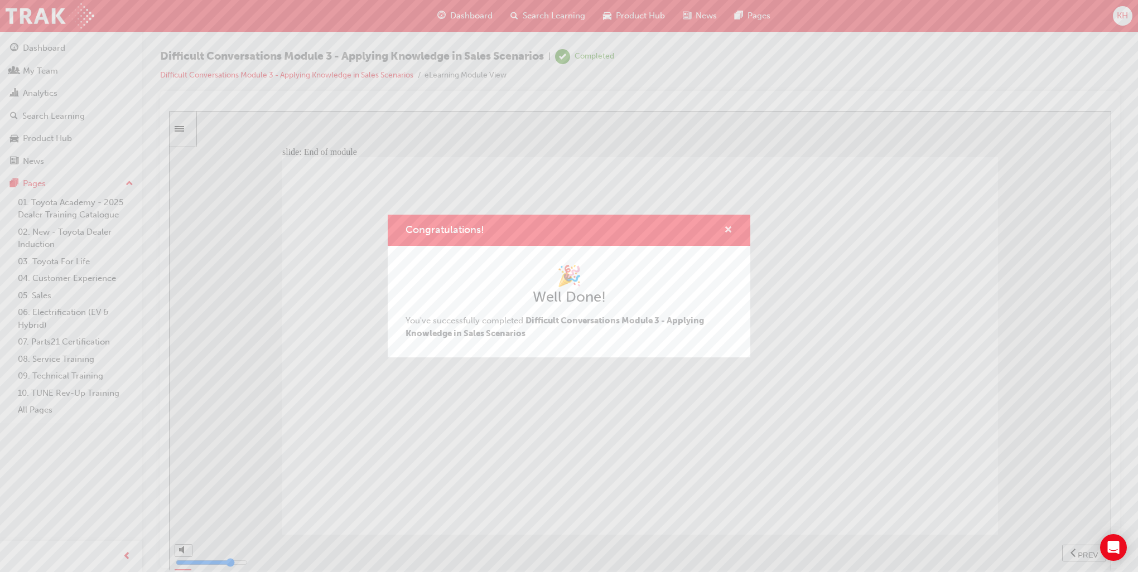
click at [731, 231] on span "cross-icon" at bounding box center [728, 231] width 8 height 10
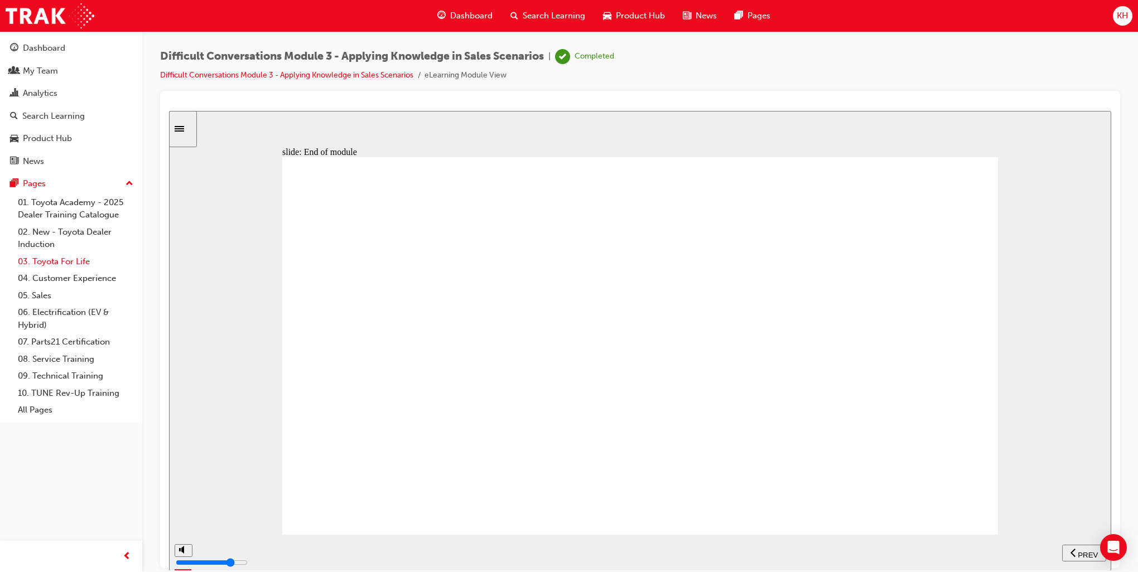
drag, startPoint x: 61, startPoint y: 278, endPoint x: 80, endPoint y: 266, distance: 22.8
click at [61, 278] on link "04. Customer Experience" at bounding box center [75, 278] width 124 height 17
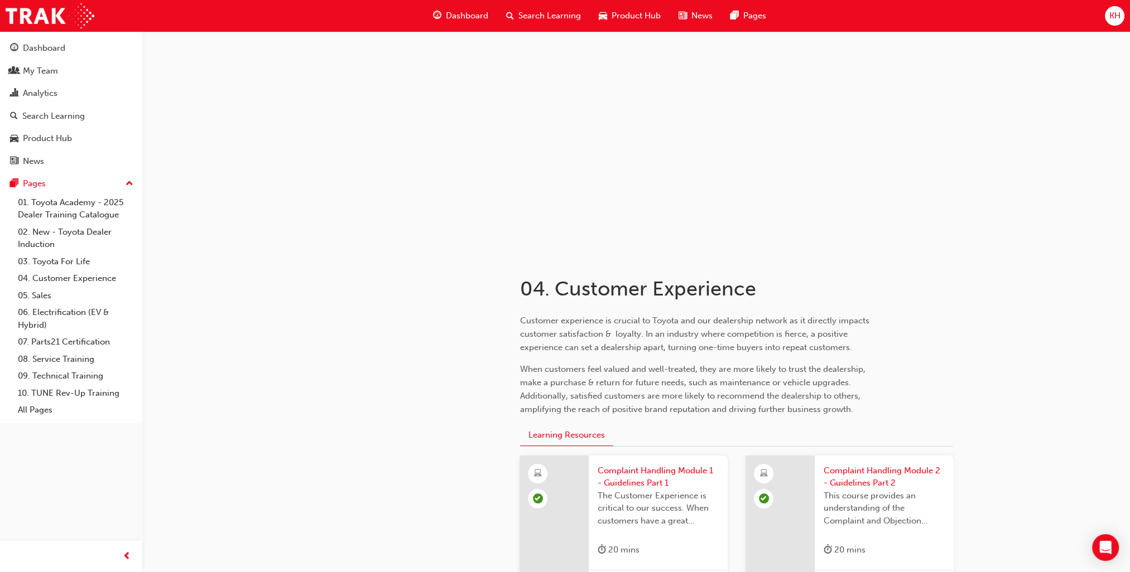
click at [646, 10] on span "Product Hub" at bounding box center [635, 15] width 49 height 13
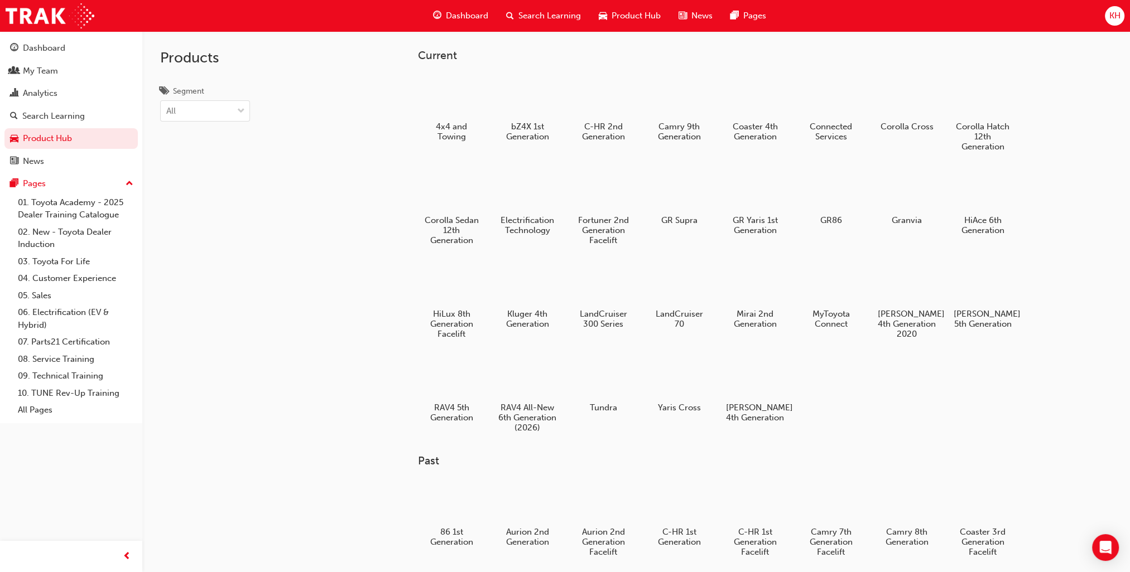
click at [705, 12] on span "News" at bounding box center [701, 15] width 21 height 13
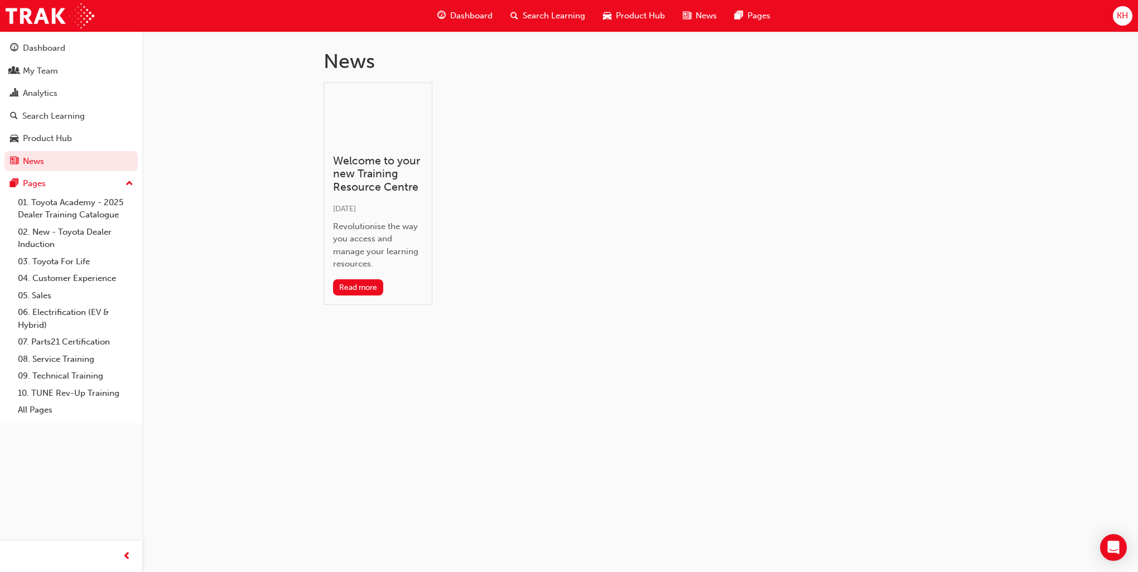
click at [1117, 17] on span "KH" at bounding box center [1122, 15] width 11 height 13
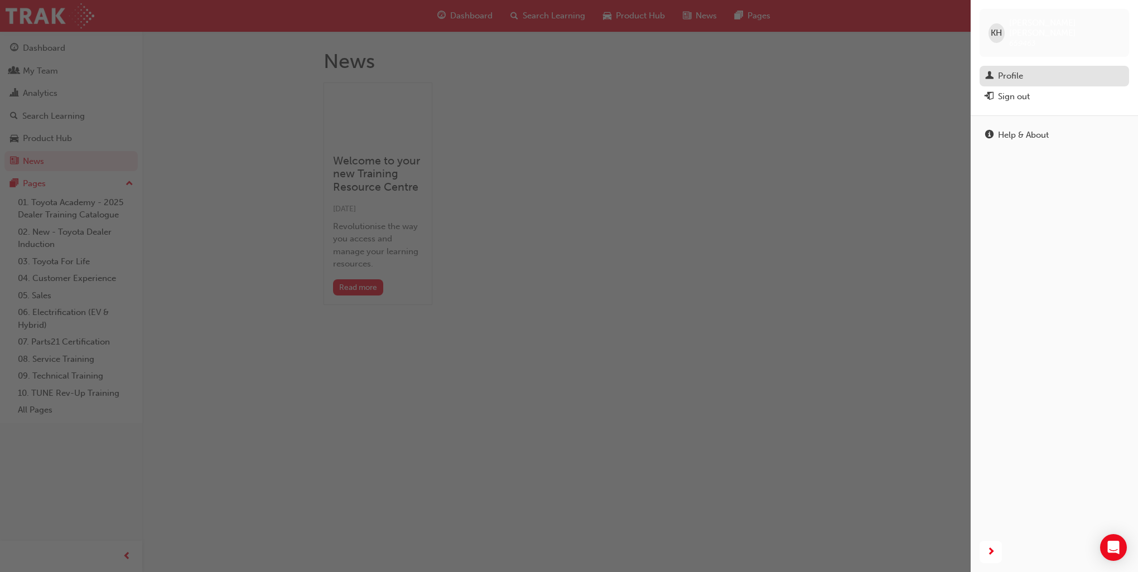
click at [996, 69] on div "Profile" at bounding box center [1054, 76] width 138 height 14
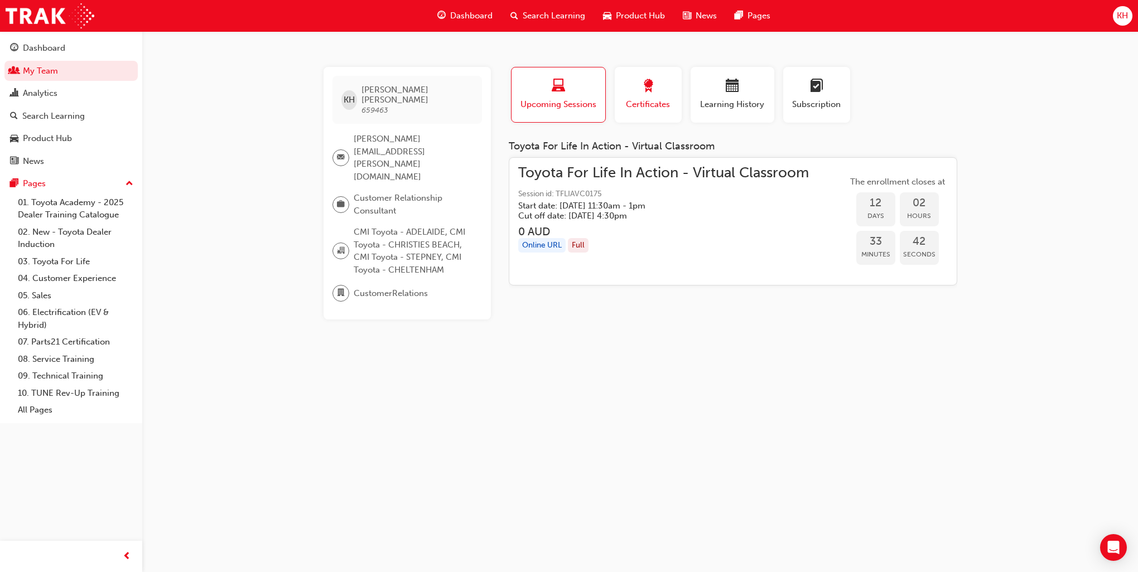
click at [629, 87] on div "button" at bounding box center [648, 87] width 50 height 17
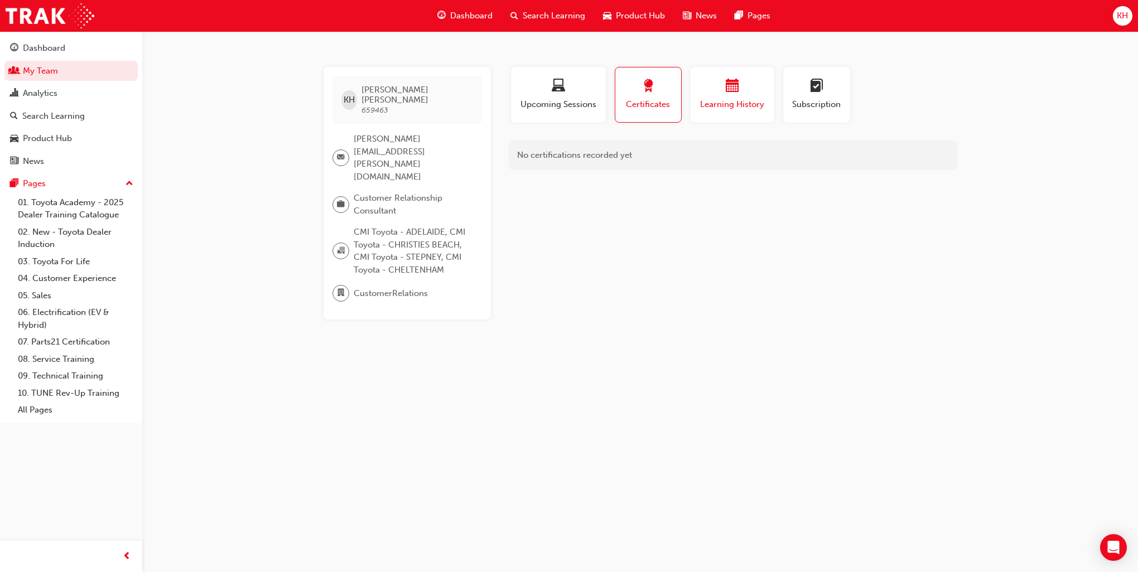
click at [724, 95] on div "button" at bounding box center [732, 87] width 67 height 17
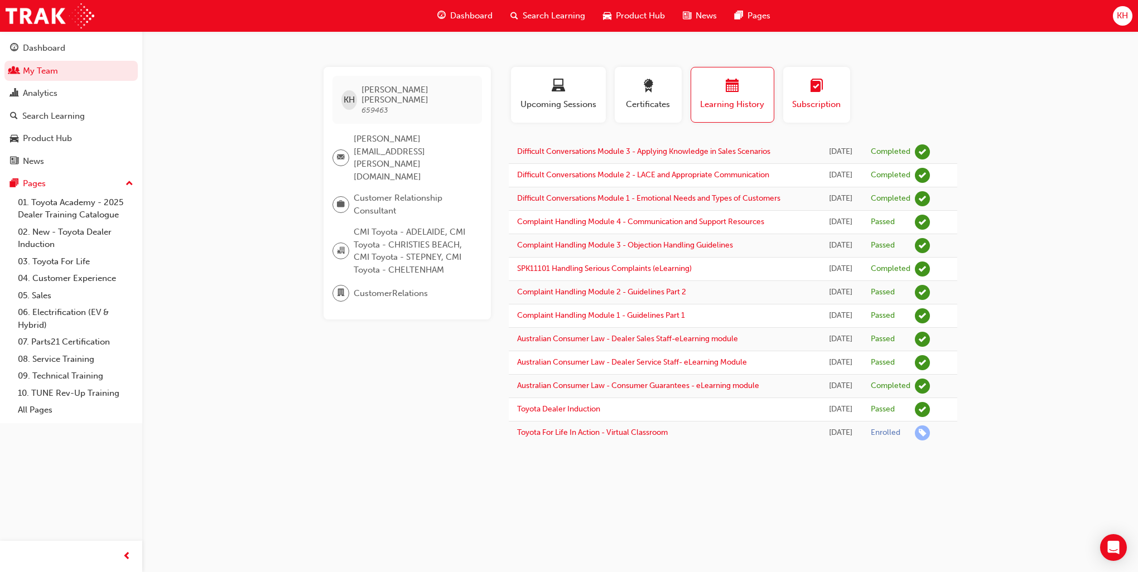
click at [807, 90] on div "button" at bounding box center [817, 87] width 50 height 17
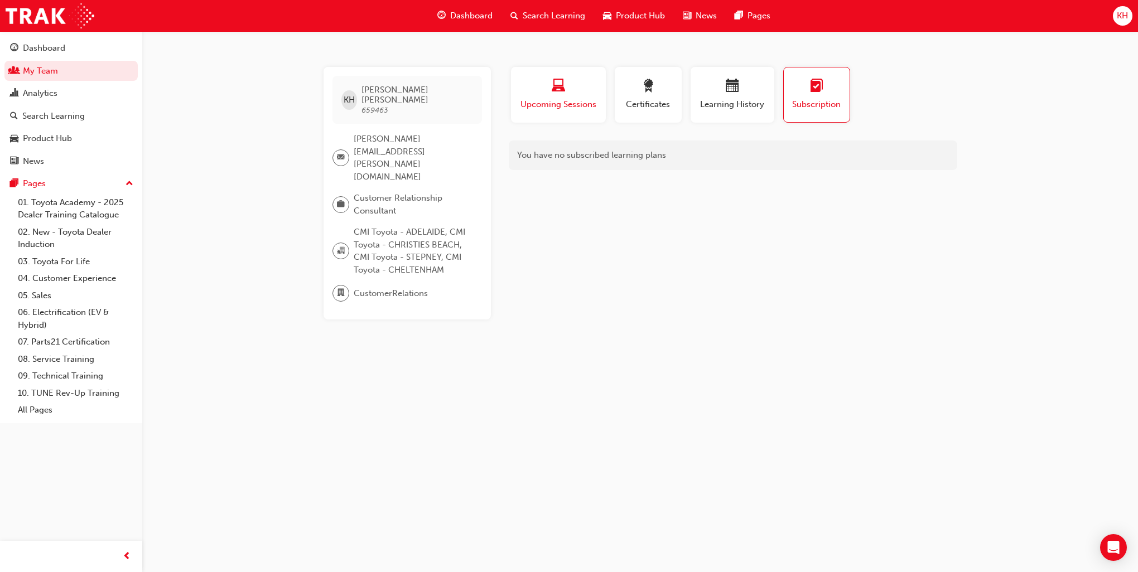
click at [559, 83] on span "laptop-icon" at bounding box center [558, 86] width 13 height 15
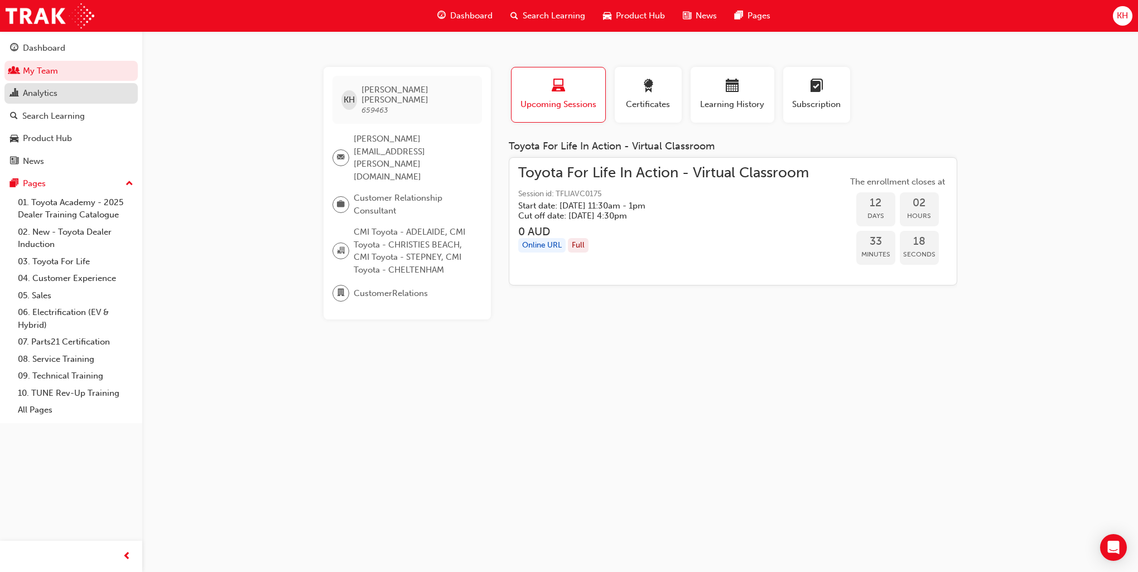
click at [49, 98] on div "Analytics" at bounding box center [40, 93] width 35 height 13
